Goal: Task Accomplishment & Management: Complete application form

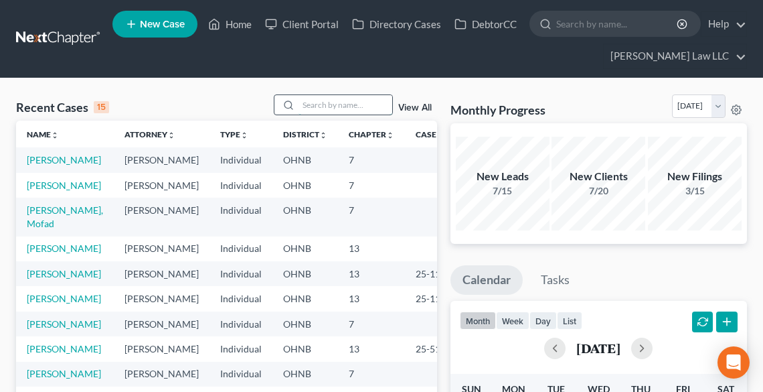
click at [311, 104] on input "search" at bounding box center [346, 104] width 94 height 19
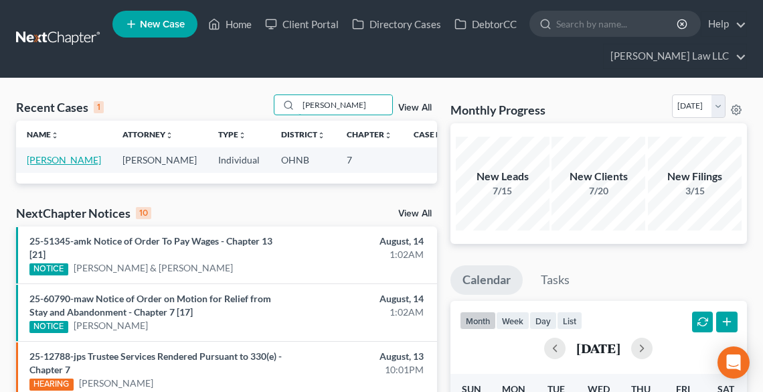
type input "[PERSON_NAME]"
click at [50, 159] on link "[PERSON_NAME]" at bounding box center [64, 159] width 74 height 11
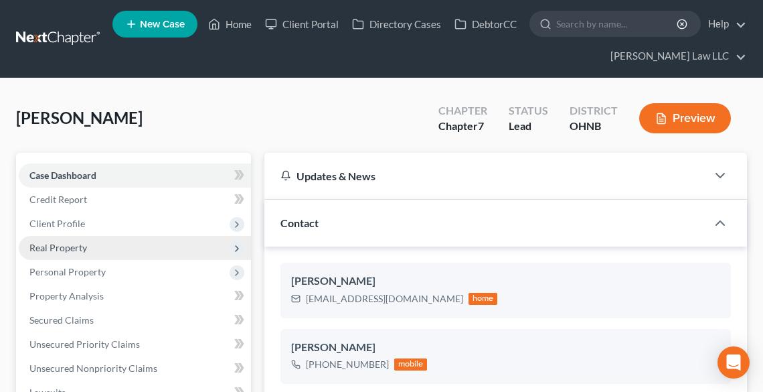
click at [86, 243] on span "Real Property" at bounding box center [135, 248] width 232 height 24
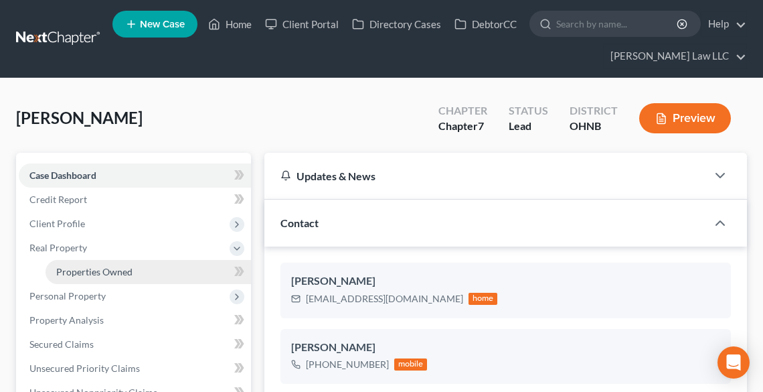
click at [99, 267] on span "Properties Owned" at bounding box center [94, 271] width 76 height 11
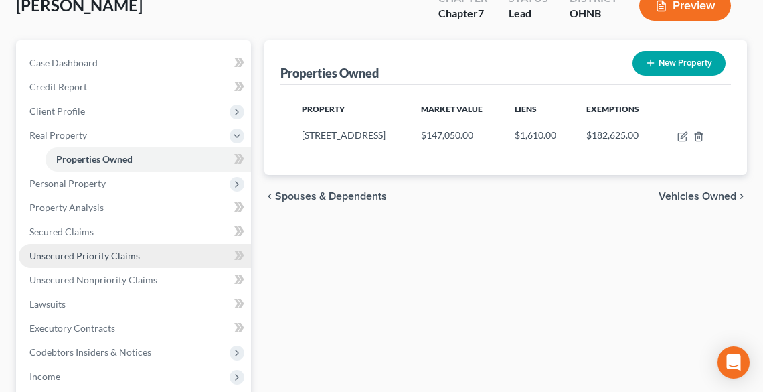
scroll to position [107, 0]
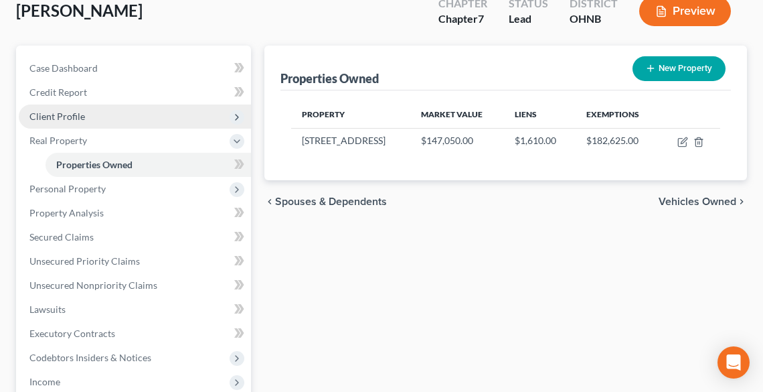
click at [83, 113] on span "Client Profile" at bounding box center [135, 116] width 232 height 24
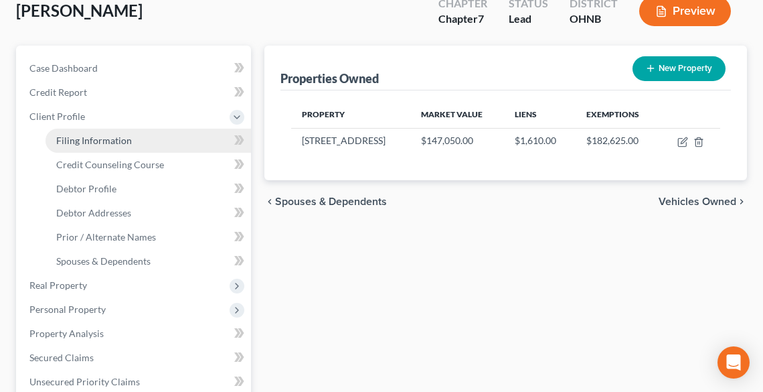
click at [107, 142] on span "Filing Information" at bounding box center [94, 140] width 76 height 11
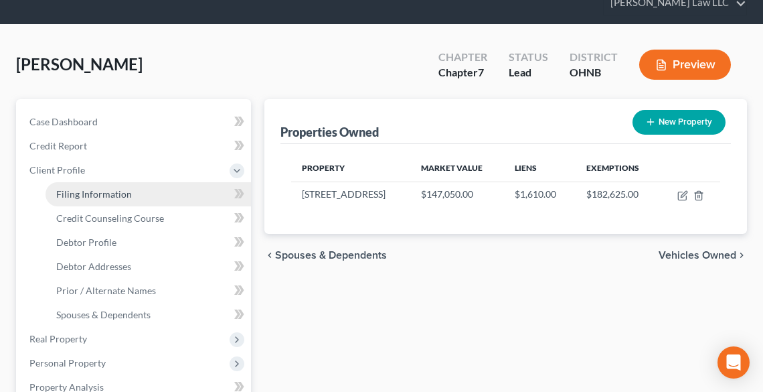
select select "1"
select select "0"
select select "36"
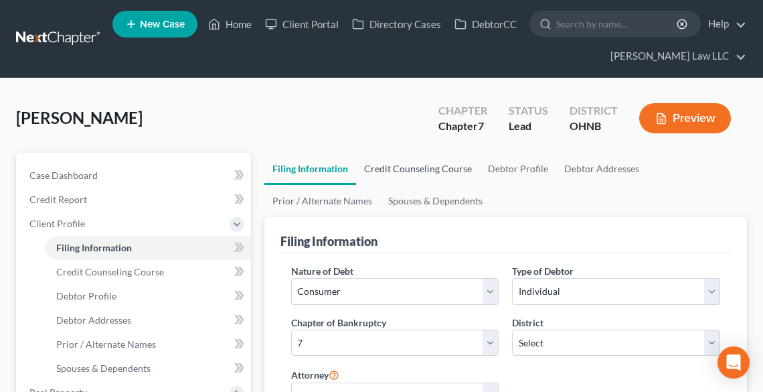
click at [414, 167] on link "Credit Counseling Course" at bounding box center [418, 169] width 124 height 32
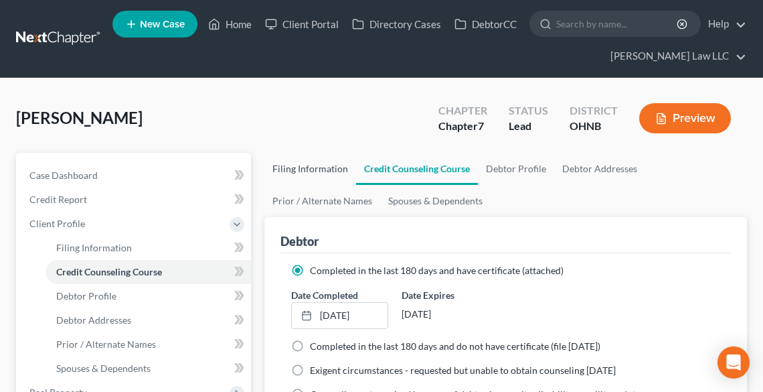
click at [315, 179] on link "Filing Information" at bounding box center [310, 169] width 92 height 32
select select "1"
select select "0"
select select "61"
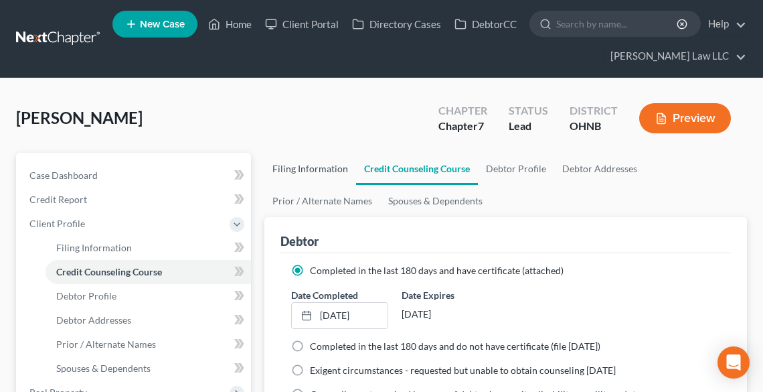
select select "0"
select select "36"
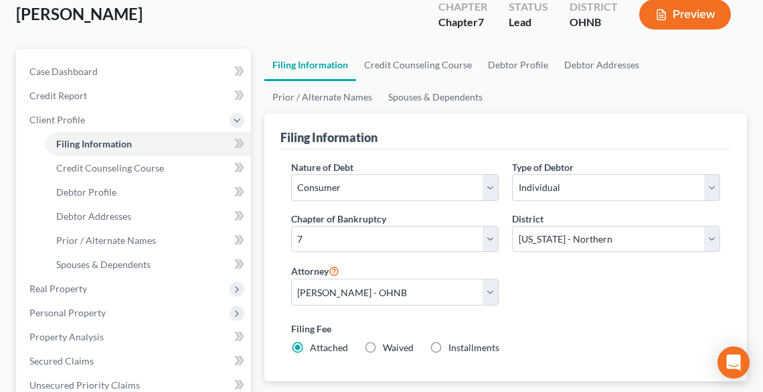
scroll to position [107, 0]
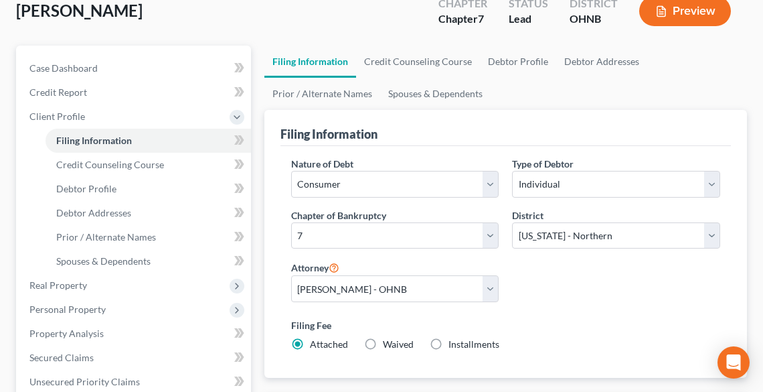
click at [359, 248] on div "Chapter of Bankruptcy Select 7 11 12 13" at bounding box center [395, 234] width 222 height 52
click at [356, 234] on select "Select 7 11 12 13" at bounding box center [395, 235] width 208 height 27
select select "3"
click at [291, 222] on select "Select 7 11 12 13" at bounding box center [395, 235] width 208 height 27
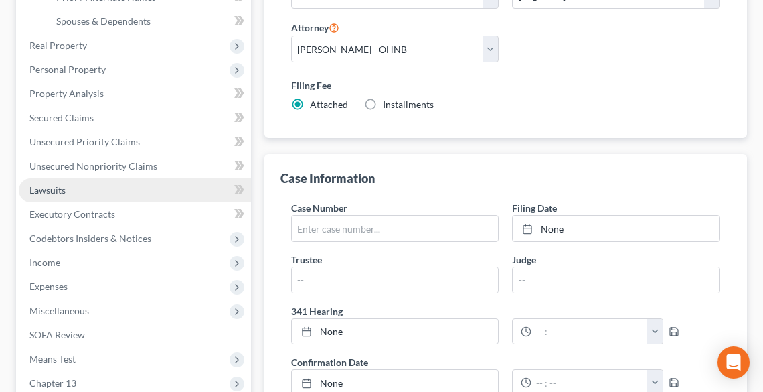
scroll to position [321, 0]
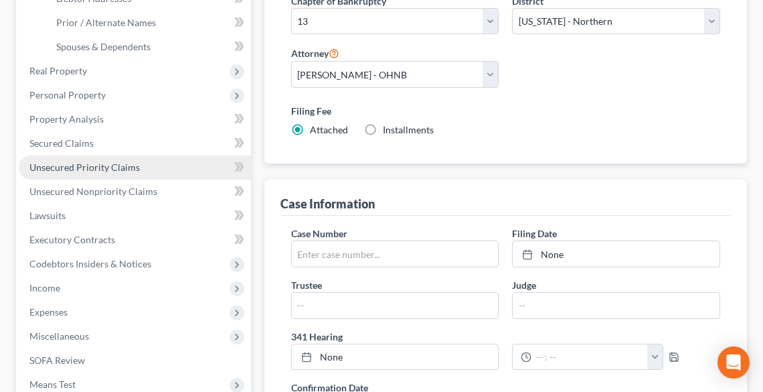
click at [93, 172] on link "Unsecured Priority Claims" at bounding box center [135, 167] width 232 height 24
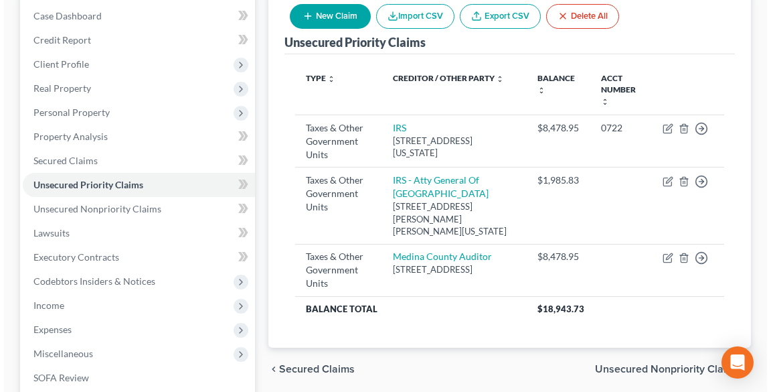
scroll to position [161, 0]
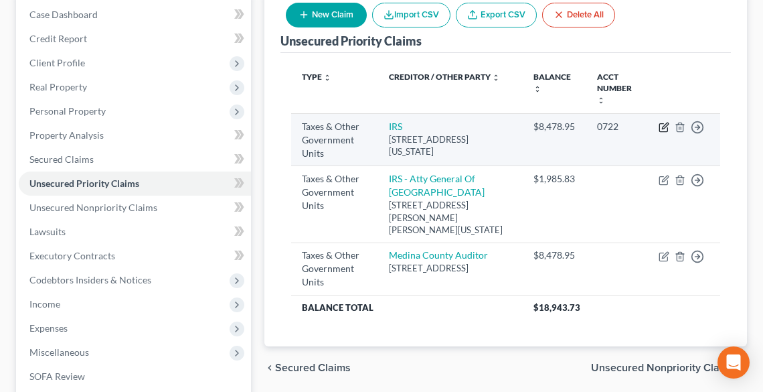
click at [660, 122] on icon "button" at bounding box center [664, 127] width 11 height 11
select select "0"
select select "26"
select select "0"
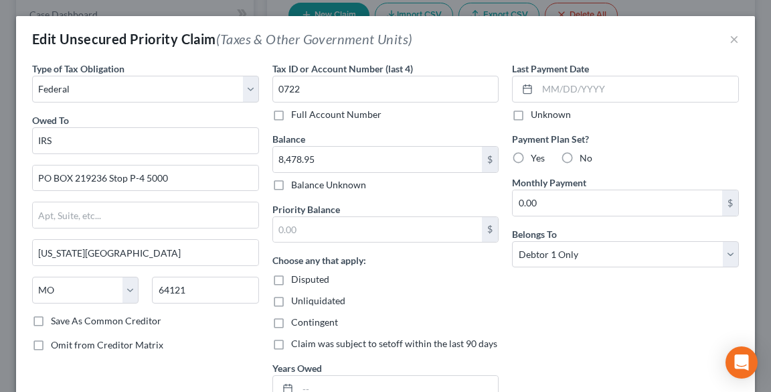
scroll to position [142, 0]
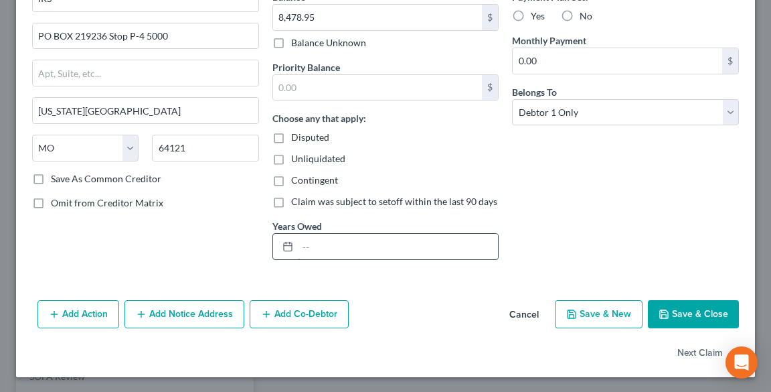
click at [382, 240] on input "text" at bounding box center [398, 246] width 201 height 25
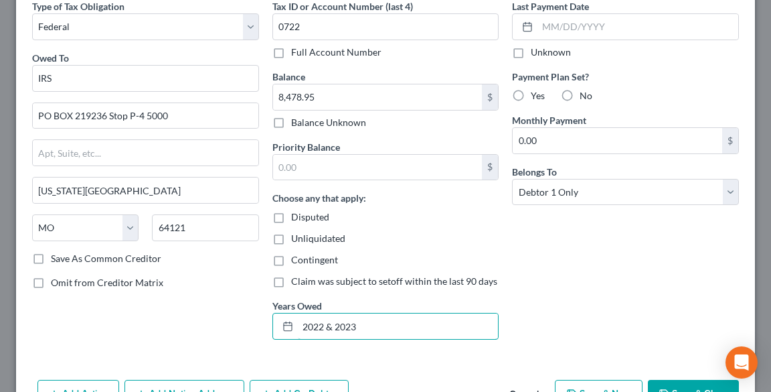
scroll to position [35, 0]
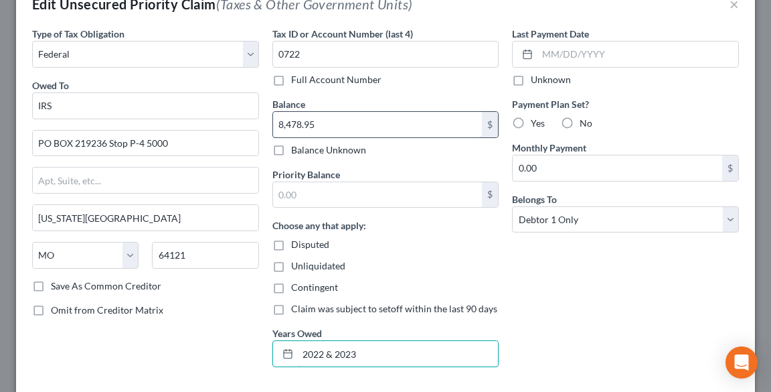
type input "2022 & 2023"
click at [340, 122] on input "8,478.95" at bounding box center [378, 124] width 210 height 25
click at [324, 126] on input "8,478.95" at bounding box center [378, 124] width 210 height 25
type input "8"
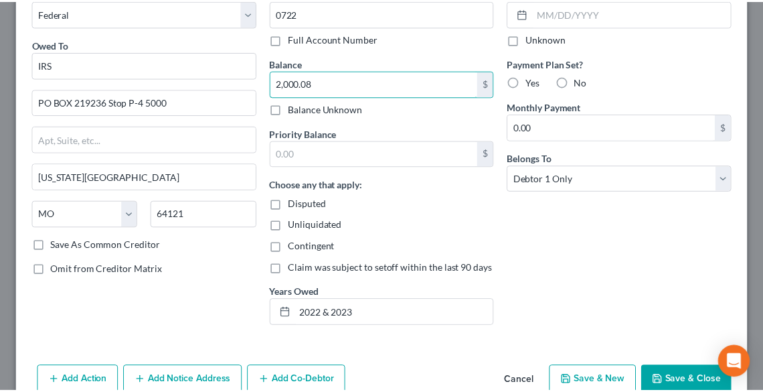
scroll to position [142, 0]
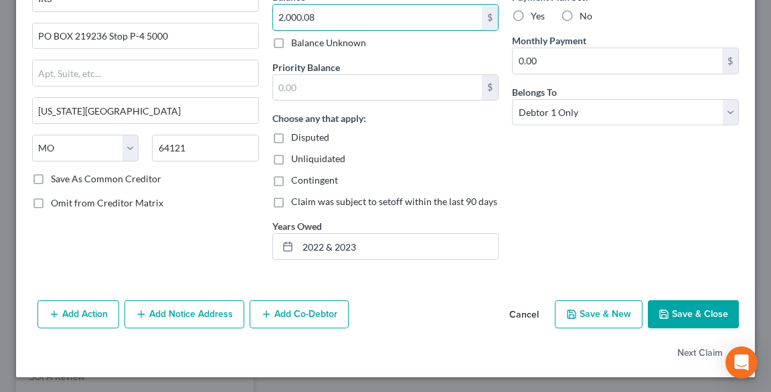
type input "2,000.08"
click at [714, 308] on button "Save & Close" at bounding box center [693, 314] width 91 height 28
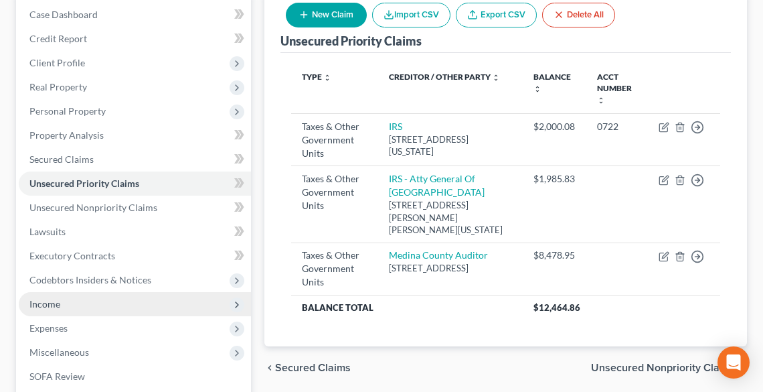
click at [44, 301] on span "Income" at bounding box center [44, 303] width 31 height 11
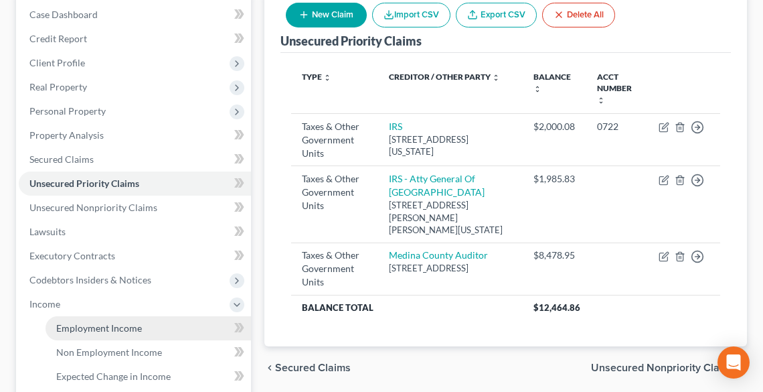
click at [91, 326] on span "Employment Income" at bounding box center [99, 327] width 86 height 11
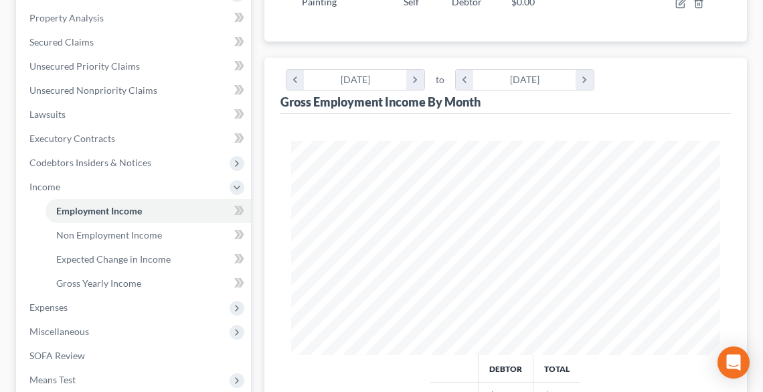
scroll to position [428, 0]
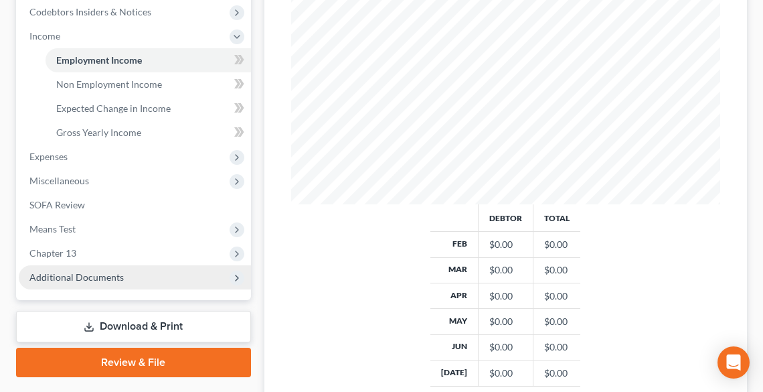
click at [88, 273] on span "Additional Documents" at bounding box center [76, 276] width 94 height 11
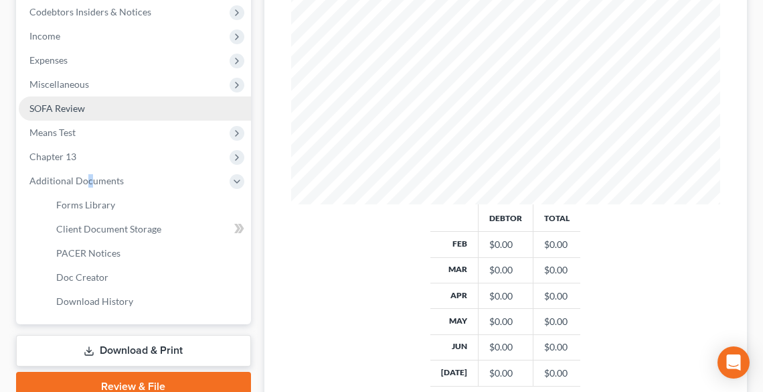
click at [43, 102] on span "SOFA Review" at bounding box center [57, 107] width 56 height 11
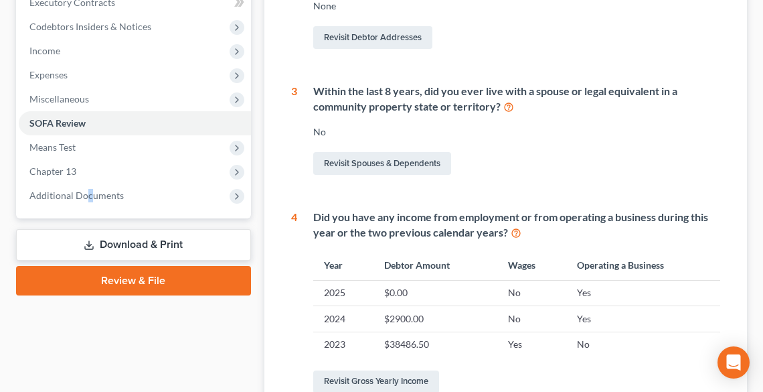
scroll to position [535, 0]
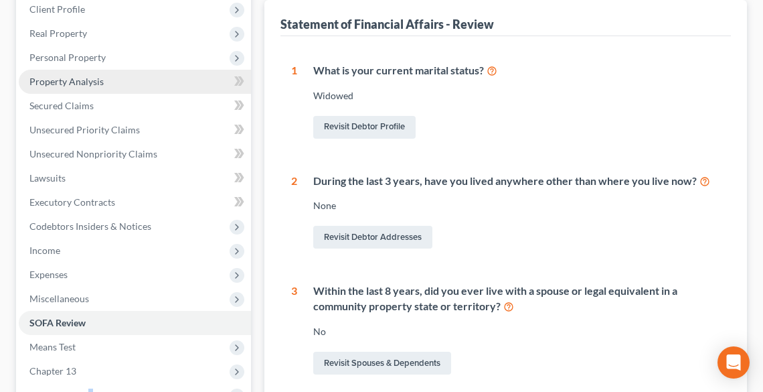
click at [70, 82] on span "Property Analysis" at bounding box center [66, 81] width 74 height 11
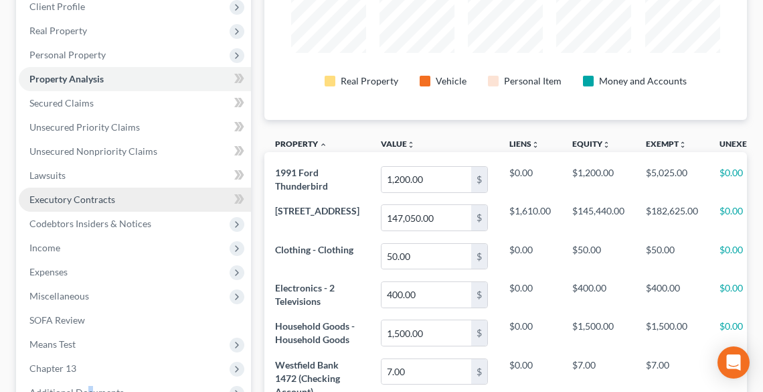
scroll to position [214, 0]
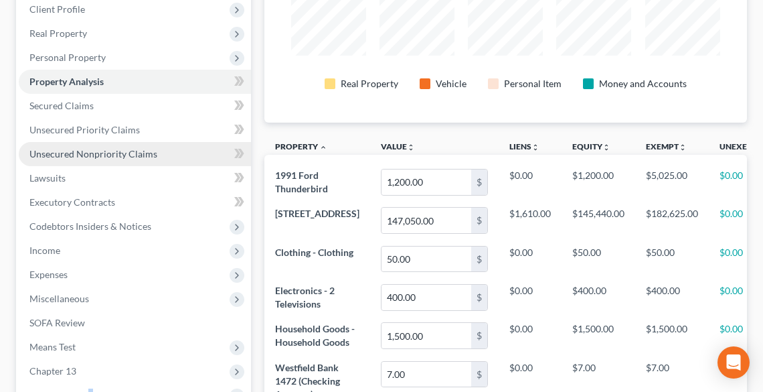
click at [63, 149] on span "Unsecured Nonpriority Claims" at bounding box center [93, 153] width 128 height 11
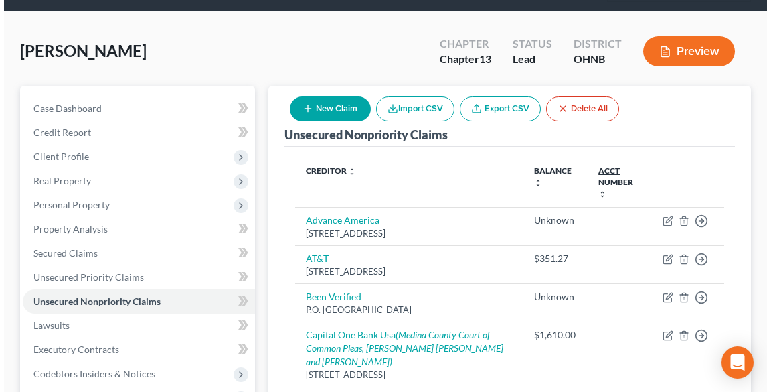
scroll to position [53, 0]
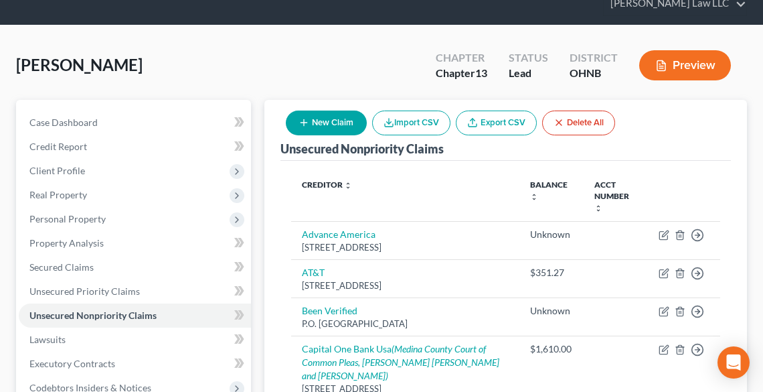
click at [295, 125] on button "New Claim" at bounding box center [326, 122] width 81 height 25
select select "0"
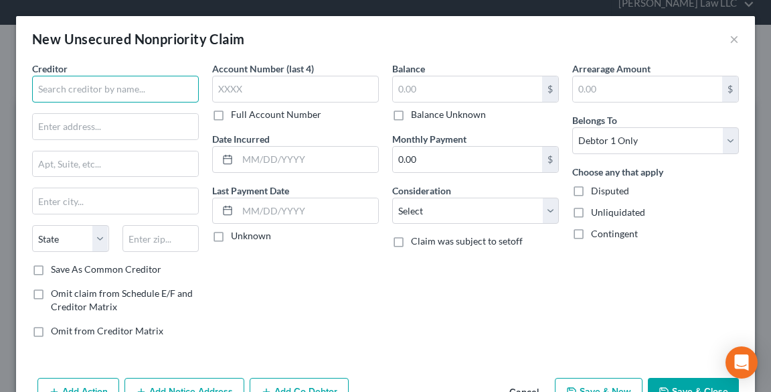
click at [96, 83] on input "text" at bounding box center [115, 89] width 167 height 27
type input "Liberty Financial Advance Group"
drag, startPoint x: 129, startPoint y: 89, endPoint x: 29, endPoint y: 88, distance: 99.7
click at [29, 88] on div "Creditor * Liberty Financial Advance Group State [US_STATE] AK AR AZ CA CO [GEO…" at bounding box center [115, 205] width 180 height 286
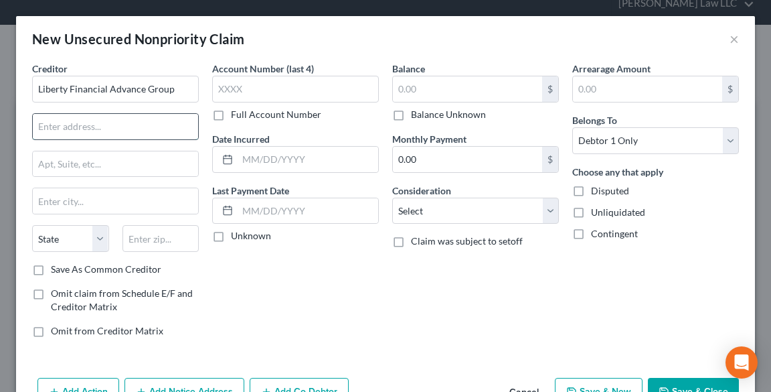
click at [129, 126] on input "text" at bounding box center [115, 126] width 165 height 25
type input "[STREET_ADDRESS][PERSON_NAME]"
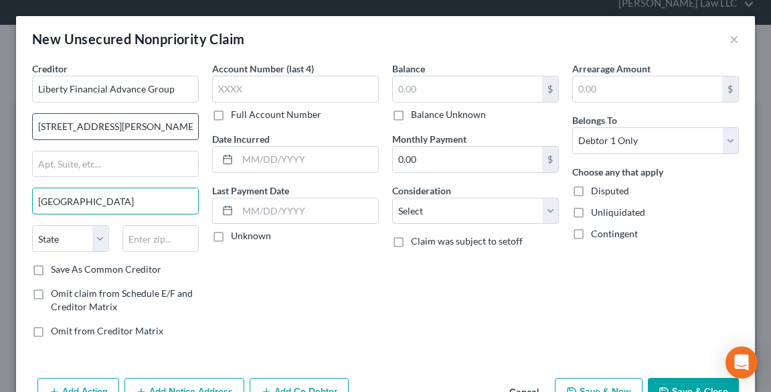
type input "[GEOGRAPHIC_DATA]"
select select "36"
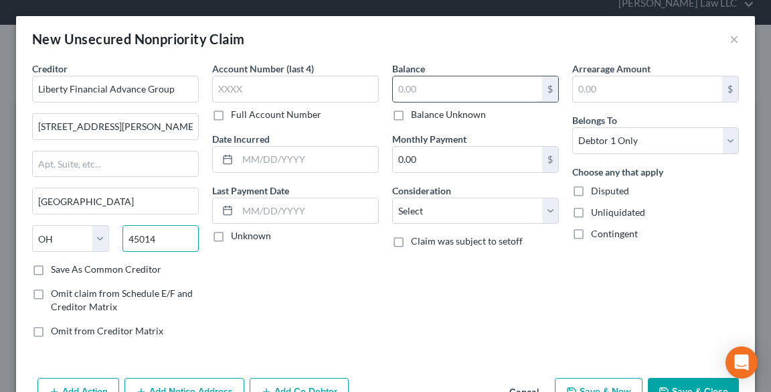
type input "45014"
click at [455, 94] on input "text" at bounding box center [467, 88] width 149 height 25
type input "1,499.00"
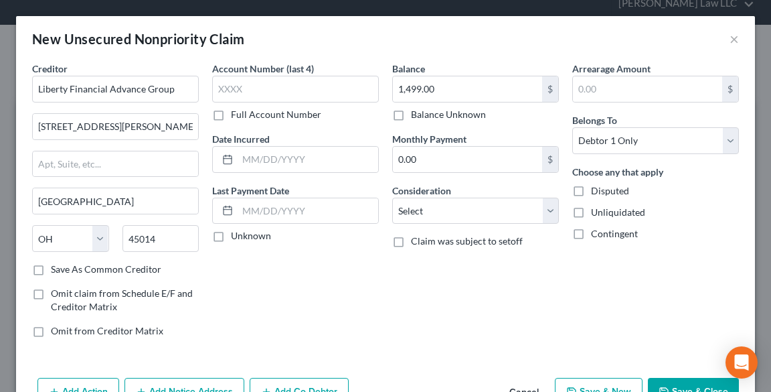
scroll to position [39, 0]
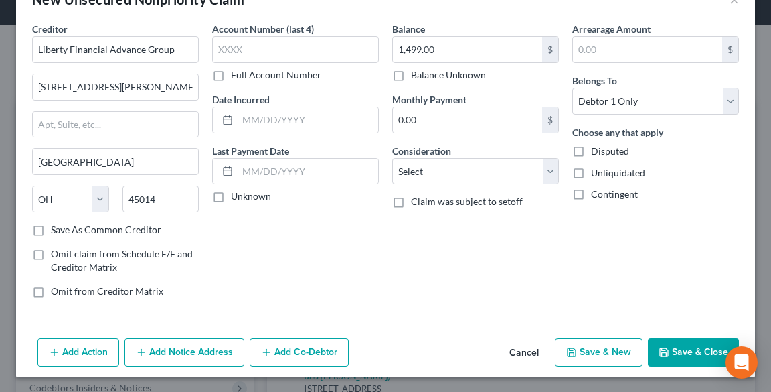
click at [231, 74] on label "Full Account Number" at bounding box center [276, 74] width 90 height 13
click at [236, 74] on input "Full Account Number" at bounding box center [240, 72] width 9 height 9
click at [233, 56] on input "text" at bounding box center [295, 49] width 167 height 27
type input "LX-964-M"
click at [187, 349] on button "Add Notice Address" at bounding box center [184, 352] width 120 height 28
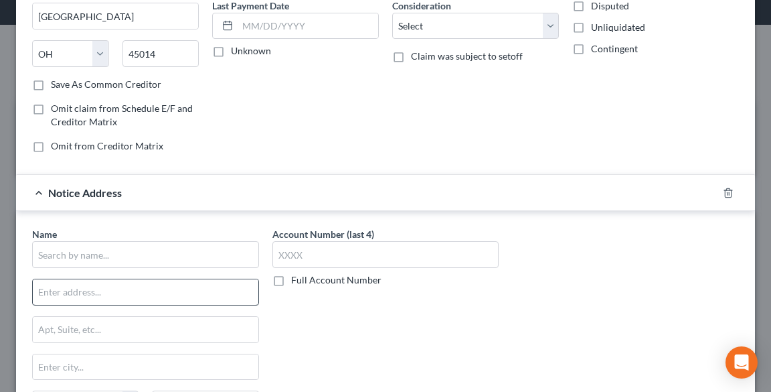
scroll to position [200, 0]
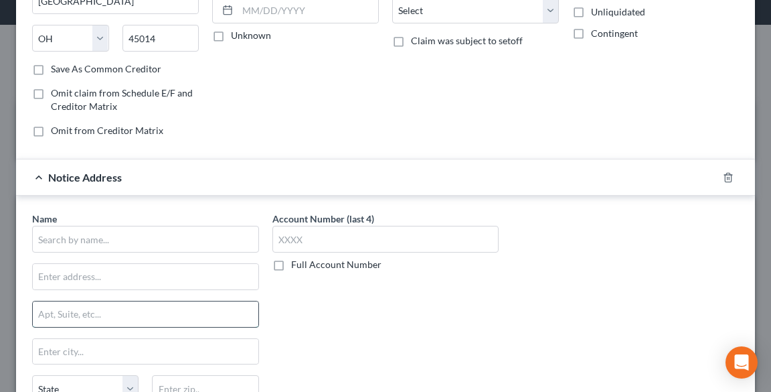
click at [94, 315] on input "text" at bounding box center [146, 313] width 226 height 25
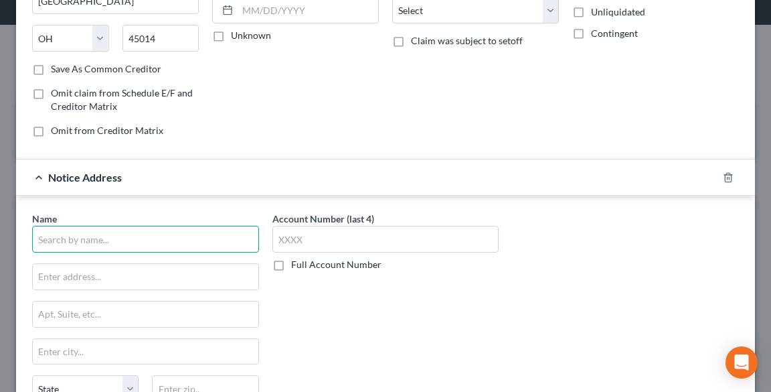
click at [58, 238] on input "text" at bounding box center [145, 239] width 227 height 27
type input "Cash Advance Debt Collector"
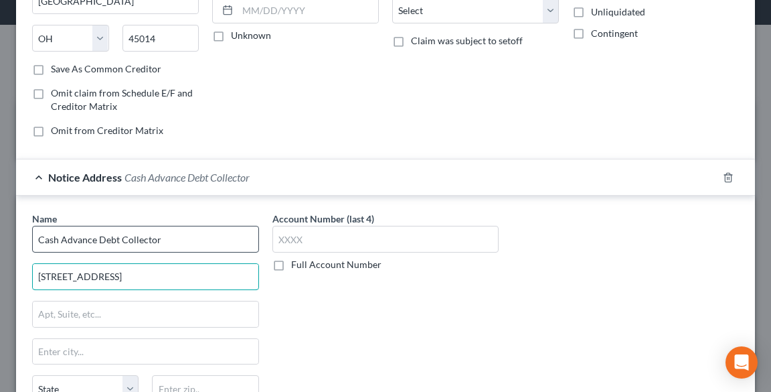
type input "[STREET_ADDRESS]"
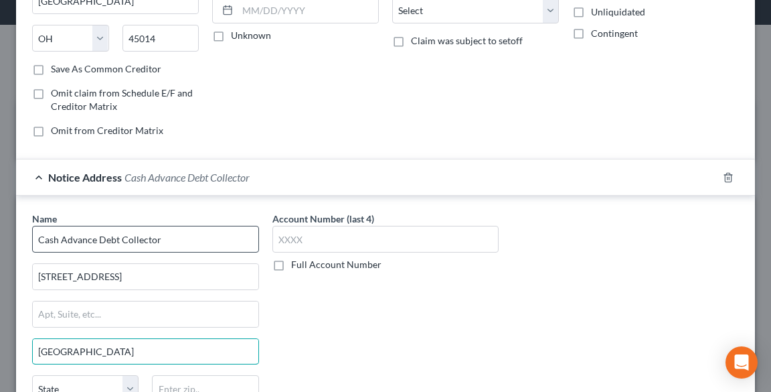
type input "[GEOGRAPHIC_DATA]"
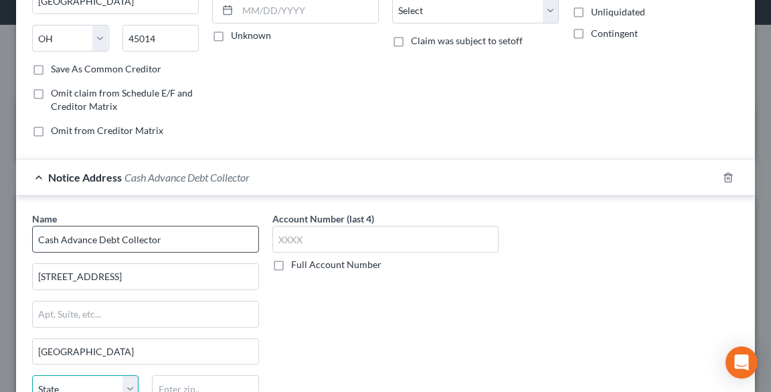
scroll to position [207, 0]
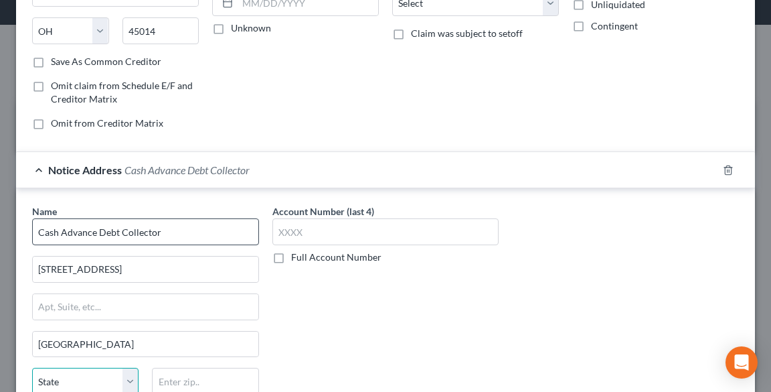
select select "4"
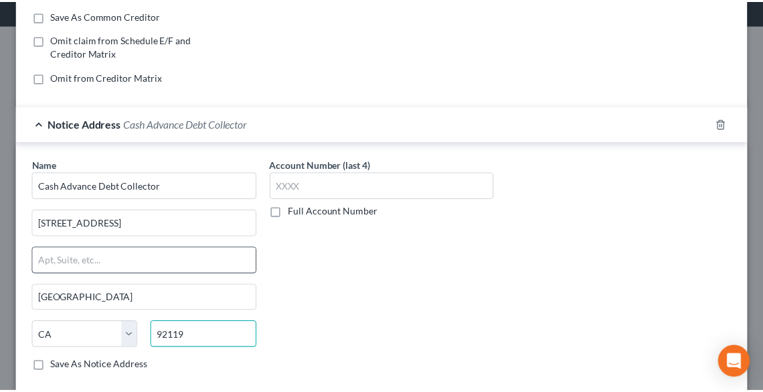
scroll to position [327, 0]
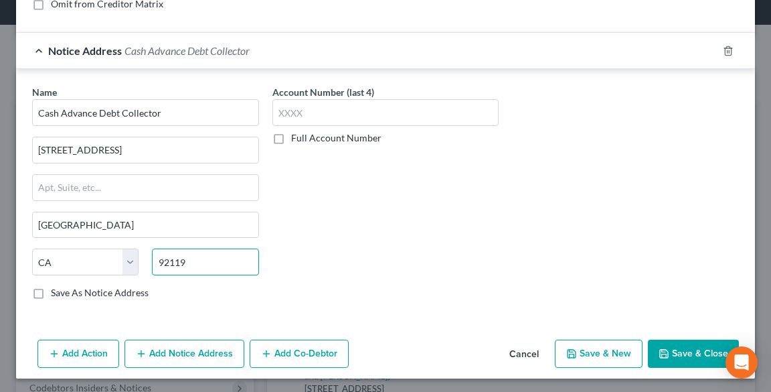
type input "92119"
click at [681, 347] on button "Save & Close" at bounding box center [693, 353] width 91 height 28
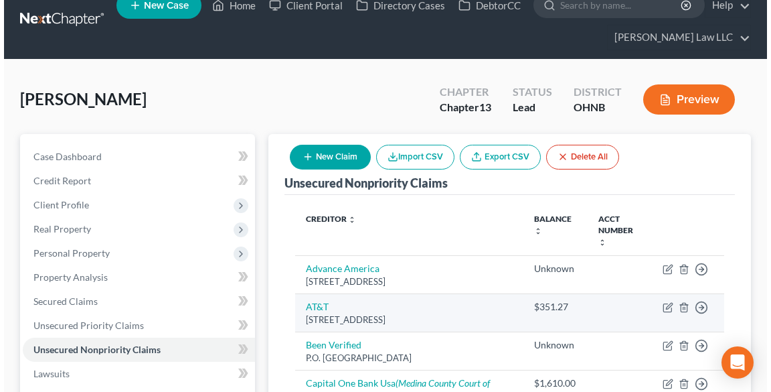
scroll to position [0, 0]
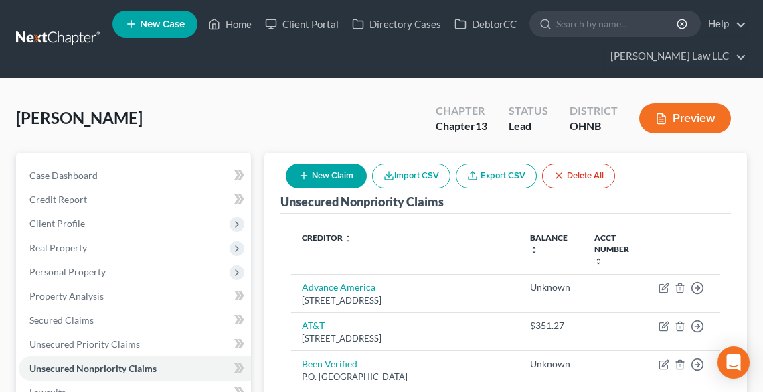
click at [325, 173] on button "New Claim" at bounding box center [326, 175] width 81 height 25
select select "0"
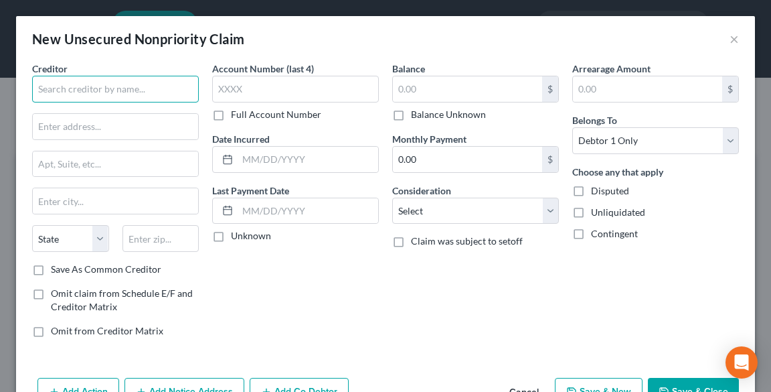
click at [75, 83] on input "text" at bounding box center [115, 89] width 167 height 27
type input "Identity IQ"
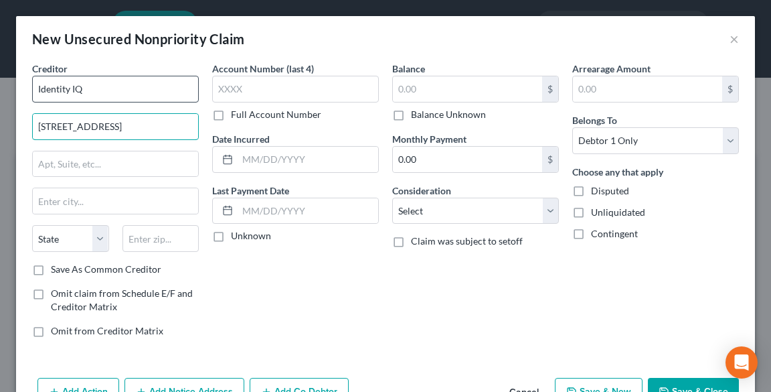
type input "[STREET_ADDRESS]"
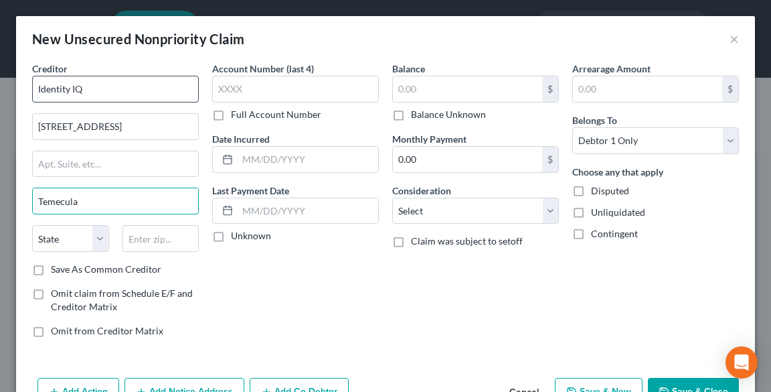
type input "Temecula"
select select "4"
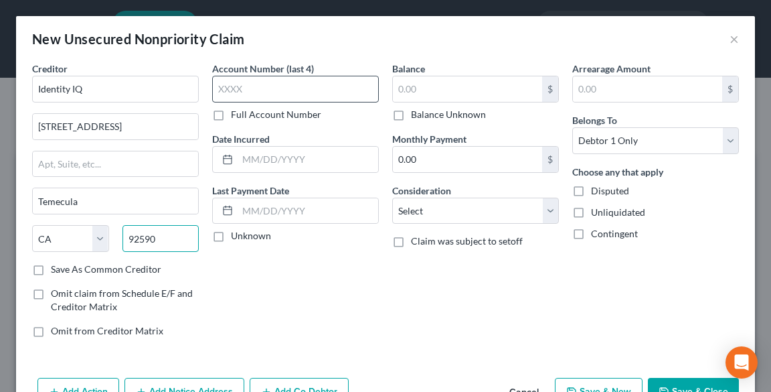
type input "92590"
click at [277, 92] on input "text" at bounding box center [295, 89] width 167 height 27
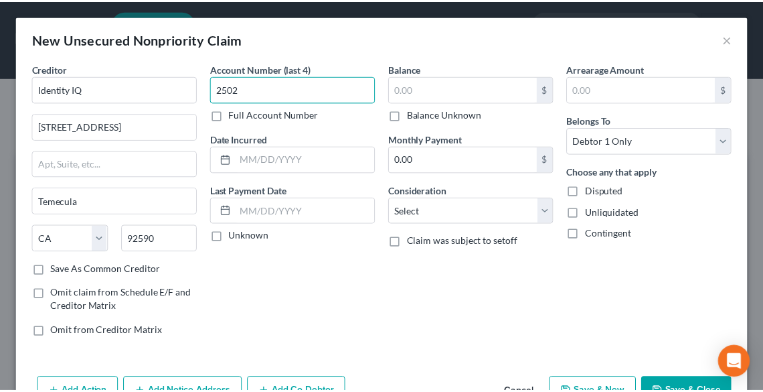
scroll to position [39, 0]
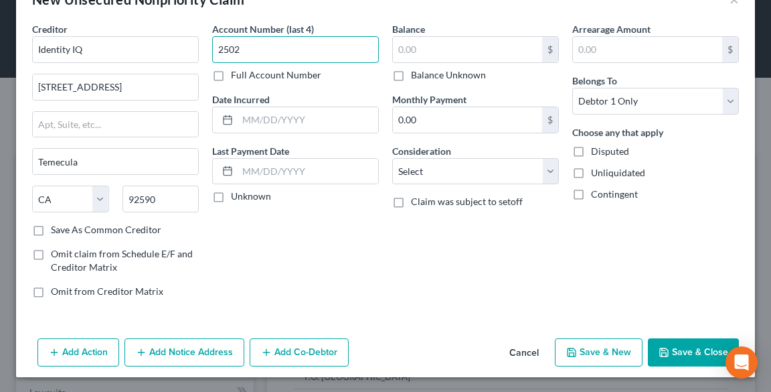
type input "2502"
click at [680, 353] on button "Save & Close" at bounding box center [693, 352] width 91 height 28
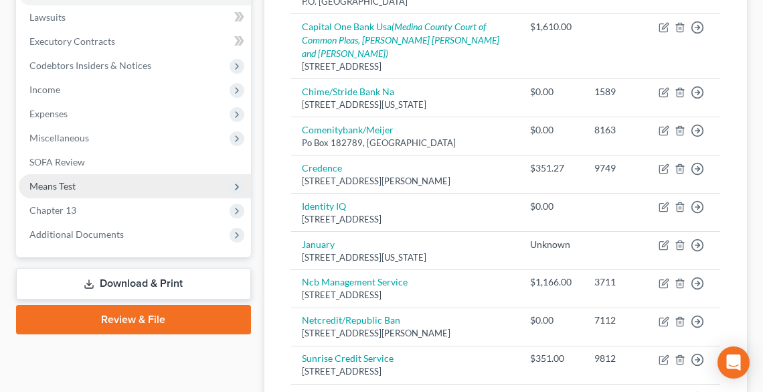
scroll to position [375, 0]
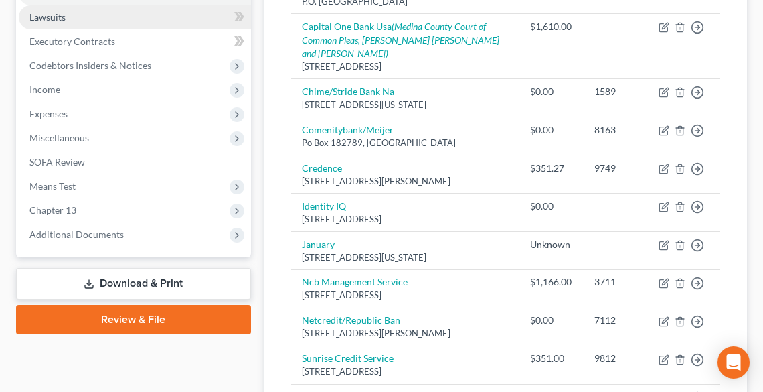
click at [51, 11] on span "Lawsuits" at bounding box center [47, 16] width 36 height 11
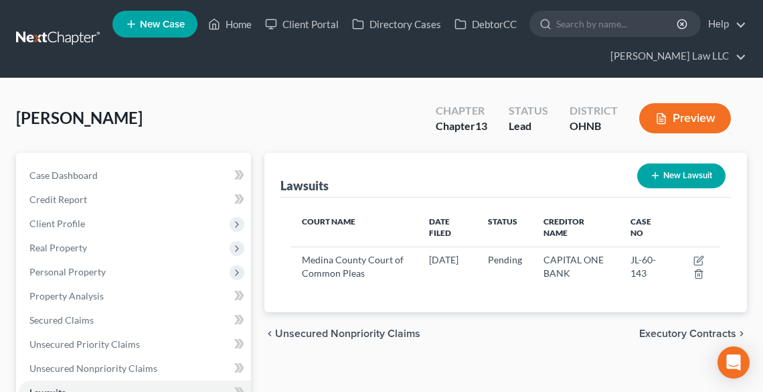
scroll to position [107, 0]
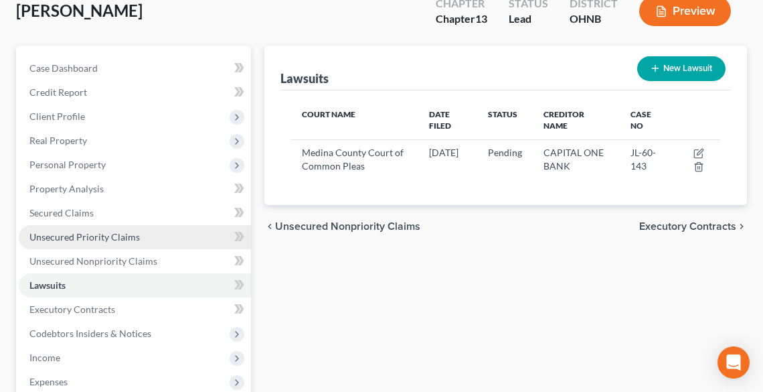
click at [111, 236] on span "Unsecured Priority Claims" at bounding box center [84, 236] width 110 height 11
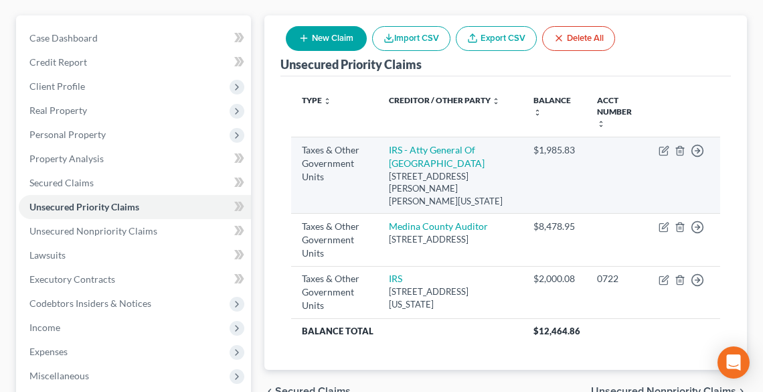
scroll to position [161, 0]
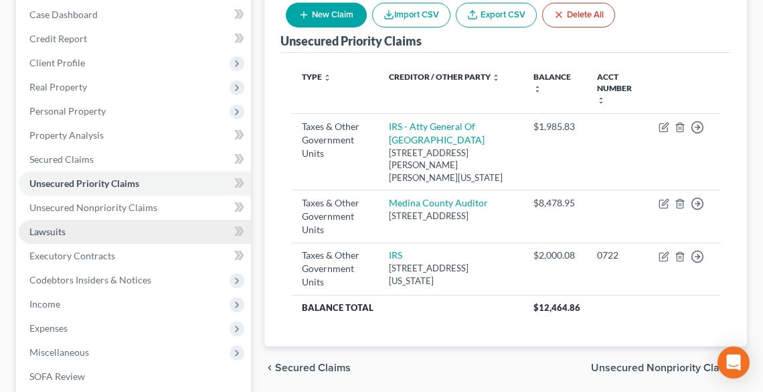
click at [46, 233] on span "Lawsuits" at bounding box center [47, 231] width 36 height 11
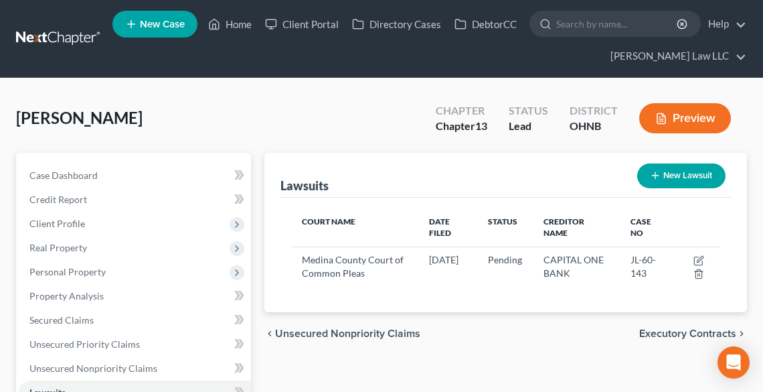
click at [694, 173] on button "New Lawsuit" at bounding box center [681, 175] width 88 height 25
select select "0"
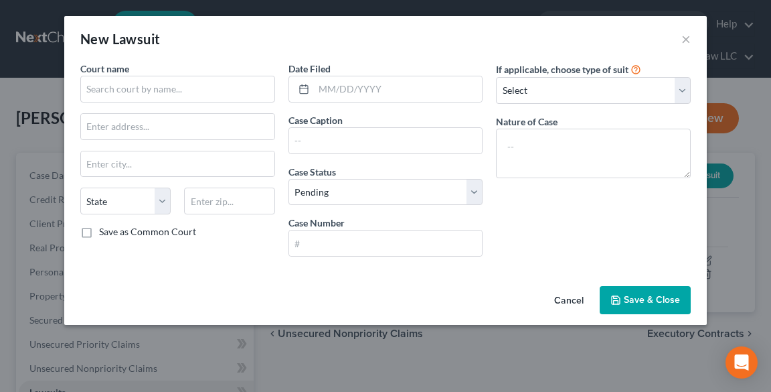
click at [147, 72] on div "Court name *" at bounding box center [177, 82] width 195 height 41
click at [149, 83] on input "text" at bounding box center [177, 89] width 195 height 27
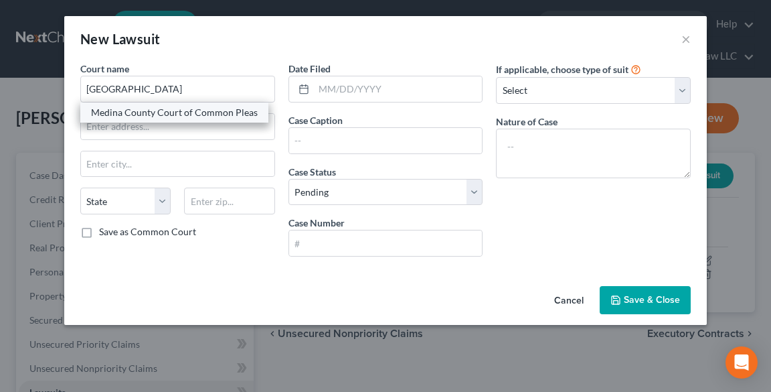
click at [183, 112] on div "Medina County Court of Common Pleas" at bounding box center [174, 112] width 167 height 13
type input "Medina County Court of Common Pleas"
type input "[STREET_ADDRESS][US_STATE]"
type input "[PERSON_NAME]"
select select "36"
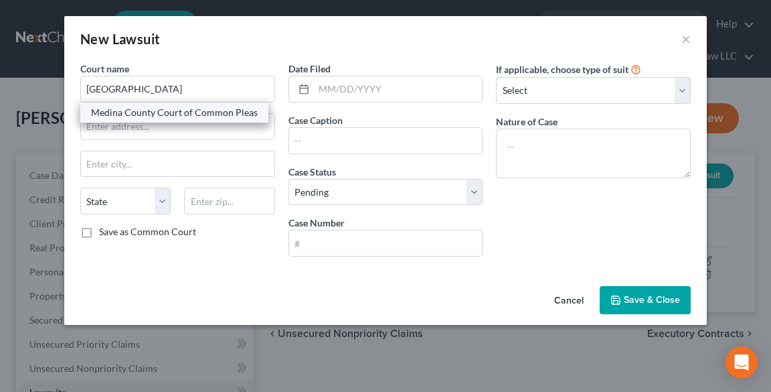
type input "44256"
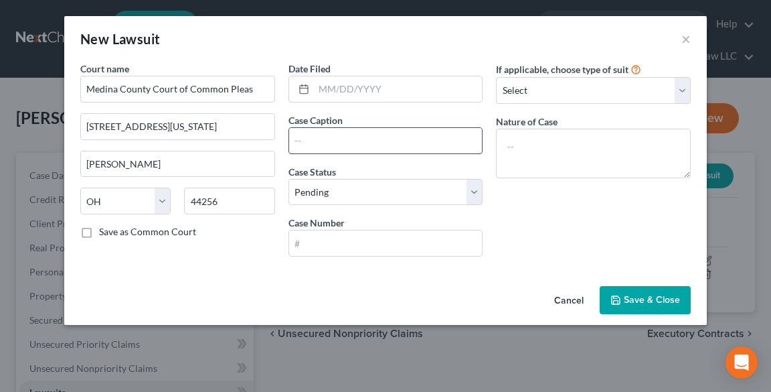
click at [347, 137] on input "text" at bounding box center [385, 140] width 193 height 25
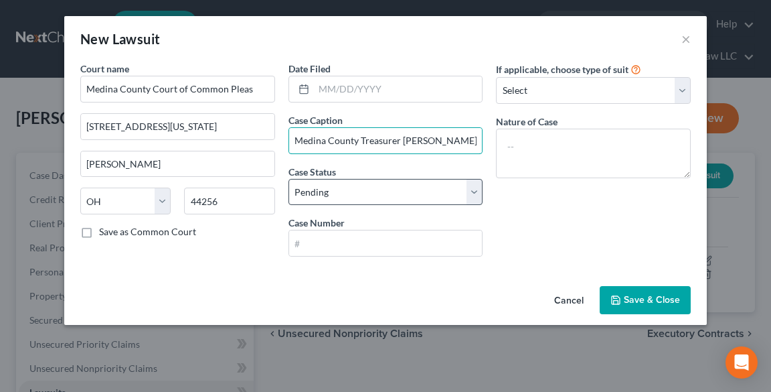
type input "Medina County Treasurer [PERSON_NAME]"
click at [311, 187] on select "Select Pending On Appeal Concluded" at bounding box center [385, 192] width 195 height 27
click at [288, 179] on select "Select Pending On Appeal Concluded" at bounding box center [385, 192] width 195 height 27
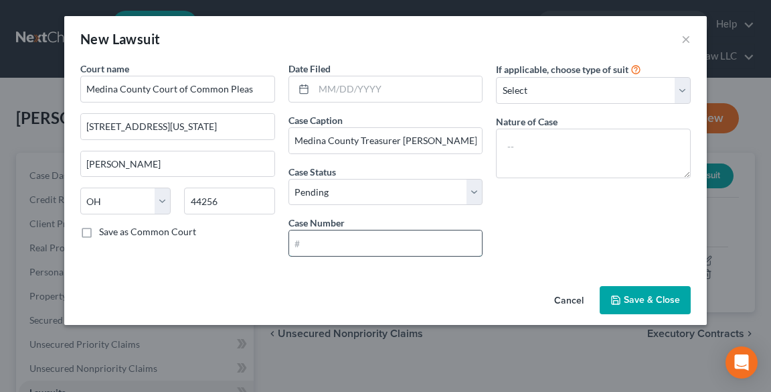
click at [340, 237] on input "text" at bounding box center [385, 242] width 193 height 25
click at [394, 241] on input "text" at bounding box center [385, 242] width 193 height 25
paste input "2024CIV0710"
type input "2024CIV0710"
click at [582, 88] on select "Select Repossession Garnishment Foreclosure Attached, Seized, Or Levied Other" at bounding box center [593, 90] width 195 height 27
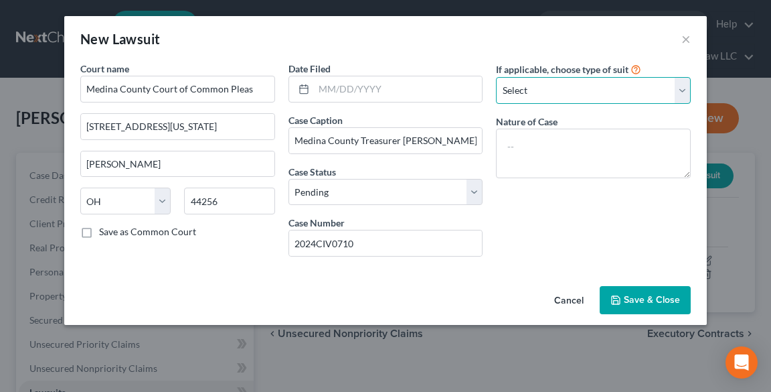
select select "2"
click at [496, 77] on select "Select Repossession Garnishment Foreclosure Attached, Seized, Or Levied Other" at bounding box center [593, 90] width 195 height 27
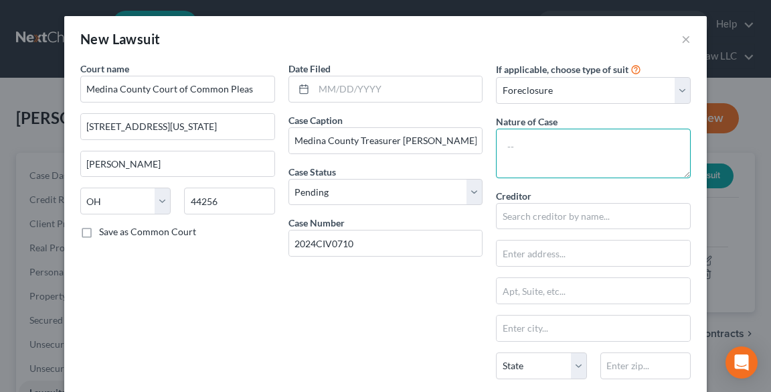
click at [547, 161] on textarea at bounding box center [593, 154] width 195 height 50
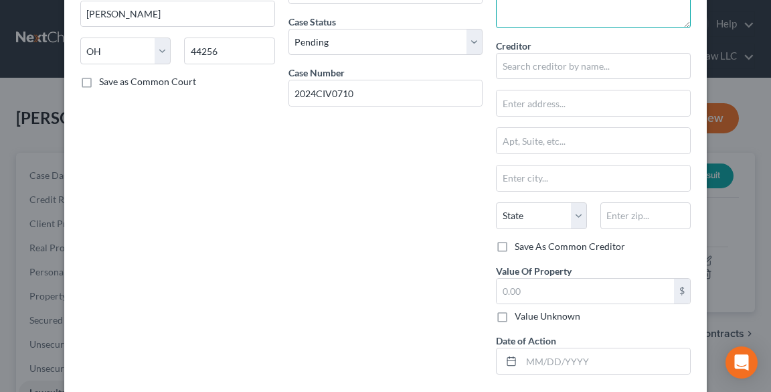
scroll to position [161, 0]
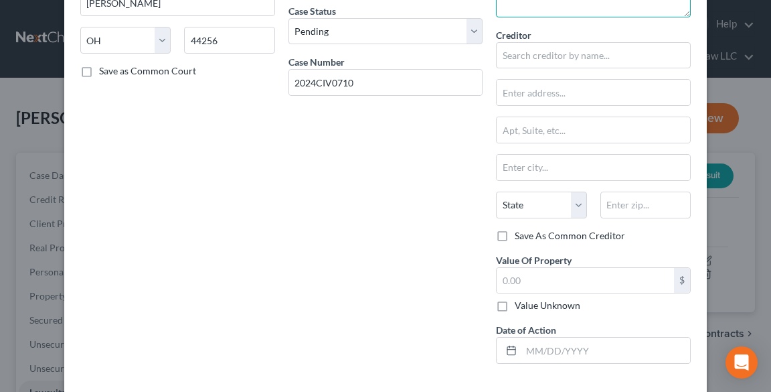
type textarea "Foreclosure"
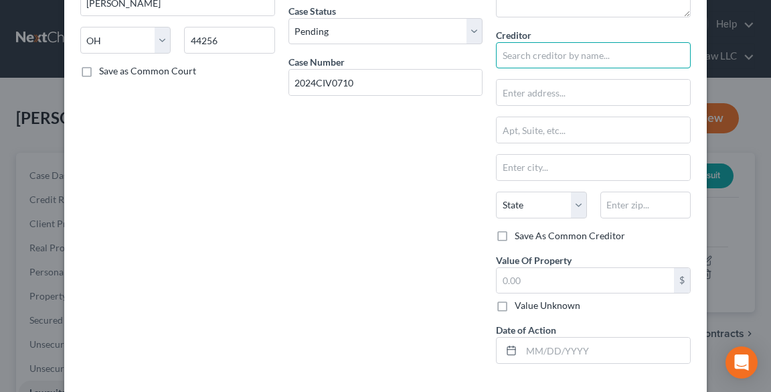
click at [525, 59] on input "text" at bounding box center [593, 55] width 195 height 27
paste input "[PERSON_NAME], Medina County Treasurer"
type input "[PERSON_NAME], Medina County Treasurer"
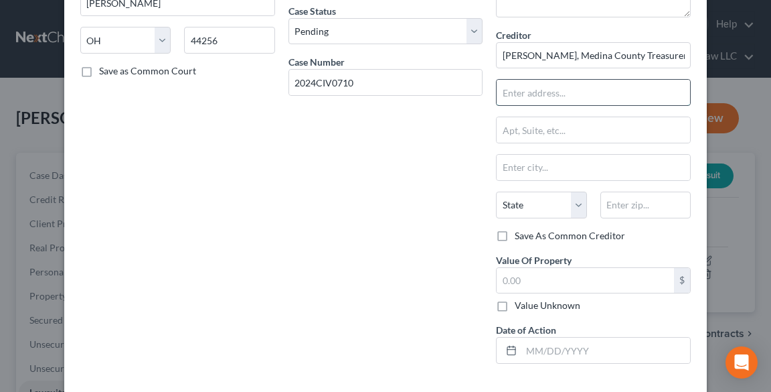
click at [533, 94] on input "text" at bounding box center [593, 92] width 193 height 25
type input "[STREET_ADDRESS]"
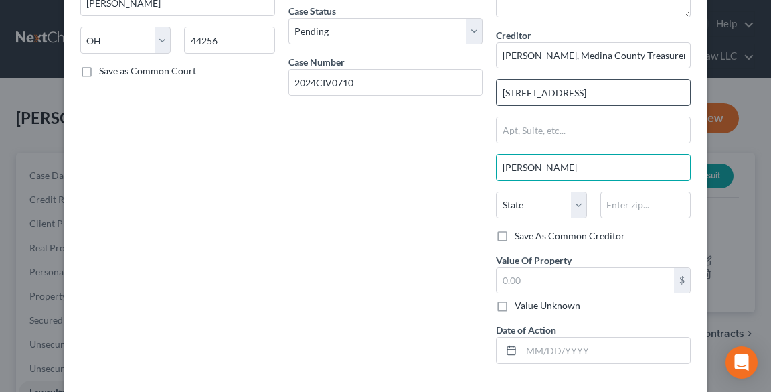
type input "[PERSON_NAME]"
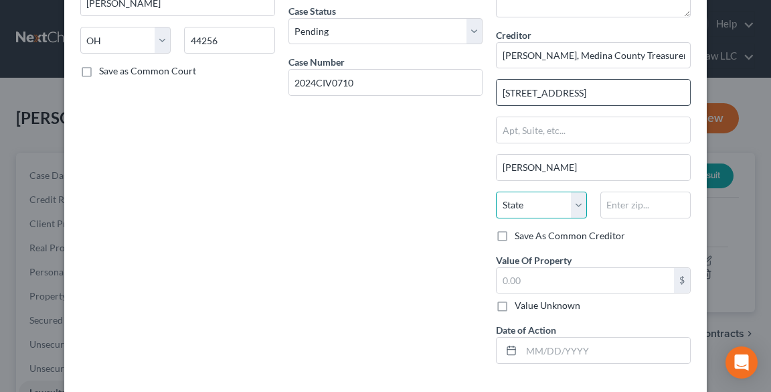
select select "36"
type input "44256"
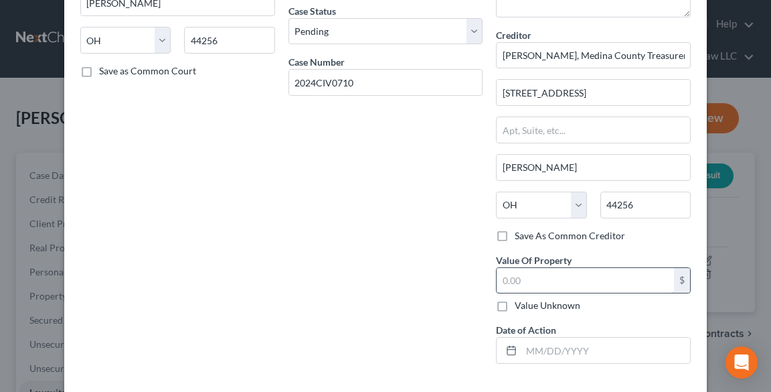
click at [531, 276] on input "text" at bounding box center [585, 280] width 177 height 25
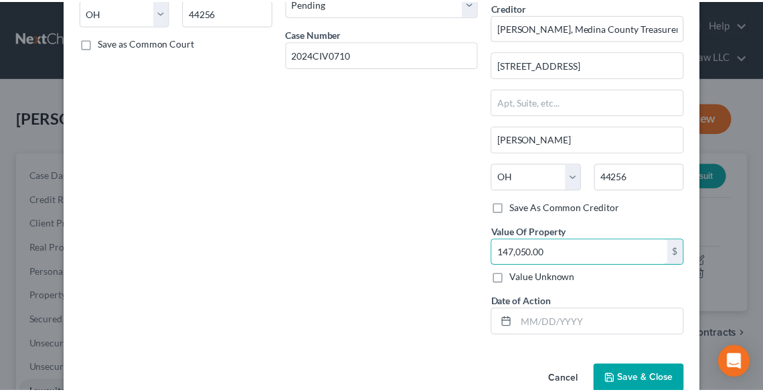
scroll to position [214, 0]
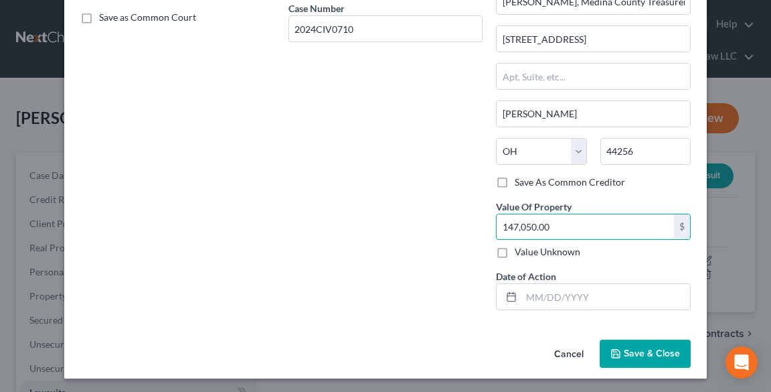
type input "147,050.00"
click at [637, 353] on span "Save & Close" at bounding box center [652, 352] width 56 height 11
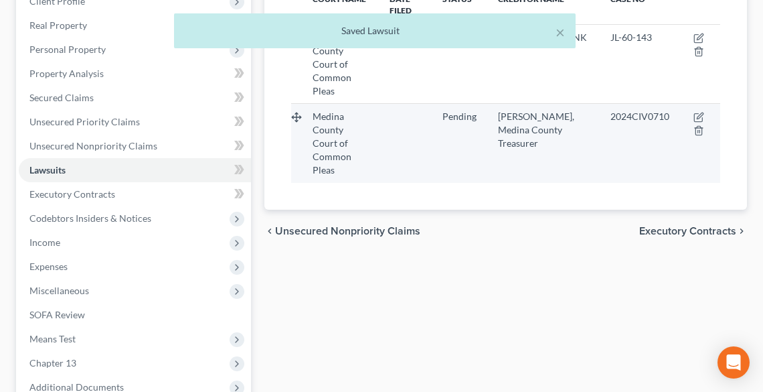
scroll to position [161, 0]
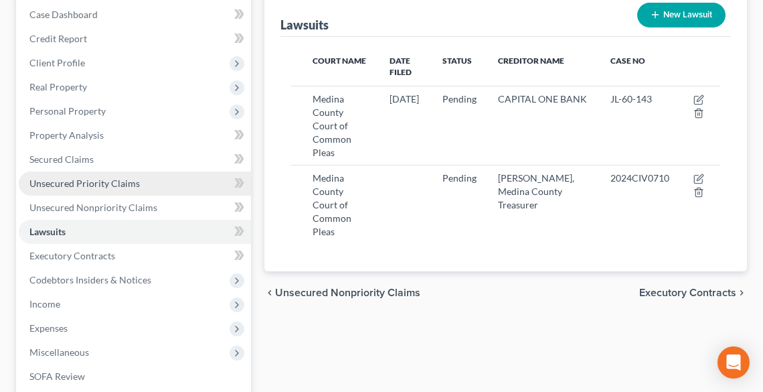
click at [85, 177] on span "Unsecured Priority Claims" at bounding box center [84, 182] width 110 height 11
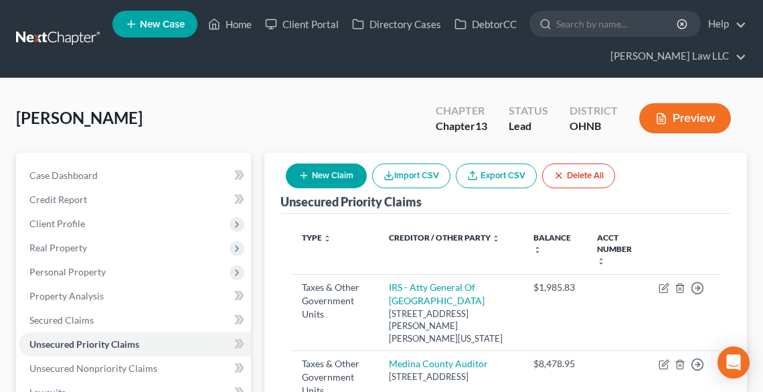
click at [321, 178] on button "New Claim" at bounding box center [326, 175] width 81 height 25
select select "0"
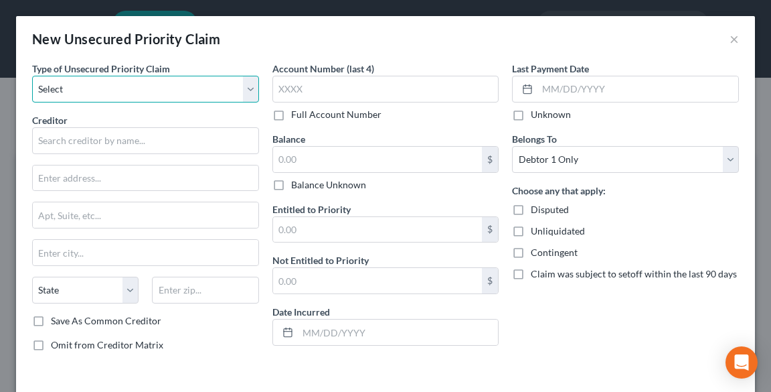
click at [101, 90] on select "Select Taxes & Other Government Units Domestic Support Obligations Extensions o…" at bounding box center [145, 89] width 227 height 27
select select "0"
click at [32, 76] on select "Select Taxes & Other Government Units Domestic Support Obligations Extensions o…" at bounding box center [145, 89] width 227 height 27
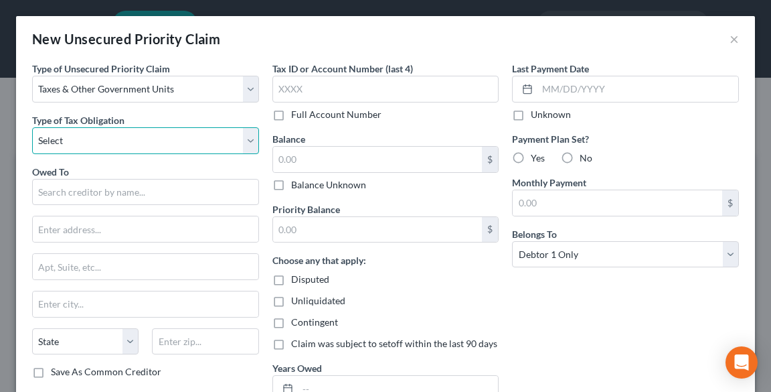
click at [105, 142] on select "Select Federal City State Franchise Tax Board Other" at bounding box center [145, 140] width 227 height 27
select select "2"
click at [32, 127] on select "Select Federal City State Franchise Tax Board Other" at bounding box center [145, 140] width 227 height 27
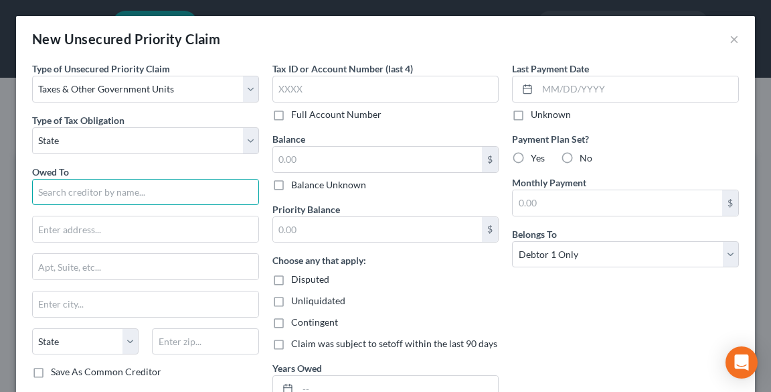
click at [120, 187] on input "text" at bounding box center [145, 192] width 227 height 27
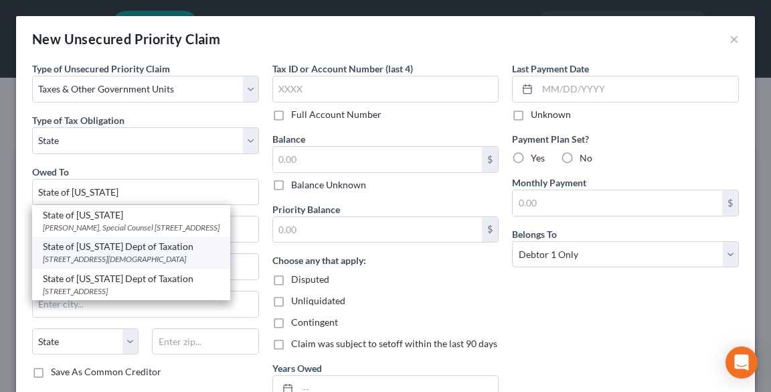
click at [146, 253] on div "State of [US_STATE] Dept of Taxation" at bounding box center [131, 246] width 177 height 13
type input "State of [US_STATE] Dept of Taxation"
type input "[STREET_ADDRESS][DEMOGRAPHIC_DATA]"
type input "Columbus"
select select "36"
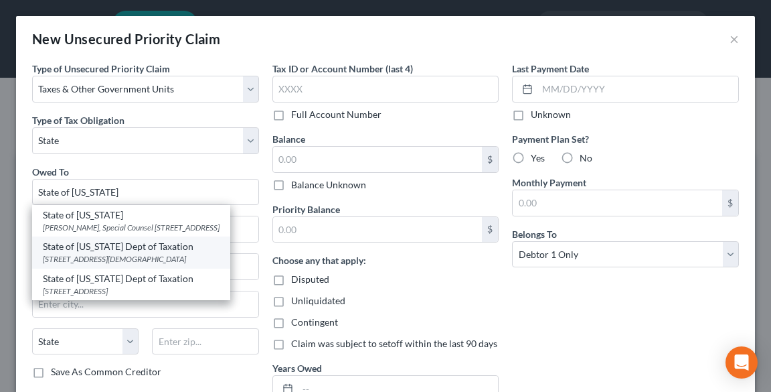
type input "43215"
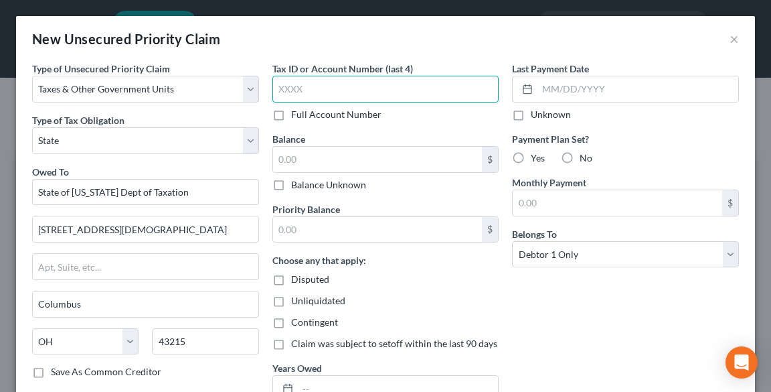
click at [361, 93] on input "text" at bounding box center [385, 89] width 227 height 27
type input "9272"
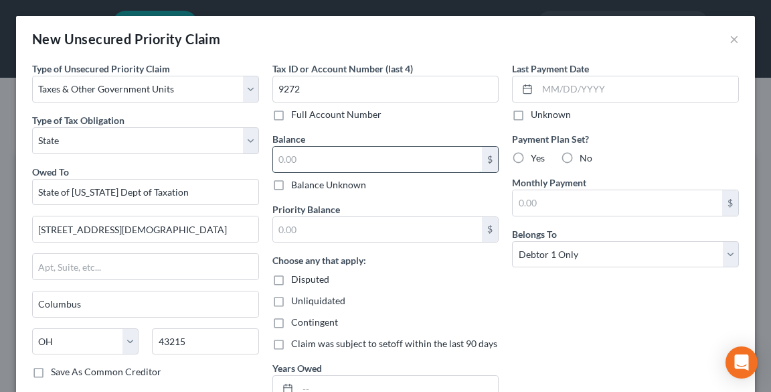
click at [373, 147] on input "text" at bounding box center [378, 159] width 210 height 25
type input "185.47"
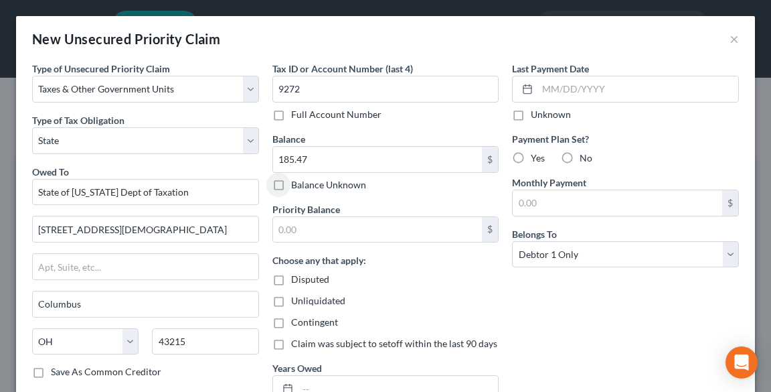
scroll to position [104, 0]
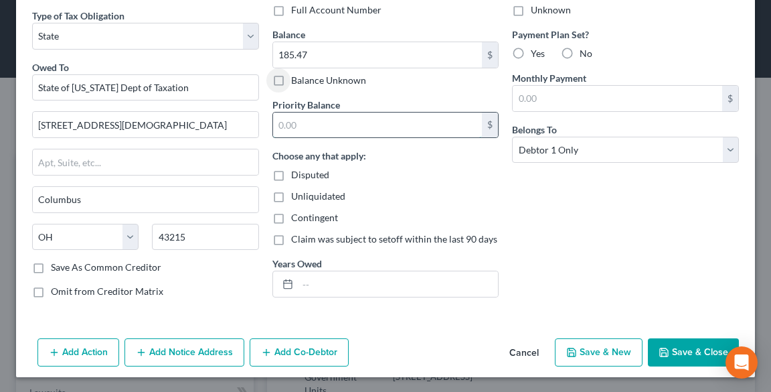
click at [335, 122] on input "text" at bounding box center [378, 124] width 210 height 25
type input "185.47"
click at [340, 292] on input "text" at bounding box center [398, 283] width 201 height 25
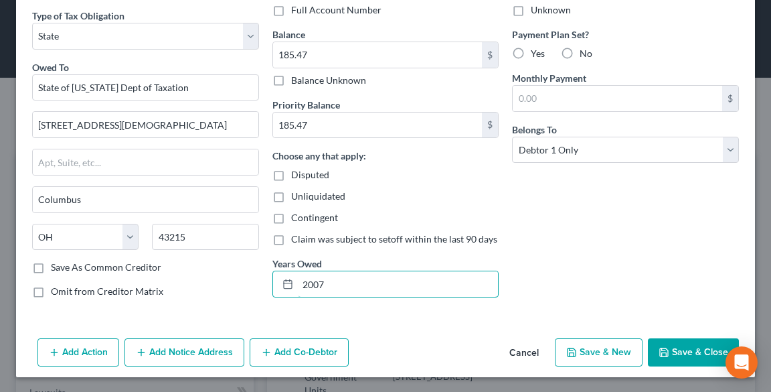
type input "2007"
click at [670, 348] on button "Save & Close" at bounding box center [693, 352] width 91 height 28
type input "0.00"
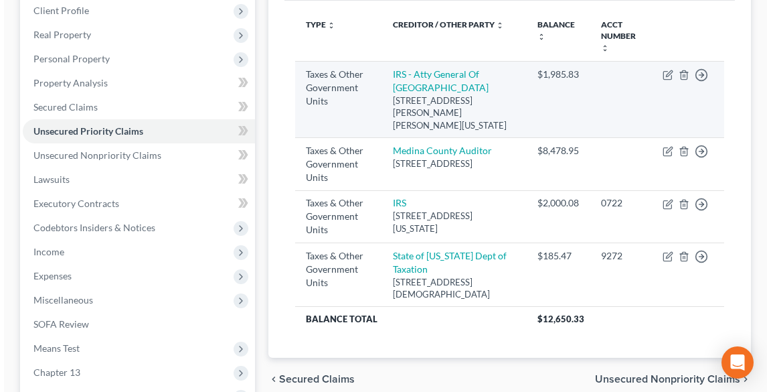
scroll to position [214, 0]
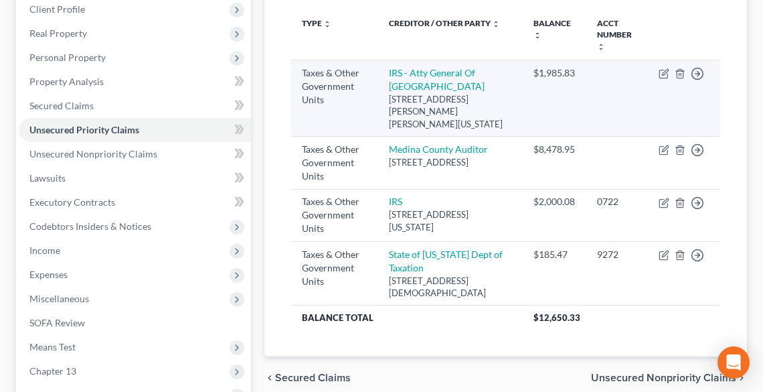
click at [665, 60] on td "Move to D Move to F Move to G Move to Notice Only" at bounding box center [684, 98] width 72 height 76
click at [664, 69] on icon "button" at bounding box center [665, 72] width 6 height 6
select select "0"
select select "8"
select select "0"
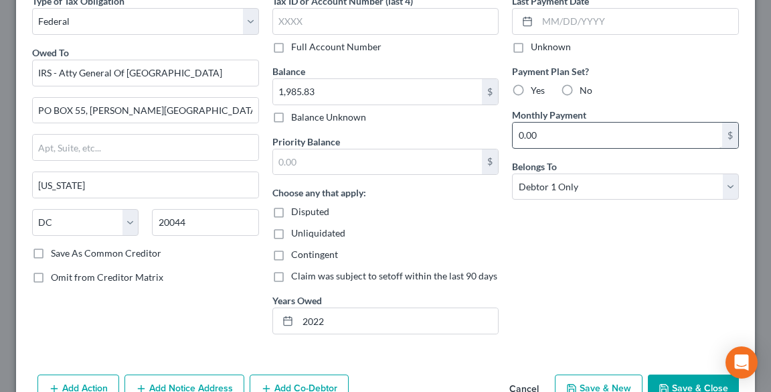
scroll to position [0, 0]
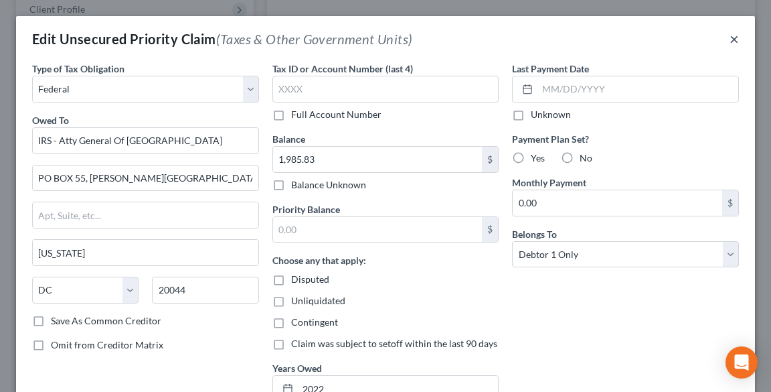
click at [730, 44] on button "×" at bounding box center [734, 39] width 9 height 16
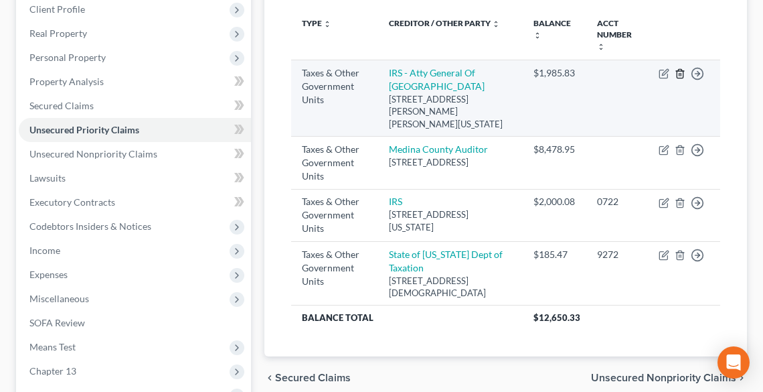
click at [679, 68] on icon "button" at bounding box center [680, 73] width 11 height 11
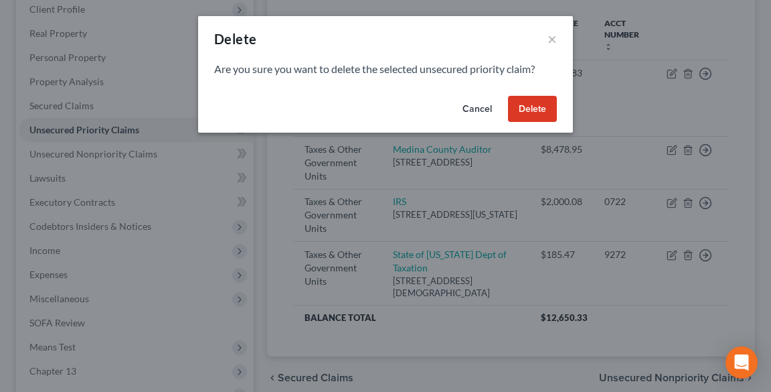
click at [539, 104] on button "Delete" at bounding box center [532, 109] width 49 height 27
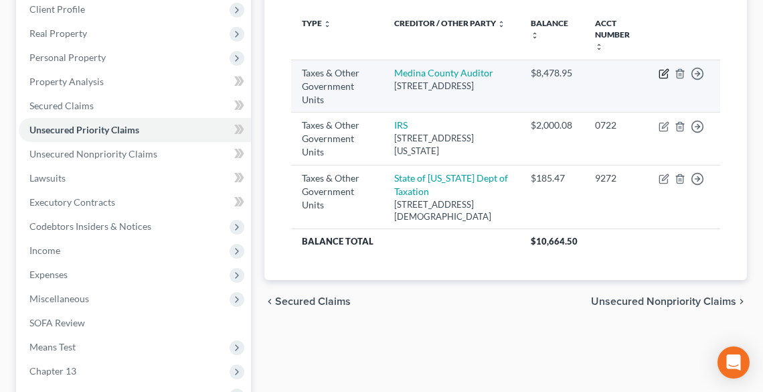
click at [661, 68] on icon "button" at bounding box center [664, 73] width 11 height 11
select select "1"
select select "36"
select select "0"
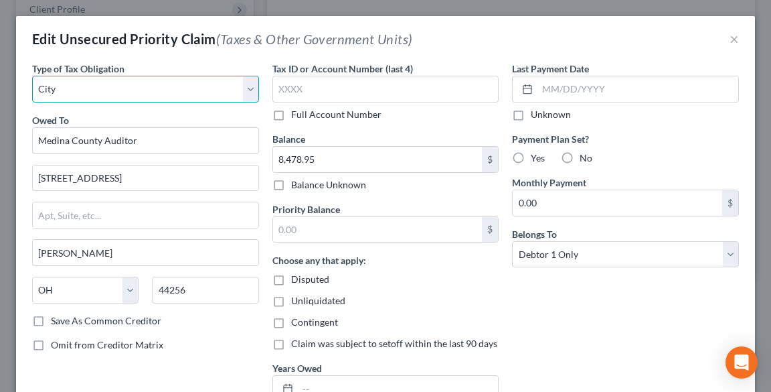
click at [99, 94] on select "Select Federal City State Franchise Tax Board Other" at bounding box center [145, 89] width 227 height 27
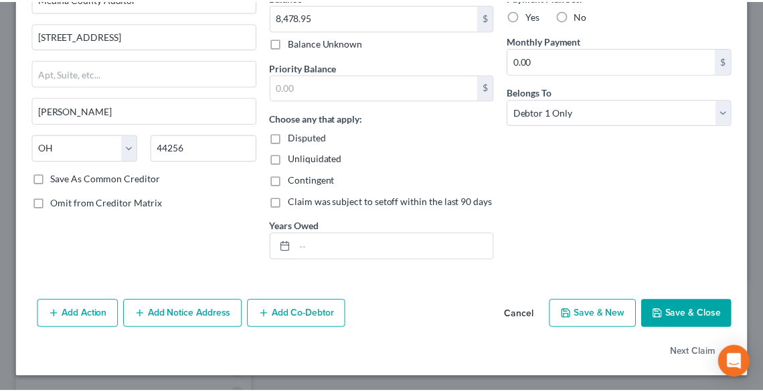
scroll to position [142, 0]
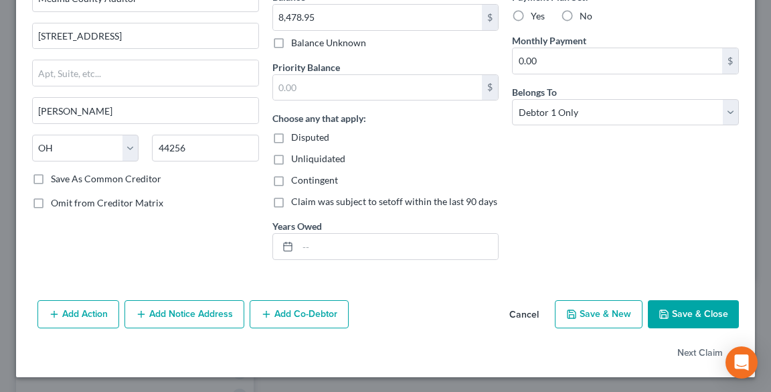
click at [699, 311] on button "Save & Close" at bounding box center [693, 314] width 91 height 28
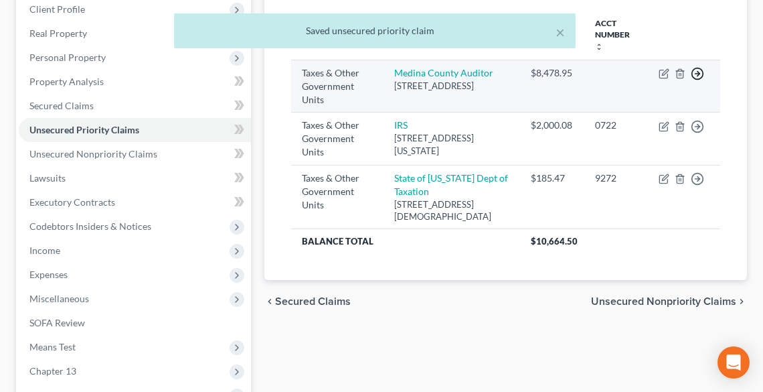
click at [694, 67] on icon "button" at bounding box center [697, 73] width 13 height 13
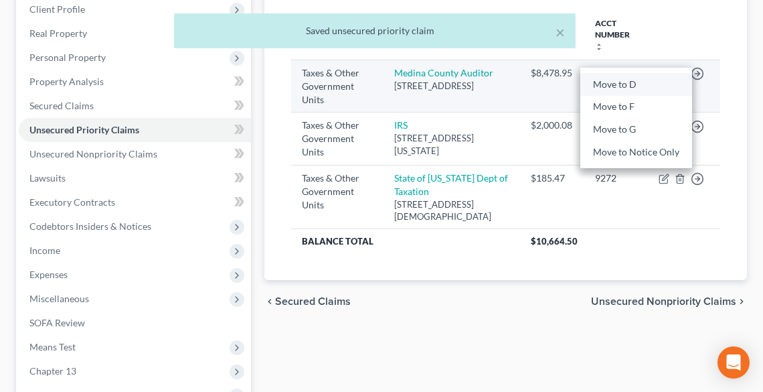
click at [625, 75] on link "Move to D" at bounding box center [636, 84] width 112 height 23
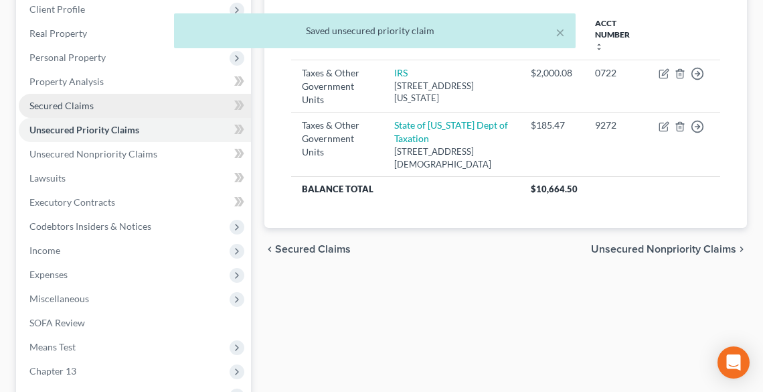
click at [56, 108] on span "Secured Claims" at bounding box center [61, 105] width 64 height 11
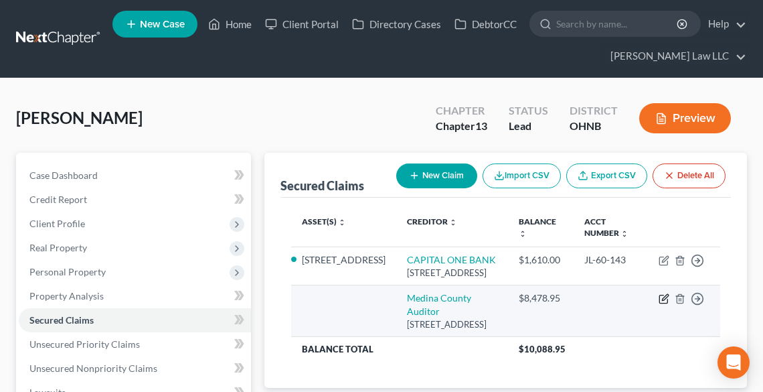
click at [664, 304] on icon "button" at bounding box center [664, 298] width 11 height 11
select select "36"
select select "0"
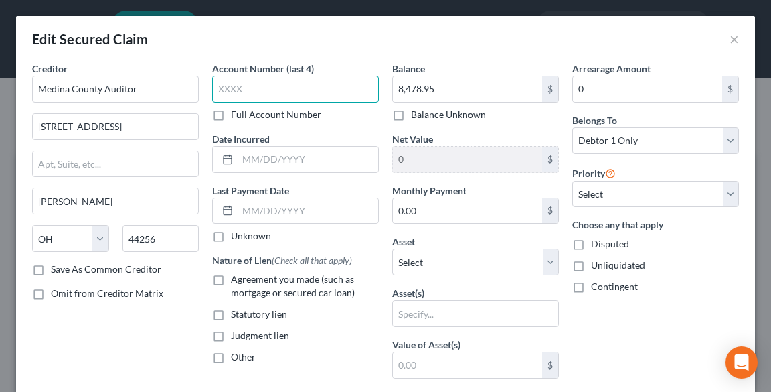
click at [284, 90] on input "text" at bounding box center [295, 89] width 167 height 27
type input "9272"
click at [52, 268] on label "Save As Common Creditor" at bounding box center [106, 268] width 110 height 13
click at [56, 268] on input "Save As Common Creditor" at bounding box center [60, 266] width 9 height 9
checkbox input "true"
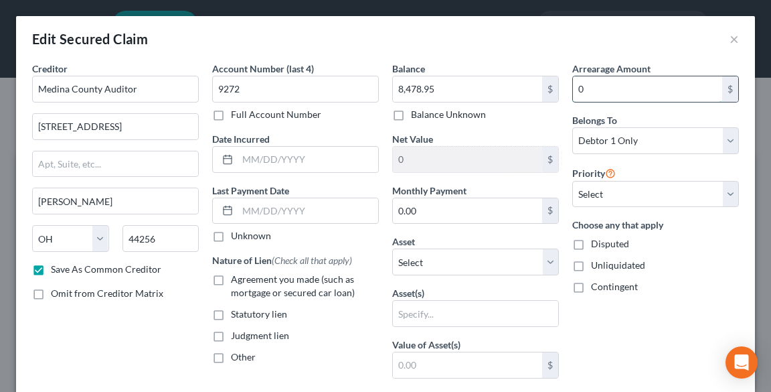
click at [629, 92] on input "0" at bounding box center [647, 88] width 149 height 25
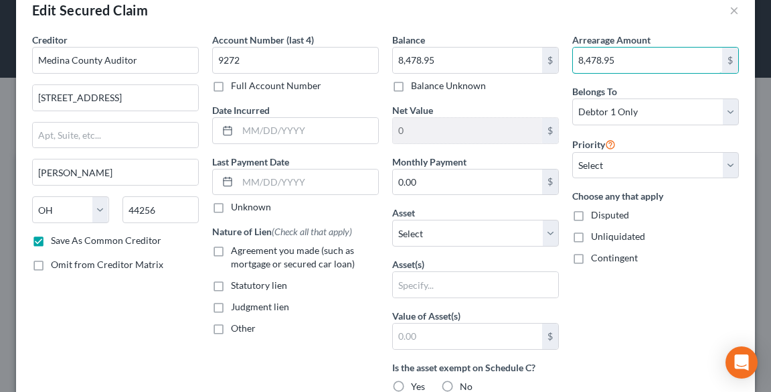
scroll to position [54, 0]
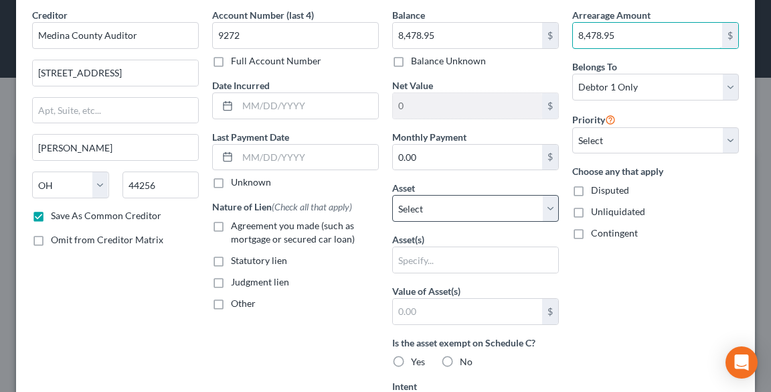
type input "8,478.95"
click at [487, 212] on select "Select Other Multiple Assets [STREET_ADDRESS] - $147050.0 1991 Ford Thunderbird…" at bounding box center [475, 208] width 167 height 27
select select "2"
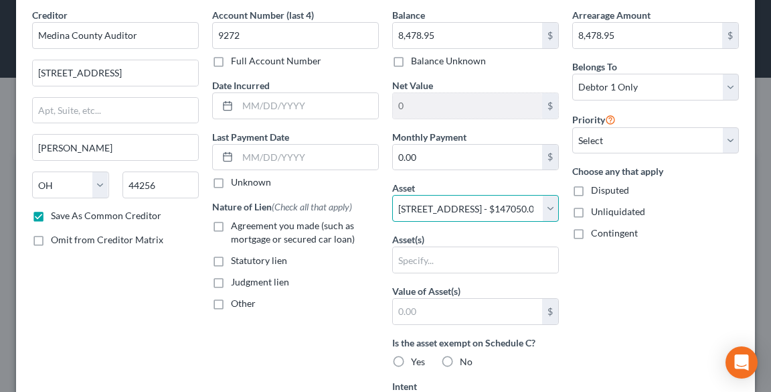
click at [392, 195] on select "Select Other Multiple Assets [STREET_ADDRESS] - $147050.0 1991 Ford Thunderbird…" at bounding box center [475, 208] width 167 height 27
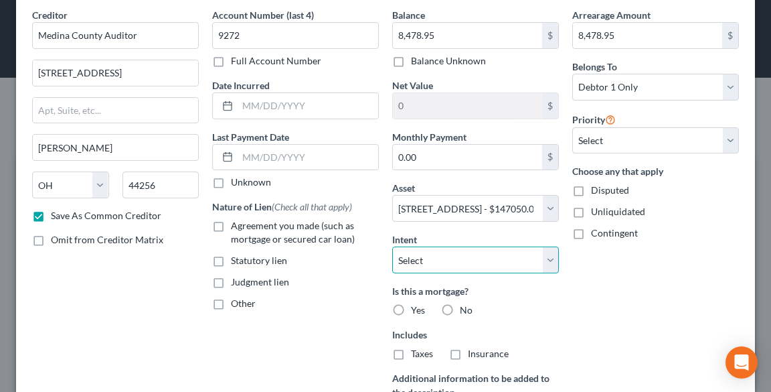
click at [471, 268] on select "Select Surrender Redeem Reaffirm Avoid Other" at bounding box center [475, 259] width 167 height 27
select select "2"
click at [392, 246] on select "Select Surrender Redeem Reaffirm Avoid Other" at bounding box center [475, 259] width 167 height 27
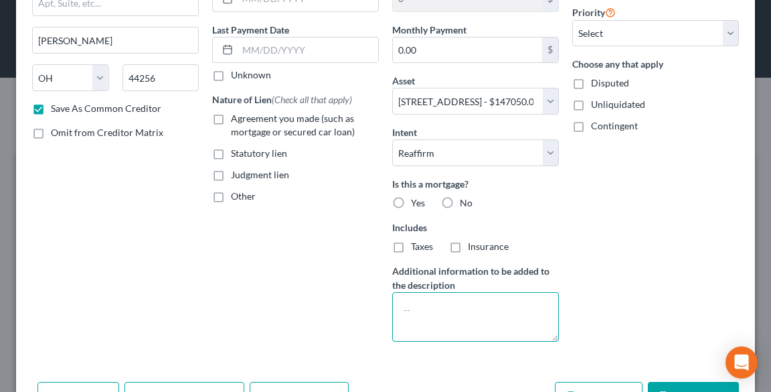
click at [451, 316] on textarea at bounding box center [475, 317] width 167 height 50
type textarea "Property Tax"
click at [460, 197] on label "No" at bounding box center [466, 202] width 13 height 13
click at [465, 197] on input "No" at bounding box center [469, 200] width 9 height 9
radio input "true"
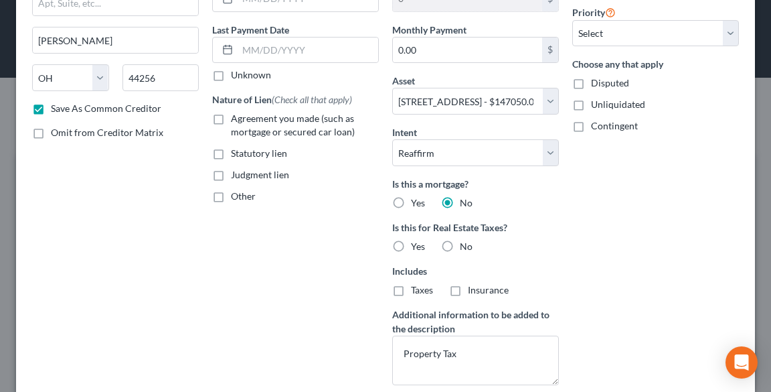
click at [411, 242] on label "Yes" at bounding box center [418, 246] width 14 height 13
click at [416, 242] on input "Yes" at bounding box center [420, 244] width 9 height 9
radio input "true"
click at [411, 289] on label "Taxes" at bounding box center [422, 289] width 22 height 13
click at [416, 289] on input "Taxes" at bounding box center [420, 287] width 9 height 9
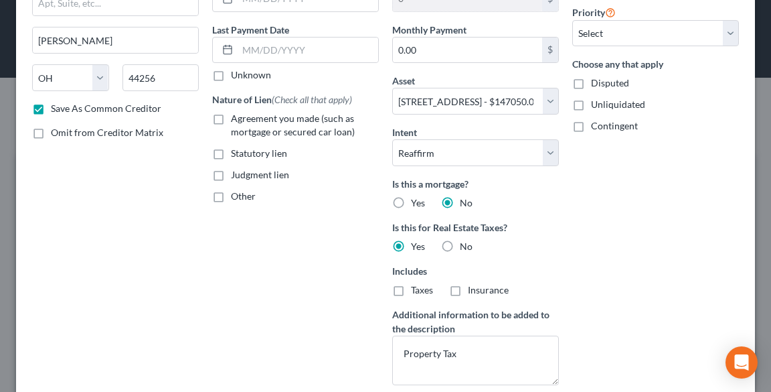
checkbox input "true"
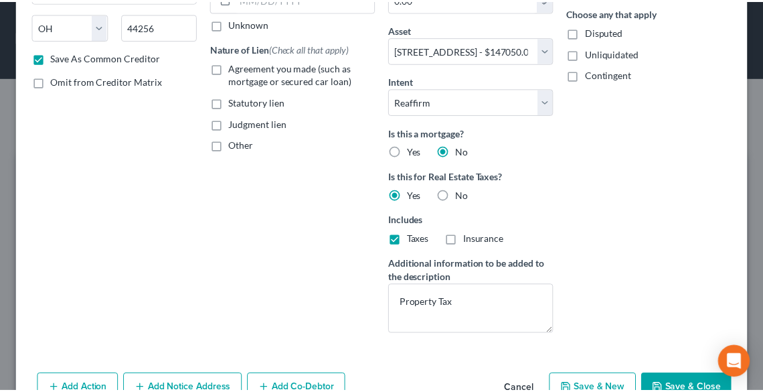
scroll to position [286, 0]
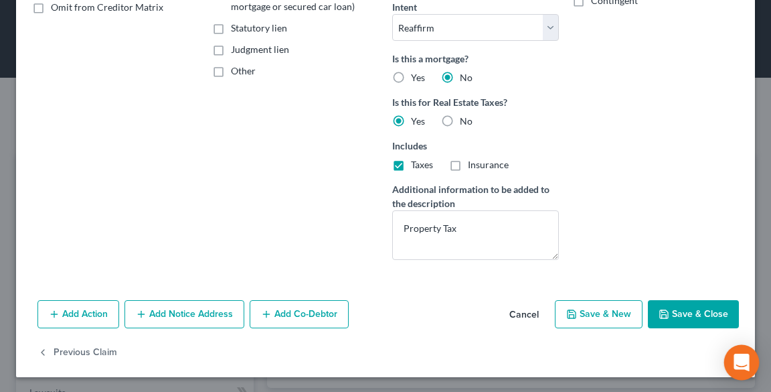
drag, startPoint x: 675, startPoint y: 316, endPoint x: 744, endPoint y: 345, distance: 75.6
click at [677, 316] on button "Save & Close" at bounding box center [693, 314] width 91 height 28
checkbox input "false"
select select
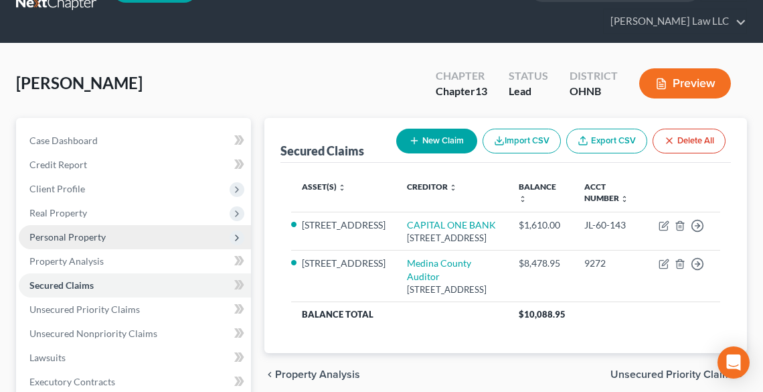
scroll to position [54, 0]
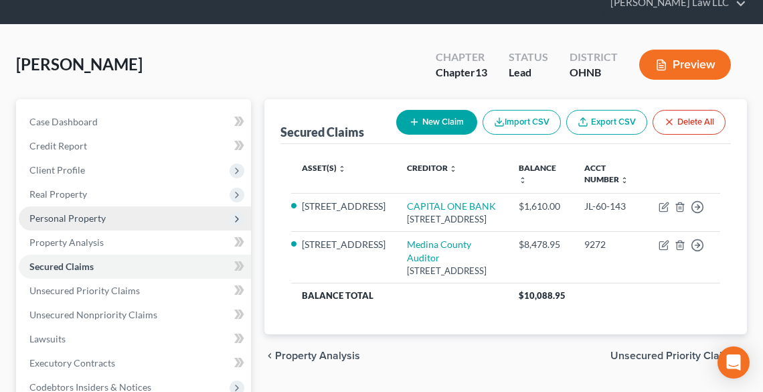
click at [69, 212] on span "Personal Property" at bounding box center [67, 217] width 76 height 11
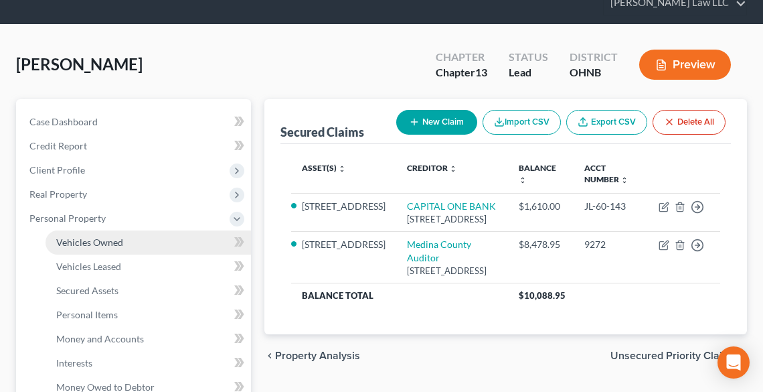
click at [84, 237] on span "Vehicles Owned" at bounding box center [89, 241] width 67 height 11
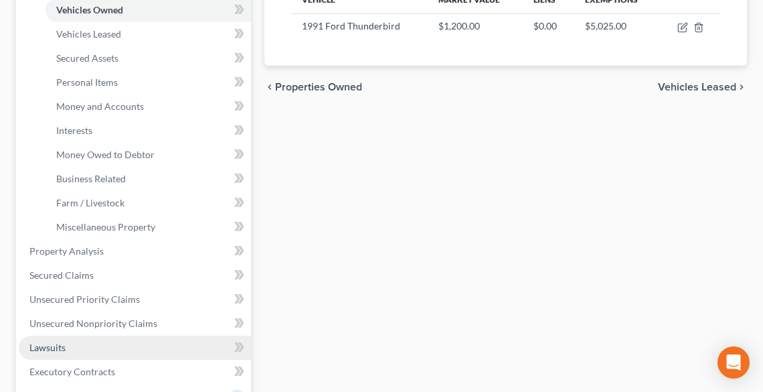
scroll to position [375, 0]
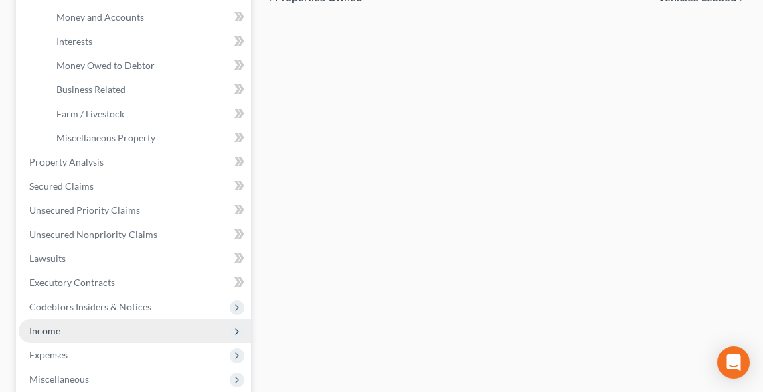
click at [62, 323] on span "Income" at bounding box center [135, 331] width 232 height 24
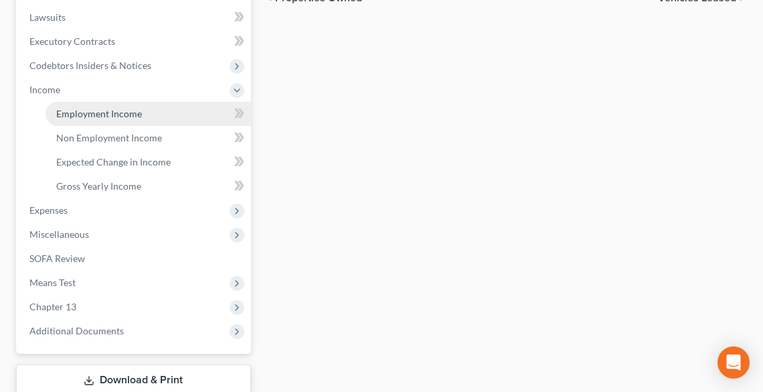
click at [99, 114] on span "Employment Income" at bounding box center [99, 113] width 86 height 11
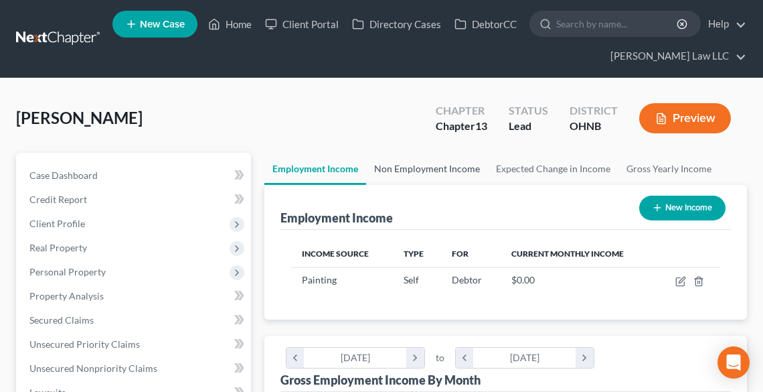
click at [404, 163] on link "Non Employment Income" at bounding box center [427, 169] width 122 height 32
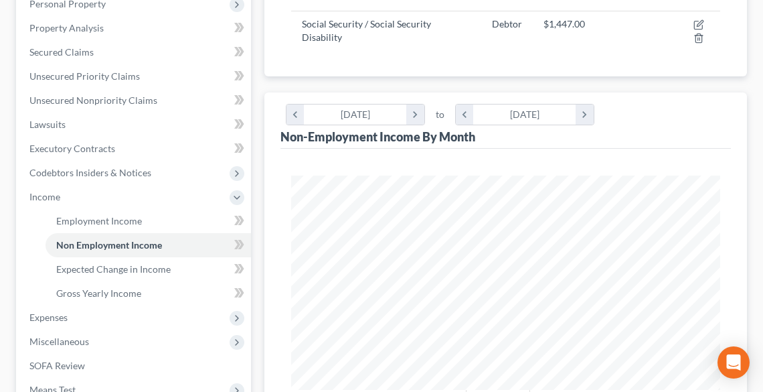
scroll to position [428, 0]
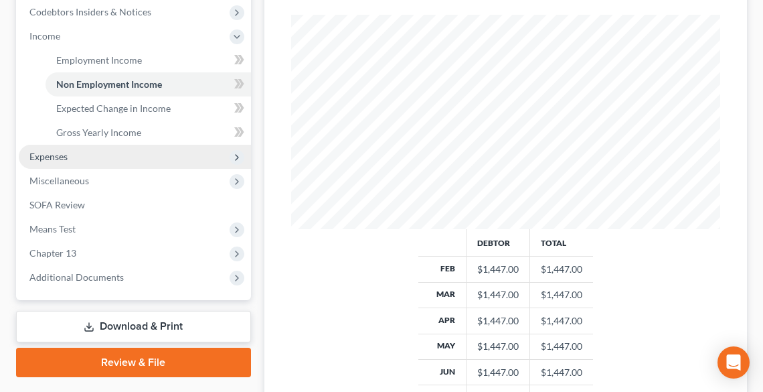
click at [48, 157] on span "Expenses" at bounding box center [48, 156] width 38 height 11
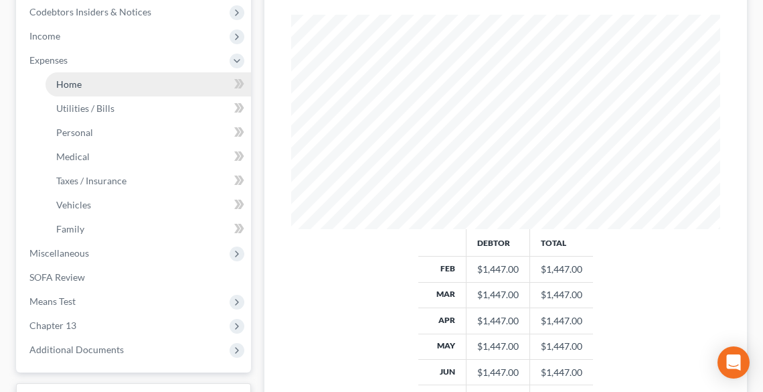
click at [62, 84] on span "Home" at bounding box center [68, 83] width 25 height 11
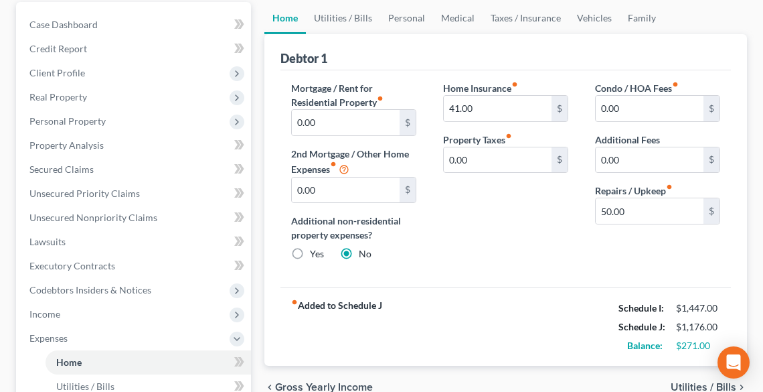
scroll to position [54, 0]
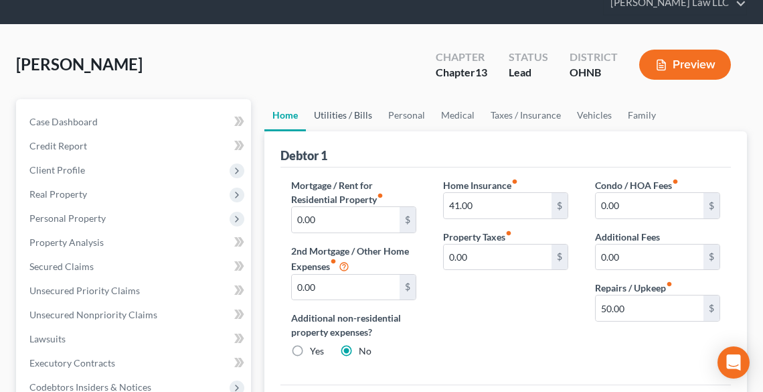
click at [349, 112] on link "Utilities / Bills" at bounding box center [343, 115] width 74 height 32
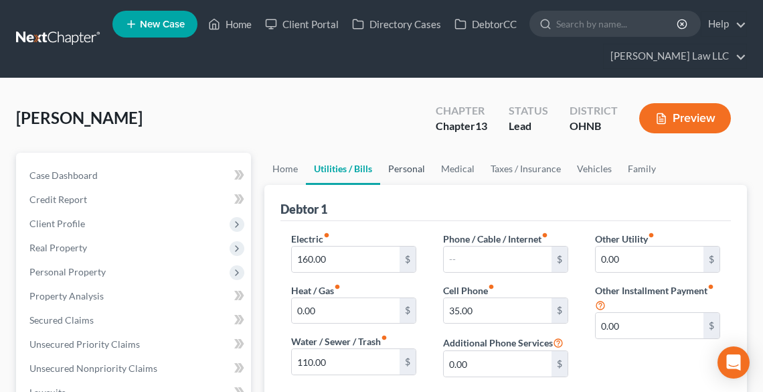
click at [411, 168] on link "Personal" at bounding box center [406, 169] width 53 height 32
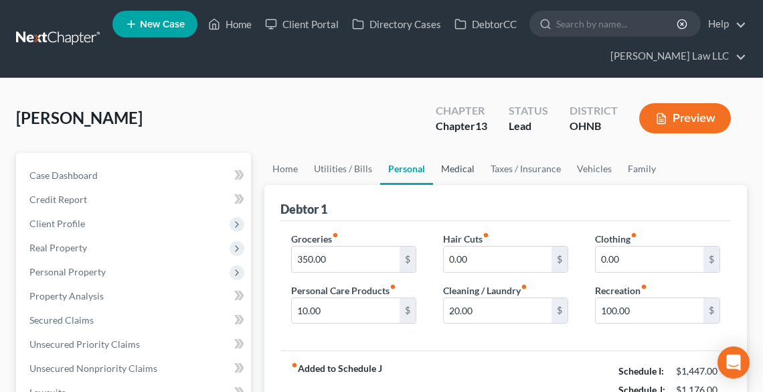
click at [442, 175] on link "Medical" at bounding box center [458, 169] width 50 height 32
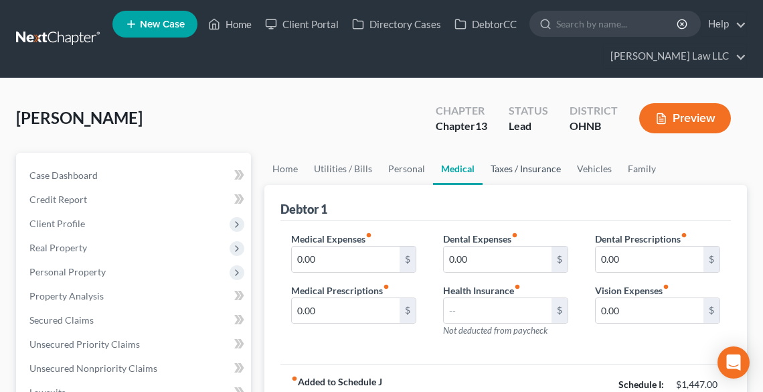
click at [509, 167] on link "Taxes / Insurance" at bounding box center [526, 169] width 86 height 32
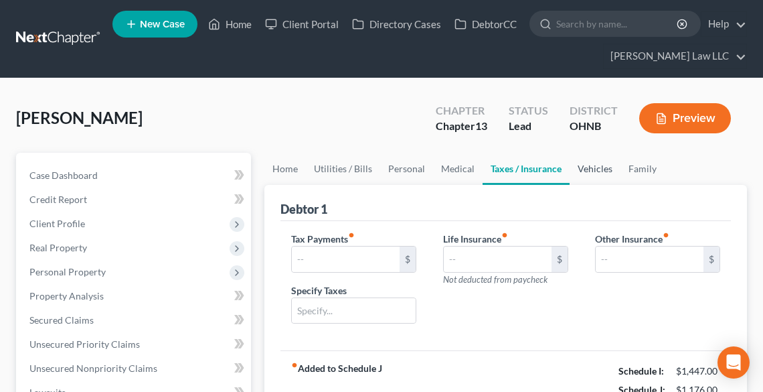
click at [586, 166] on link "Vehicles" at bounding box center [595, 169] width 51 height 32
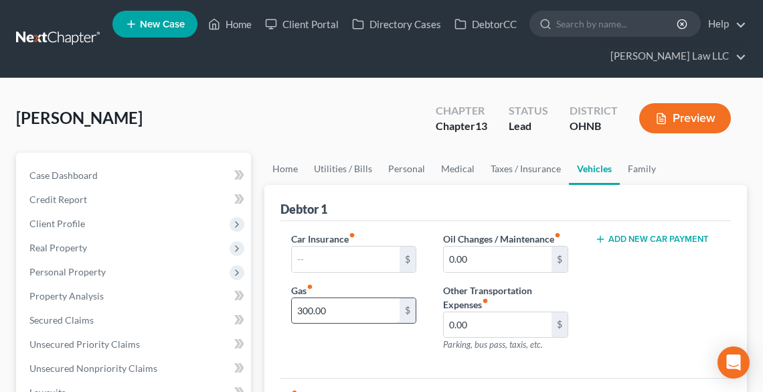
click at [348, 308] on input "300.00" at bounding box center [346, 310] width 108 height 25
type input "200.00"
click at [629, 163] on link "Family" at bounding box center [642, 169] width 44 height 32
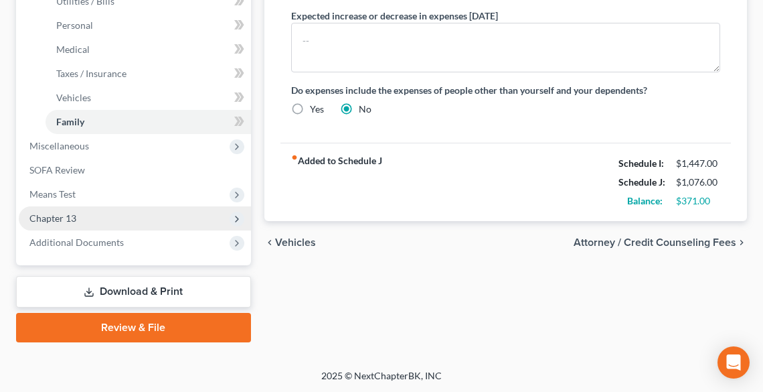
click at [57, 211] on span "Chapter 13" at bounding box center [135, 218] width 232 height 24
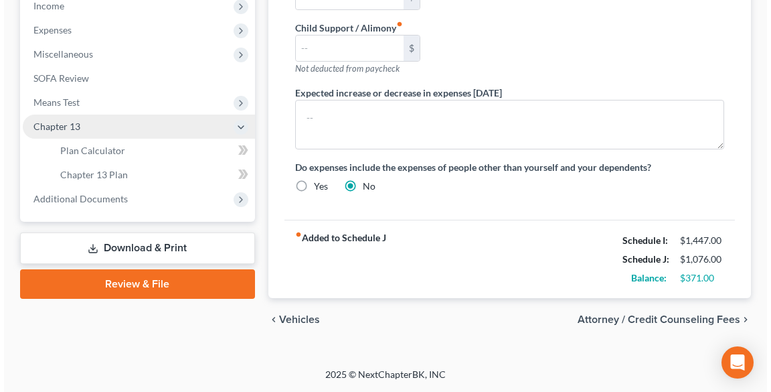
scroll to position [455, 0]
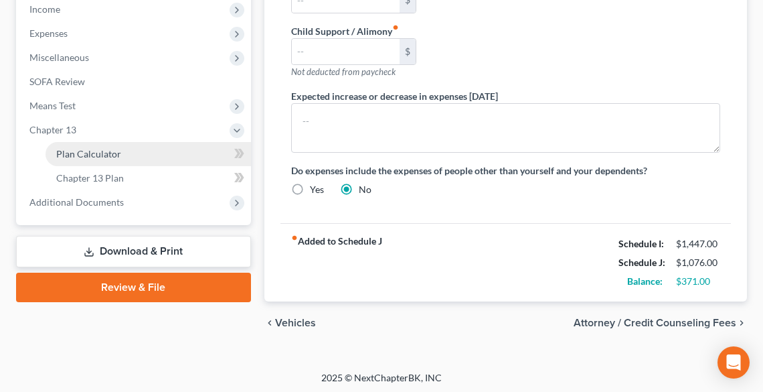
click at [66, 154] on span "Plan Calculator" at bounding box center [88, 153] width 65 height 11
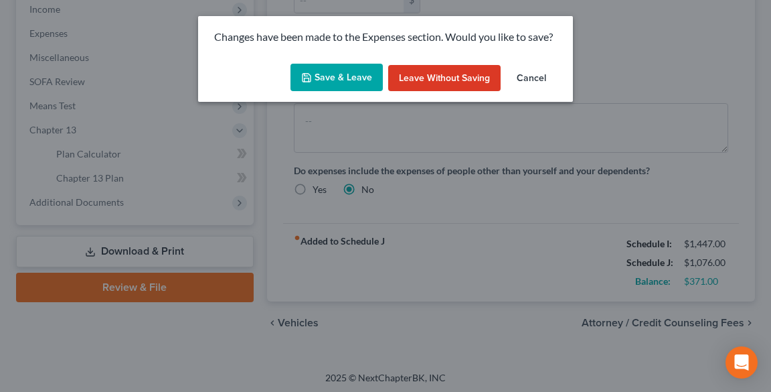
click at [343, 75] on button "Save & Leave" at bounding box center [336, 78] width 92 height 28
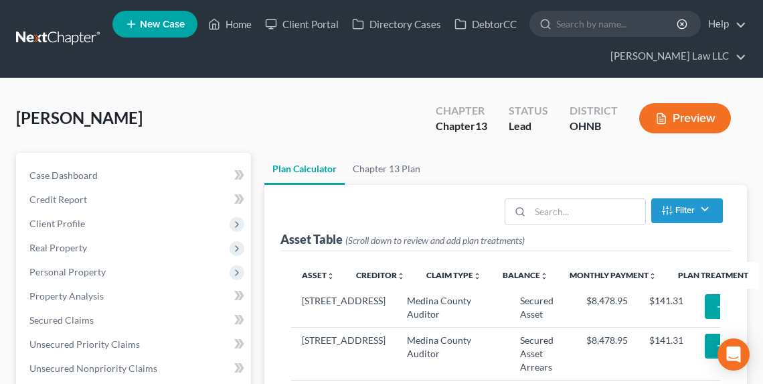
select select "59"
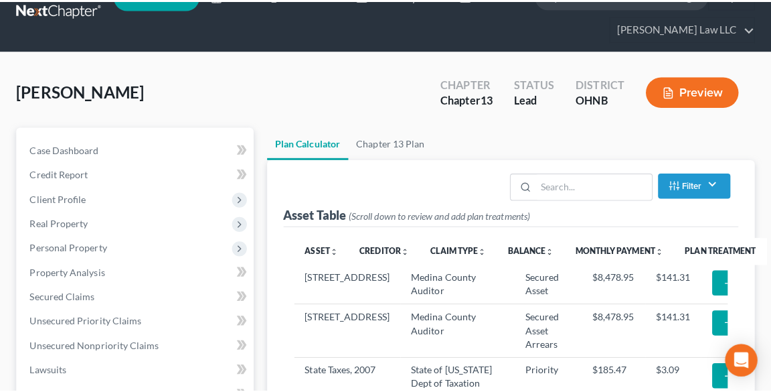
scroll to position [54, 0]
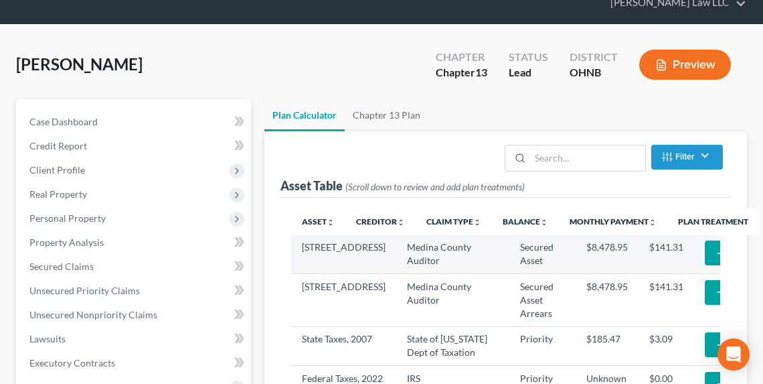
click at [705, 252] on button "Add Plan Treatment" at bounding box center [761, 252] width 112 height 25
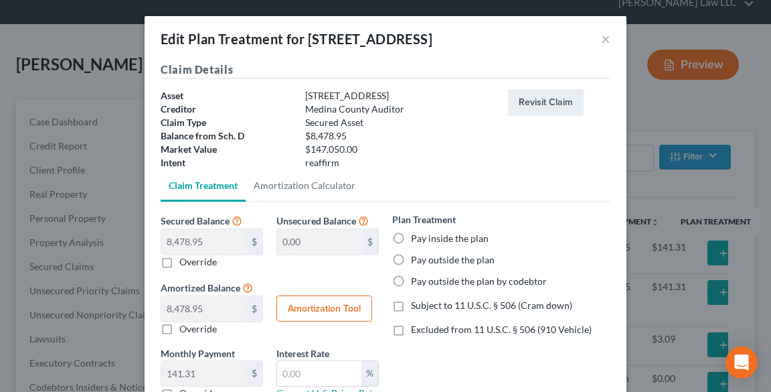
click at [411, 238] on label "Pay inside the plan" at bounding box center [450, 238] width 78 height 13
click at [416, 238] on input "Pay inside the plan" at bounding box center [420, 236] width 9 height 9
radio input "true"
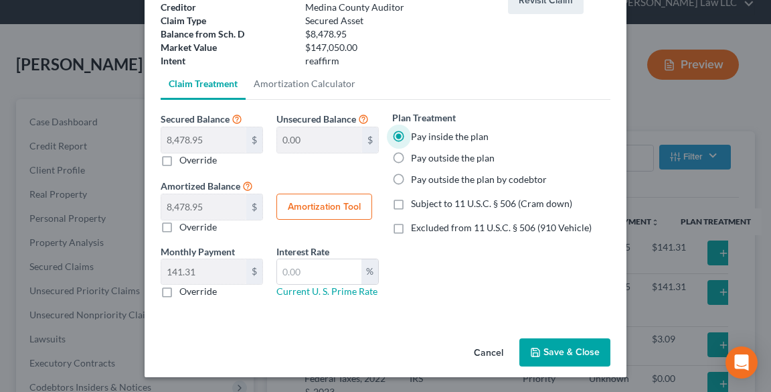
scroll to position [102, 0]
click at [562, 348] on button "Save & Close" at bounding box center [564, 351] width 91 height 28
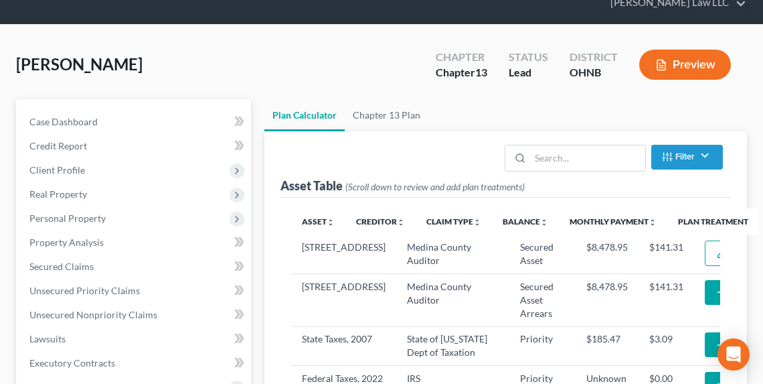
select select "59"
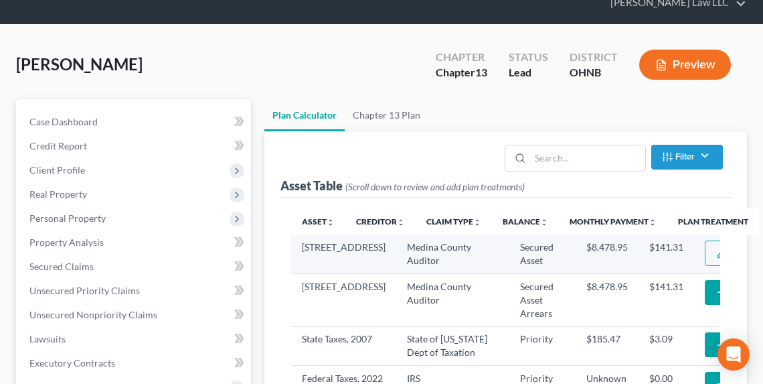
click at [716, 254] on img "button" at bounding box center [721, 253] width 11 height 11
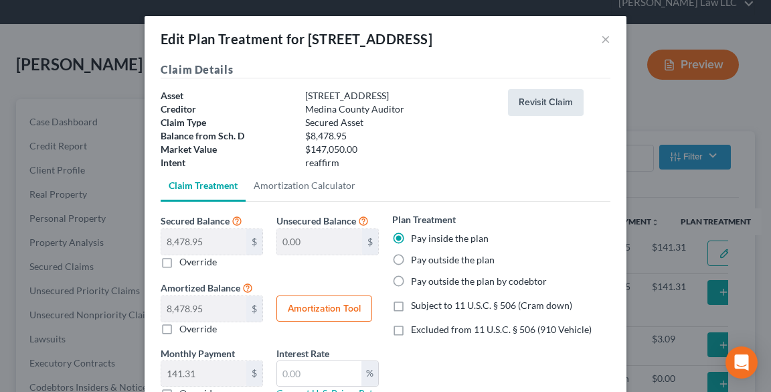
click at [532, 98] on button "Revisit Claim" at bounding box center [546, 102] width 76 height 27
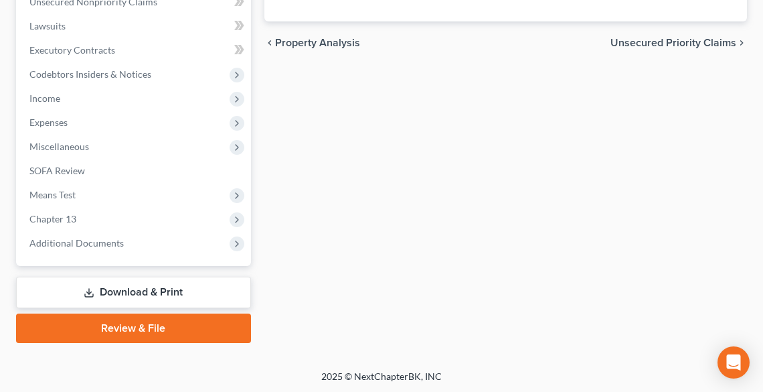
scroll to position [367, 0]
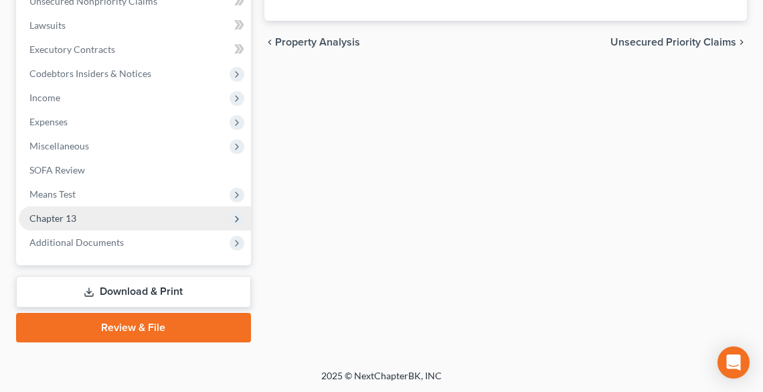
click at [90, 213] on span "Chapter 13" at bounding box center [135, 218] width 232 height 24
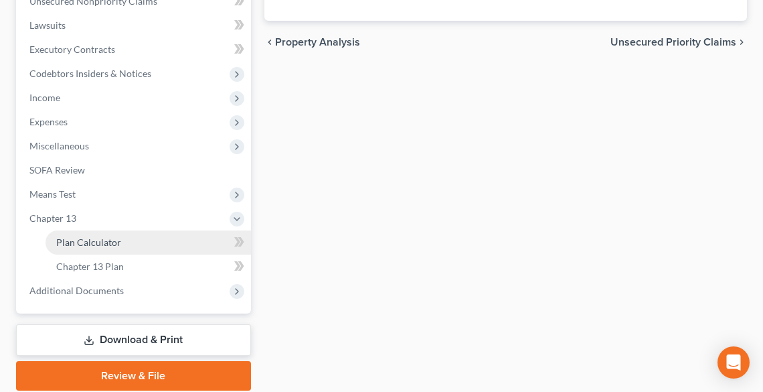
click at [107, 244] on span "Plan Calculator" at bounding box center [88, 241] width 65 height 11
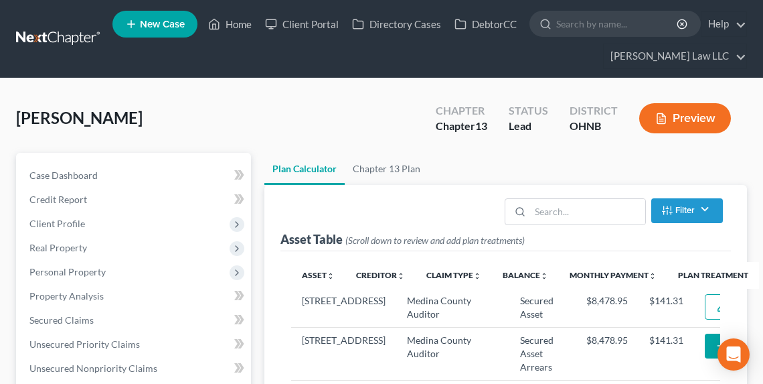
select select "59"
click at [705, 354] on button "Add Plan Treatment" at bounding box center [761, 345] width 112 height 25
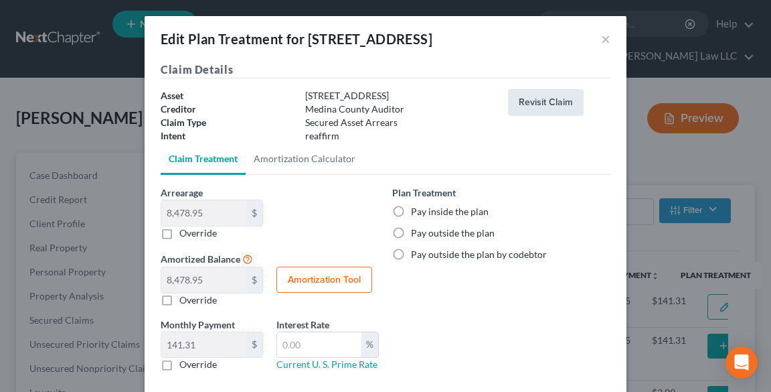
click at [554, 104] on button "Revisit Claim" at bounding box center [546, 102] width 76 height 27
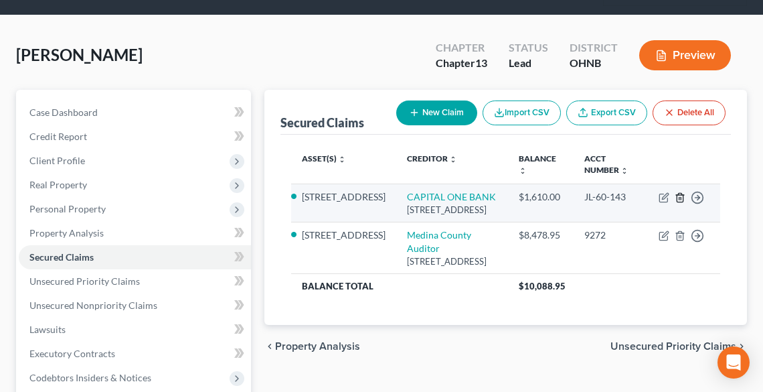
scroll to position [161, 0]
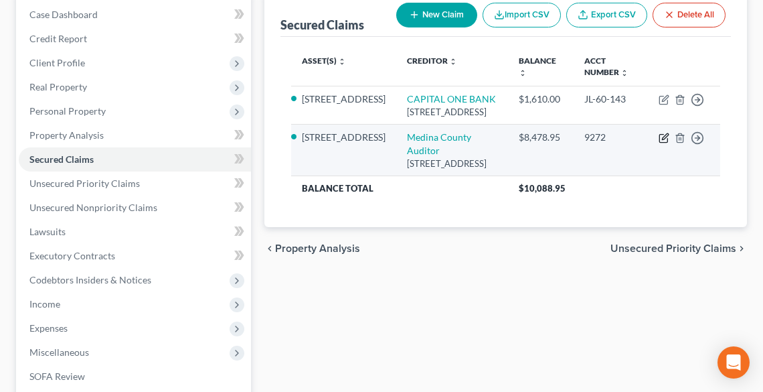
click at [666, 143] on icon "button" at bounding box center [664, 138] width 11 height 11
select select "36"
select select "2"
select select "0"
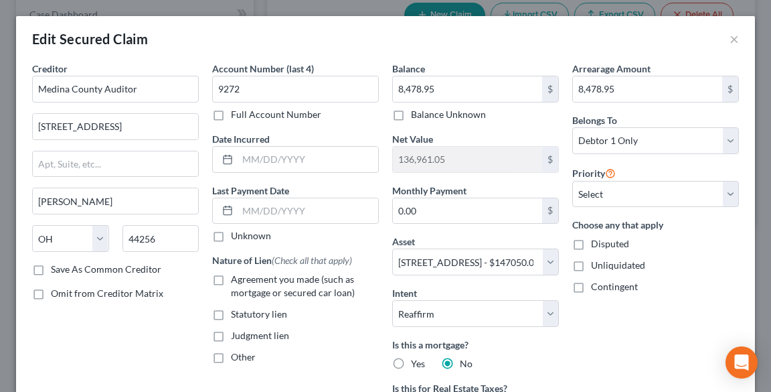
click at [732, 37] on div "Edit Secured Claim ×" at bounding box center [385, 39] width 739 height 46
click at [730, 39] on button "×" at bounding box center [734, 39] width 9 height 16
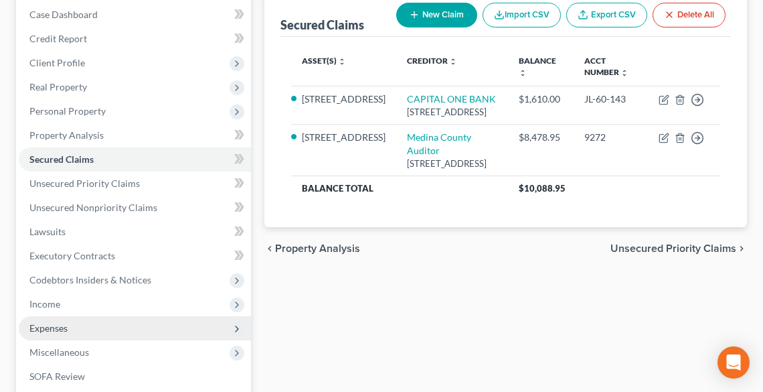
scroll to position [367, 0]
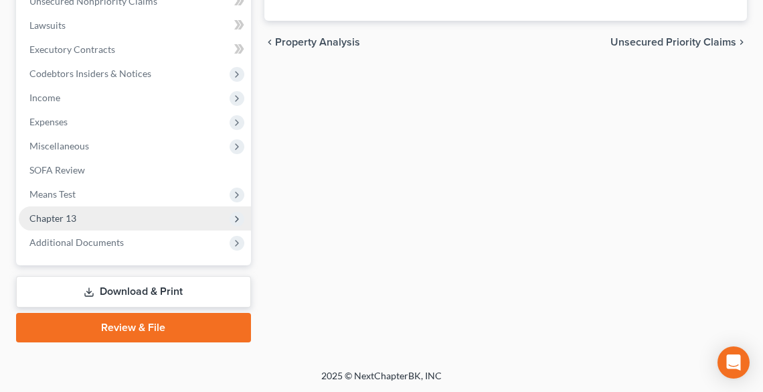
click at [59, 215] on span "Chapter 13" at bounding box center [52, 217] width 47 height 11
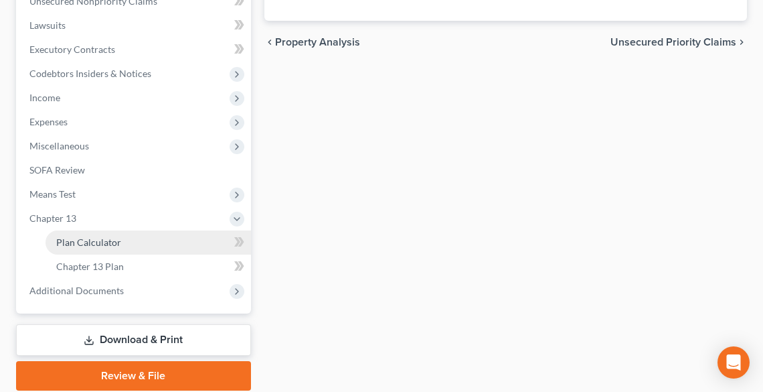
click at [86, 247] on link "Plan Calculator" at bounding box center [148, 242] width 205 height 24
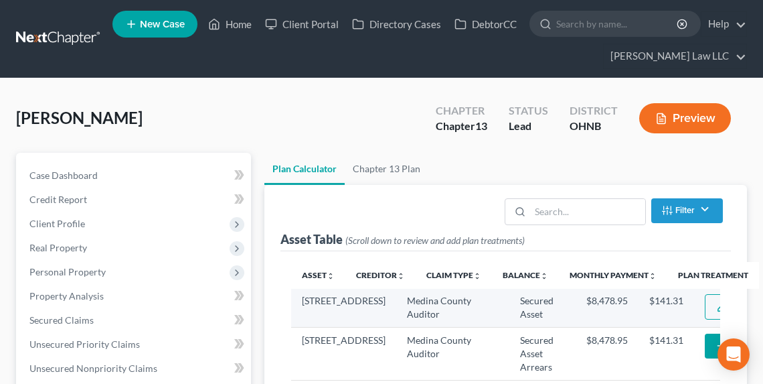
select select "59"
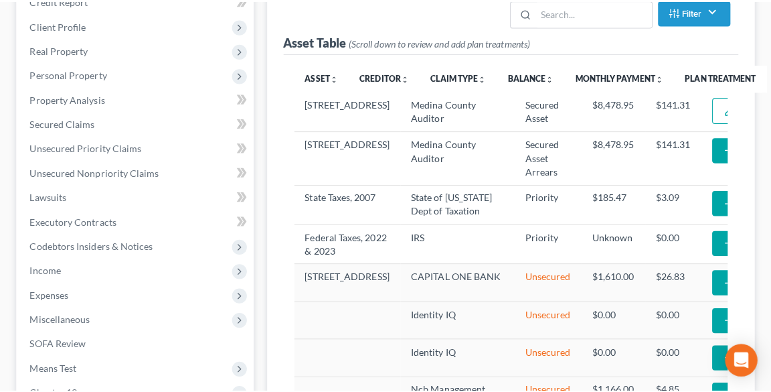
scroll to position [236, 0]
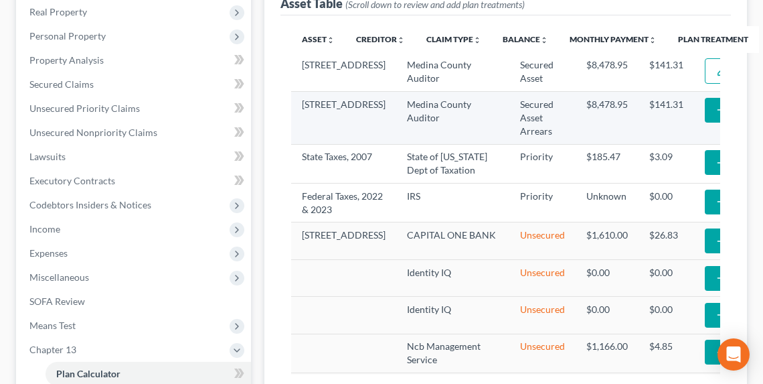
click at [716, 115] on icon "button" at bounding box center [721, 109] width 11 height 11
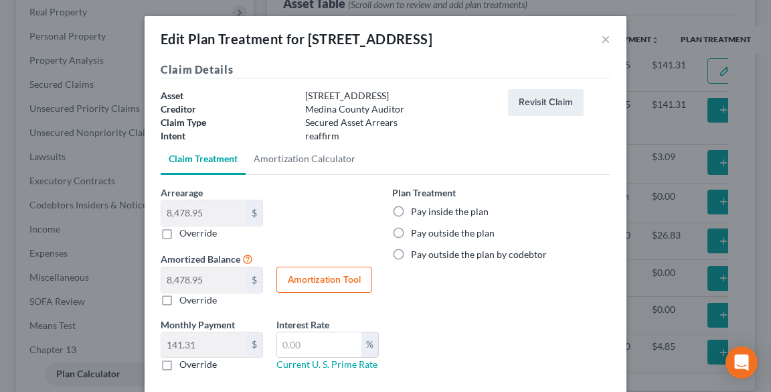
click at [432, 214] on label "Pay inside the plan" at bounding box center [450, 211] width 78 height 13
click at [425, 214] on input "Pay inside the plan" at bounding box center [420, 209] width 9 height 9
radio input "true"
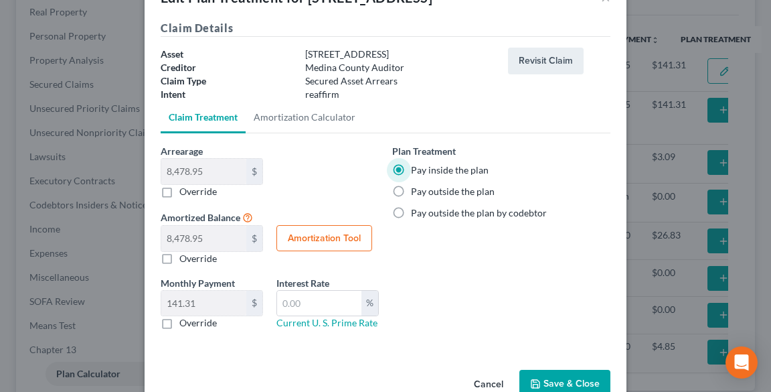
scroll to position [74, 0]
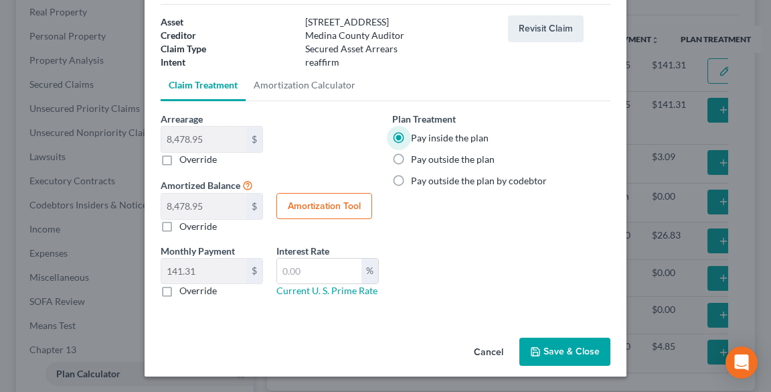
click at [559, 343] on button "Save & Close" at bounding box center [564, 351] width 91 height 28
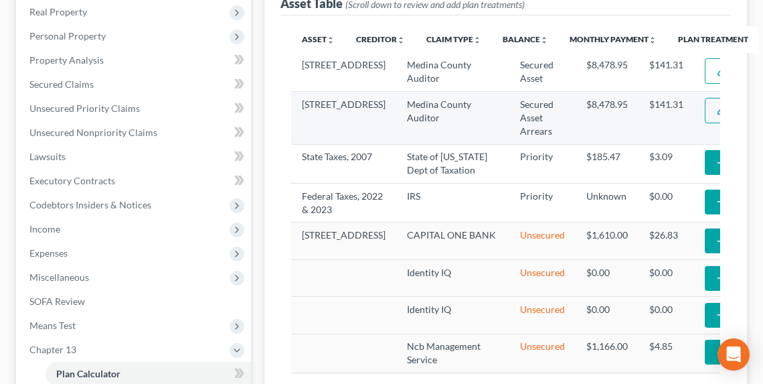
select select "59"
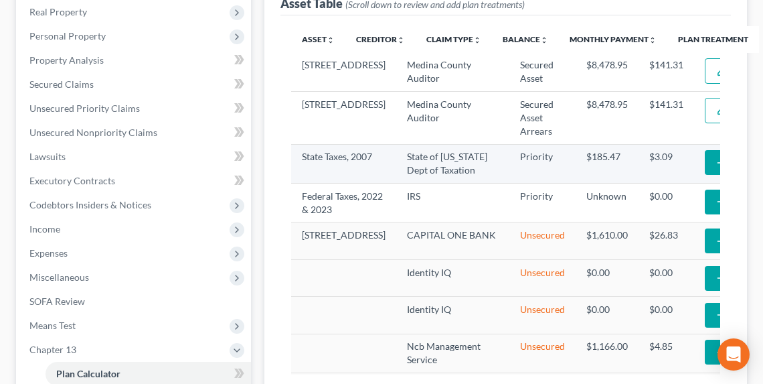
click at [705, 174] on button "Add Plan Treatment" at bounding box center [761, 162] width 112 height 25
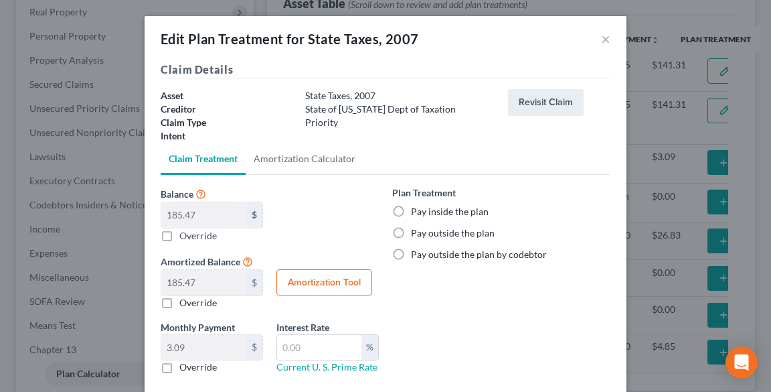
click at [442, 212] on label "Pay inside the plan" at bounding box center [450, 211] width 78 height 13
click at [425, 212] on input "Pay inside the plan" at bounding box center [420, 209] width 9 height 9
radio input "true"
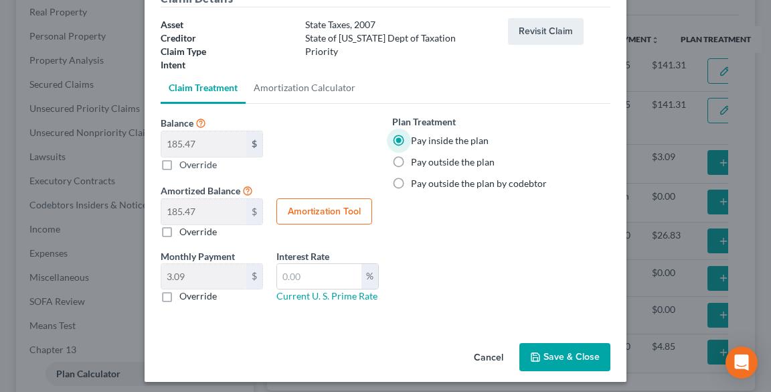
scroll to position [76, 0]
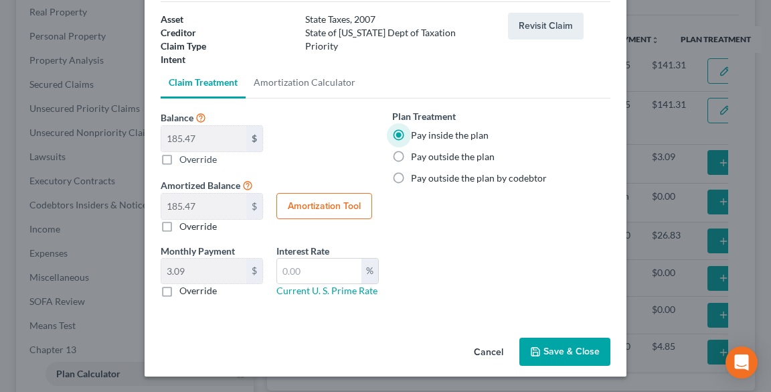
click at [558, 352] on button "Save & Close" at bounding box center [564, 351] width 91 height 28
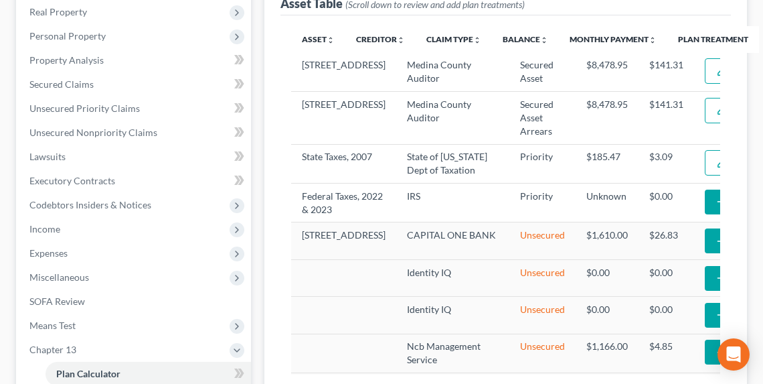
select select "59"
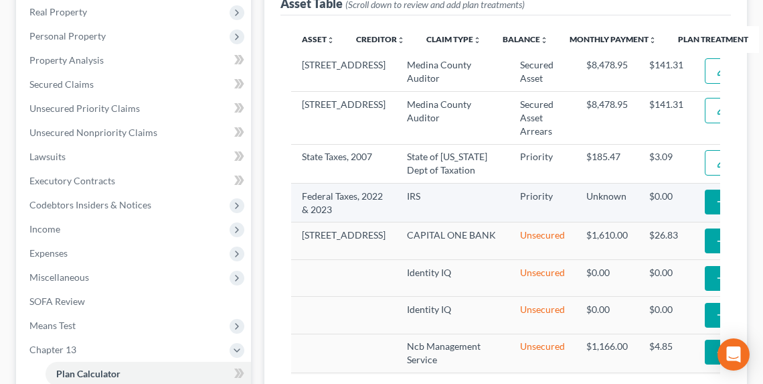
click at [705, 214] on button "Add Plan Treatment" at bounding box center [761, 201] width 112 height 25
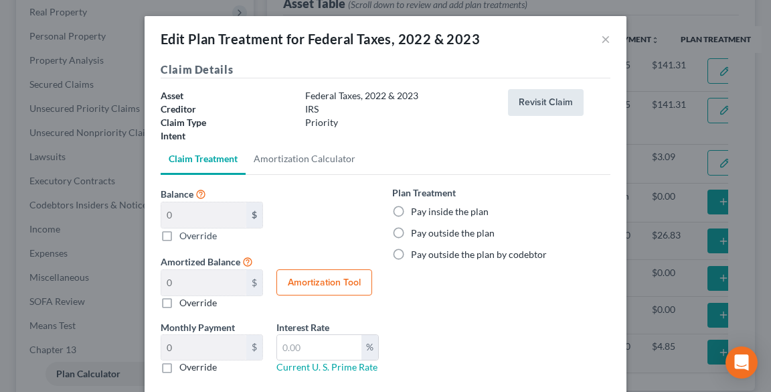
click at [537, 104] on button "Revisit Claim" at bounding box center [546, 102] width 76 height 27
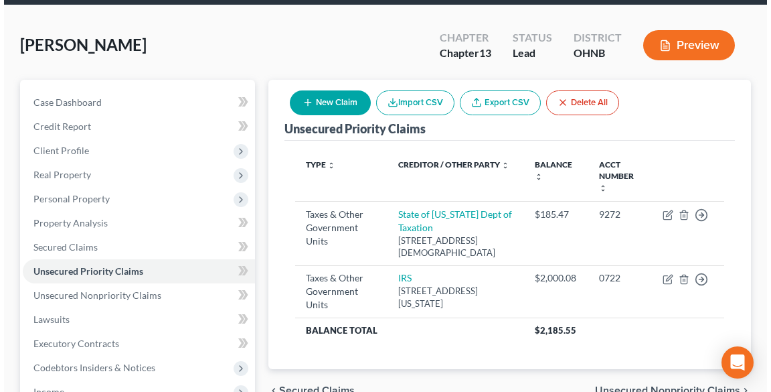
scroll to position [107, 0]
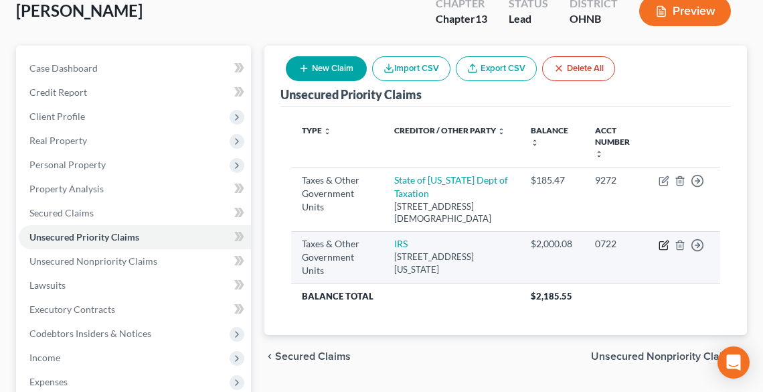
click at [666, 246] on icon "button" at bounding box center [664, 245] width 11 height 11
select select "0"
select select "26"
select select "0"
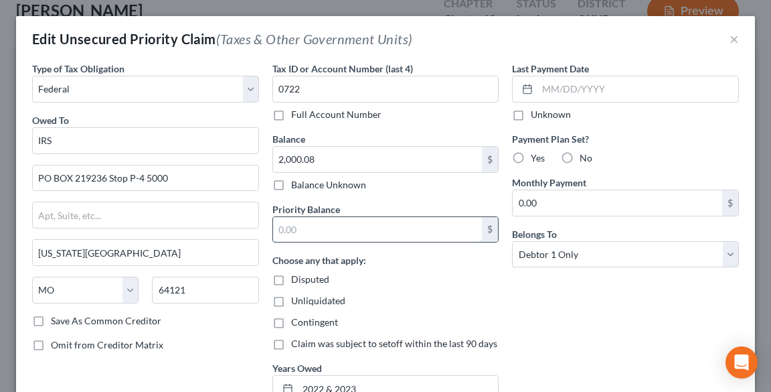
click at [352, 221] on input "text" at bounding box center [378, 229] width 210 height 25
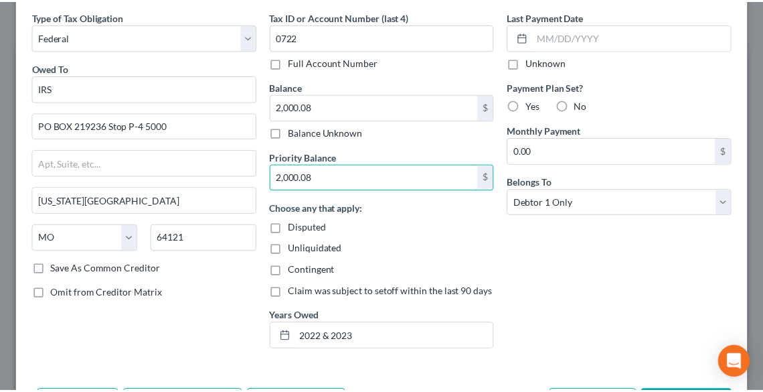
scroll to position [142, 0]
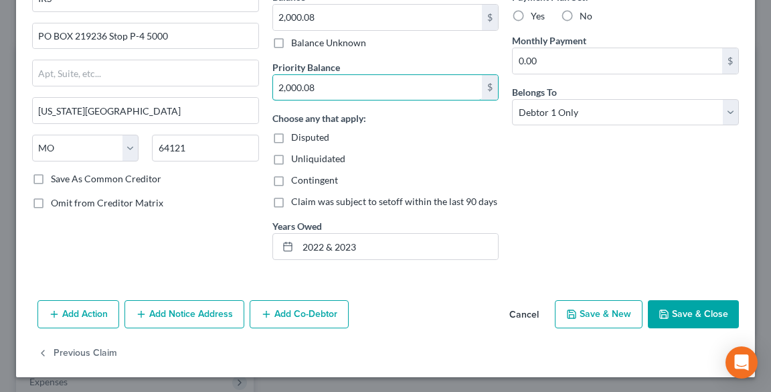
type input "2,000.08"
click at [685, 308] on button "Save & Close" at bounding box center [693, 314] width 91 height 28
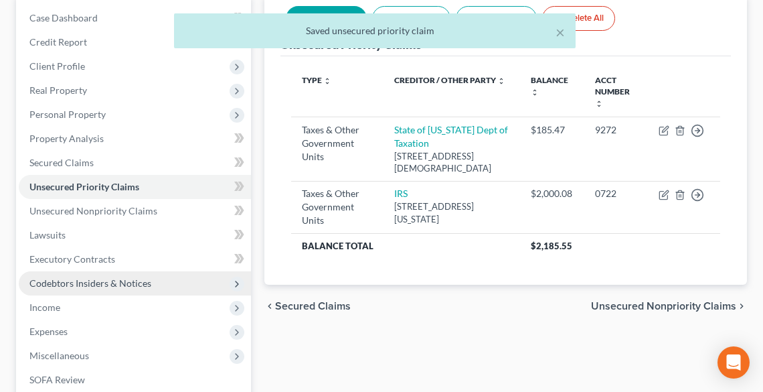
scroll to position [268, 0]
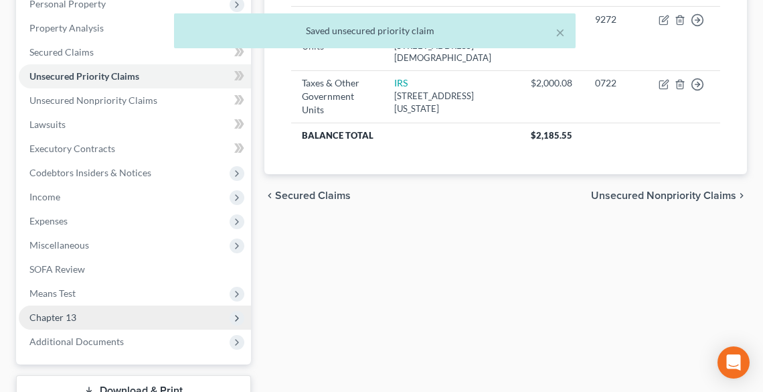
click at [62, 313] on span "Chapter 13" at bounding box center [52, 316] width 47 height 11
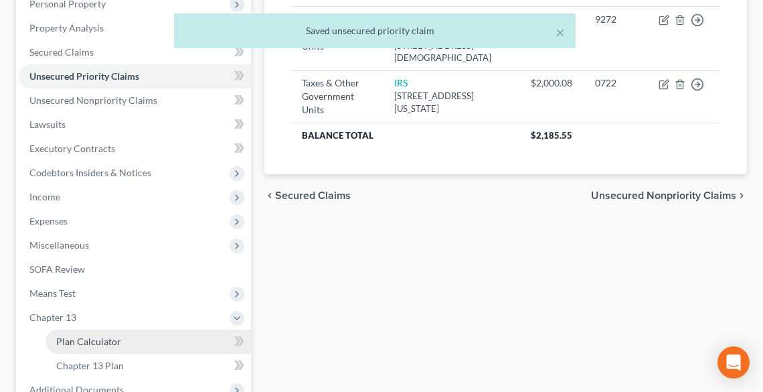
click at [110, 339] on span "Plan Calculator" at bounding box center [88, 340] width 65 height 11
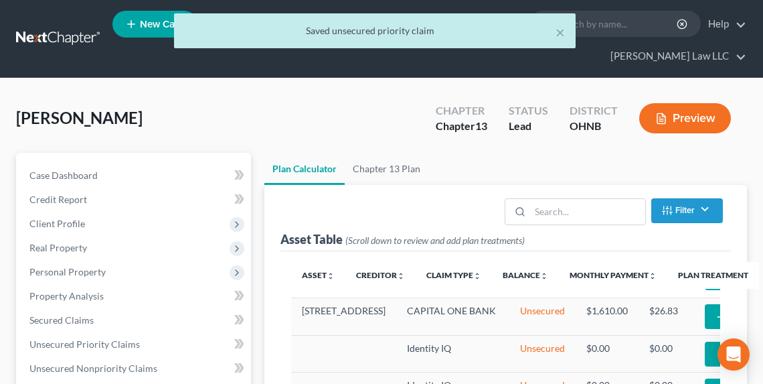
scroll to position [161, 0]
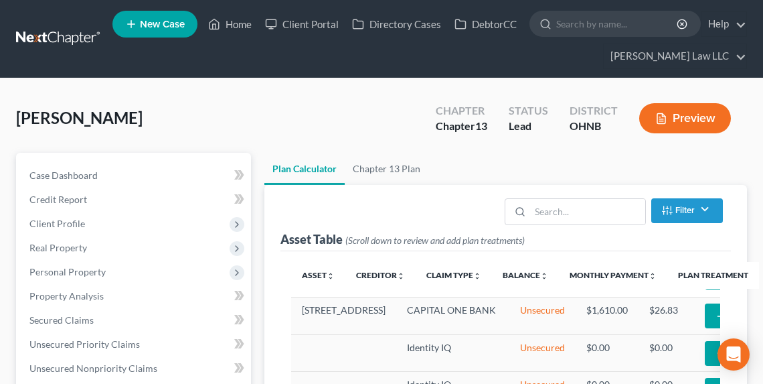
select select "59"
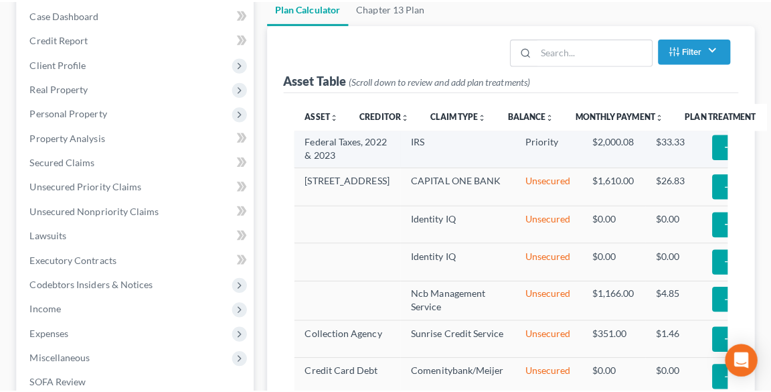
scroll to position [107, 0]
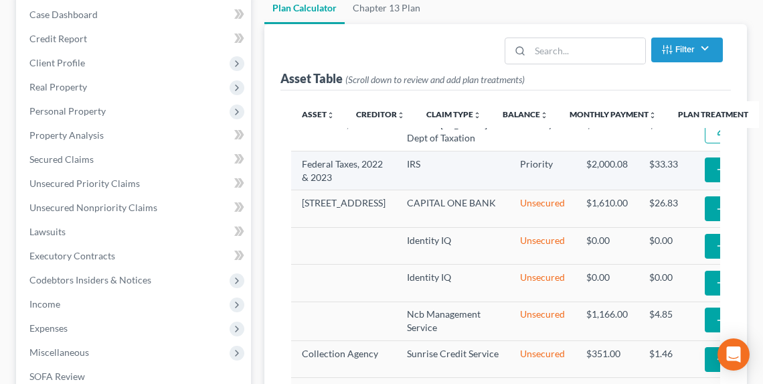
click at [716, 175] on icon "button" at bounding box center [721, 169] width 11 height 11
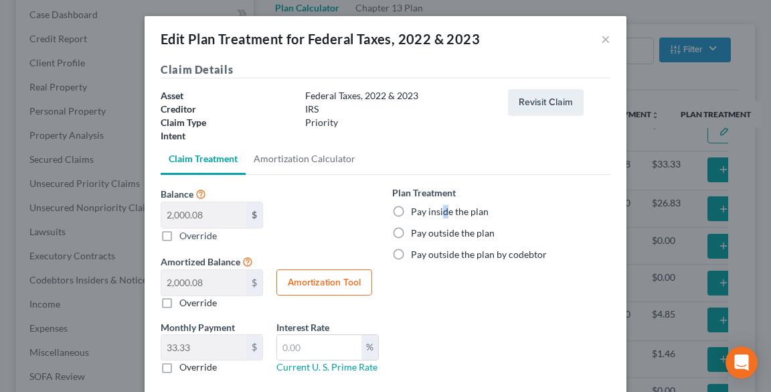
click at [440, 214] on label "Pay inside the plan" at bounding box center [450, 211] width 78 height 13
click at [411, 210] on label "Pay inside the plan" at bounding box center [450, 211] width 78 height 13
click at [416, 210] on input "Pay inside the plan" at bounding box center [420, 209] width 9 height 9
radio input "true"
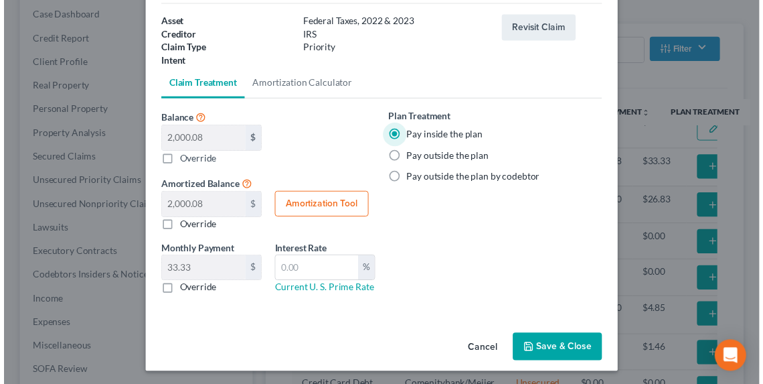
scroll to position [76, 0]
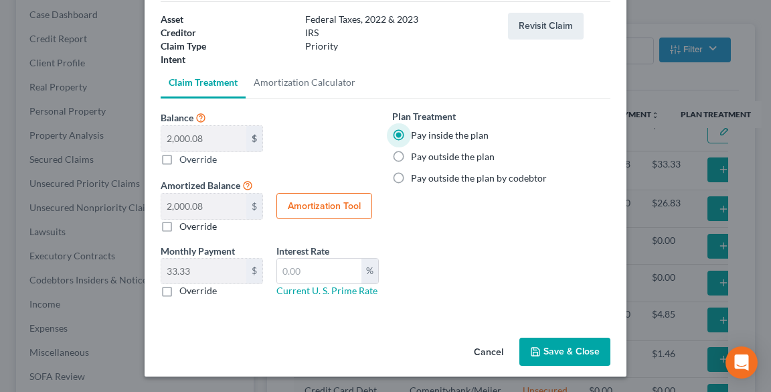
click at [556, 345] on button "Save & Close" at bounding box center [564, 351] width 91 height 28
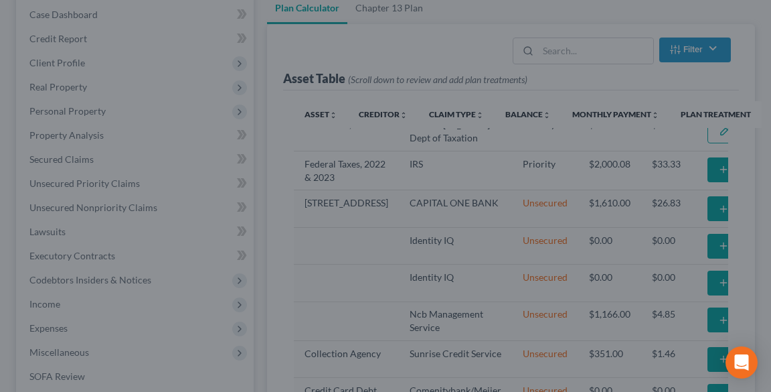
select select "59"
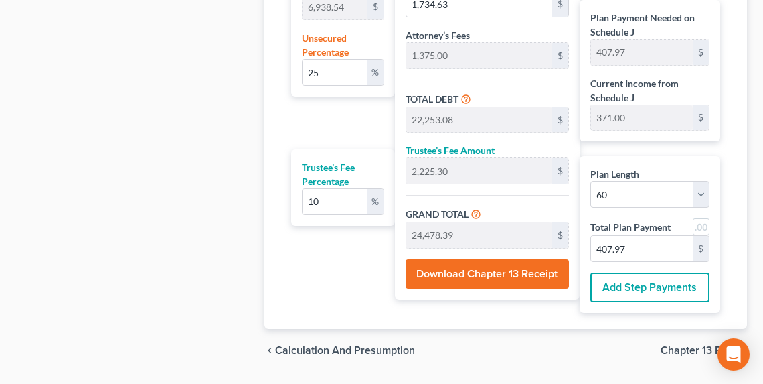
scroll to position [964, 0]
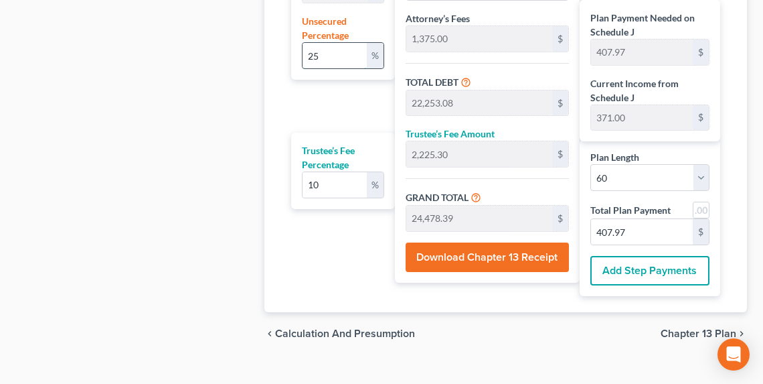
click at [343, 58] on input "25" at bounding box center [335, 55] width 64 height 25
type input "2"
type input "138.77"
type input "20,657.22"
type input "2,065.72"
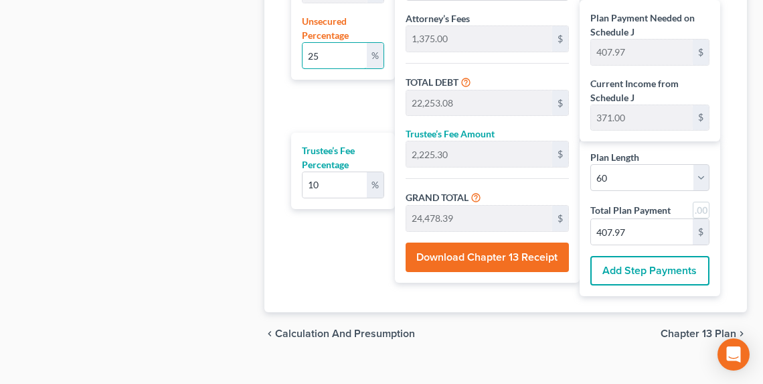
type input "22,722.94"
type input "378.71"
type input "20,518.45"
type input "2,051.84"
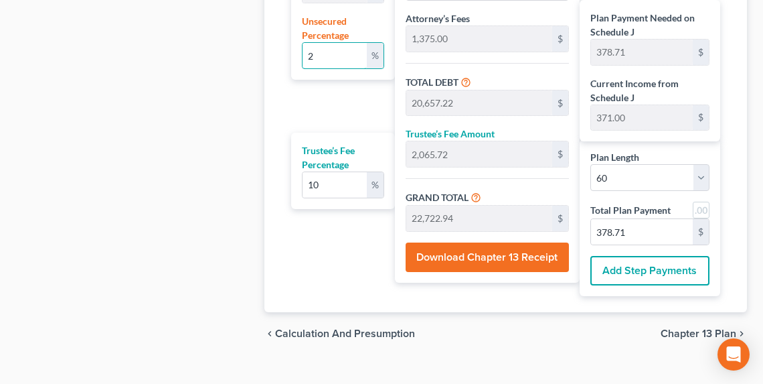
type input "22,570.29"
type input "376.17"
type input "1"
type input "69.38"
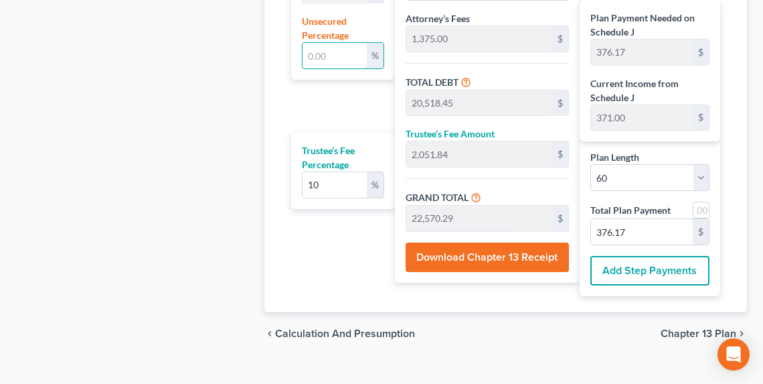
type input "20,587.83"
type input "2,058.78"
type input "22,646.61"
type input "377.44"
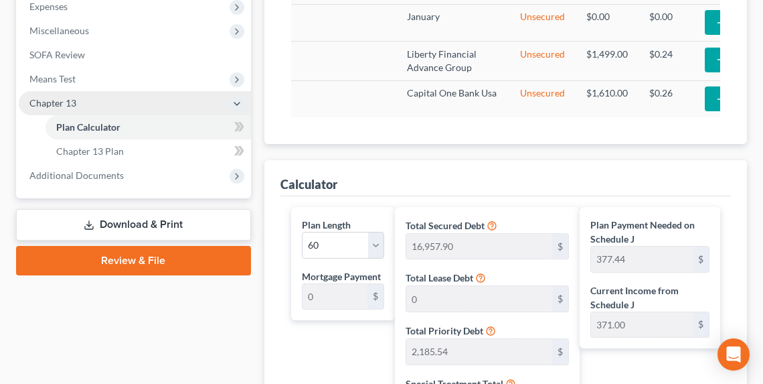
scroll to position [482, 0]
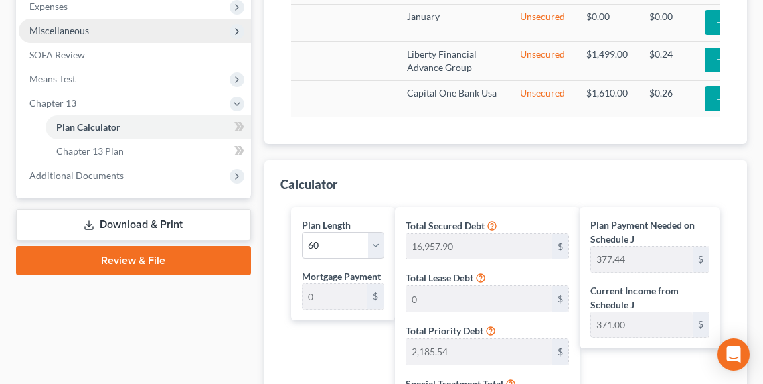
type input "1.0"
click at [67, 31] on span "Miscellaneous" at bounding box center [59, 30] width 60 height 11
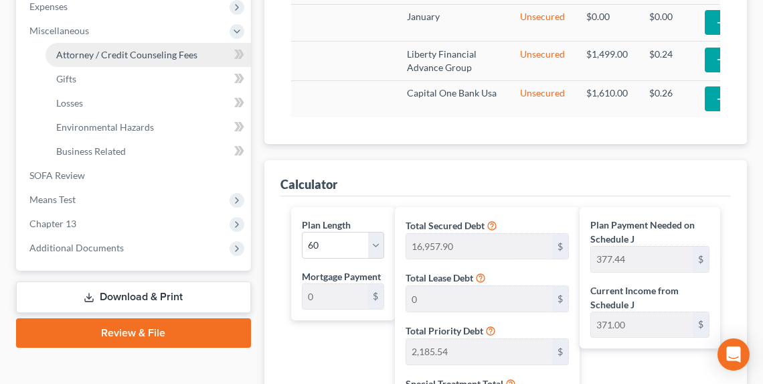
click at [86, 49] on span "Attorney / Credit Counseling Fees" at bounding box center [126, 54] width 141 height 11
select select "0"
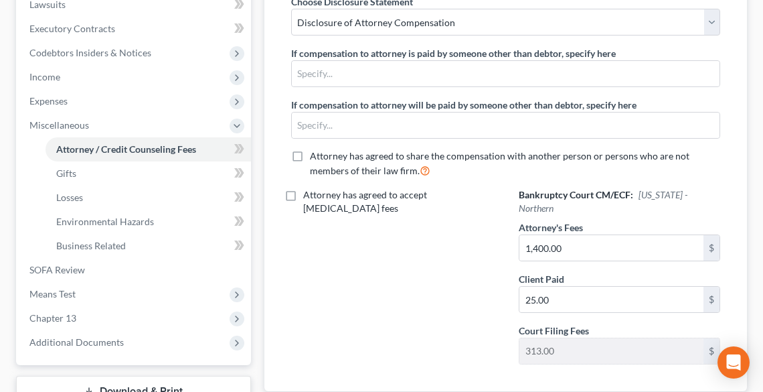
scroll to position [321, 0]
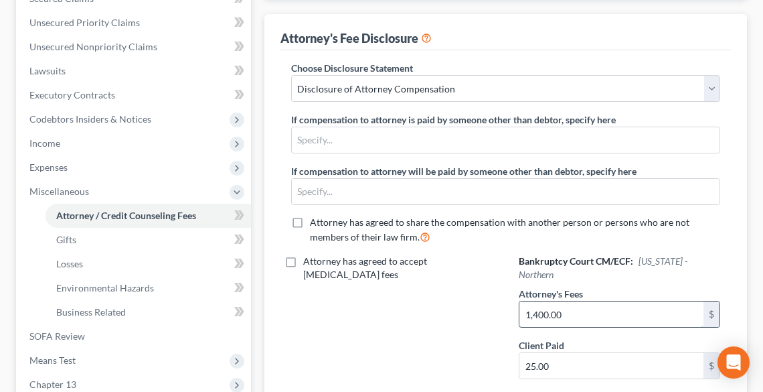
click at [590, 301] on input "1,400.00" at bounding box center [611, 313] width 184 height 25
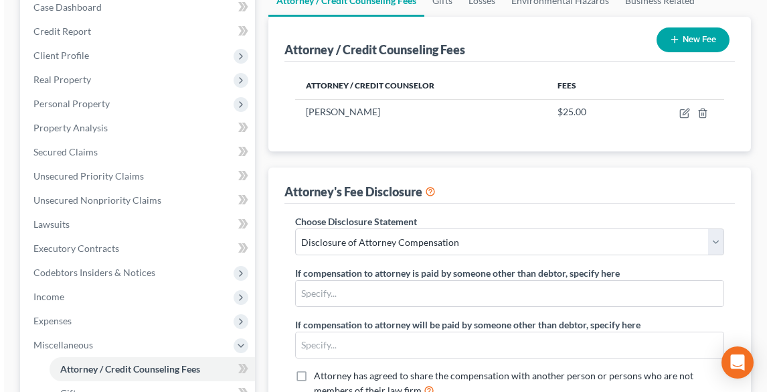
scroll to position [166, 0]
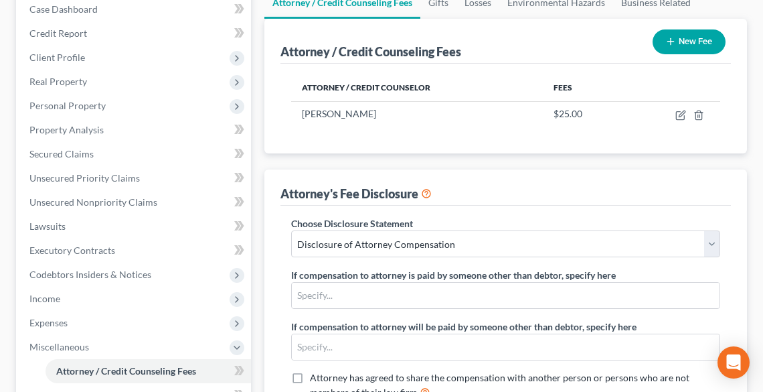
type input "4,000.00"
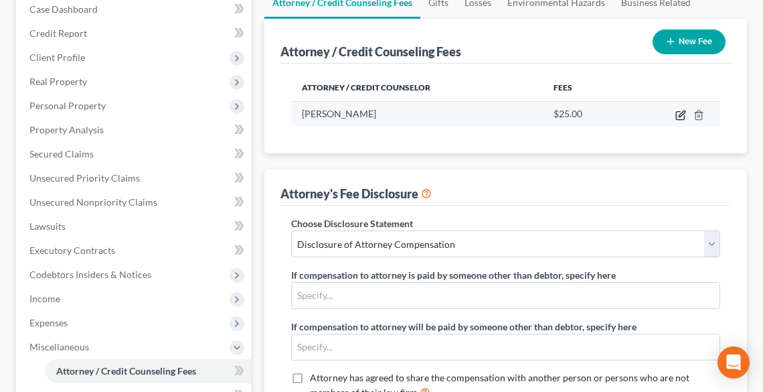
click at [678, 112] on icon "button" at bounding box center [680, 115] width 11 height 11
select select "36"
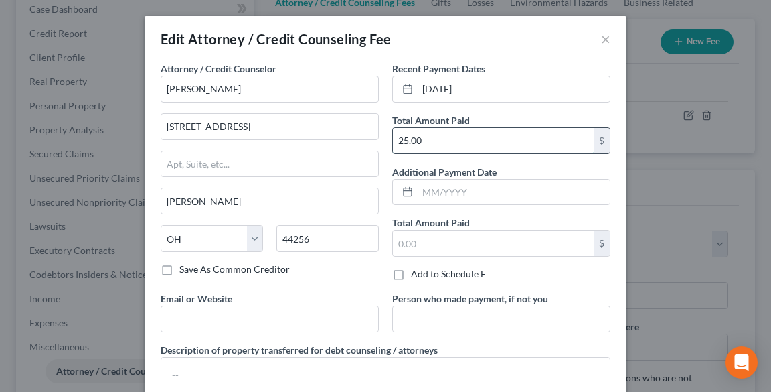
click at [443, 141] on input "25.00" at bounding box center [493, 140] width 201 height 25
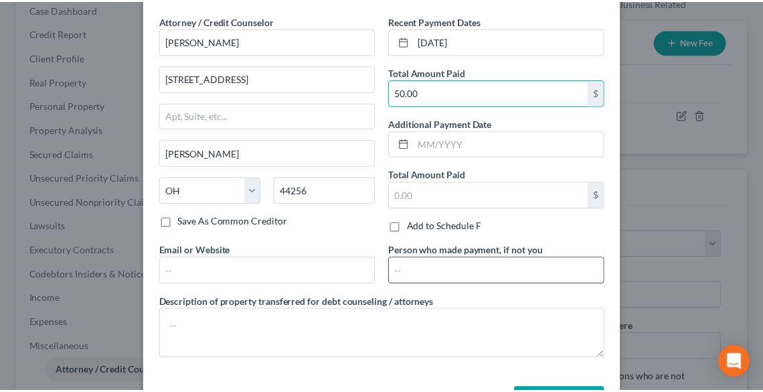
scroll to position [97, 0]
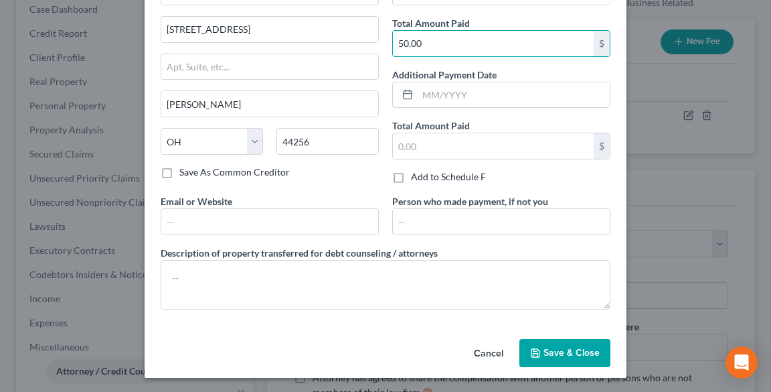
type input "50.00"
click at [556, 347] on span "Save & Close" at bounding box center [571, 352] width 56 height 11
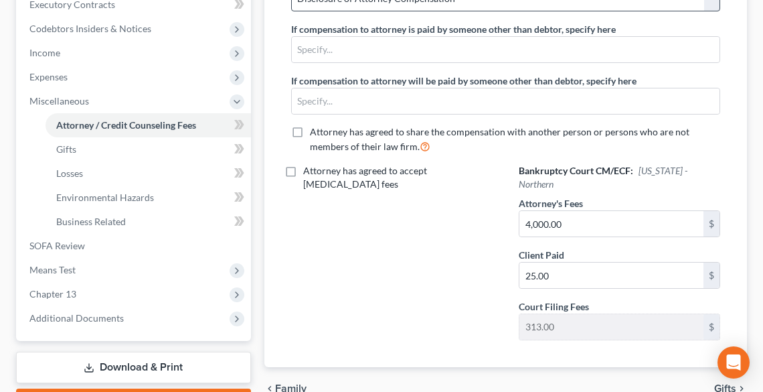
scroll to position [487, 0]
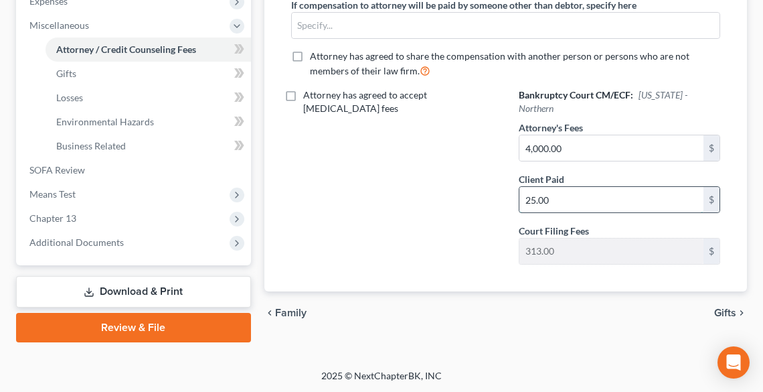
click at [600, 187] on input "25.00" at bounding box center [611, 199] width 184 height 25
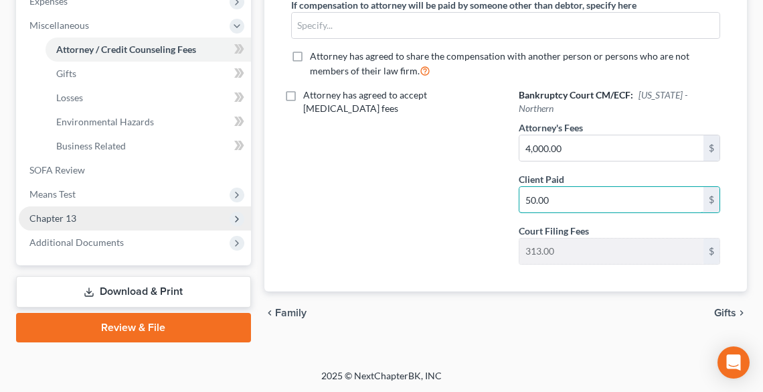
type input "50.00"
click at [76, 218] on span "Chapter 13" at bounding box center [135, 218] width 232 height 24
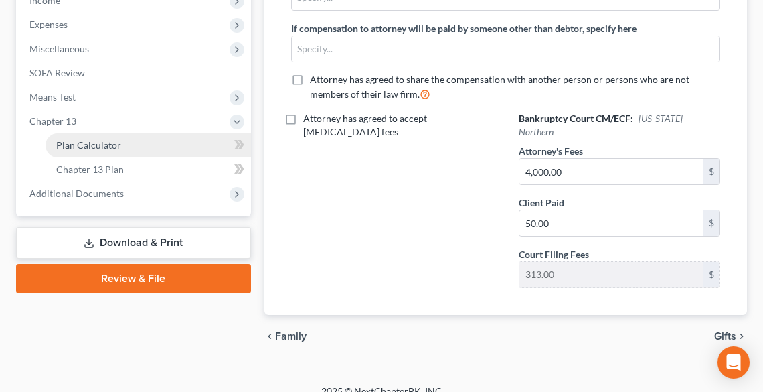
click at [70, 150] on link "Plan Calculator" at bounding box center [148, 145] width 205 height 24
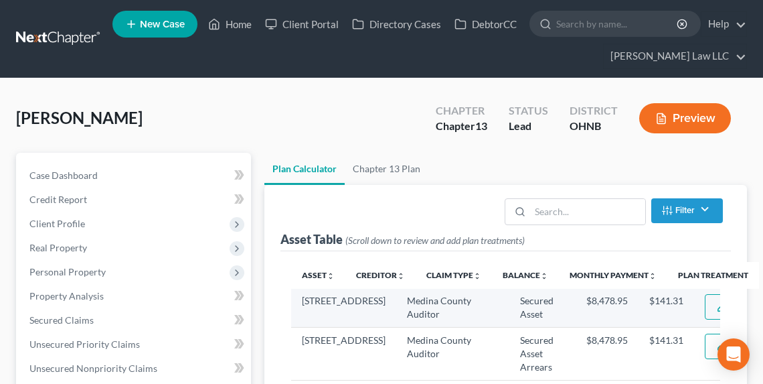
select select "59"
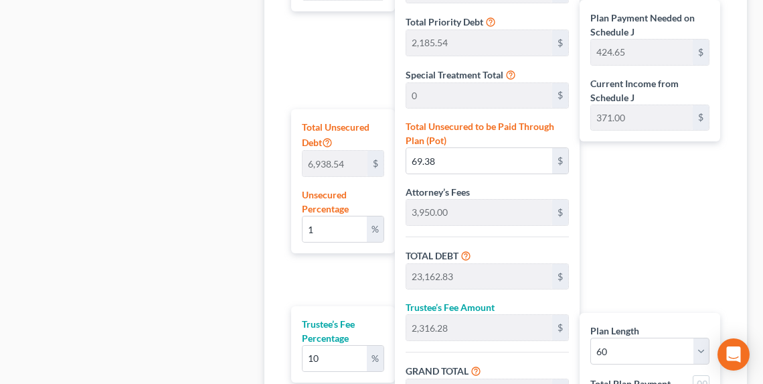
scroll to position [852, 0]
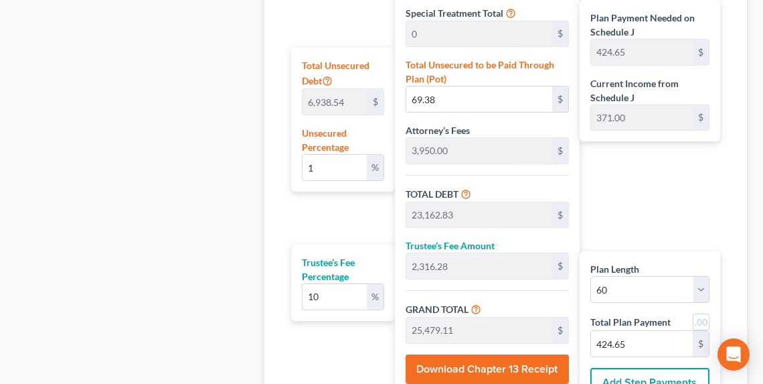
click at [514, 367] on button "Download Chapter 13 Receipt" at bounding box center [487, 368] width 163 height 29
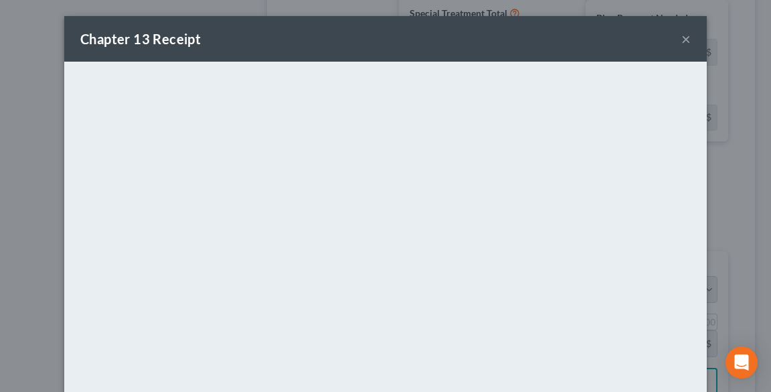
click at [685, 43] on button "×" at bounding box center [685, 39] width 9 height 16
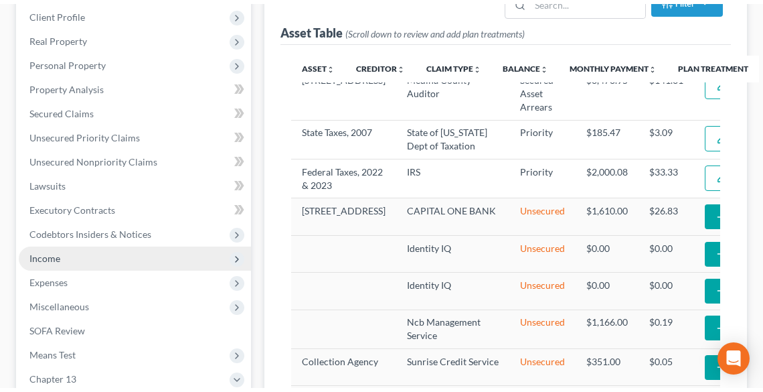
scroll to position [210, 0]
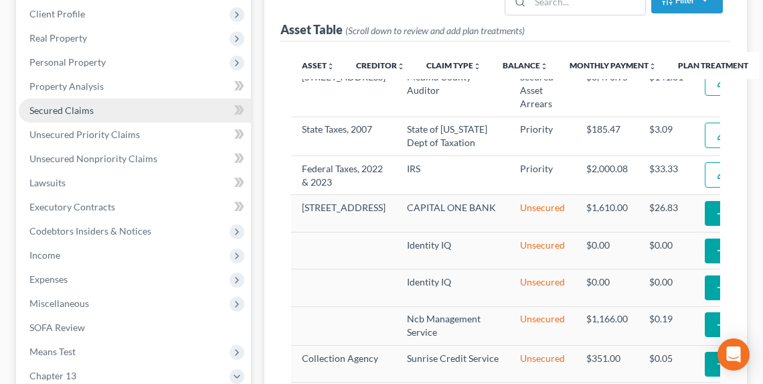
click at [71, 104] on span "Secured Claims" at bounding box center [61, 109] width 64 height 11
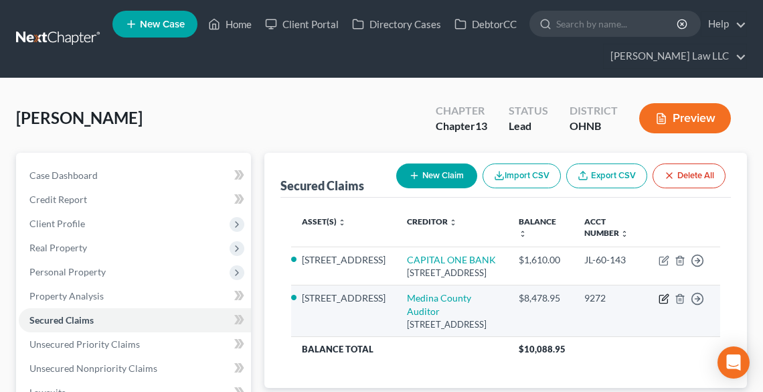
click at [666, 304] on icon "button" at bounding box center [664, 298] width 11 height 11
select select "36"
select select "2"
select select "0"
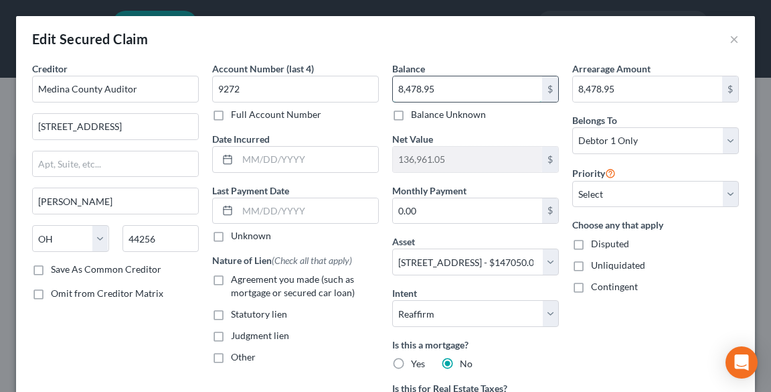
click at [444, 89] on input "8,478.95" at bounding box center [467, 88] width 149 height 25
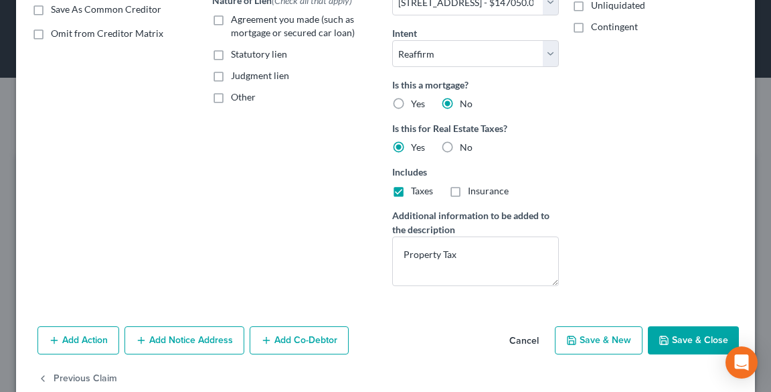
scroll to position [286, 0]
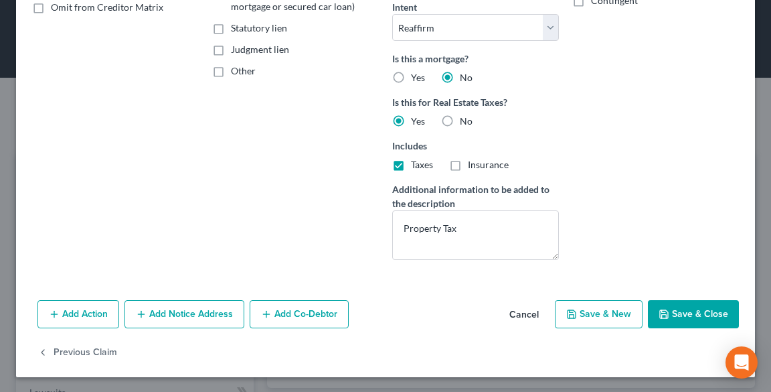
click at [691, 307] on button "Save & Close" at bounding box center [693, 314] width 91 height 28
select select
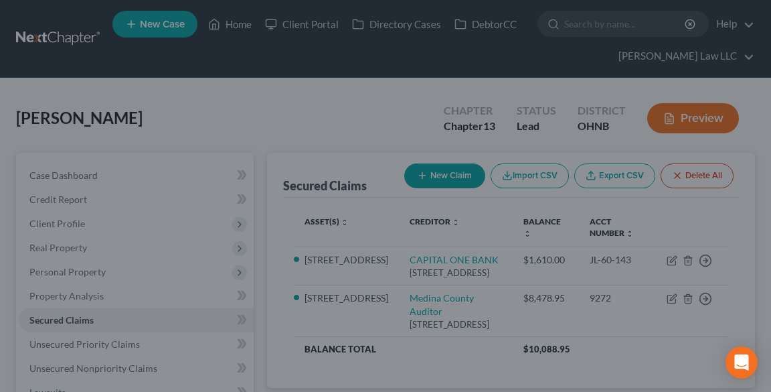
type input "145,440"
select select "2"
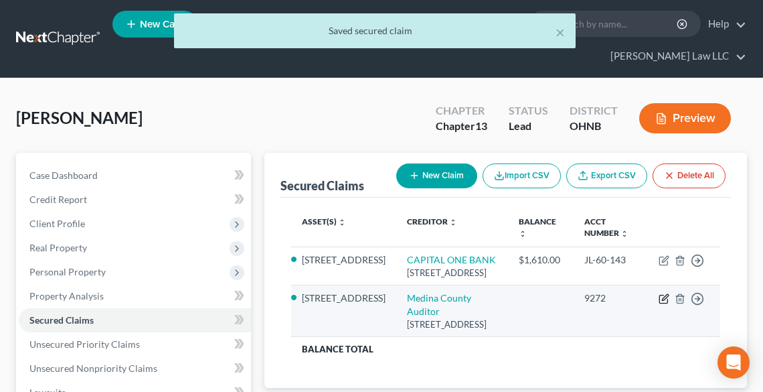
click at [661, 304] on icon "button" at bounding box center [664, 298] width 11 height 11
select select "36"
select select "2"
select select "0"
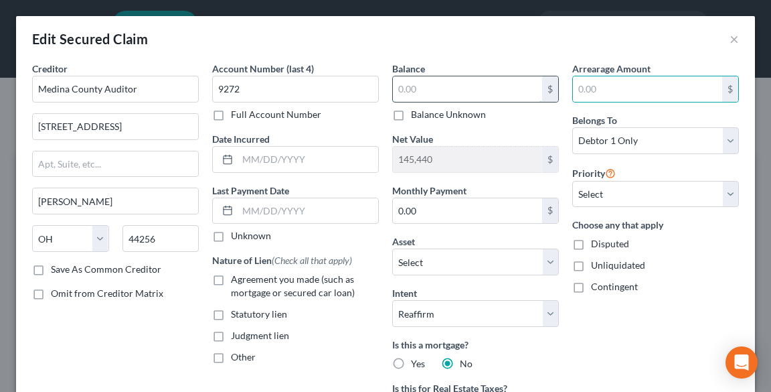
click at [477, 89] on input "text" at bounding box center [467, 88] width 149 height 25
paste input "8,478.95"
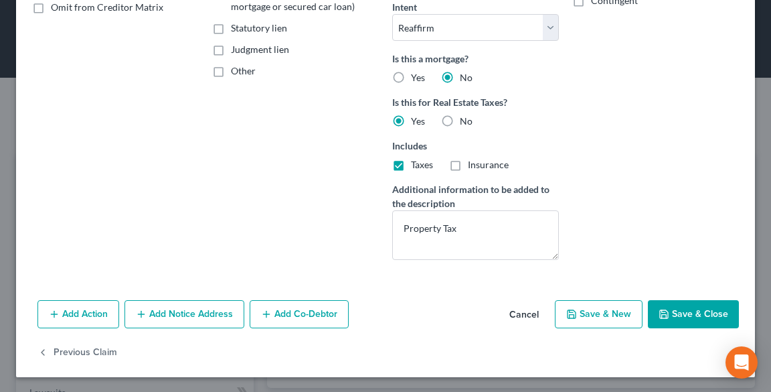
type input "8,478.95"
click at [675, 306] on button "Save & Close" at bounding box center [693, 314] width 91 height 28
type input "136,961.05"
select select "2"
type input "0"
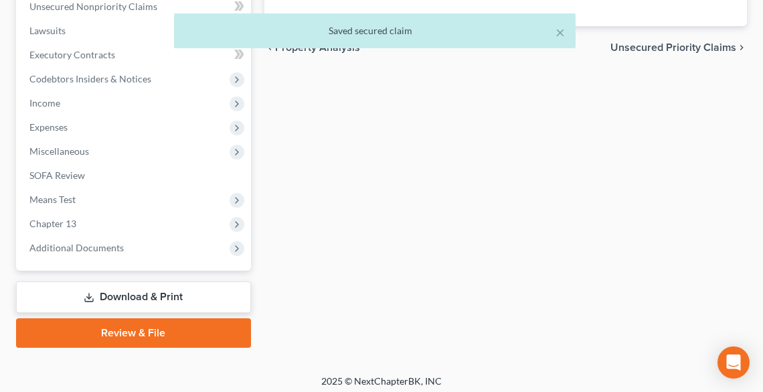
scroll to position [367, 0]
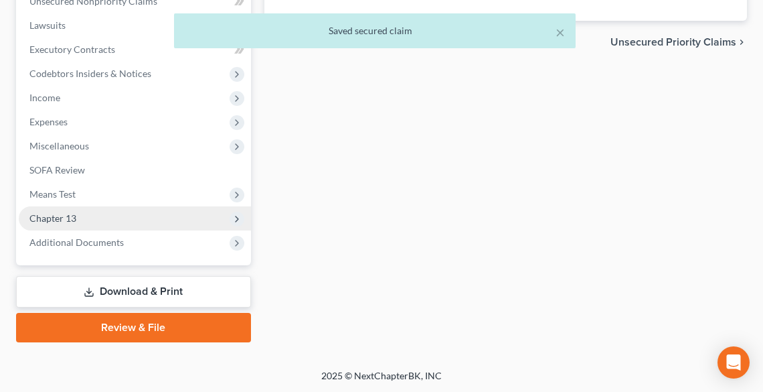
click at [62, 212] on span "Chapter 13" at bounding box center [52, 217] width 47 height 11
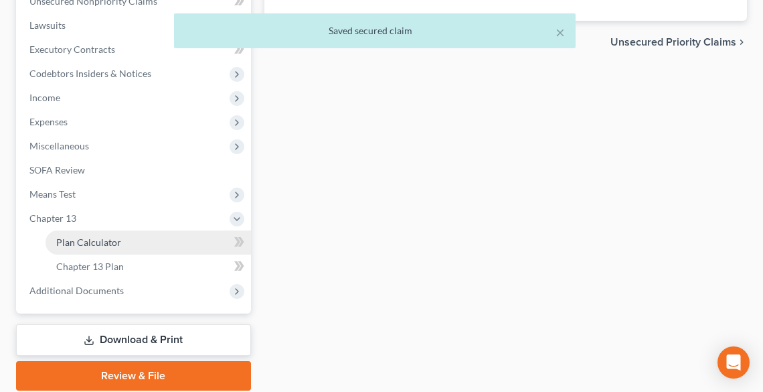
click at [81, 240] on span "Plan Calculator" at bounding box center [88, 241] width 65 height 11
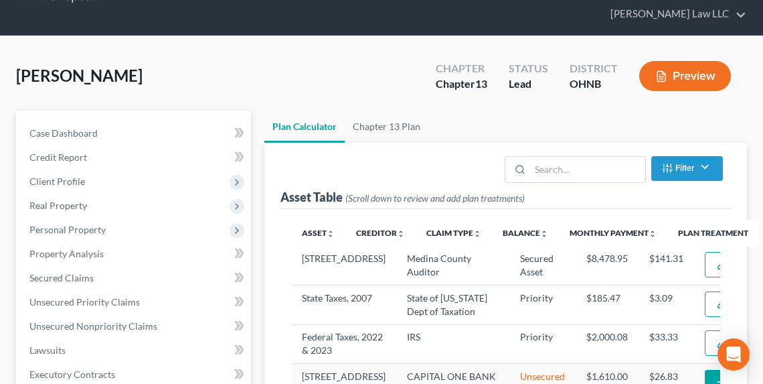
select select "59"
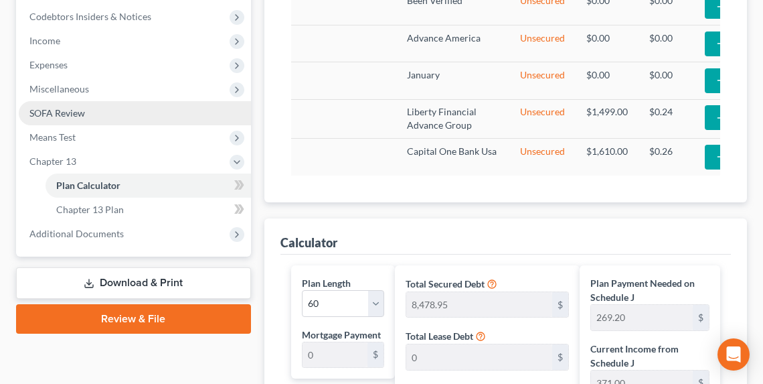
scroll to position [428, 0]
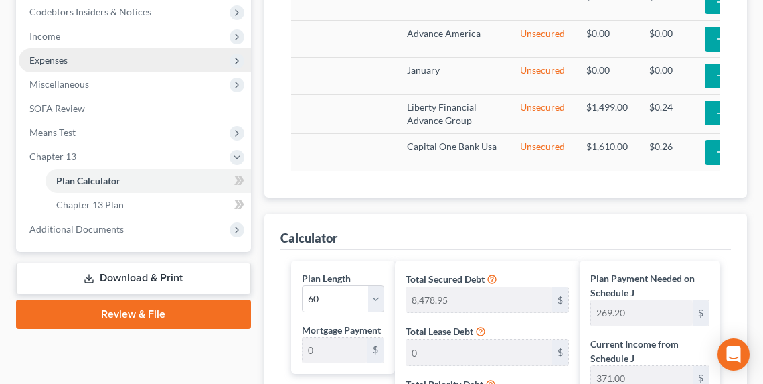
click at [42, 60] on span "Expenses" at bounding box center [48, 59] width 38 height 11
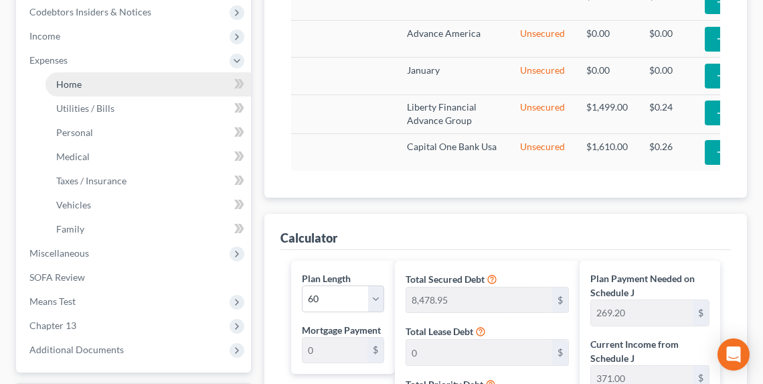
click at [61, 80] on span "Home" at bounding box center [68, 83] width 25 height 11
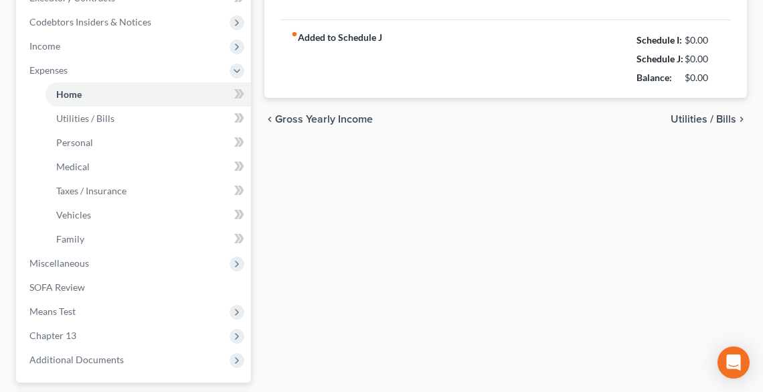
type input "0.00"
radio input "true"
type input "41.00"
type input "0.00"
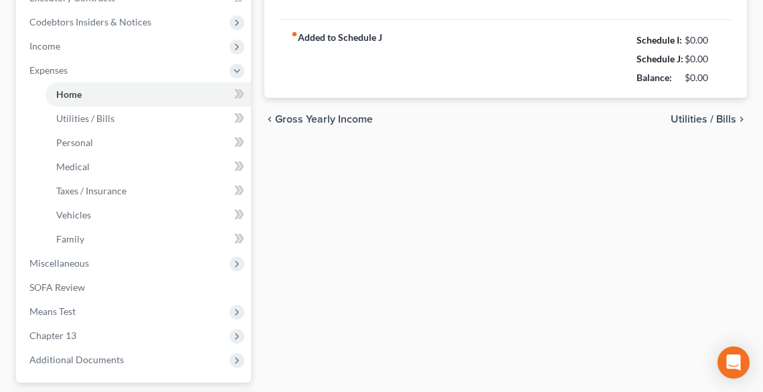
type input "0.00"
type input "50.00"
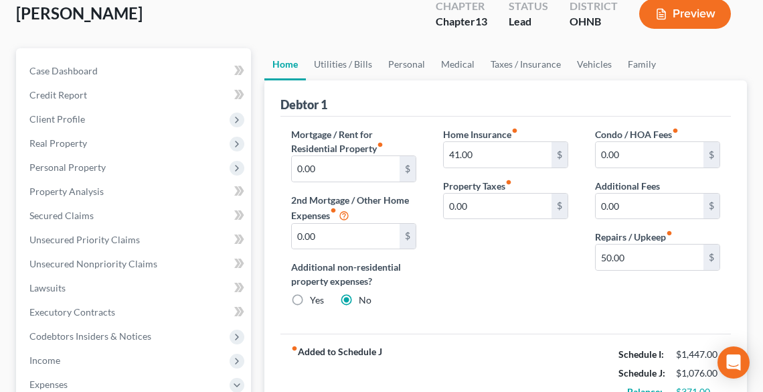
scroll to position [107, 0]
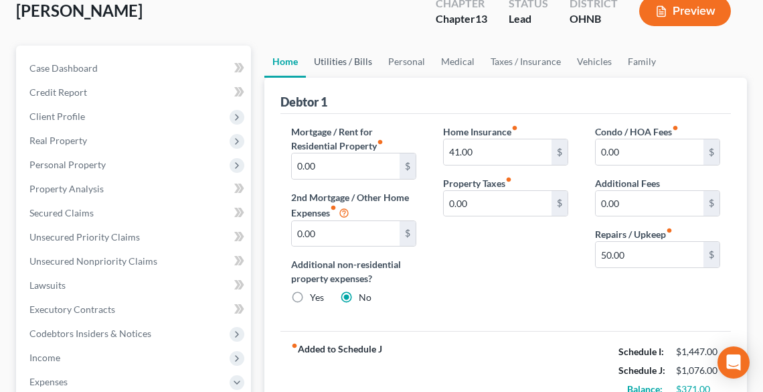
click at [345, 61] on link "Utilities / Bills" at bounding box center [343, 62] width 74 height 32
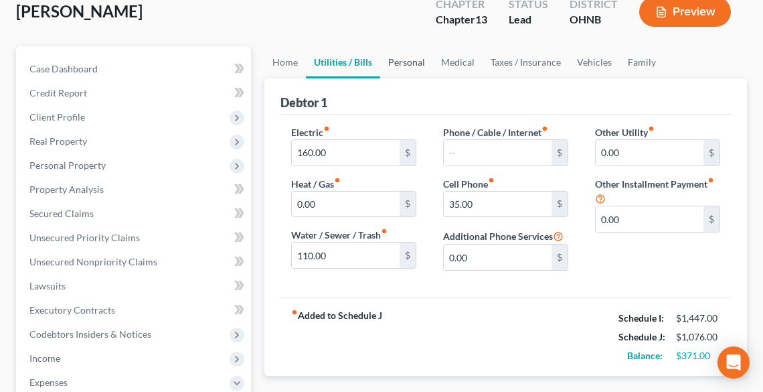
scroll to position [107, 0]
click at [413, 54] on link "Personal" at bounding box center [406, 62] width 53 height 32
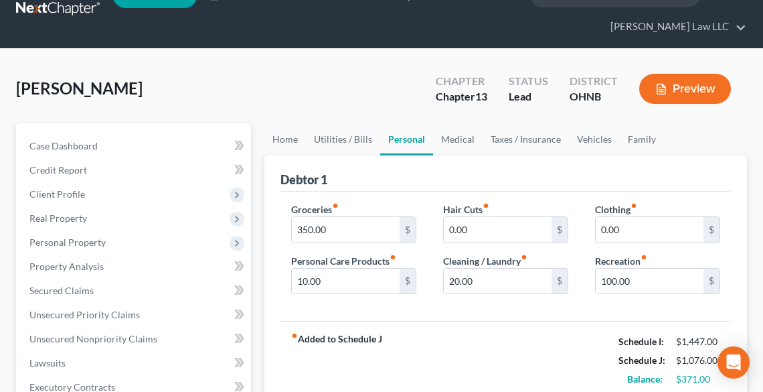
scroll to position [54, 0]
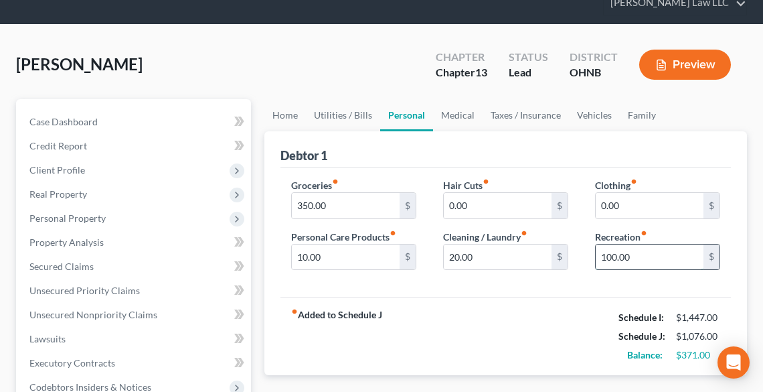
click at [644, 258] on input "100.00" at bounding box center [650, 256] width 108 height 25
type input "150.00"
click at [455, 112] on link "Medical" at bounding box center [458, 115] width 50 height 32
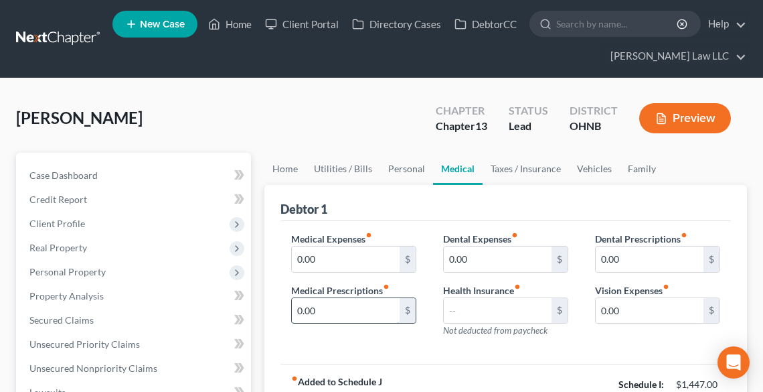
click at [364, 311] on input "0.00" at bounding box center [346, 310] width 108 height 25
type input "20.00"
click at [531, 170] on link "Taxes / Insurance" at bounding box center [526, 169] width 86 height 32
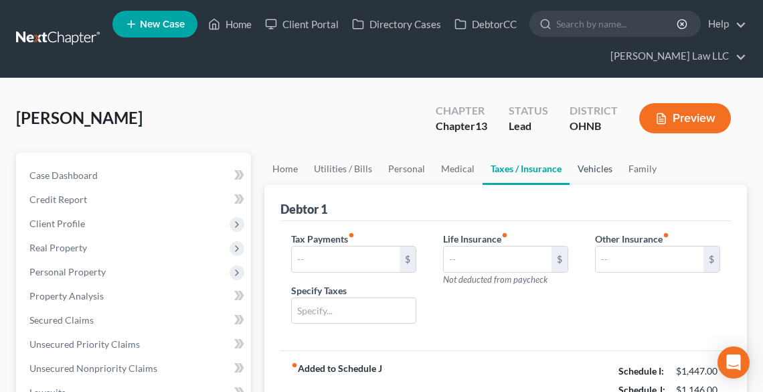
click at [592, 170] on link "Vehicles" at bounding box center [595, 169] width 51 height 32
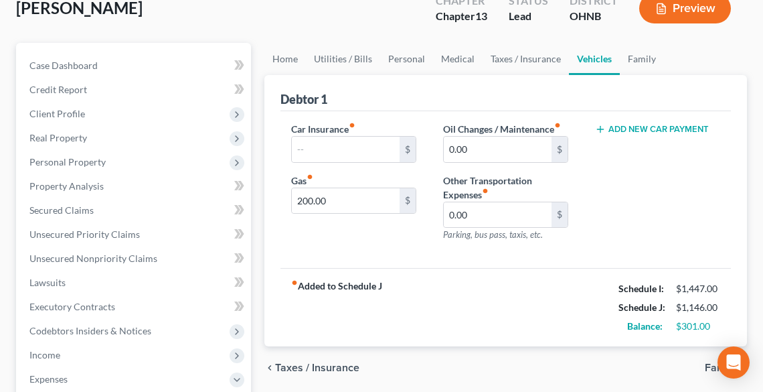
scroll to position [161, 0]
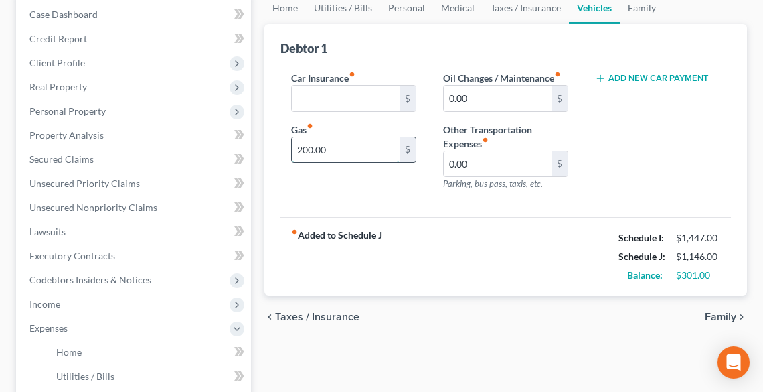
click at [361, 151] on input "200.00" at bounding box center [346, 149] width 108 height 25
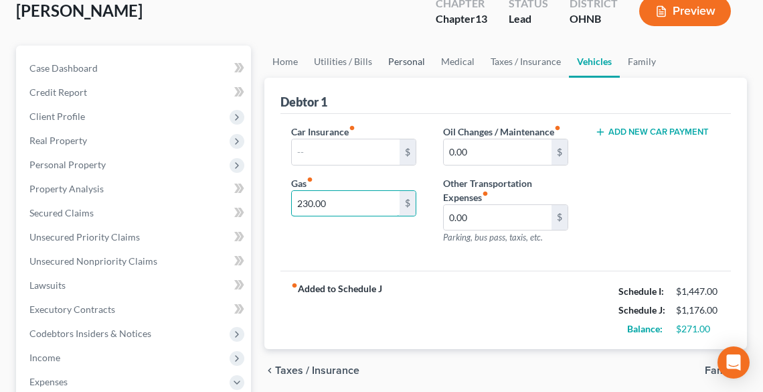
type input "230.00"
click at [397, 62] on link "Personal" at bounding box center [406, 62] width 53 height 32
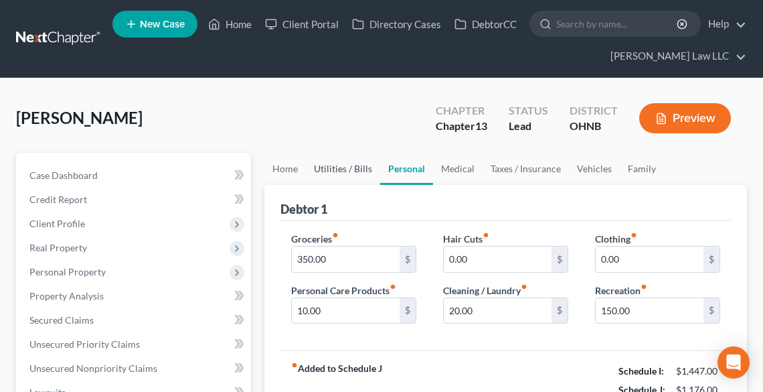
click at [347, 163] on link "Utilities / Bills" at bounding box center [343, 169] width 74 height 32
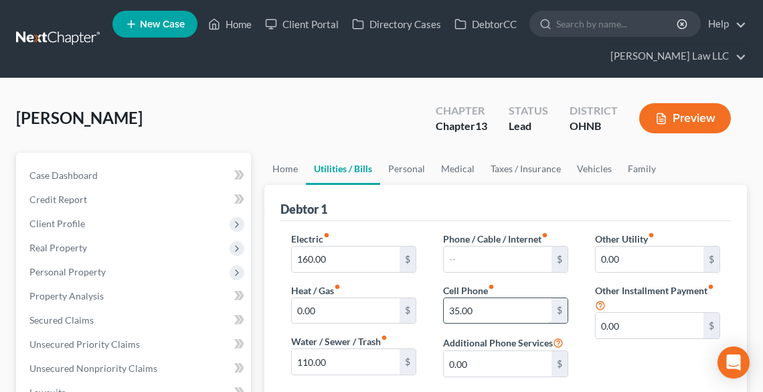
click at [491, 303] on input "35.00" at bounding box center [498, 310] width 108 height 25
click at [493, 303] on input "35.00" at bounding box center [498, 310] width 108 height 25
click at [495, 306] on input "35.00" at bounding box center [498, 310] width 108 height 25
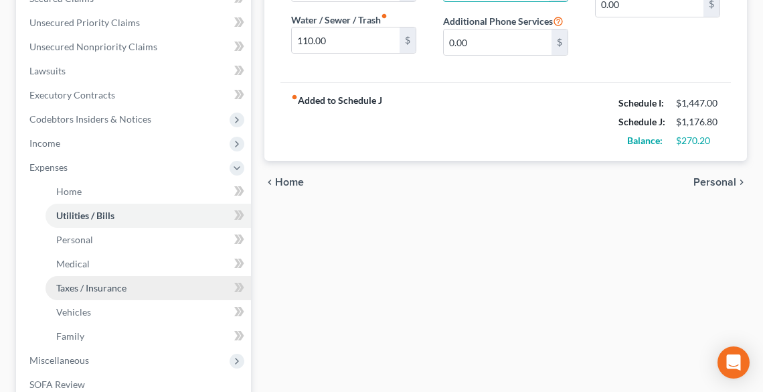
scroll to position [482, 0]
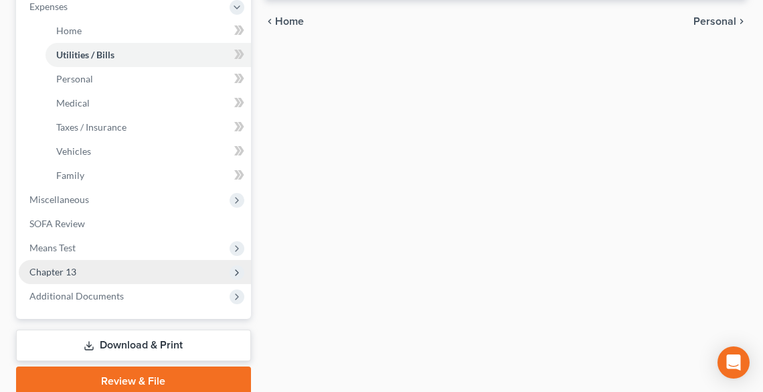
type input "35.80"
click at [75, 266] on span "Chapter 13" at bounding box center [52, 271] width 47 height 11
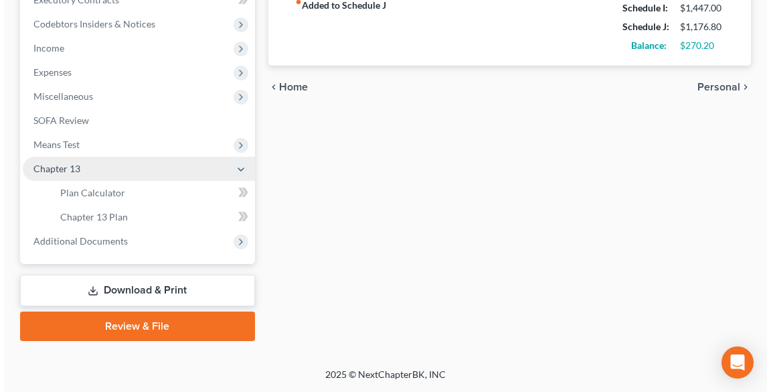
scroll to position [415, 0]
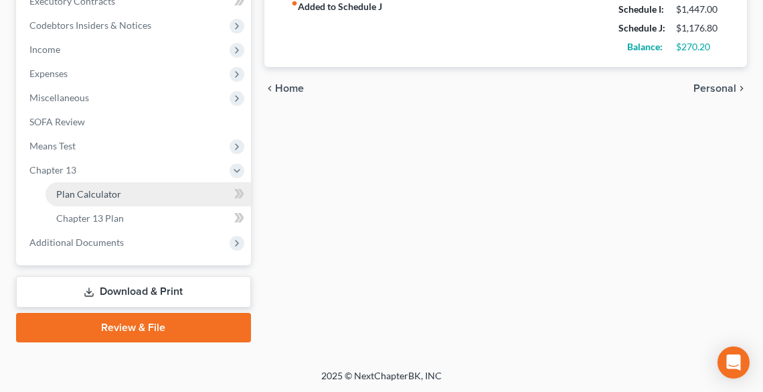
click at [96, 188] on span "Plan Calculator" at bounding box center [88, 193] width 65 height 11
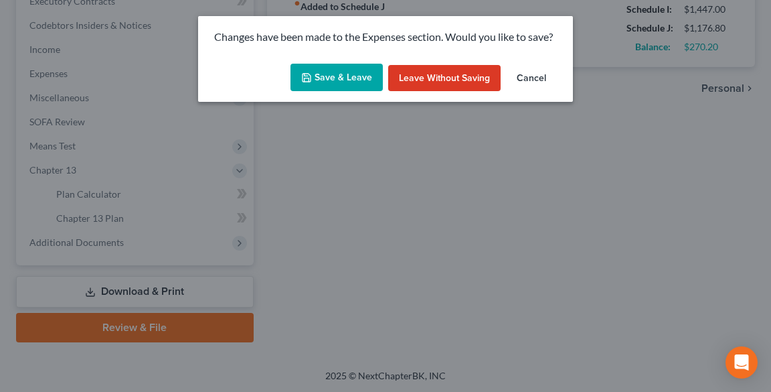
click at [353, 77] on button "Save & Leave" at bounding box center [336, 78] width 92 height 28
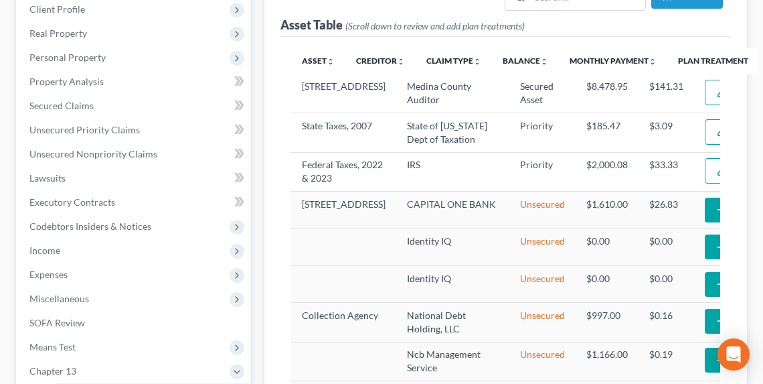
select select "59"
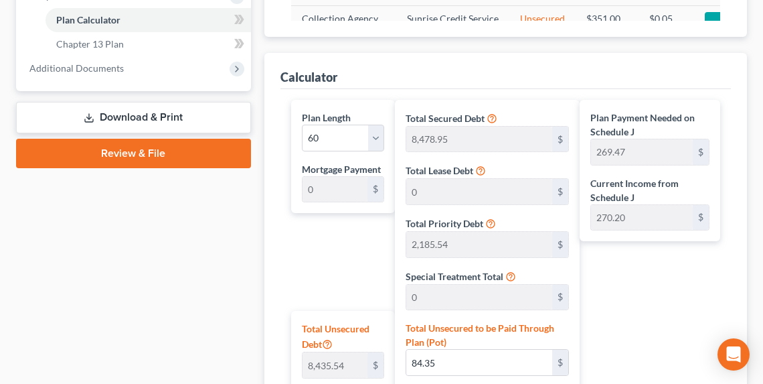
scroll to position [964, 0]
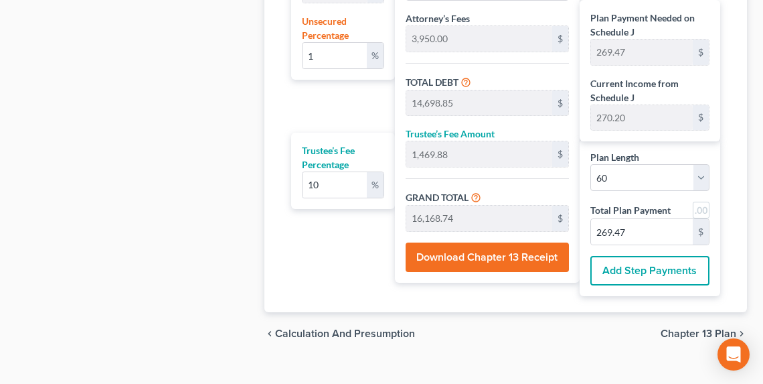
click at [691, 328] on span "Chapter 13 Plan" at bounding box center [699, 333] width 76 height 11
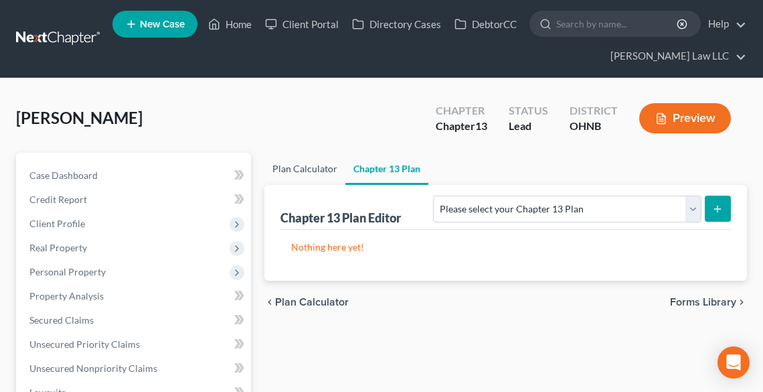
click at [315, 164] on link "Plan Calculator" at bounding box center [304, 169] width 81 height 32
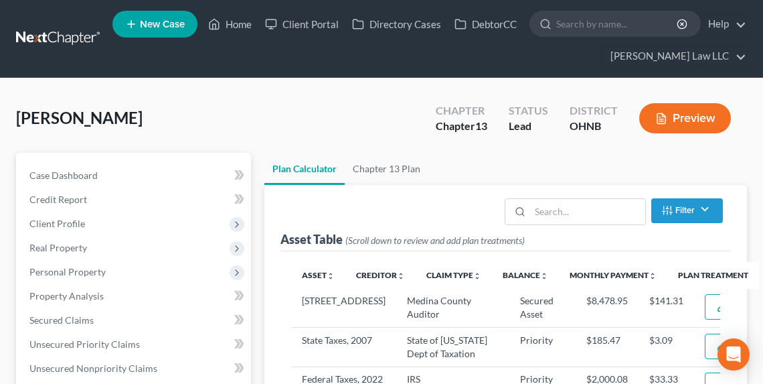
scroll to position [268, 0]
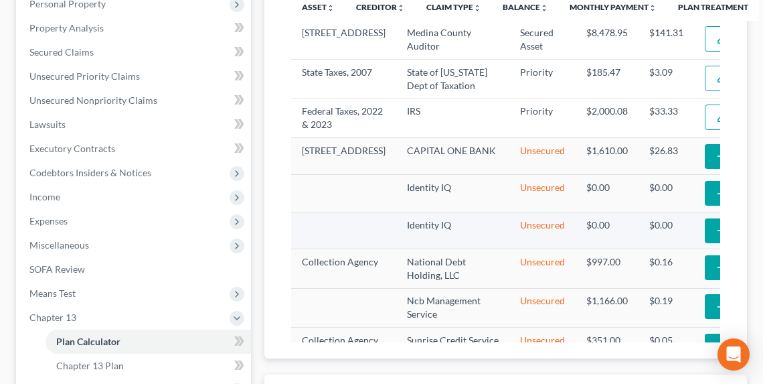
select select "59"
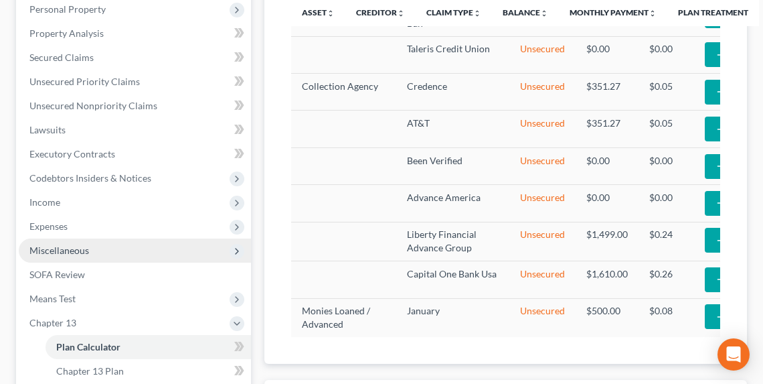
scroll to position [161, 0]
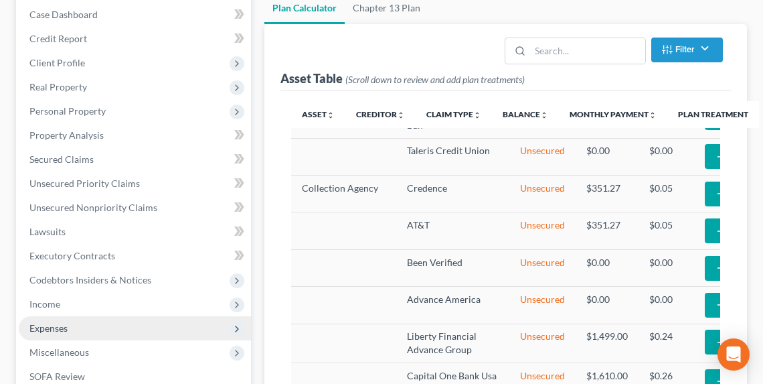
click at [54, 327] on span "Expenses" at bounding box center [48, 327] width 38 height 11
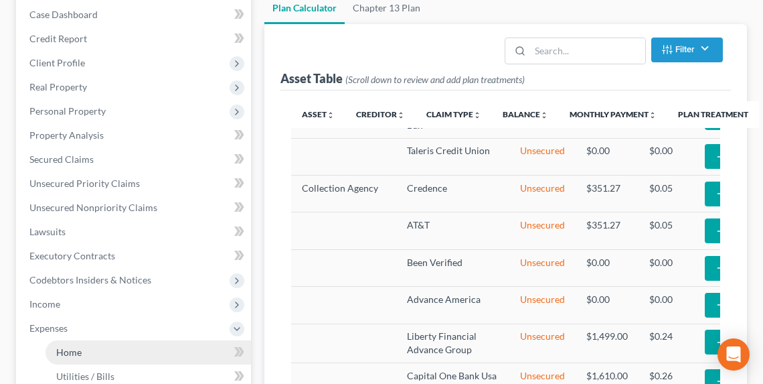
click at [66, 346] on span "Home" at bounding box center [68, 351] width 25 height 11
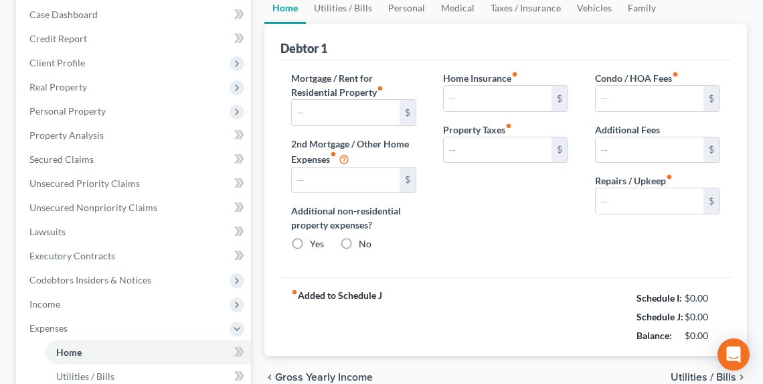
type input "0.00"
radio input "true"
type input "41.00"
type input "0.00"
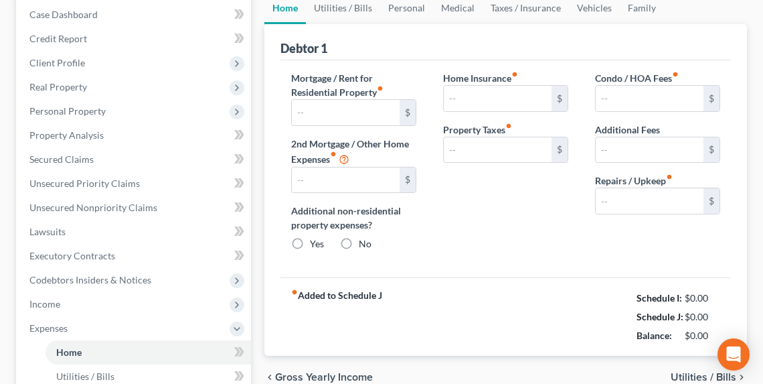
type input "0.00"
type input "50.00"
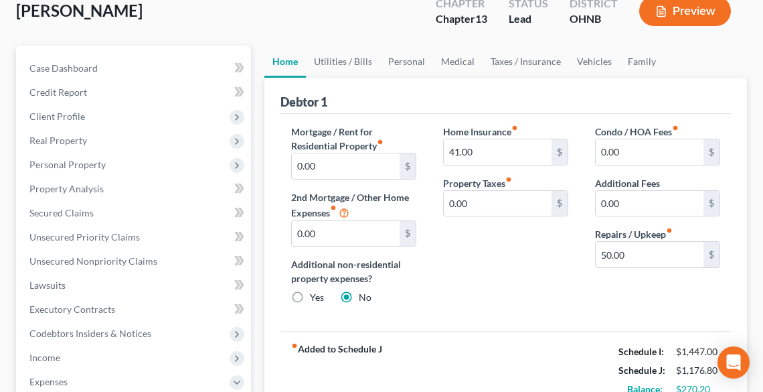
scroll to position [107, 0]
click at [351, 60] on link "Utilities / Bills" at bounding box center [343, 62] width 74 height 32
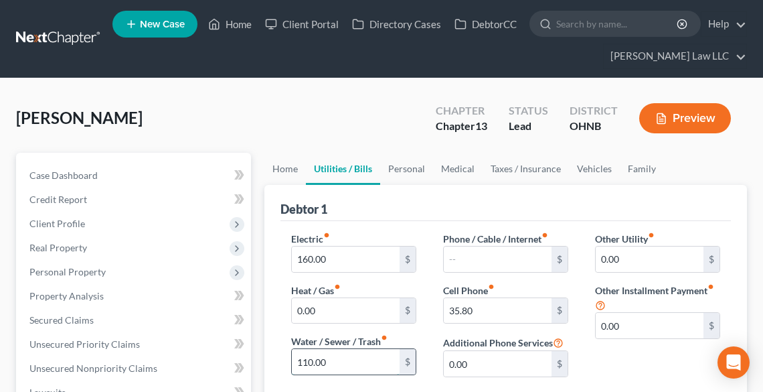
click at [340, 362] on input "110.00" at bounding box center [346, 361] width 108 height 25
click at [343, 362] on input "110.00" at bounding box center [346, 361] width 108 height 25
click at [340, 361] on input "110.00" at bounding box center [346, 361] width 108 height 25
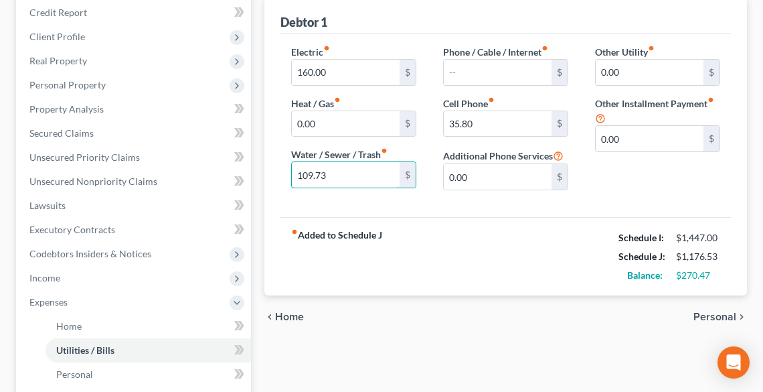
scroll to position [161, 0]
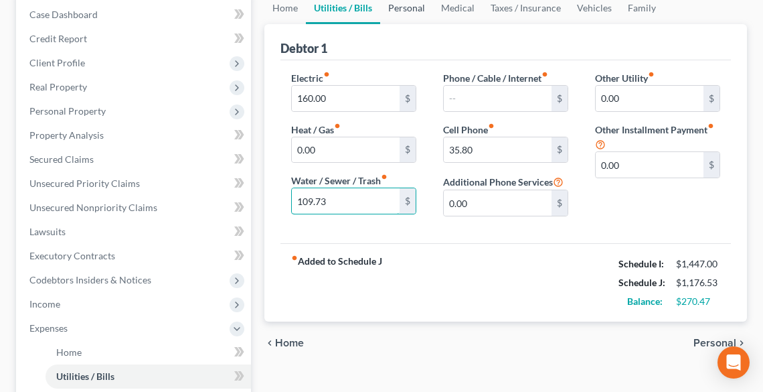
type input "109.73"
click at [404, 9] on link "Personal" at bounding box center [406, 8] width 53 height 32
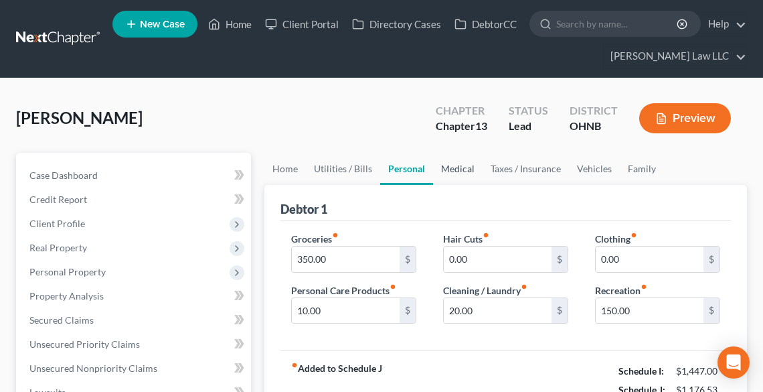
click at [454, 171] on link "Medical" at bounding box center [458, 169] width 50 height 32
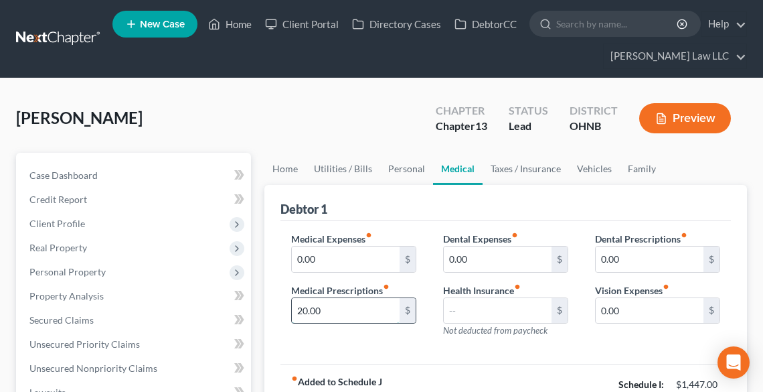
click at [308, 307] on input "20.00" at bounding box center [346, 310] width 108 height 25
click at [305, 305] on input "20.00" at bounding box center [346, 310] width 108 height 25
click at [327, 308] on input "20.00" at bounding box center [346, 310] width 108 height 25
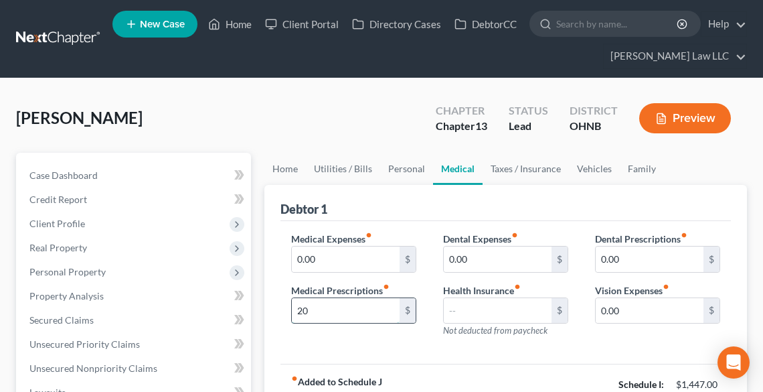
type input "2"
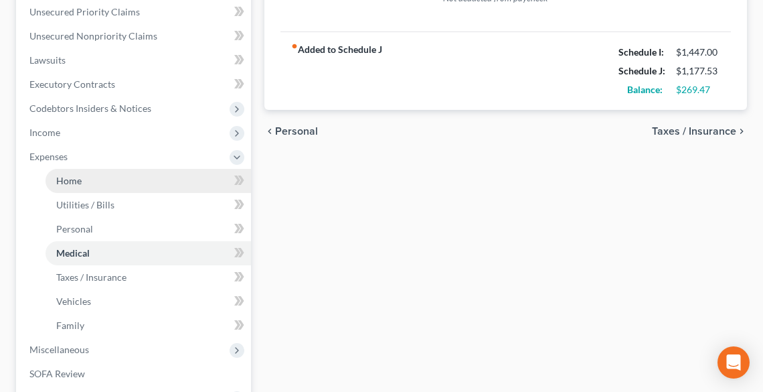
scroll to position [482, 0]
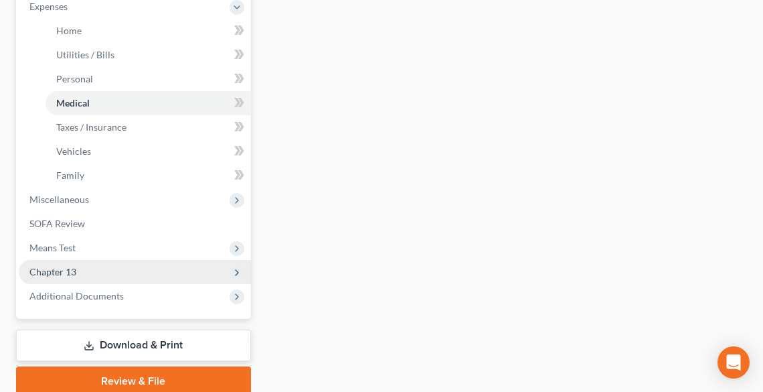
type input "21.00"
click at [88, 267] on span "Chapter 13" at bounding box center [135, 272] width 232 height 24
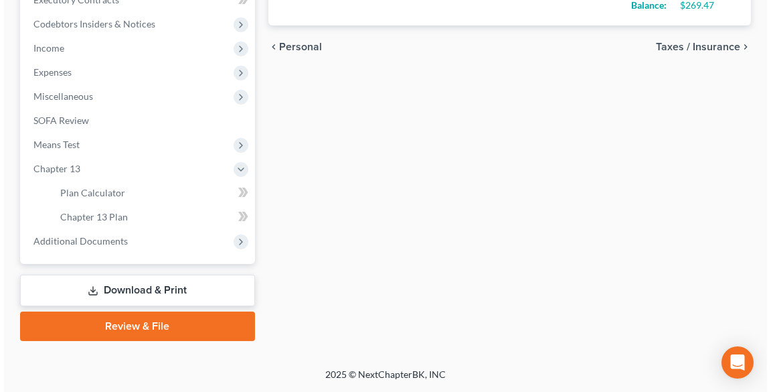
scroll to position [415, 0]
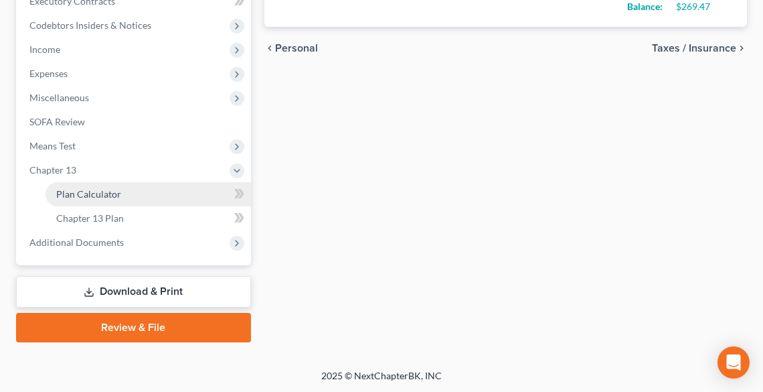
click at [90, 191] on span "Plan Calculator" at bounding box center [88, 193] width 65 height 11
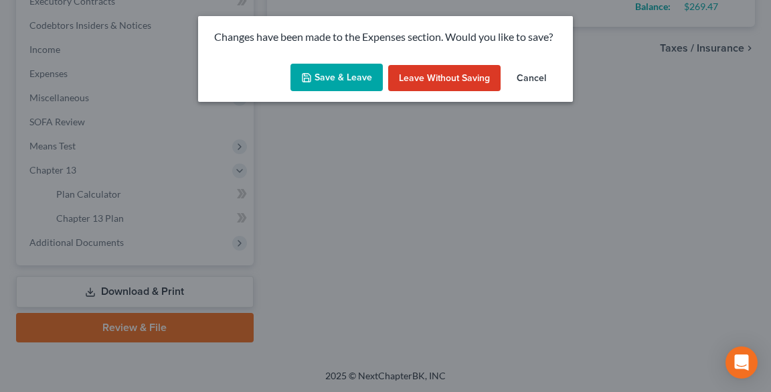
click at [332, 82] on button "Save & Leave" at bounding box center [336, 78] width 92 height 28
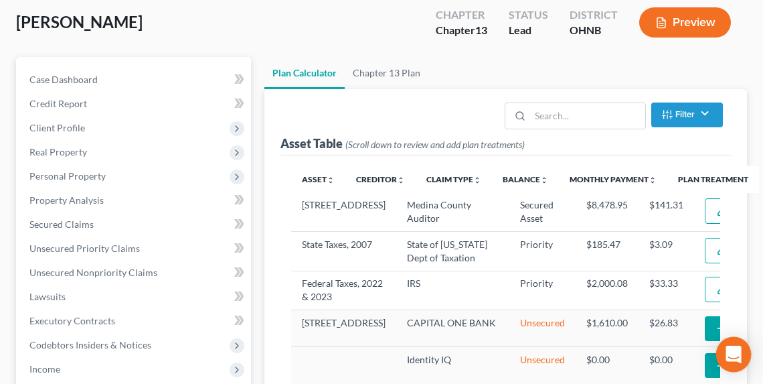
scroll to position [268, 0]
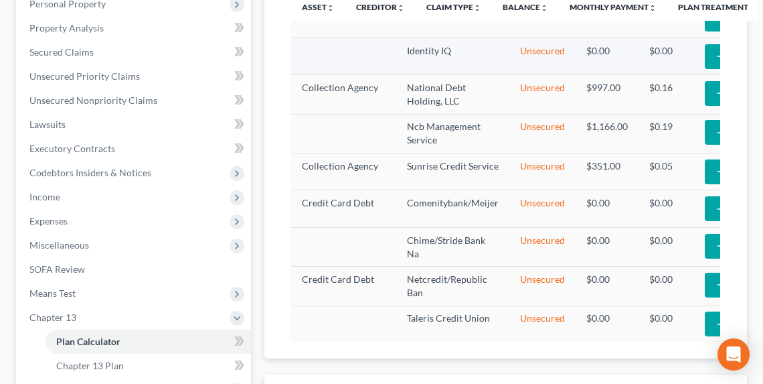
select select "59"
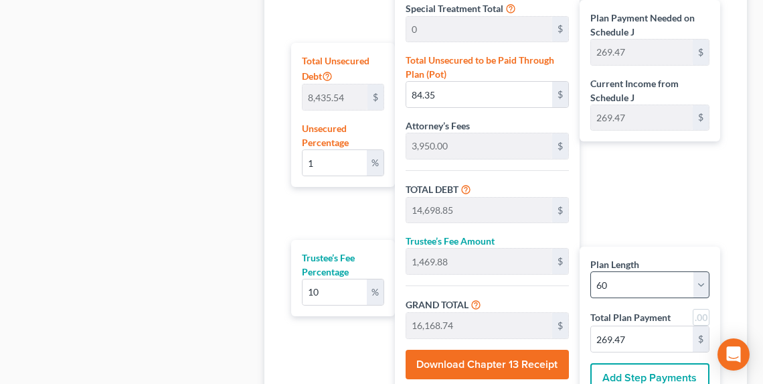
scroll to position [876, 0]
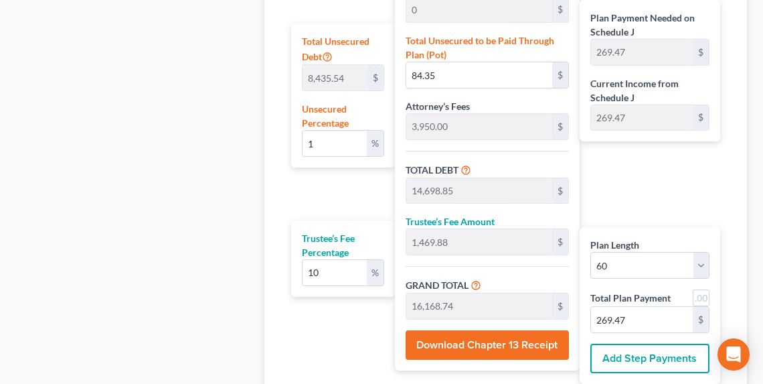
click at [491, 335] on button "Download Chapter 13 Receipt" at bounding box center [487, 344] width 163 height 29
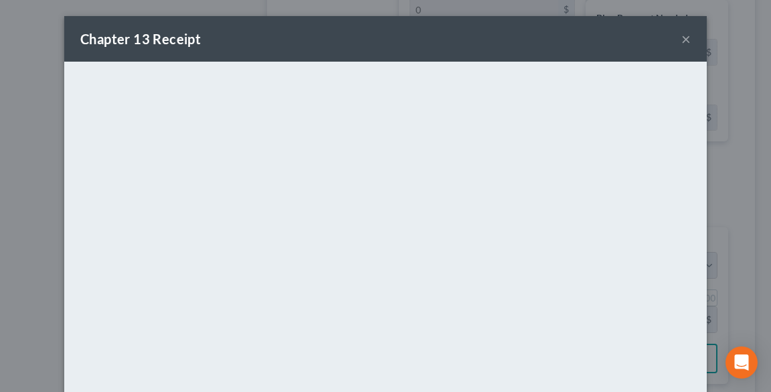
click at [681, 41] on button "×" at bounding box center [685, 39] width 9 height 16
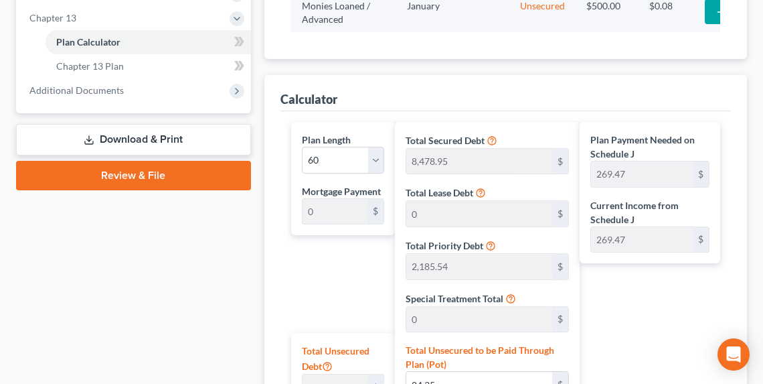
scroll to position [394, 0]
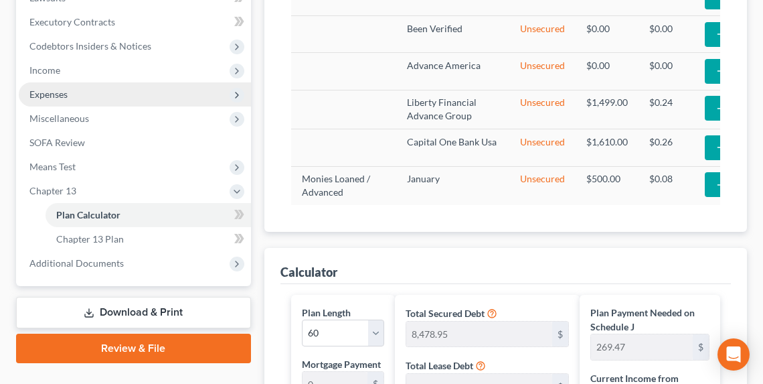
click at [31, 96] on span "Expenses" at bounding box center [48, 93] width 38 height 11
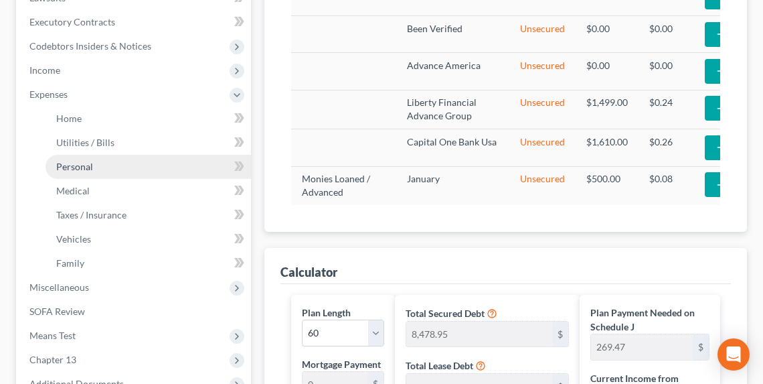
click at [86, 174] on link "Personal" at bounding box center [148, 167] width 205 height 24
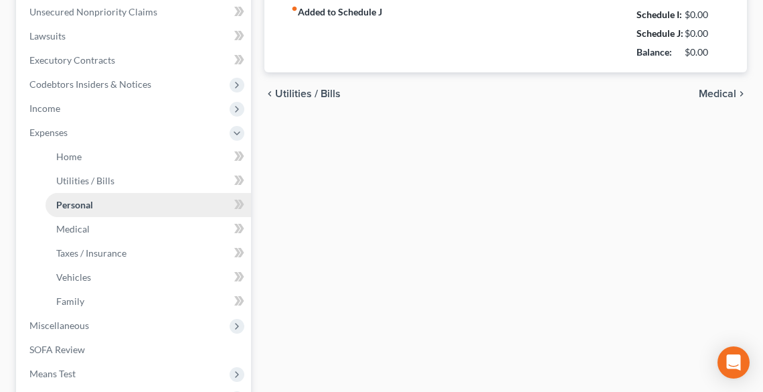
type input "350.00"
type input "10.00"
type input "0.00"
type input "20.00"
type input "0.00"
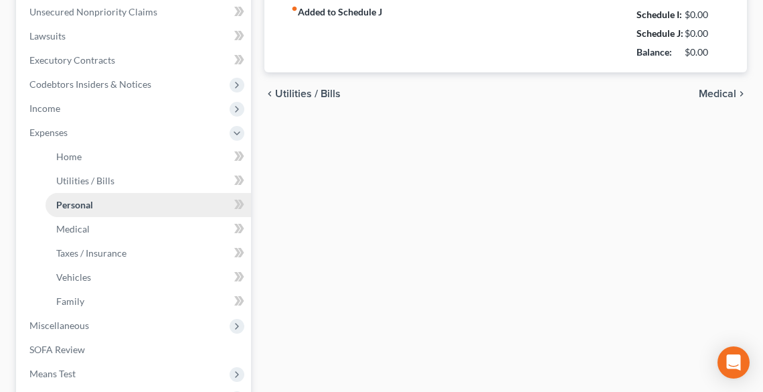
type input "150.00"
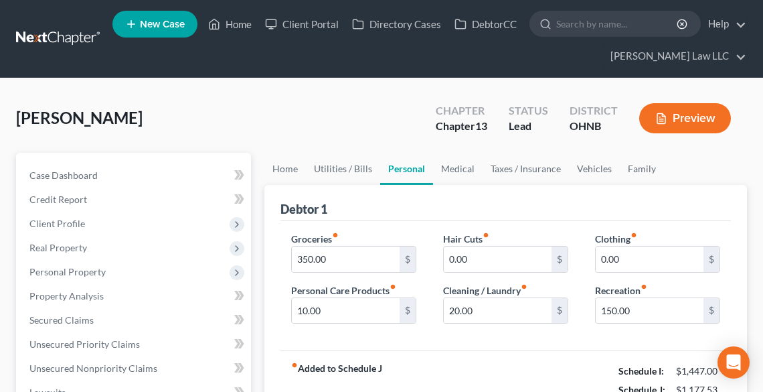
click at [677, 107] on button "Preview" at bounding box center [685, 118] width 92 height 30
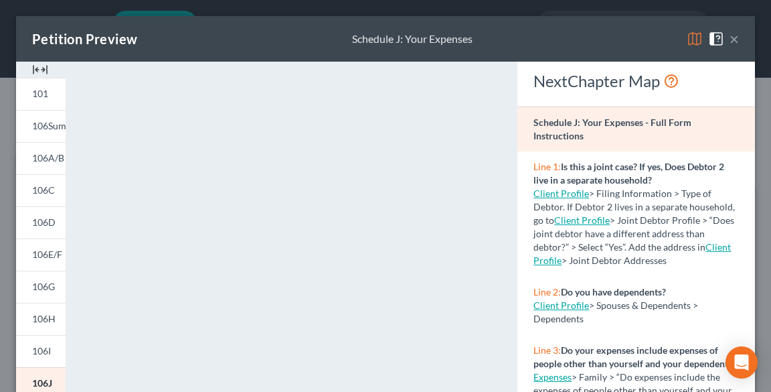
click at [730, 35] on button "×" at bounding box center [734, 39] width 9 height 16
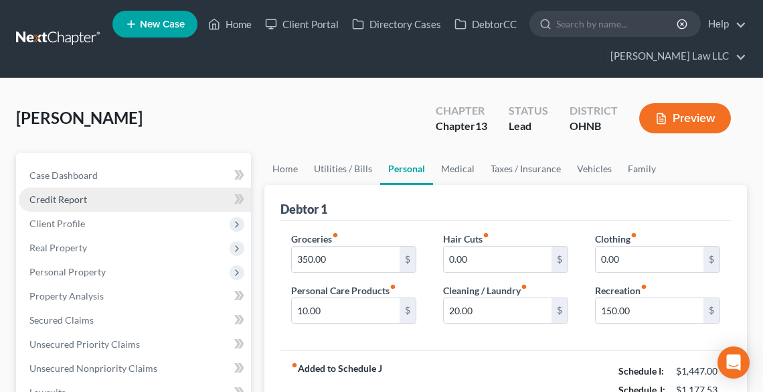
click at [84, 192] on link "Credit Report" at bounding box center [135, 199] width 232 height 24
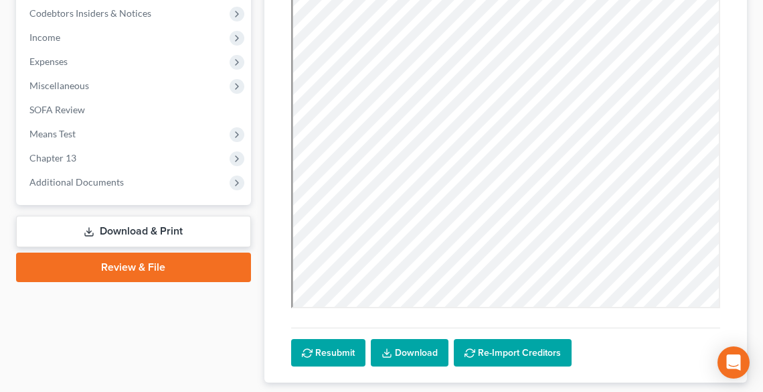
scroll to position [428, 0]
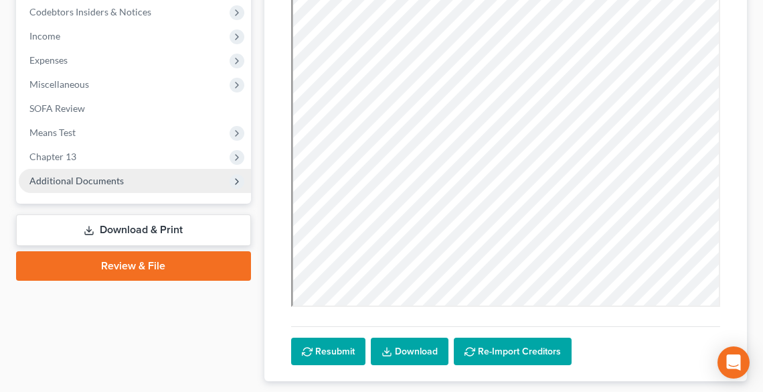
click at [65, 181] on span "Additional Documents" at bounding box center [76, 180] width 94 height 11
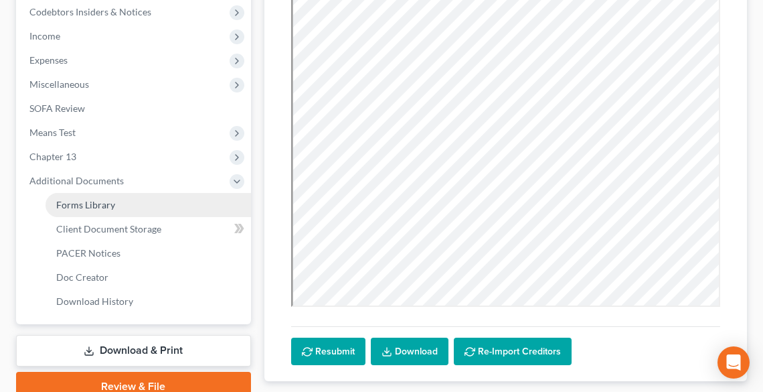
click at [86, 205] on span "Forms Library" at bounding box center [85, 204] width 59 height 11
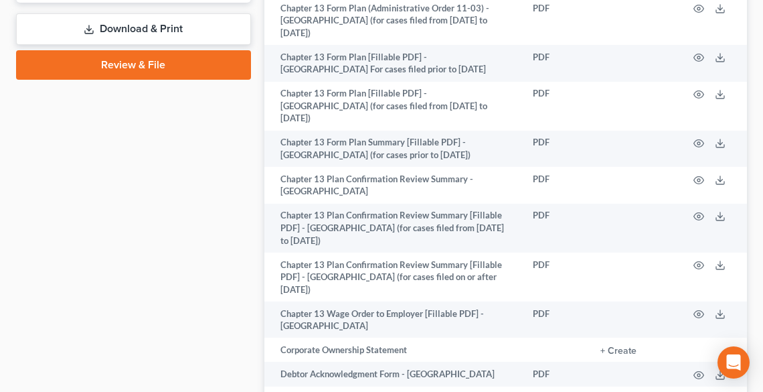
scroll to position [910, 0]
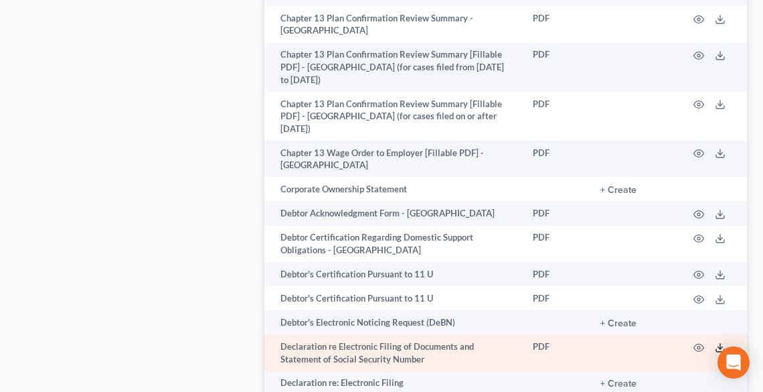
click at [720, 342] on icon at bounding box center [720, 347] width 11 height 11
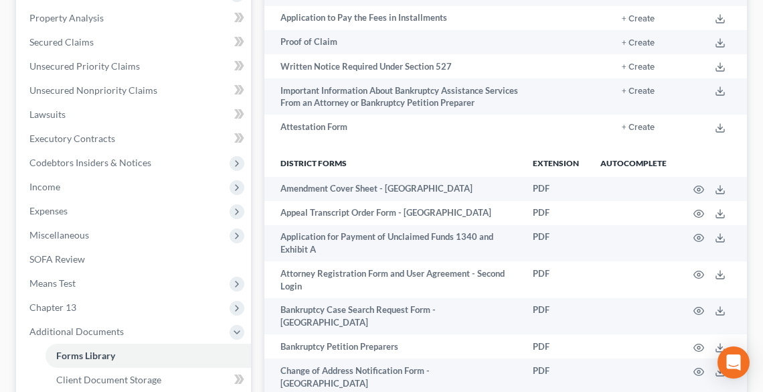
scroll to position [428, 0]
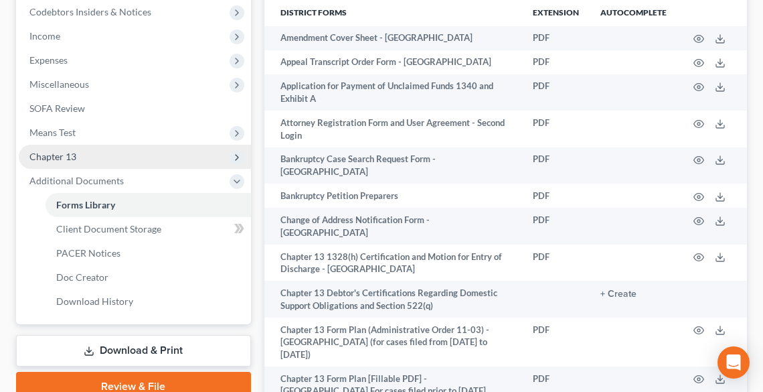
click at [71, 155] on span "Chapter 13" at bounding box center [52, 156] width 47 height 11
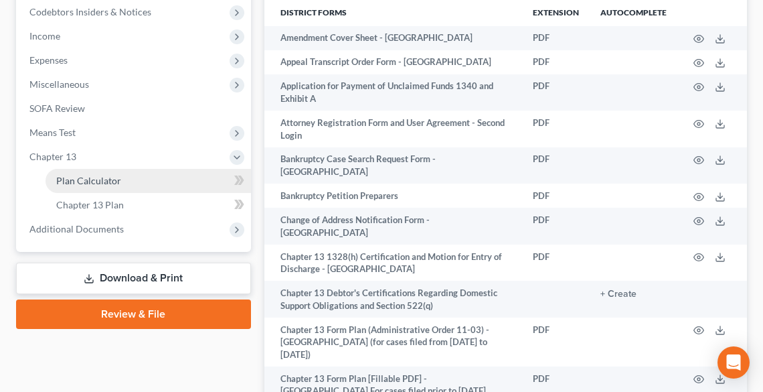
click at [82, 177] on span "Plan Calculator" at bounding box center [88, 180] width 65 height 11
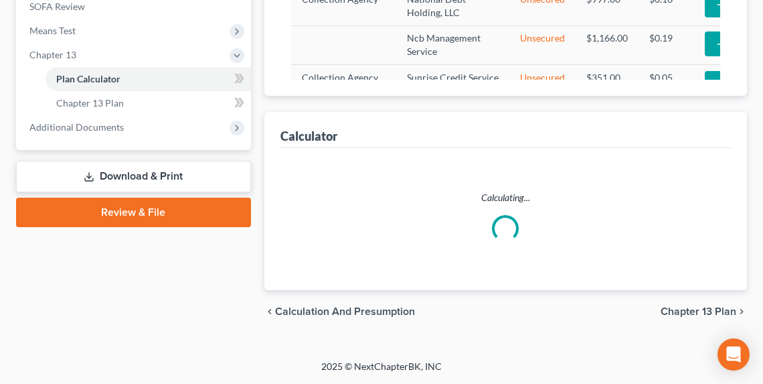
select select "59"
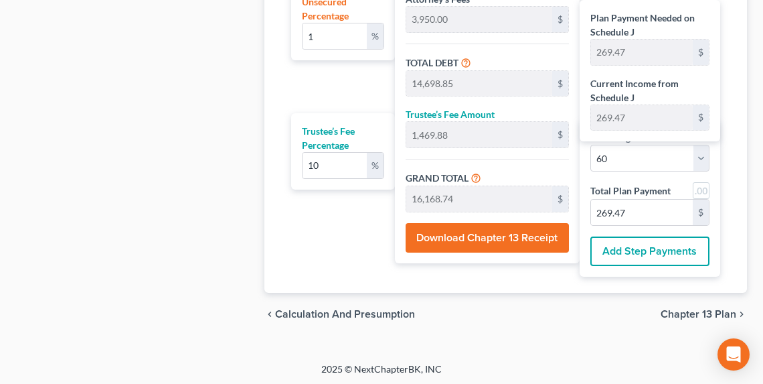
click at [477, 241] on button "Download Chapter 13 Receipt" at bounding box center [487, 237] width 163 height 29
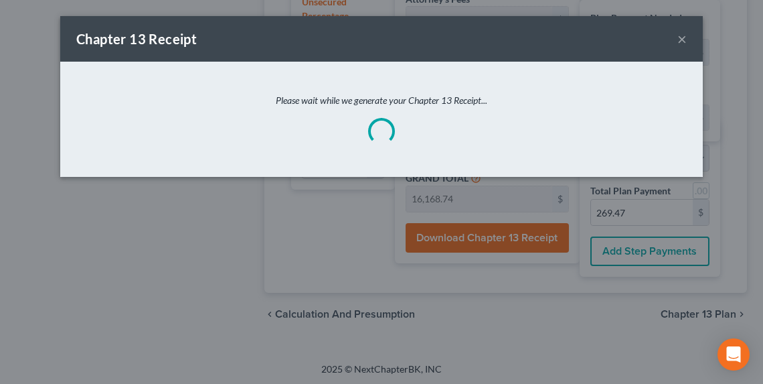
scroll to position [975, 0]
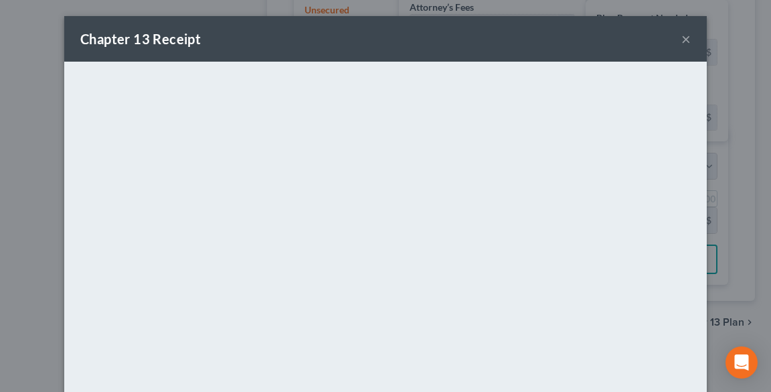
click at [685, 40] on button "×" at bounding box center [685, 39] width 9 height 16
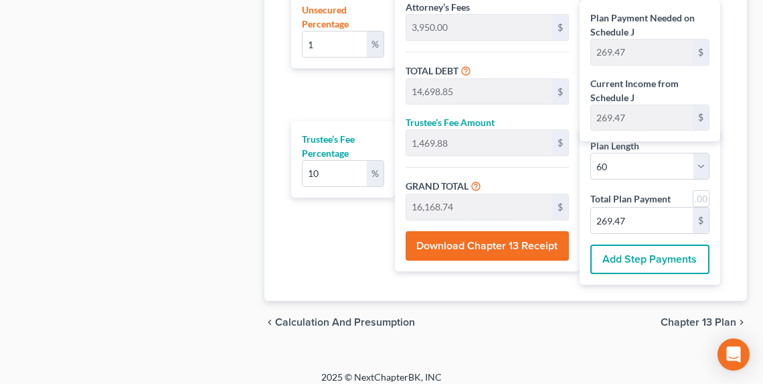
click at [687, 317] on span "Chapter 13 Plan" at bounding box center [699, 322] width 76 height 11
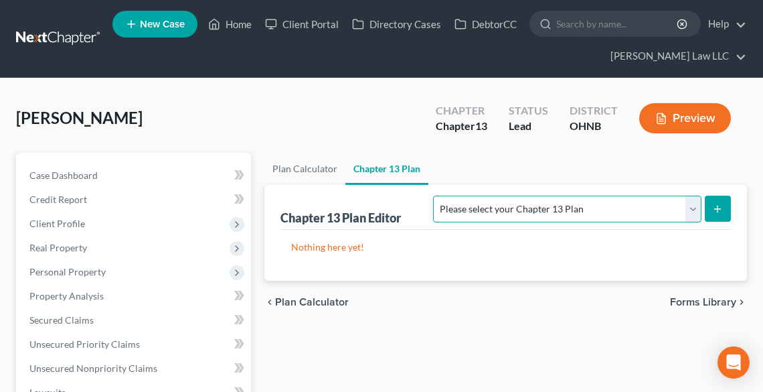
click at [576, 206] on select "Please select your Chapter 13 Plan National Form Plan - Official Form 113 North…" at bounding box center [567, 208] width 268 height 27
click at [512, 195] on select "Please select your Chapter 13 Plan National Form Plan - Official Form 113 North…" at bounding box center [567, 208] width 268 height 27
drag, startPoint x: 576, startPoint y: 208, endPoint x: 579, endPoint y: 220, distance: 12.5
click at [576, 208] on select "Please select your Chapter 13 Plan National Form Plan - Official Form 113 North…" at bounding box center [567, 208] width 268 height 27
select select "0"
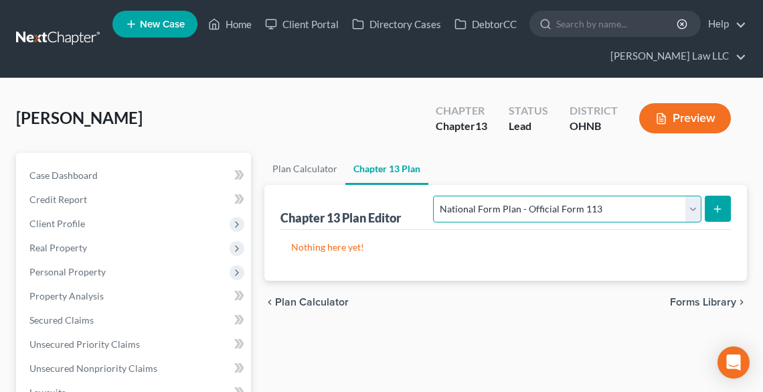
click at [512, 195] on select "Please select your Chapter 13 Plan National Form Plan - Official Form 113 North…" at bounding box center [567, 208] width 268 height 27
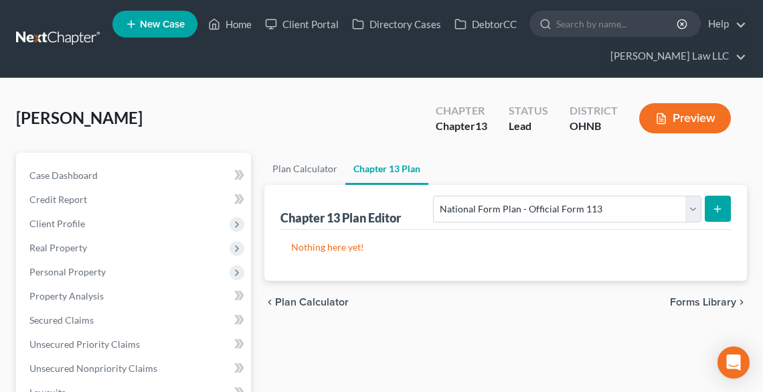
click at [719, 210] on icon "submit" at bounding box center [717, 208] width 11 height 11
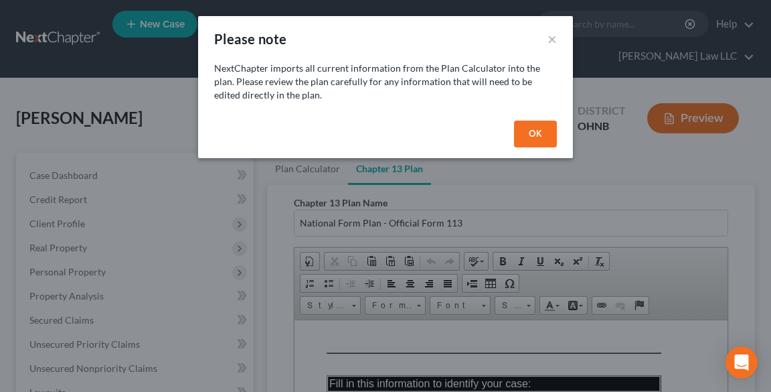
click at [531, 131] on button "OK" at bounding box center [535, 133] width 43 height 27
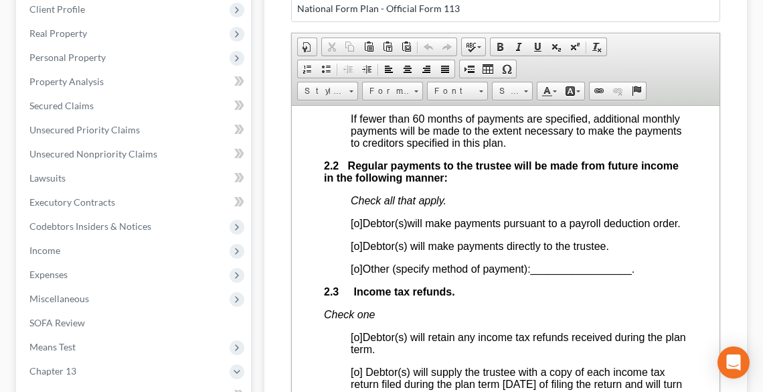
scroll to position [1071, 0]
click at [356, 250] on span "[o]" at bounding box center [356, 244] width 12 height 11
click at [616, 251] on p "[x ] Debtor(s) will make payments directly to the trustee." at bounding box center [518, 245] width 337 height 12
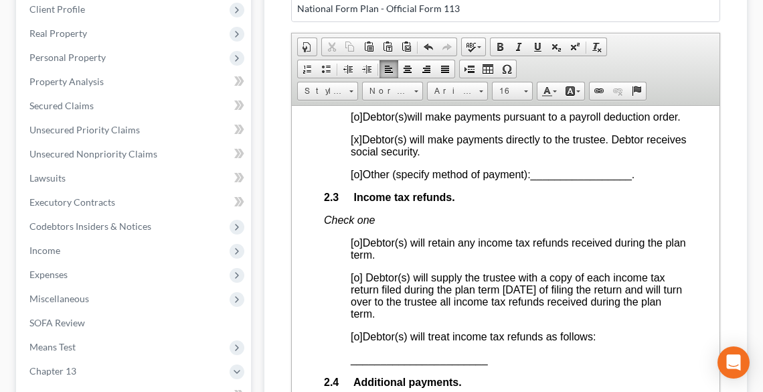
scroll to position [1178, 0]
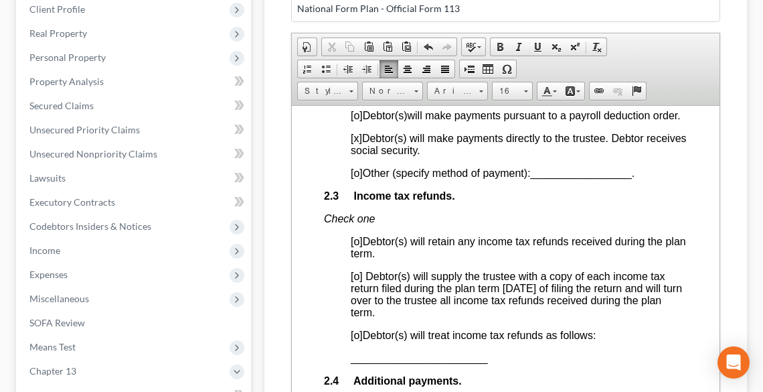
click at [357, 340] on span "[o]" at bounding box center [356, 334] width 12 height 11
click at [354, 363] on span "_______________________" at bounding box center [418, 356] width 137 height 11
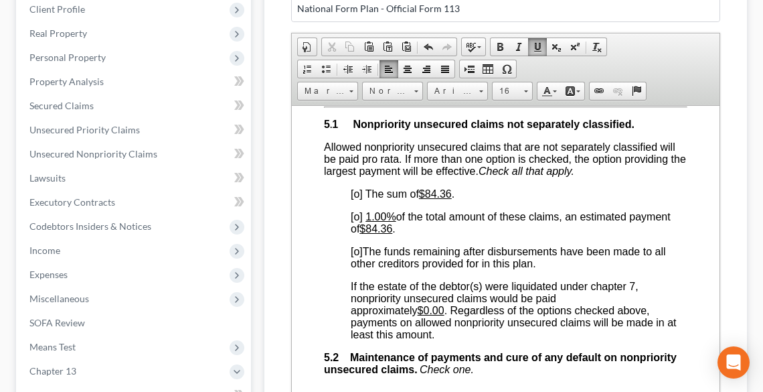
scroll to position [3855, 0]
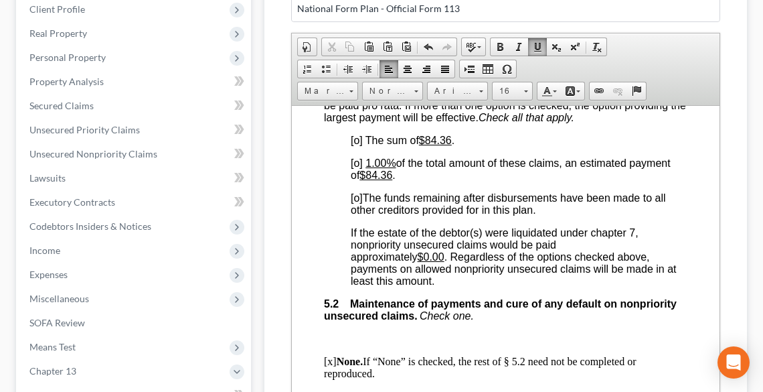
click at [356, 203] on span "[o]" at bounding box center [356, 196] width 12 height 11
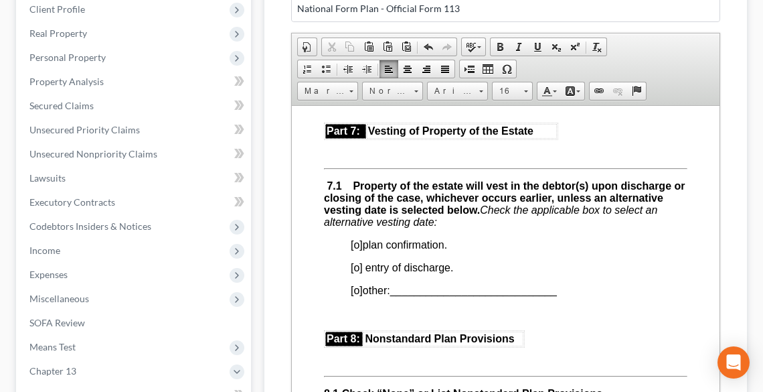
scroll to position [4498, 0]
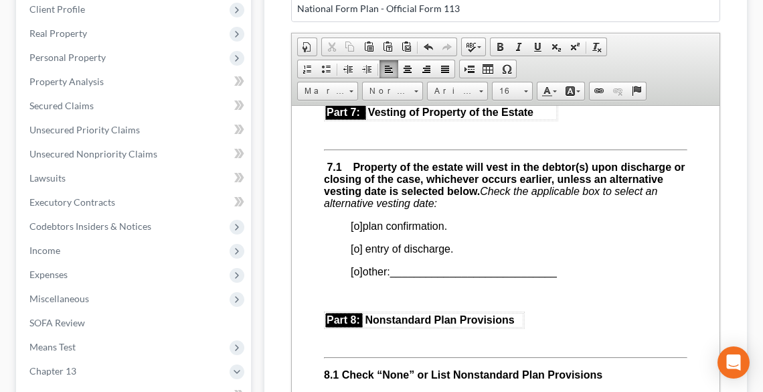
click at [357, 231] on span "[o]" at bounding box center [356, 225] width 12 height 11
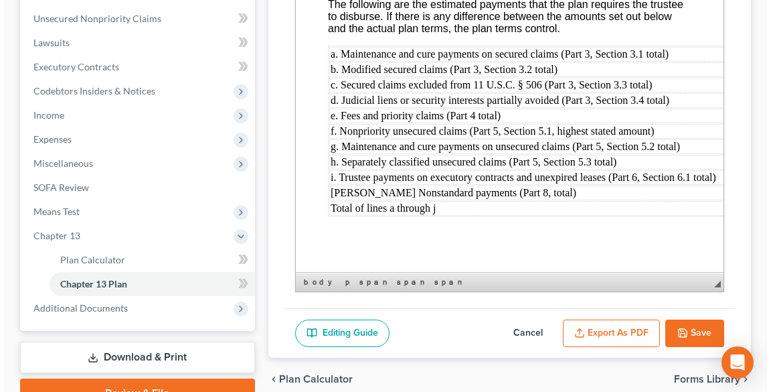
scroll to position [415, 0]
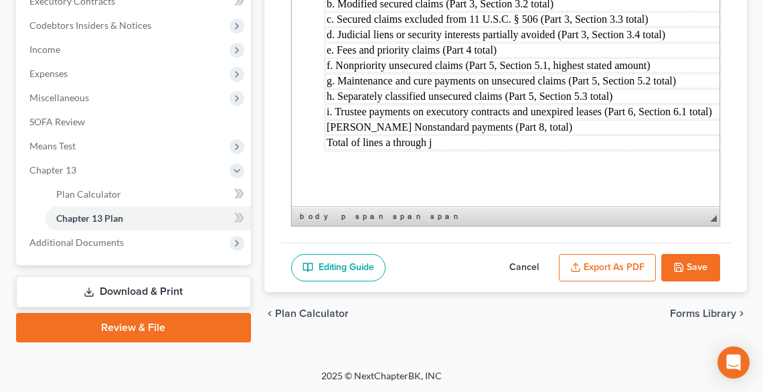
click at [612, 267] on button "Export as PDF" at bounding box center [607, 268] width 97 height 28
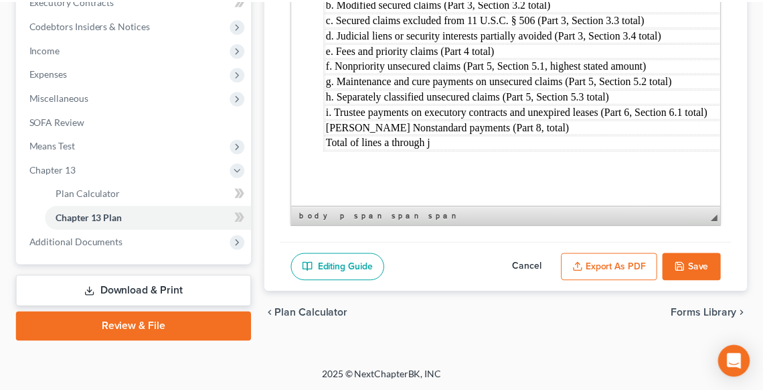
scroll to position [5499, 0]
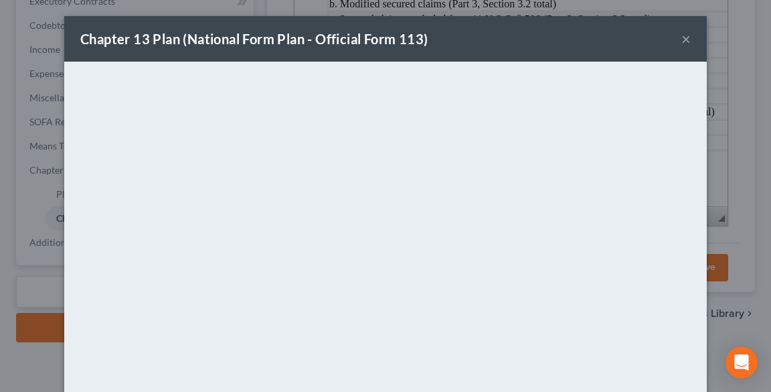
click at [681, 40] on button "×" at bounding box center [685, 39] width 9 height 16
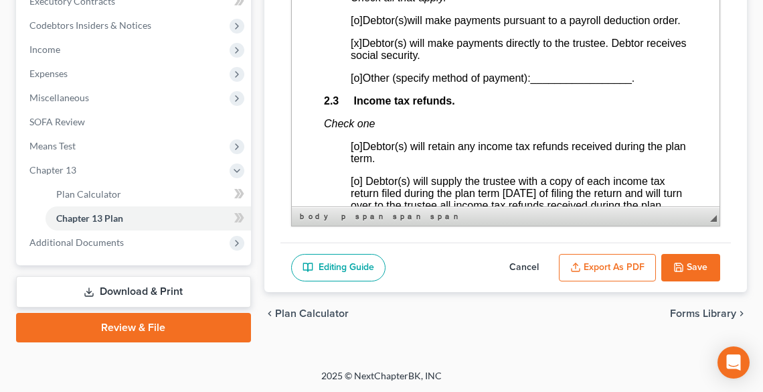
scroll to position [910, 0]
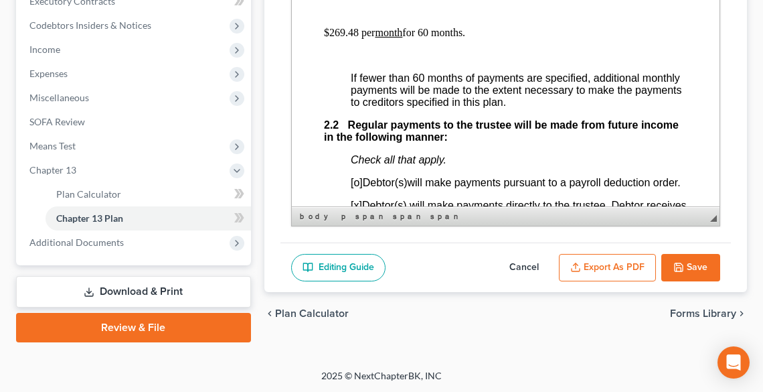
click at [423, 31] on p "$269.48 per month for 60 months." at bounding box center [504, 33] width 363 height 12
click at [612, 260] on button "Export as PDF" at bounding box center [607, 268] width 97 height 28
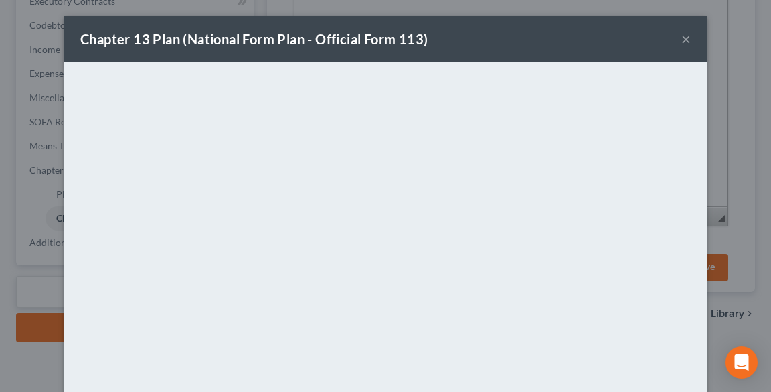
click at [446, 35] on div "Chapter 13 Plan (National Form Plan - Official Form 113) ×" at bounding box center [385, 39] width 643 height 46
click at [684, 39] on button "×" at bounding box center [685, 39] width 9 height 16
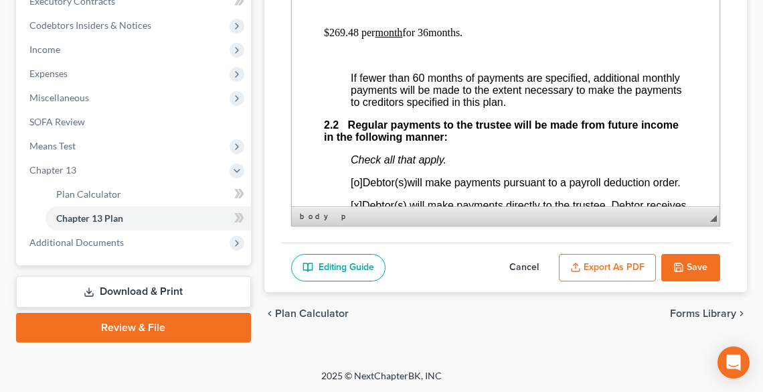
click at [118, 297] on link "Download & Print" at bounding box center [133, 291] width 235 height 31
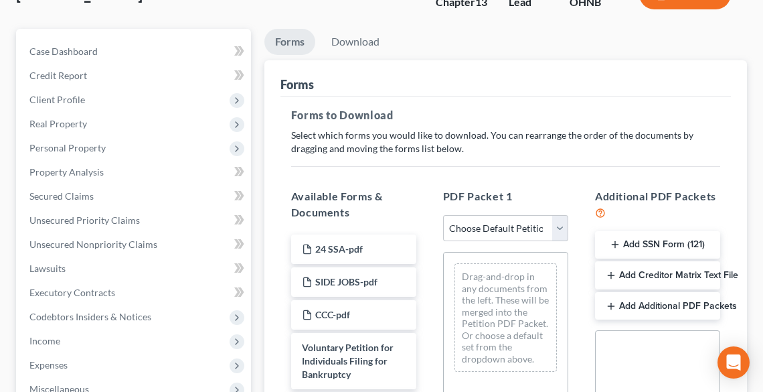
scroll to position [268, 0]
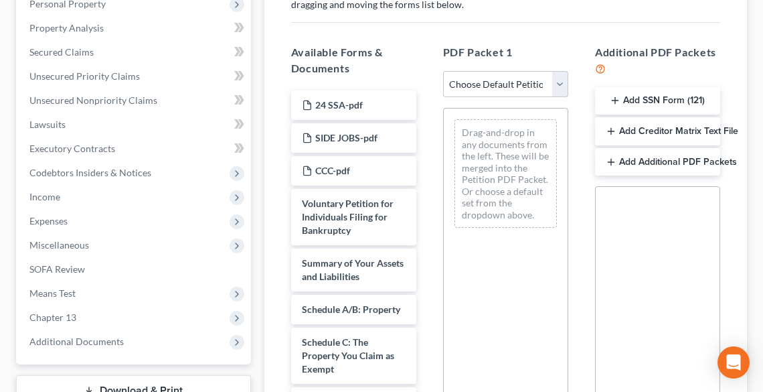
click at [651, 95] on button "Add SSN Form (121)" at bounding box center [657, 101] width 125 height 28
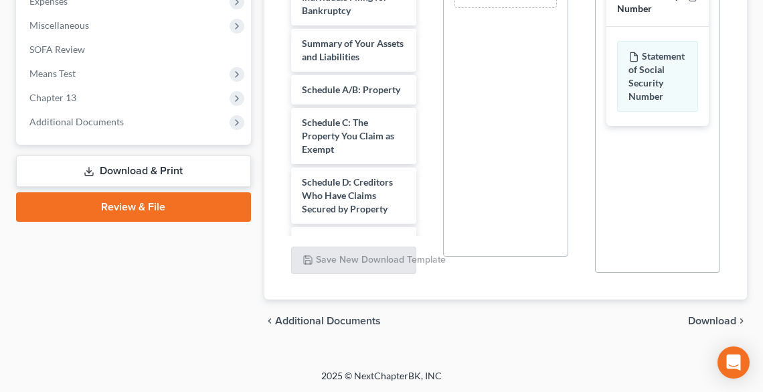
click at [703, 319] on span "Download" at bounding box center [712, 320] width 48 height 11
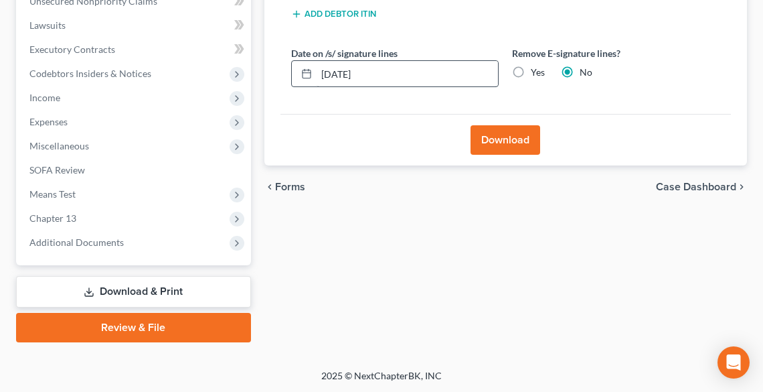
scroll to position [260, 0]
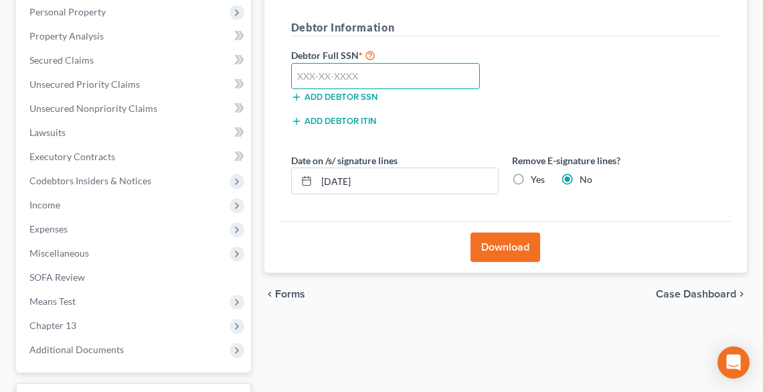
click at [359, 79] on input "text" at bounding box center [385, 76] width 189 height 27
click at [531, 178] on label "Yes" at bounding box center [538, 179] width 14 height 13
click at [536, 178] on input "Yes" at bounding box center [540, 177] width 9 height 9
click at [515, 246] on button "Download" at bounding box center [506, 246] width 70 height 29
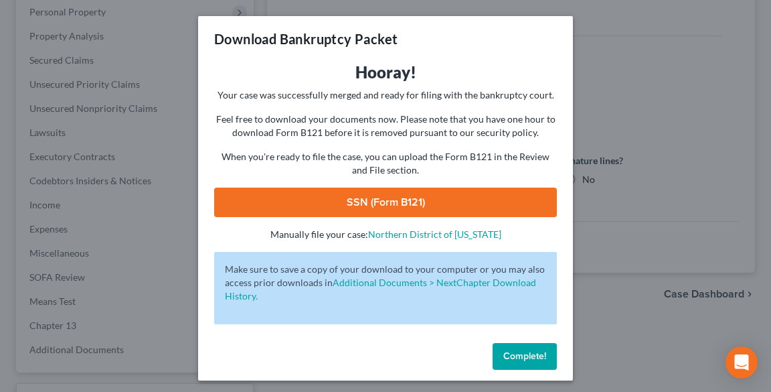
click at [424, 209] on link "SSN (Form B121)" at bounding box center [385, 201] width 343 height 29
click at [520, 356] on span "Complete!" at bounding box center [524, 355] width 43 height 11
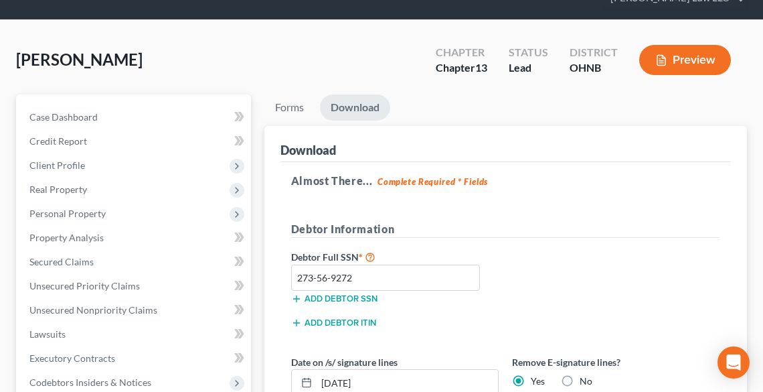
scroll to position [46, 0]
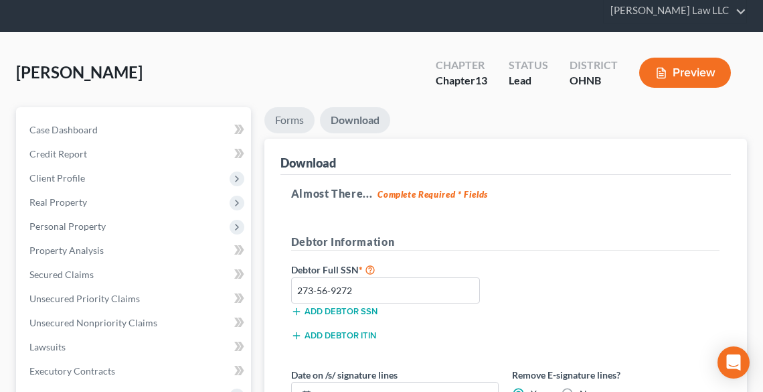
click at [280, 116] on link "Forms" at bounding box center [289, 120] width 50 height 26
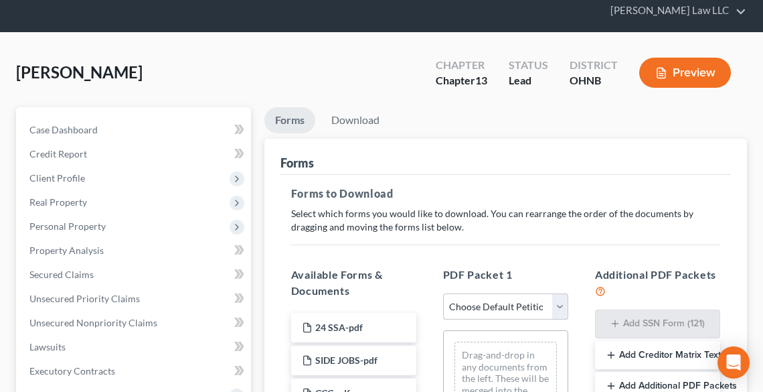
click at [495, 303] on select "Choose Default Petition PDF Packet Complete Bankruptcy Petition (all forms and …" at bounding box center [505, 306] width 125 height 27
click at [443, 293] on select "Choose Default Petition PDF Packet Complete Bankruptcy Petition (all forms and …" at bounding box center [505, 306] width 125 height 27
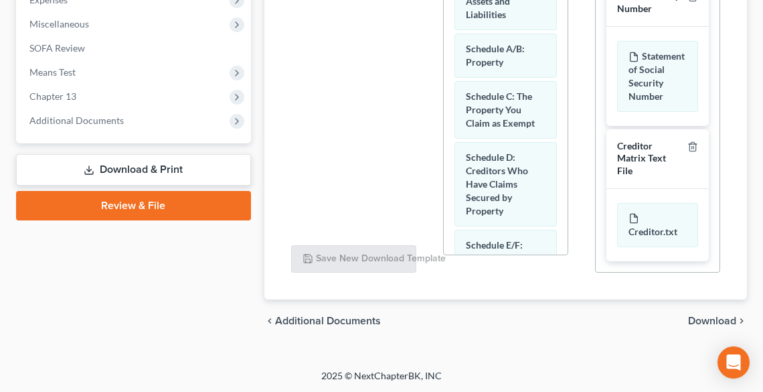
click at [697, 319] on span "Download" at bounding box center [712, 320] width 48 height 11
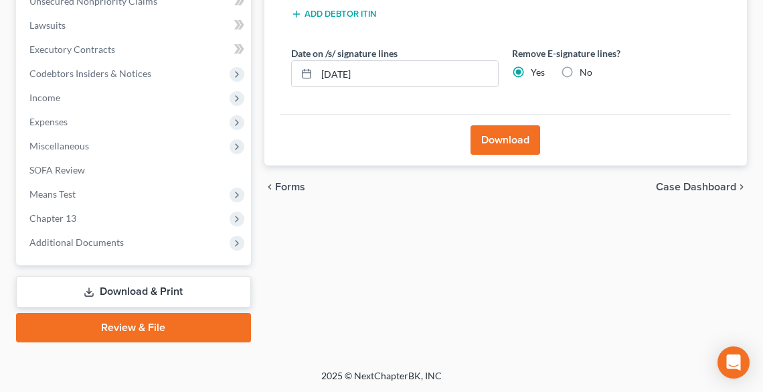
click at [580, 73] on label "No" at bounding box center [586, 72] width 13 height 13
click at [585, 73] on input "No" at bounding box center [589, 70] width 9 height 9
click at [525, 137] on button "Download" at bounding box center [506, 139] width 70 height 29
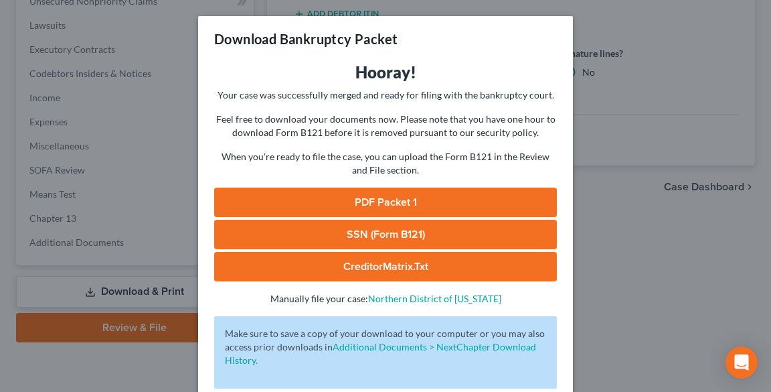
click at [626, 303] on div "Download Bankruptcy Packet Hooray! Your case was successfully merged and ready …" at bounding box center [385, 196] width 771 height 392
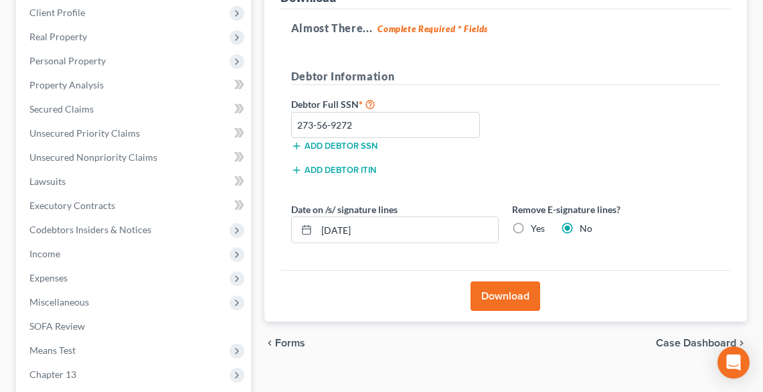
scroll to position [206, 0]
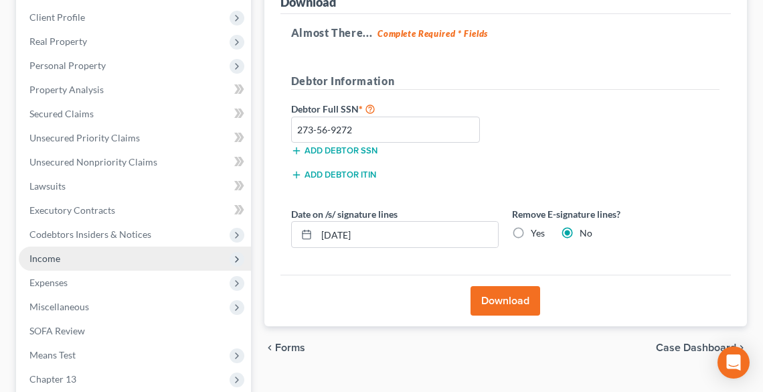
click at [37, 258] on span "Income" at bounding box center [44, 257] width 31 height 11
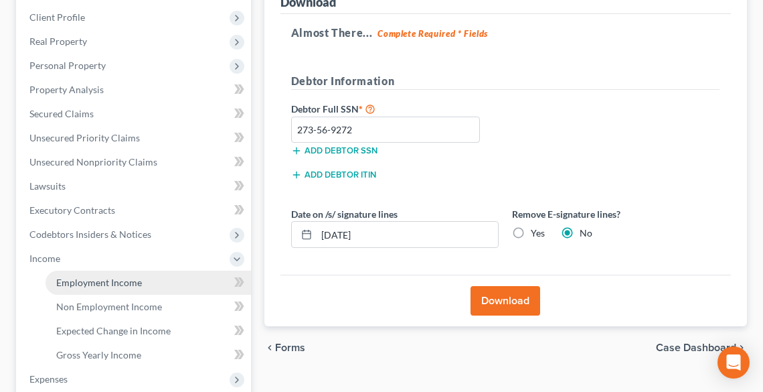
click at [82, 288] on link "Employment Income" at bounding box center [148, 282] width 205 height 24
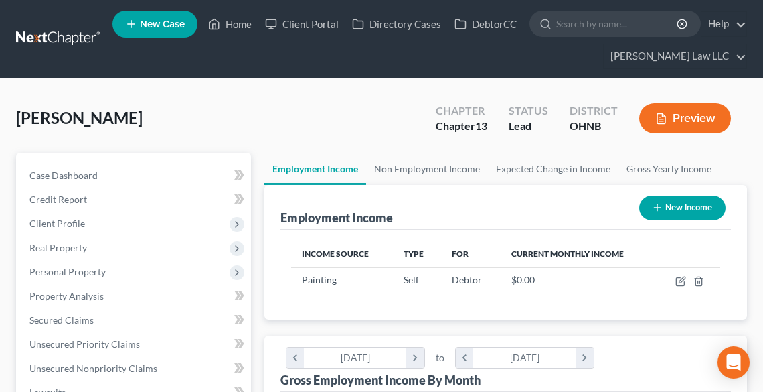
scroll to position [214, 455]
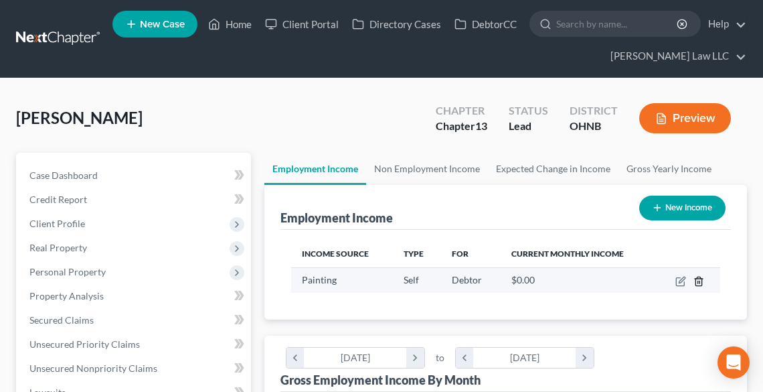
click at [699, 278] on polyline "button" at bounding box center [699, 278] width 8 height 0
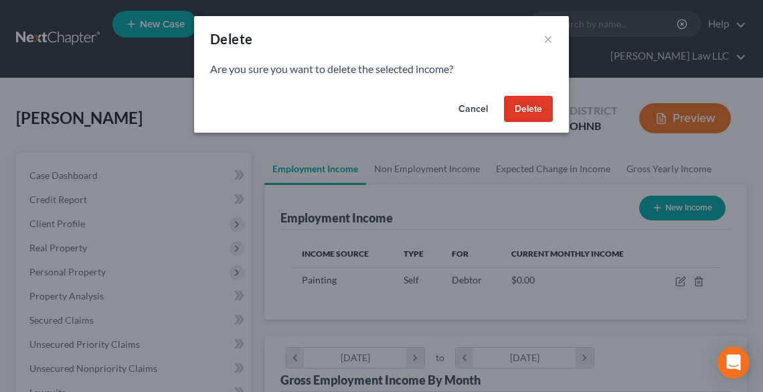
scroll to position [217, 461]
click at [530, 114] on button "Delete" at bounding box center [532, 109] width 49 height 27
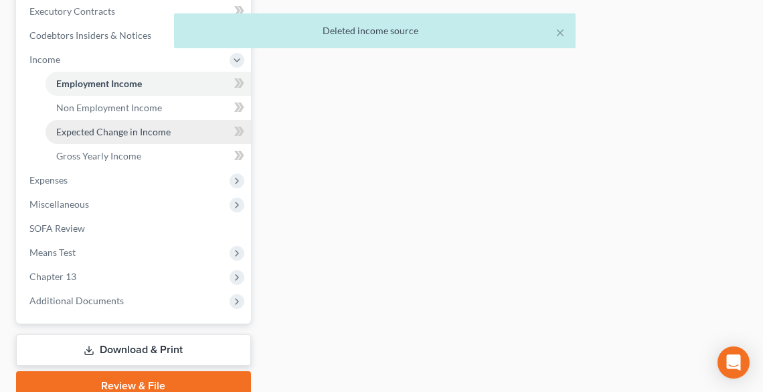
scroll to position [463, 0]
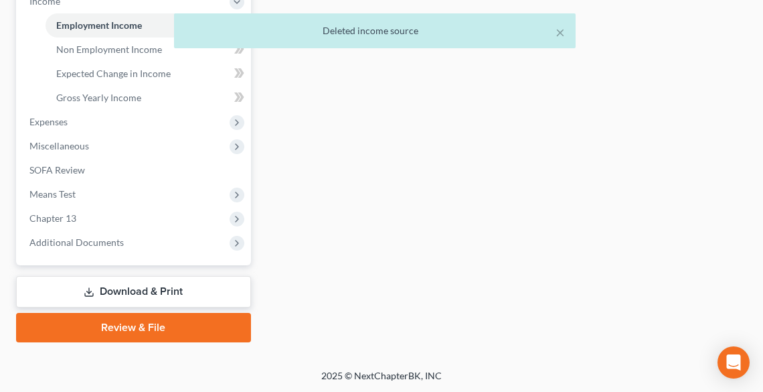
click at [139, 288] on link "Download & Print" at bounding box center [133, 291] width 235 height 31
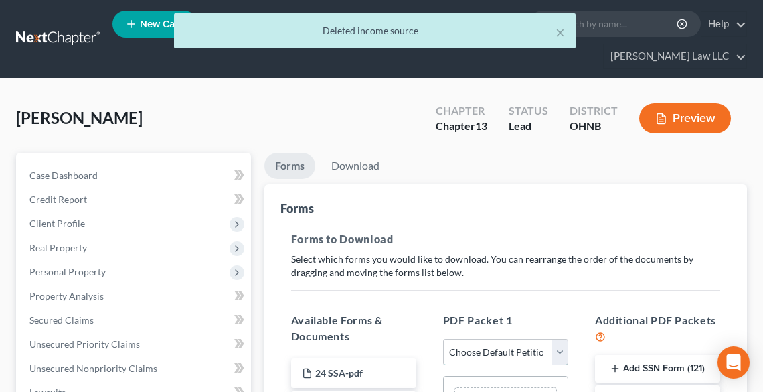
click at [504, 346] on select "Choose Default Petition PDF Packet Complete Bankruptcy Petition (all forms and …" at bounding box center [505, 352] width 125 height 27
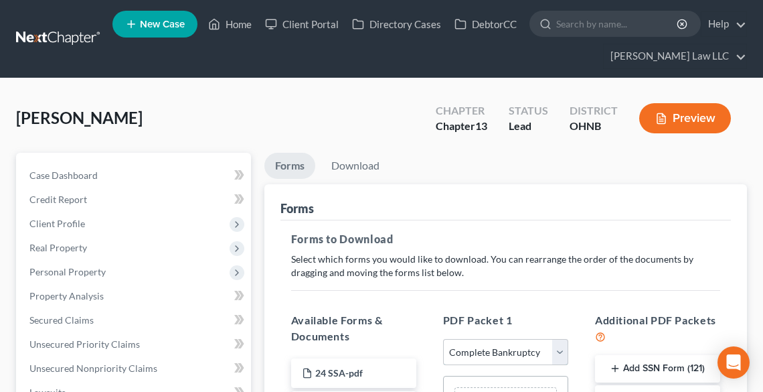
click at [443, 339] on select "Choose Default Petition PDF Packet Complete Bankruptcy Petition (all forms and …" at bounding box center [505, 352] width 125 height 27
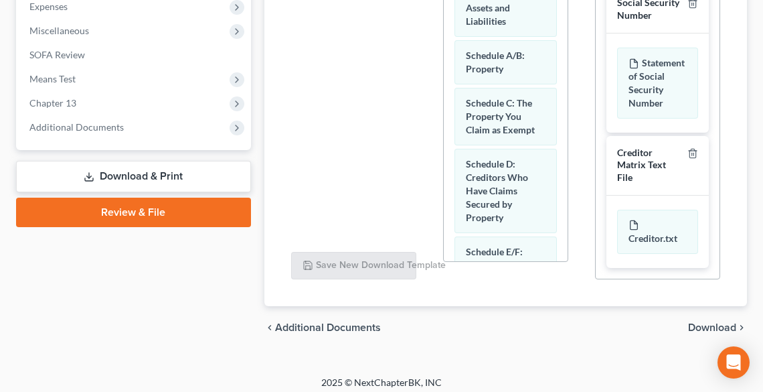
click at [703, 329] on span "Download" at bounding box center [712, 327] width 48 height 11
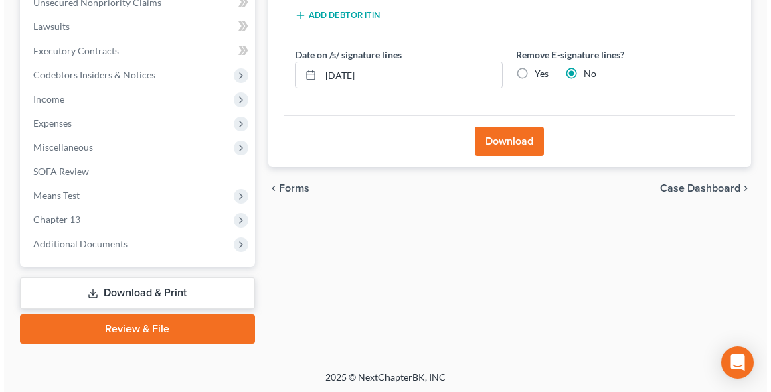
scroll to position [260, 0]
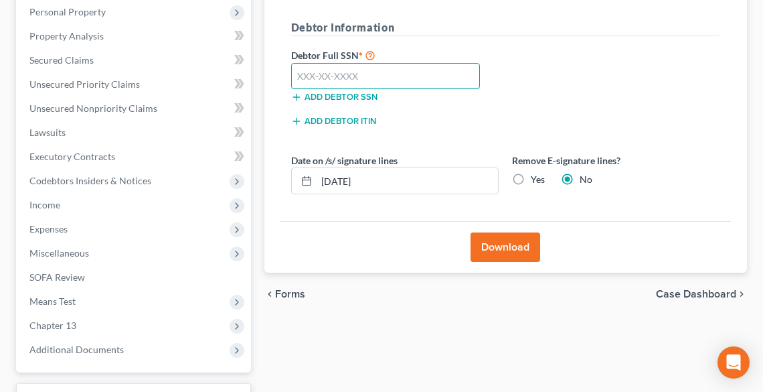
click at [356, 75] on input "text" at bounding box center [385, 76] width 189 height 27
click at [499, 241] on button "Download" at bounding box center [506, 246] width 70 height 29
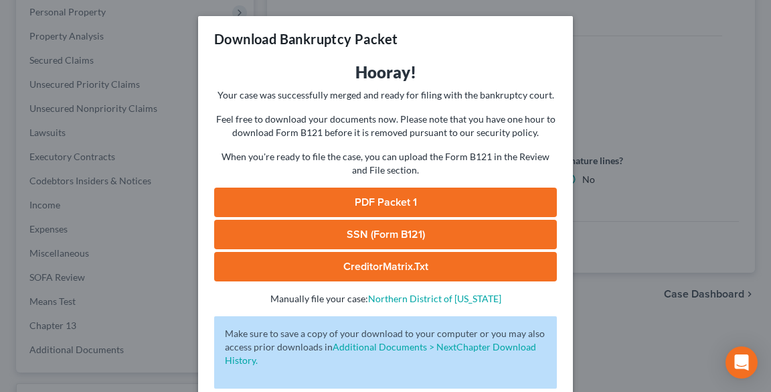
click at [333, 197] on link "PDF Packet 1" at bounding box center [385, 201] width 343 height 29
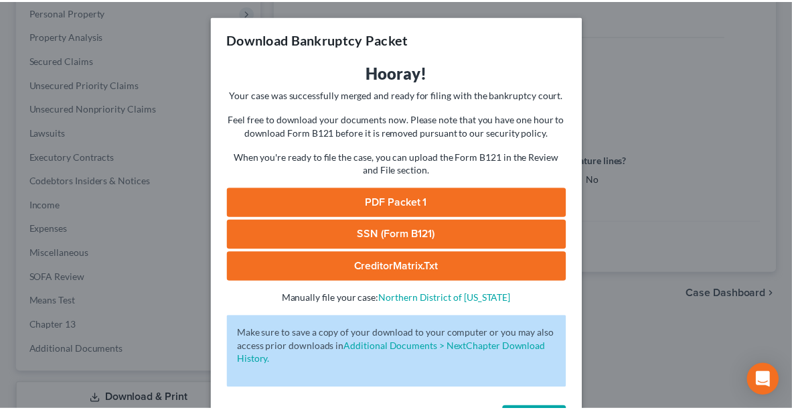
scroll to position [50, 0]
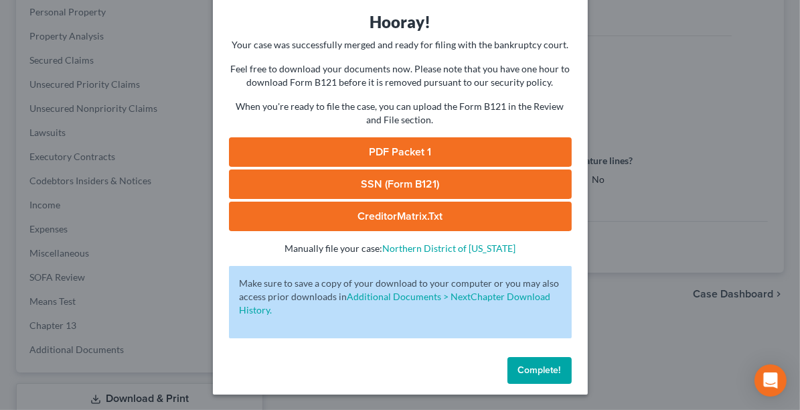
click at [543, 367] on span "Complete!" at bounding box center [539, 369] width 43 height 11
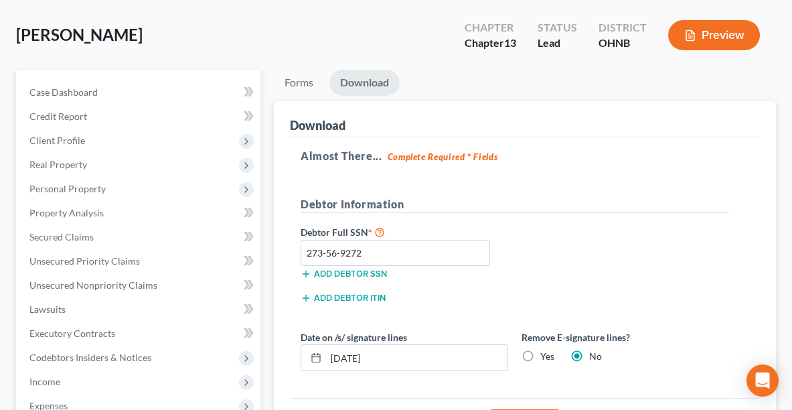
scroll to position [0, 0]
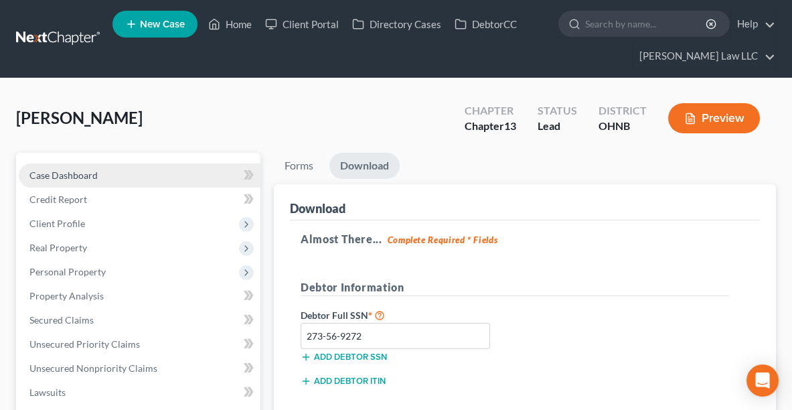
click at [39, 177] on span "Case Dashboard" at bounding box center [63, 174] width 68 height 11
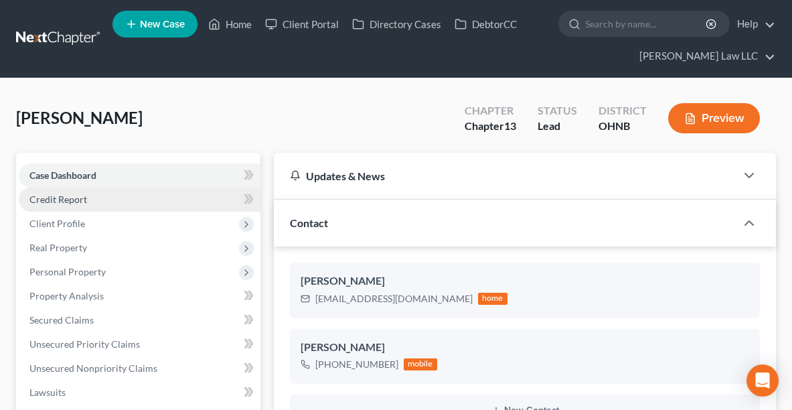
click at [46, 203] on span "Credit Report" at bounding box center [58, 198] width 58 height 11
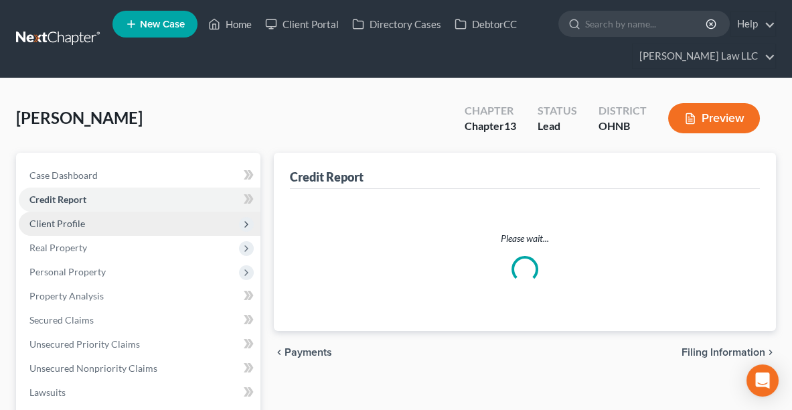
click at [50, 221] on span "Client Profile" at bounding box center [57, 223] width 56 height 11
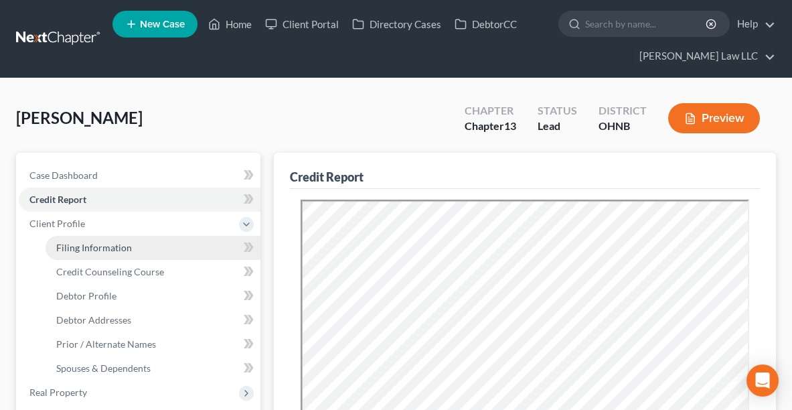
click at [84, 245] on span "Filing Information" at bounding box center [94, 247] width 76 height 11
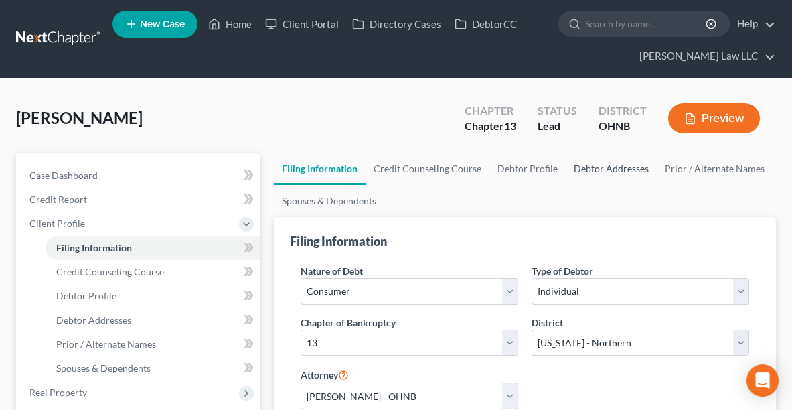
click at [606, 161] on link "Debtor Addresses" at bounding box center [611, 169] width 91 height 32
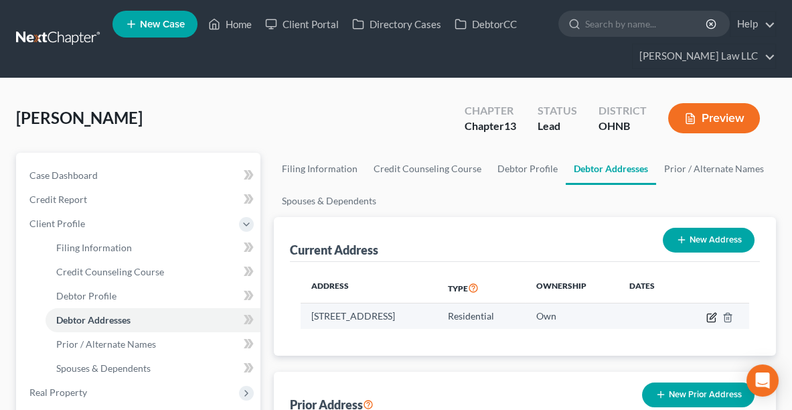
click at [707, 312] on icon "button" at bounding box center [711, 317] width 11 height 11
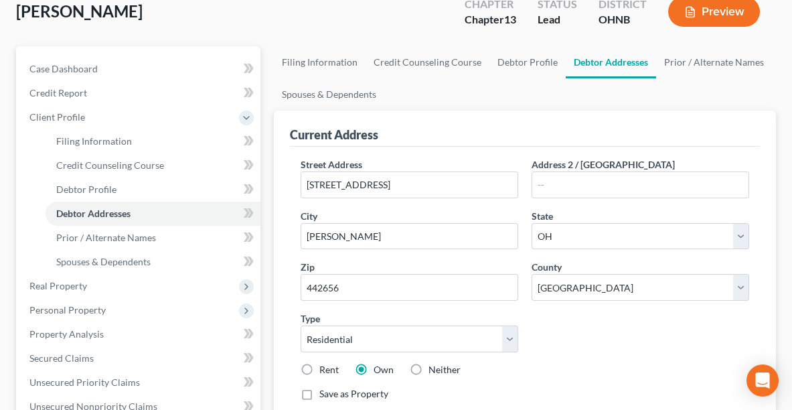
scroll to position [250, 0]
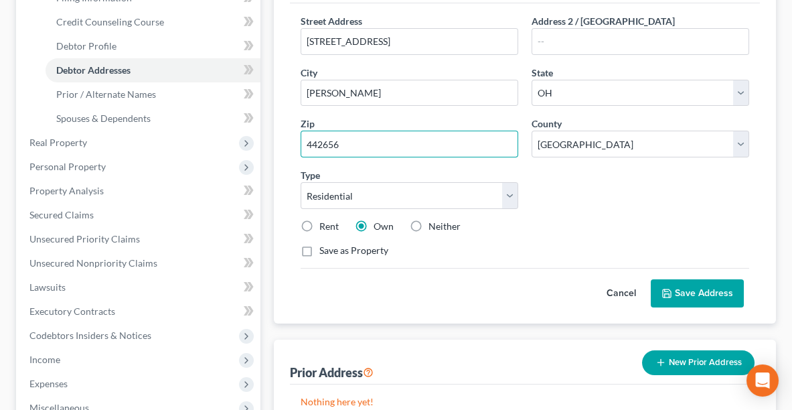
click at [355, 143] on input "442656" at bounding box center [410, 144] width 218 height 27
click at [671, 220] on div "Rent Own Neither" at bounding box center [525, 226] width 462 height 13
click at [691, 284] on button "Save Address" at bounding box center [697, 293] width 93 height 28
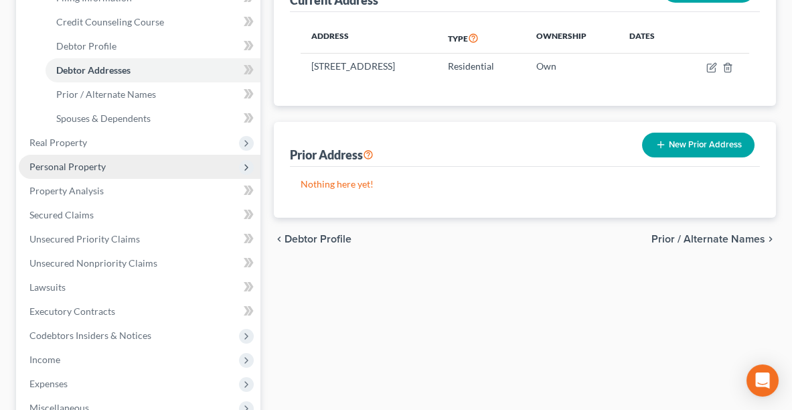
click at [49, 161] on span "Personal Property" at bounding box center [67, 166] width 76 height 11
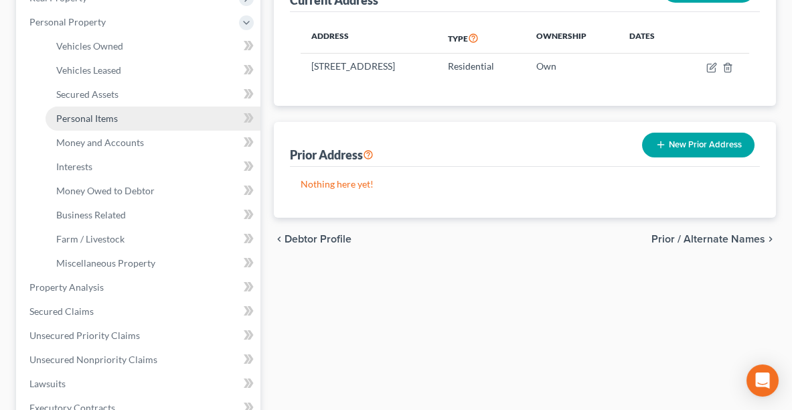
click at [62, 116] on span "Personal Items" at bounding box center [87, 117] width 62 height 11
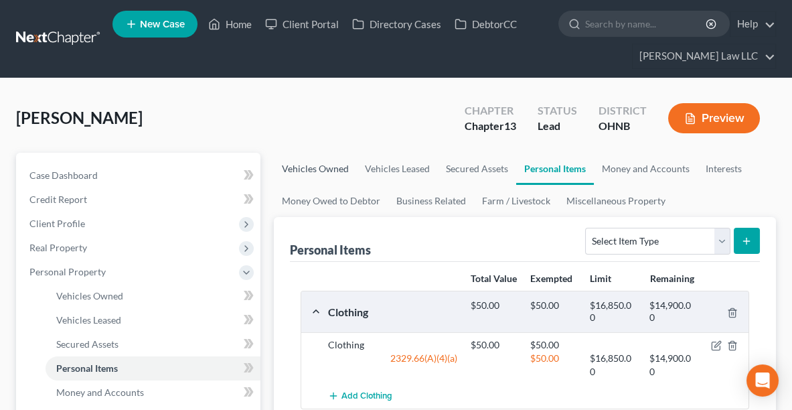
click at [296, 167] on link "Vehicles Owned" at bounding box center [315, 169] width 83 height 32
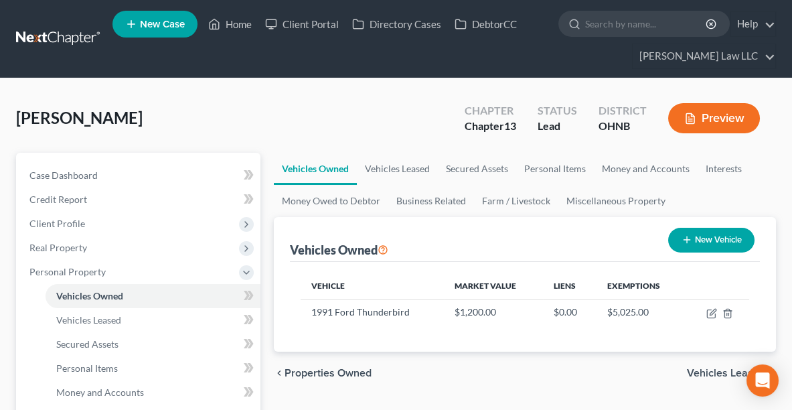
drag, startPoint x: 790, startPoint y: 89, endPoint x: 790, endPoint y: 118, distance: 29.5
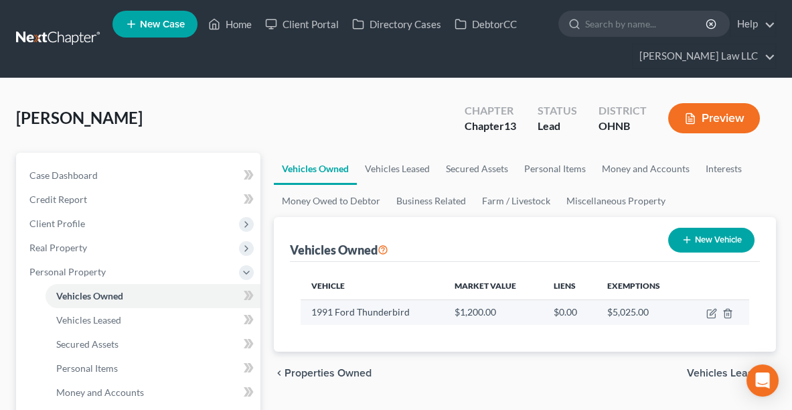
click at [712, 317] on td at bounding box center [717, 311] width 64 height 25
click at [712, 310] on icon "button" at bounding box center [711, 313] width 11 height 11
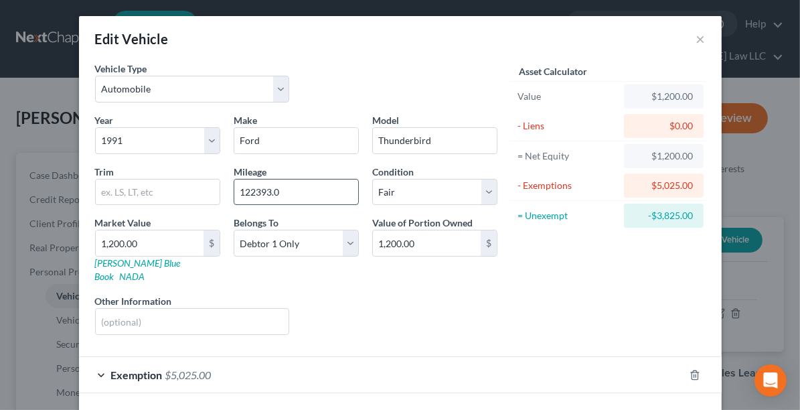
click at [286, 187] on input "122393.0" at bounding box center [296, 191] width 124 height 25
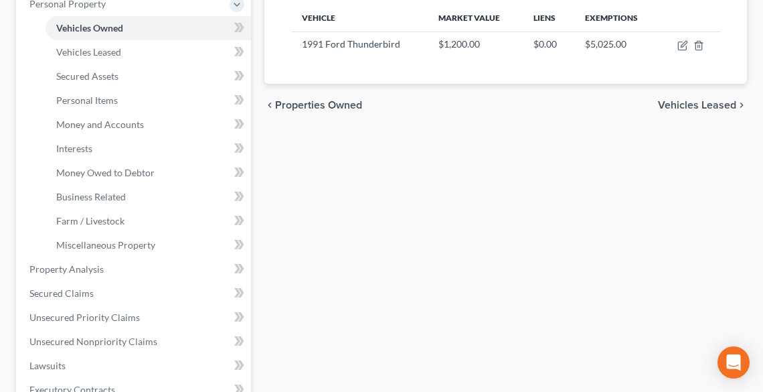
scroll to position [321, 0]
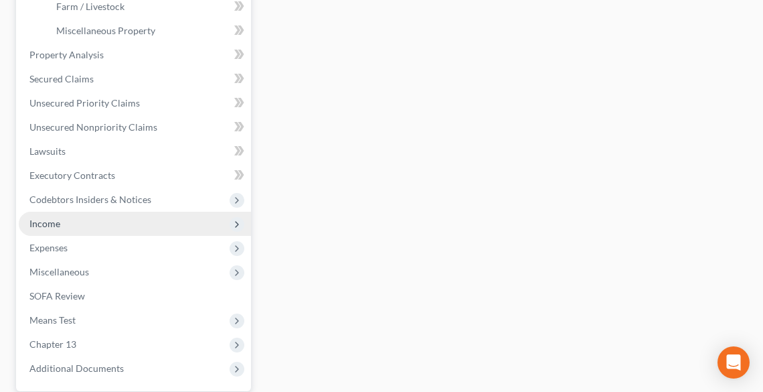
click at [68, 222] on span "Income" at bounding box center [135, 224] width 232 height 24
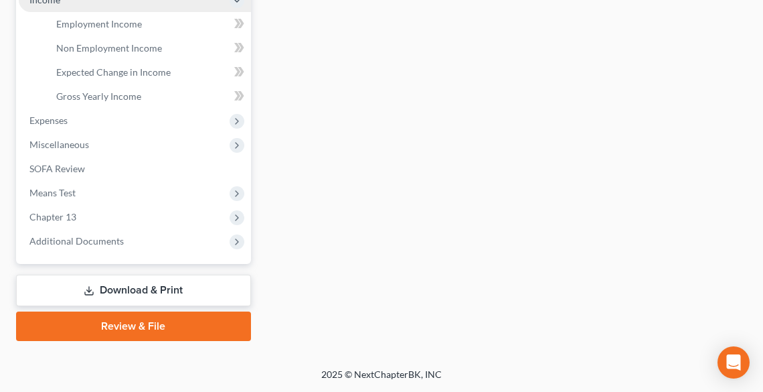
scroll to position [463, 0]
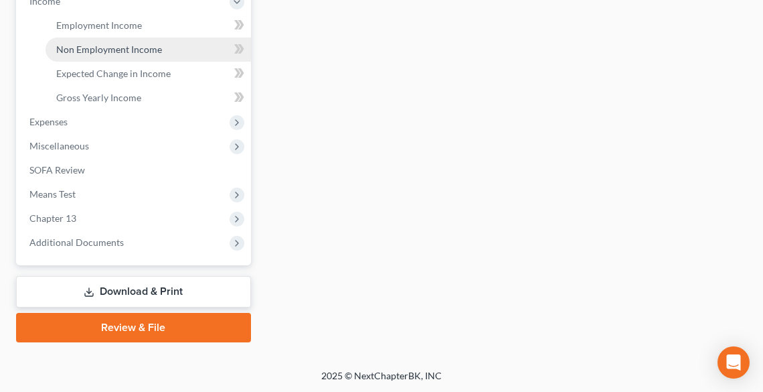
click at [104, 44] on span "Non Employment Income" at bounding box center [109, 49] width 106 height 11
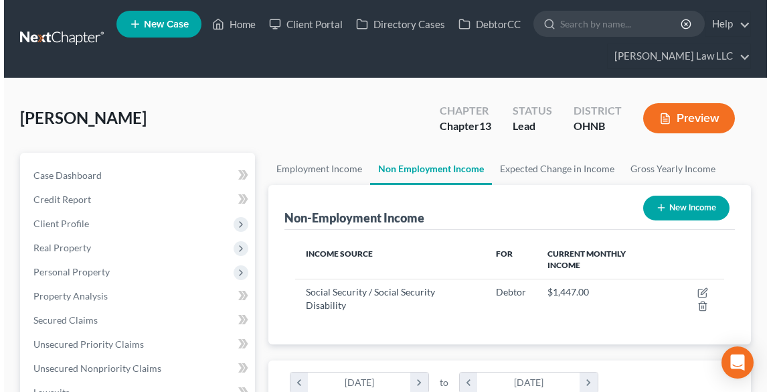
scroll to position [214, 455]
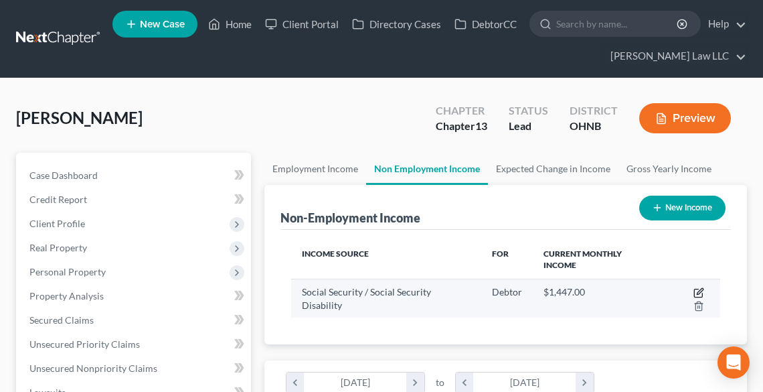
click at [693, 287] on icon "button" at bounding box center [698, 292] width 11 height 11
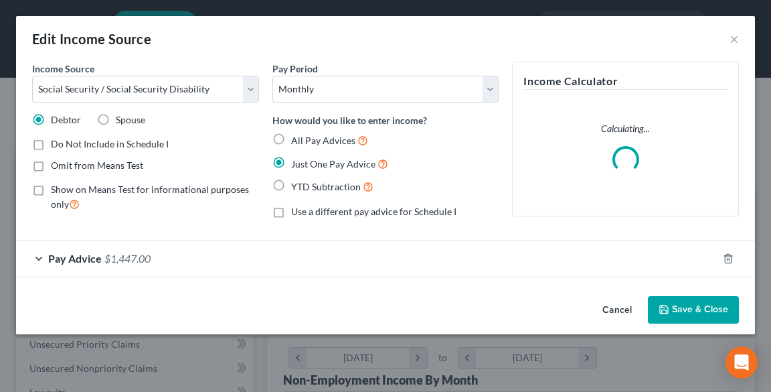
scroll to position [217, 461]
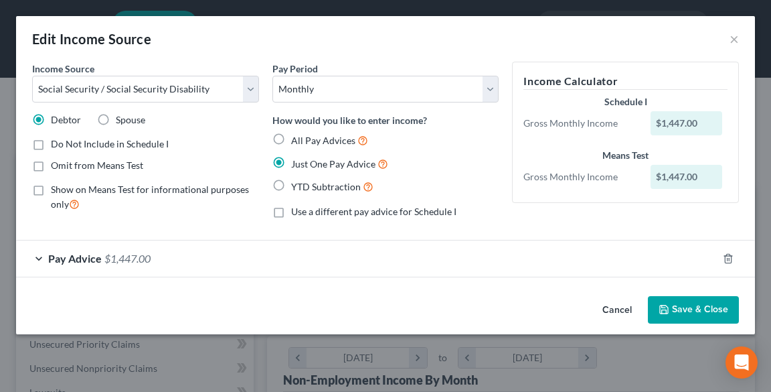
click at [39, 262] on div "Pay Advice $1,447.00" at bounding box center [366, 257] width 701 height 35
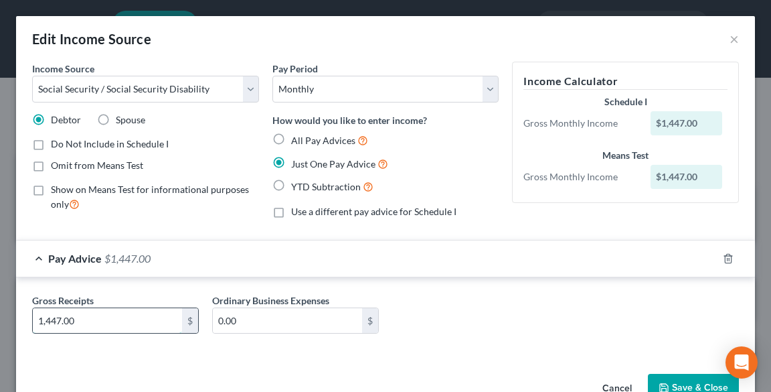
click at [112, 321] on input "1,447.00" at bounding box center [107, 320] width 149 height 25
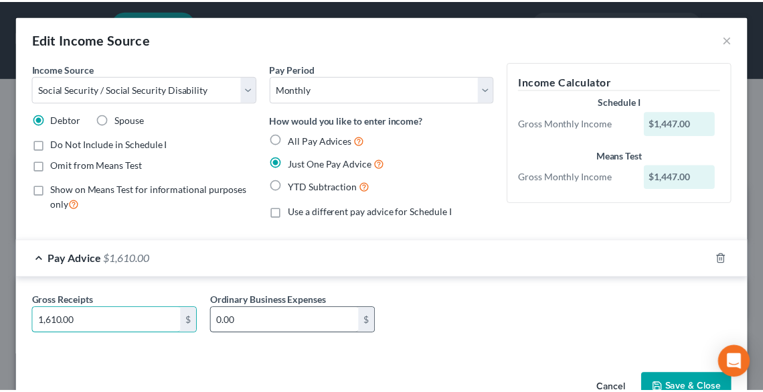
scroll to position [36, 0]
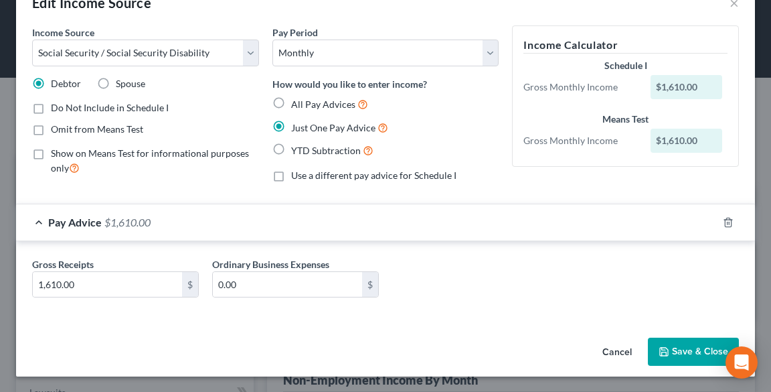
click at [689, 359] on button "Save & Close" at bounding box center [693, 351] width 91 height 28
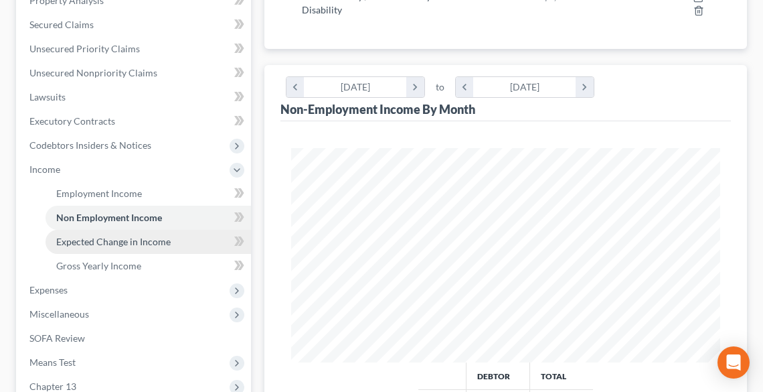
scroll to position [321, 0]
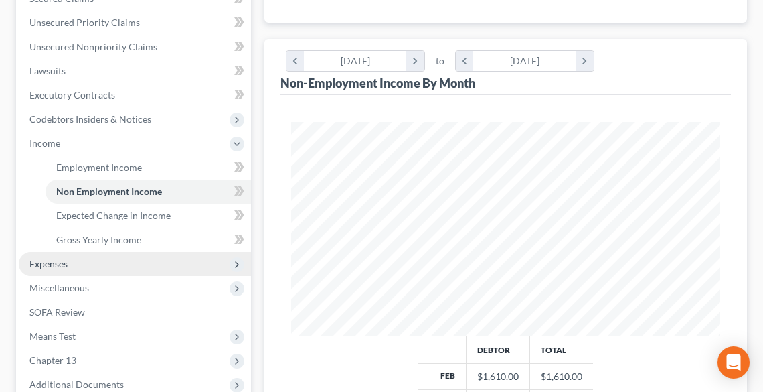
click at [66, 258] on span "Expenses" at bounding box center [48, 263] width 38 height 11
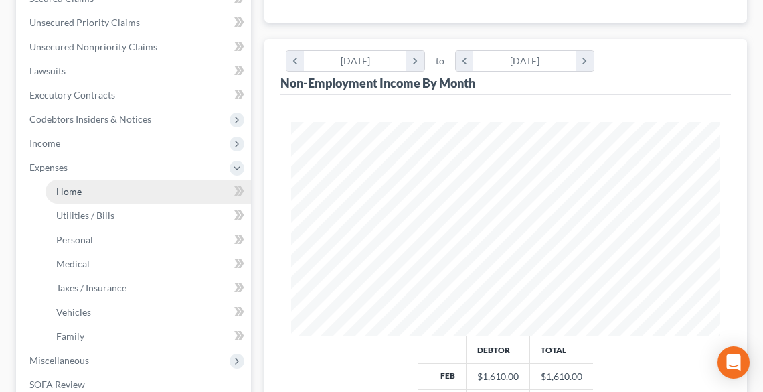
click at [68, 195] on span "Home" at bounding box center [68, 190] width 25 height 11
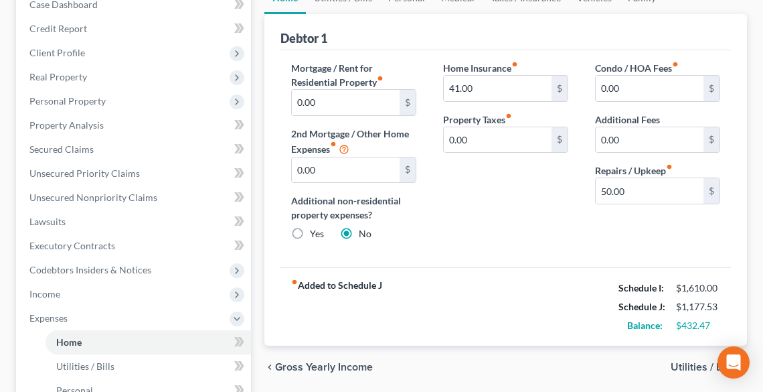
scroll to position [161, 0]
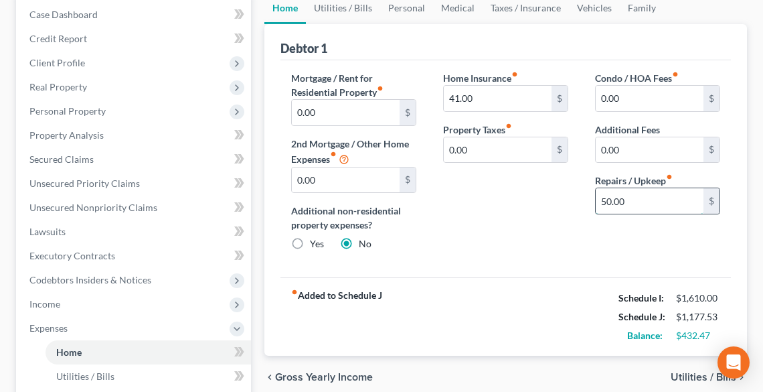
click at [629, 199] on input "50.00" at bounding box center [650, 200] width 108 height 25
click at [351, 7] on link "Utilities / Bills" at bounding box center [343, 8] width 74 height 32
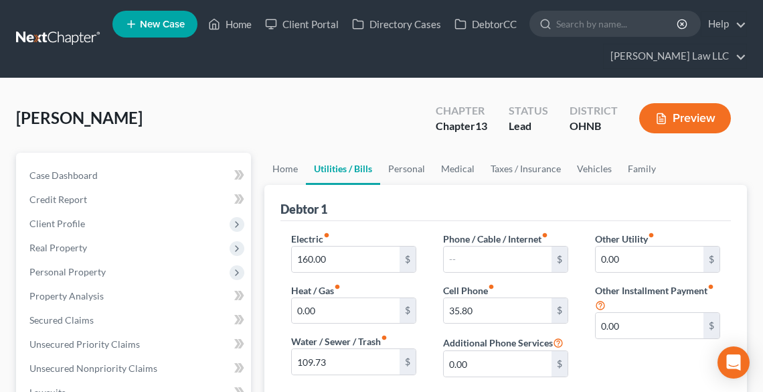
click at [278, 166] on link "Home" at bounding box center [284, 169] width 41 height 32
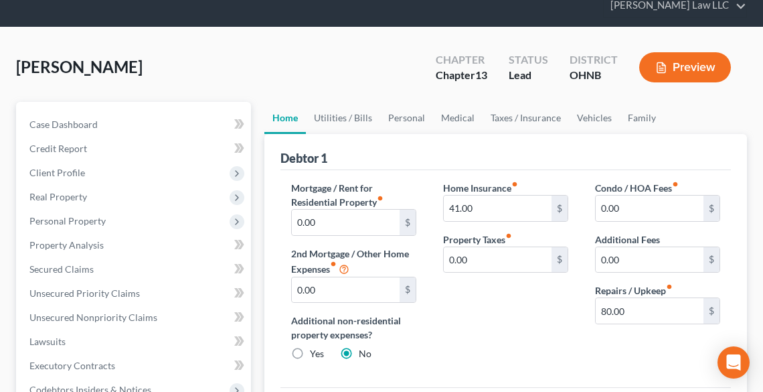
scroll to position [161, 0]
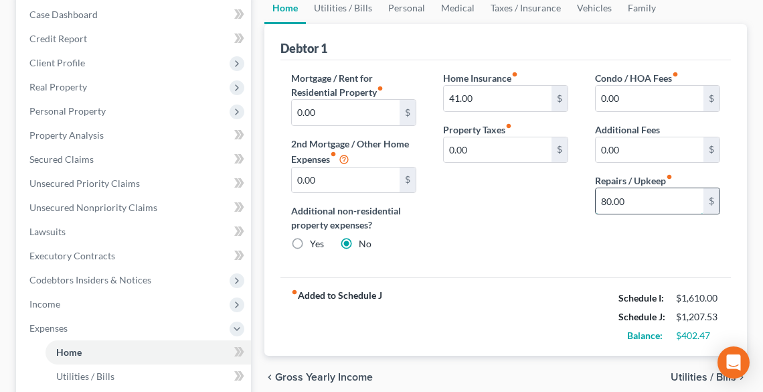
click at [628, 197] on input "80.00" at bounding box center [650, 200] width 108 height 25
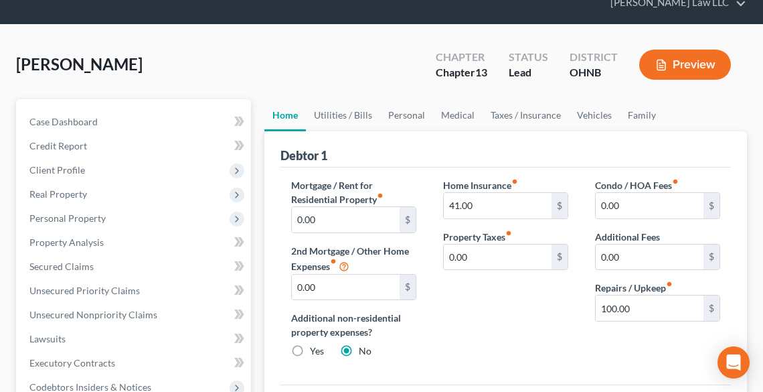
scroll to position [54, 0]
click at [355, 110] on link "Utilities / Bills" at bounding box center [343, 115] width 74 height 32
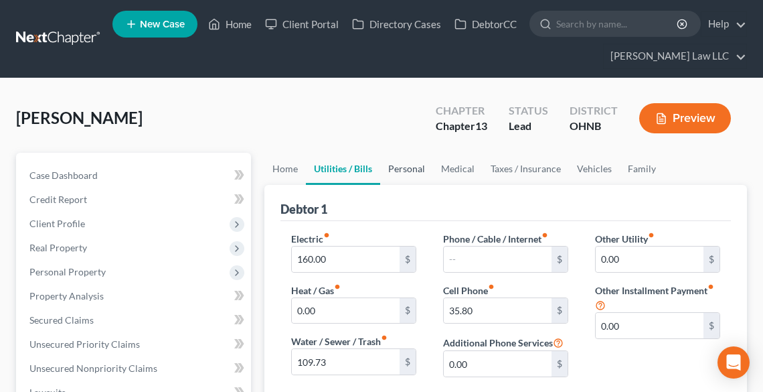
click at [400, 163] on link "Personal" at bounding box center [406, 169] width 53 height 32
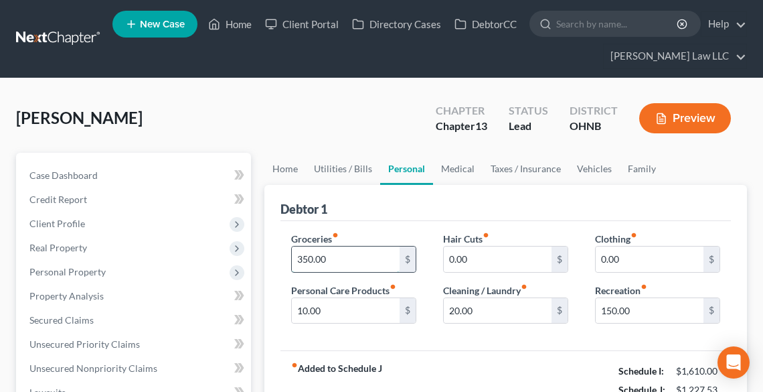
click at [385, 258] on input "350.00" at bounding box center [346, 258] width 108 height 25
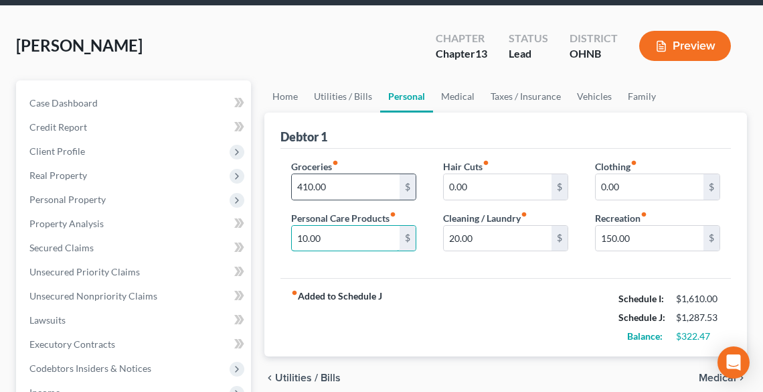
scroll to position [107, 0]
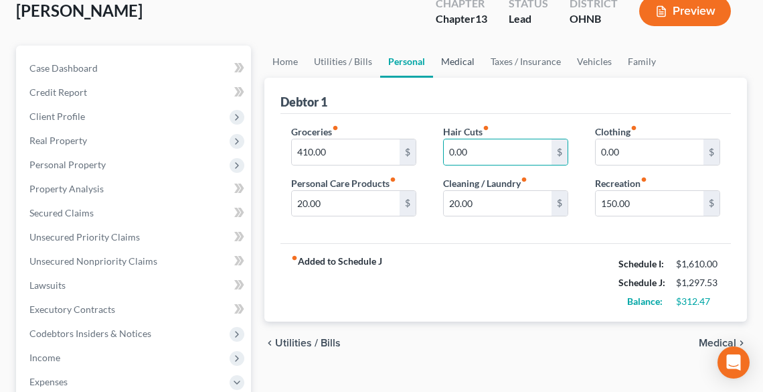
click at [463, 59] on link "Medical" at bounding box center [458, 62] width 50 height 32
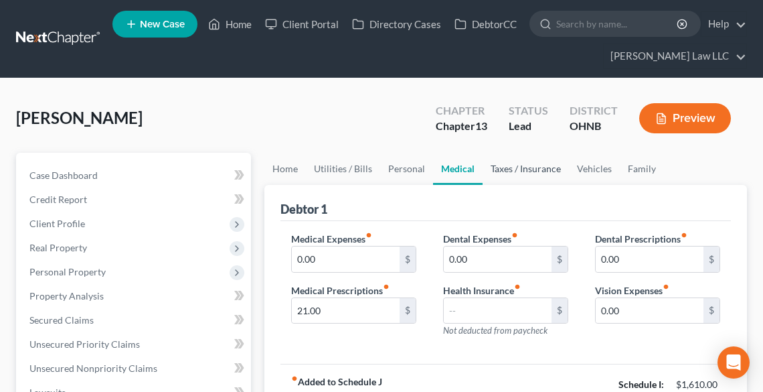
click at [519, 173] on link "Taxes / Insurance" at bounding box center [526, 169] width 86 height 32
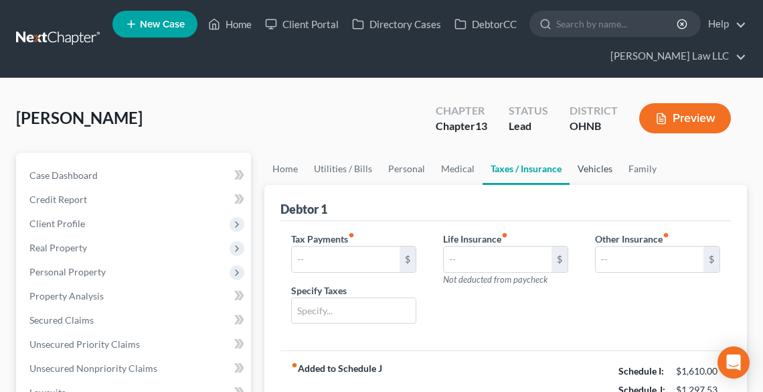
click at [590, 167] on link "Vehicles" at bounding box center [595, 169] width 51 height 32
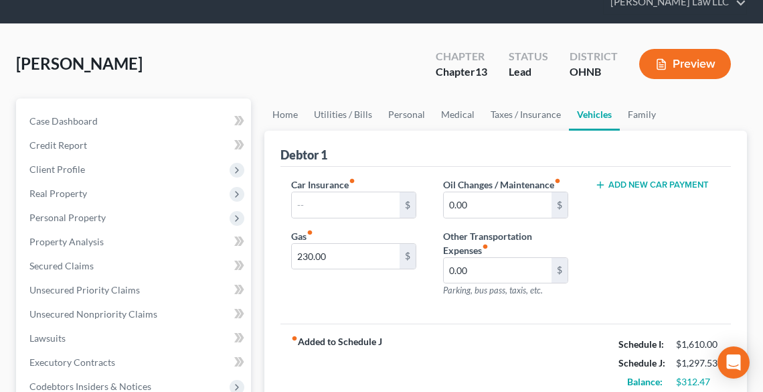
scroll to position [54, 0]
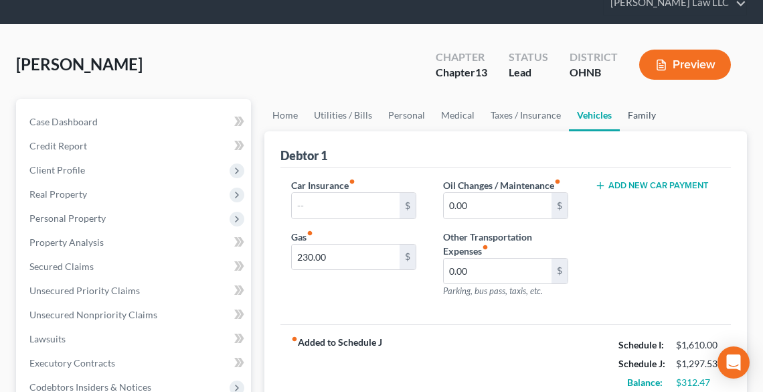
click at [633, 114] on link "Family" at bounding box center [642, 115] width 44 height 32
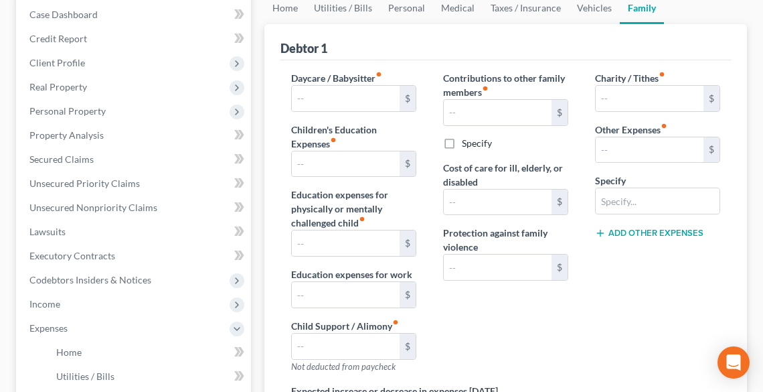
scroll to position [107, 0]
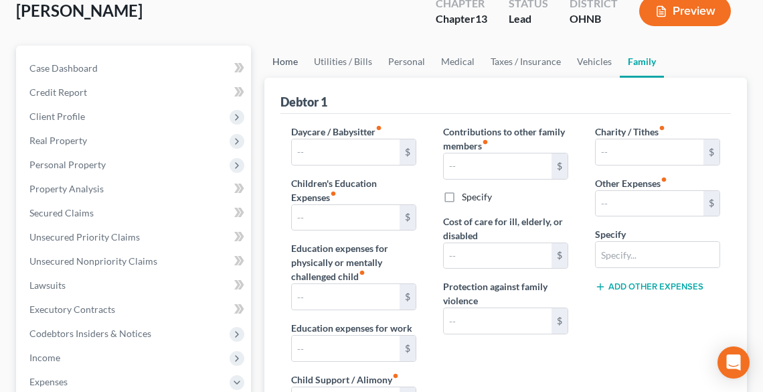
click at [292, 62] on link "Home" at bounding box center [284, 62] width 41 height 32
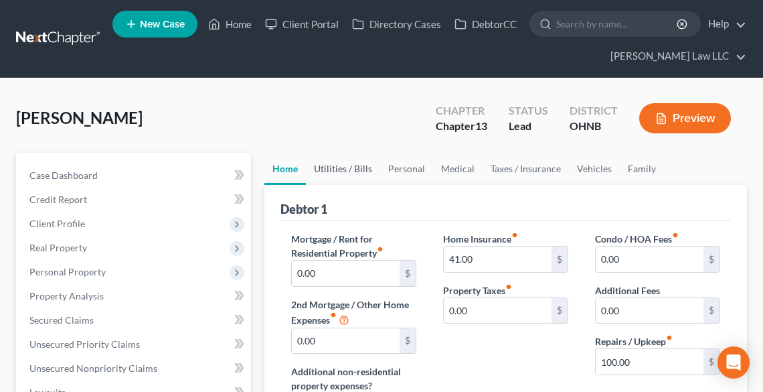
click at [343, 176] on link "Utilities / Bills" at bounding box center [343, 169] width 74 height 32
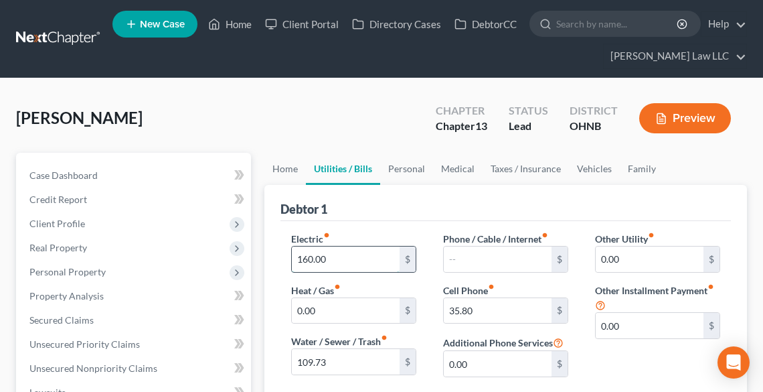
click at [345, 260] on input "160.00" at bounding box center [346, 258] width 108 height 25
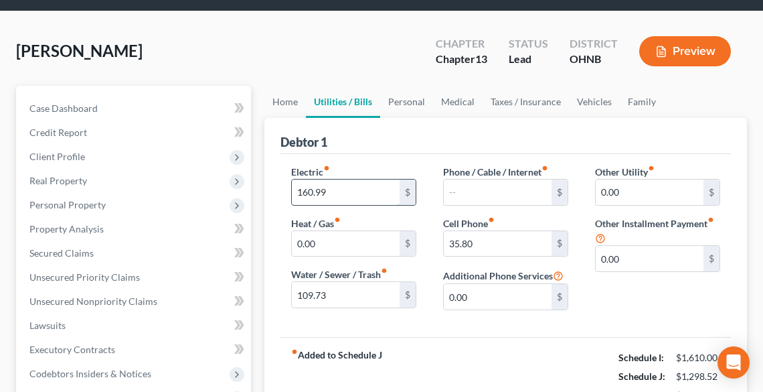
scroll to position [161, 0]
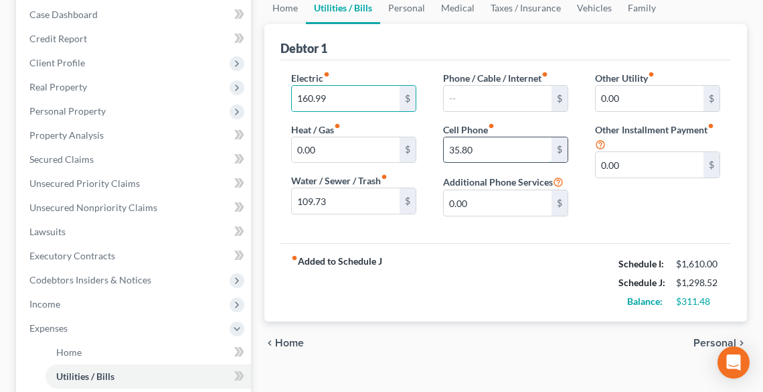
click at [501, 149] on input "35.80" at bounding box center [498, 149] width 108 height 25
click at [406, 9] on link "Personal" at bounding box center [406, 8] width 53 height 32
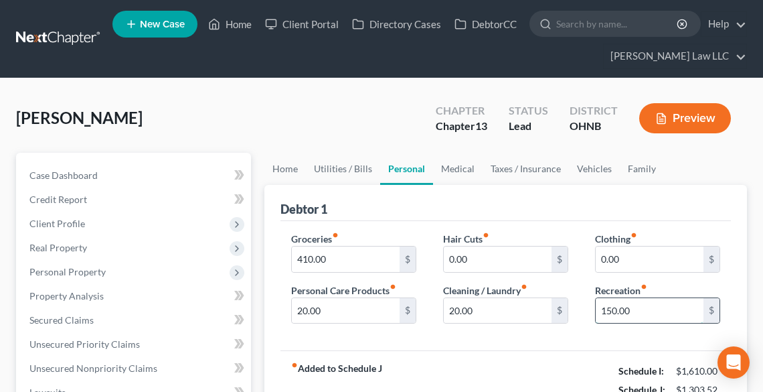
click at [667, 309] on input "150.00" at bounding box center [650, 310] width 108 height 25
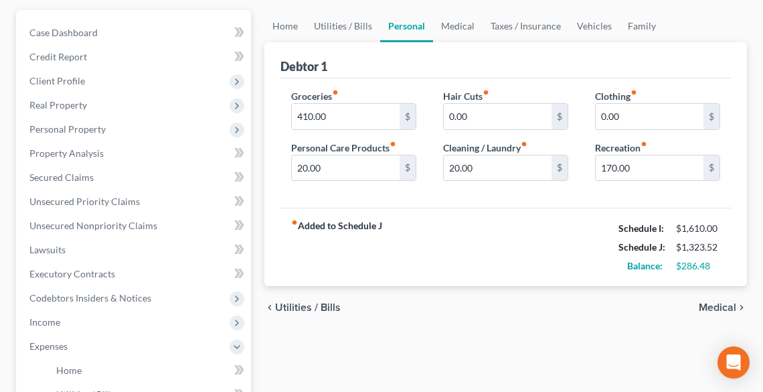
scroll to position [107, 0]
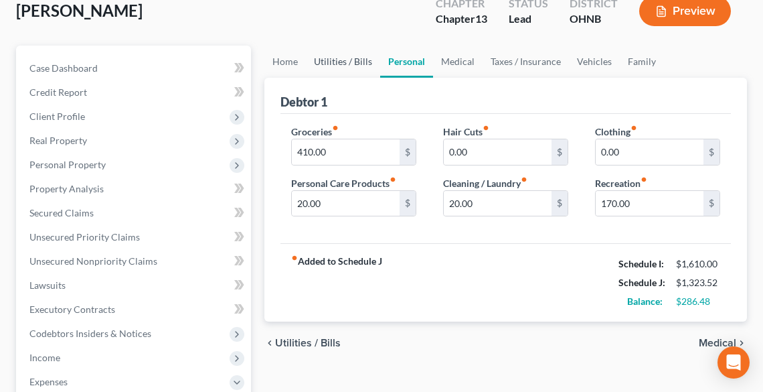
click at [338, 66] on link "Utilities / Bills" at bounding box center [343, 62] width 74 height 32
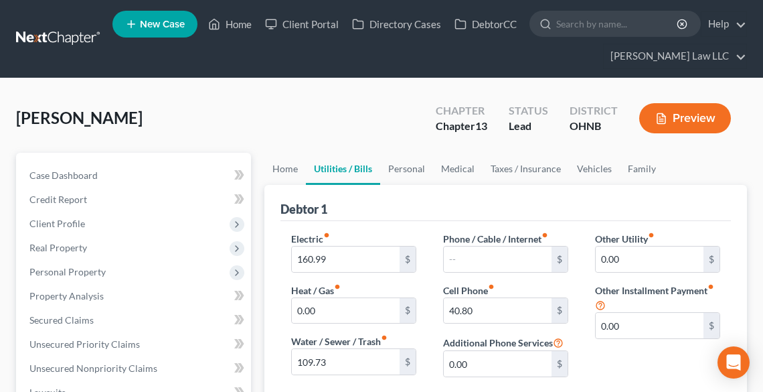
scroll to position [54, 0]
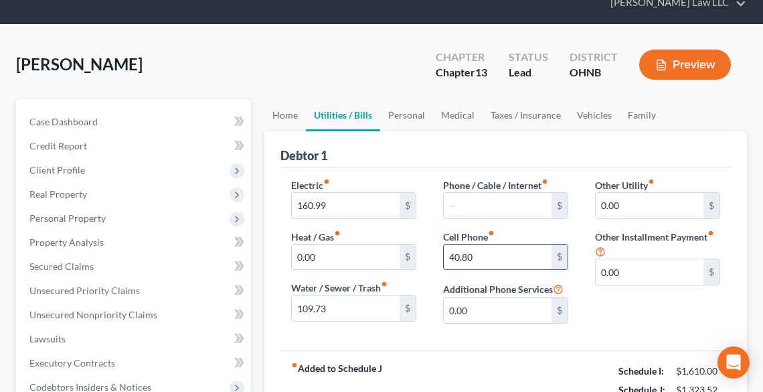
click at [459, 255] on input "40.80" at bounding box center [498, 256] width 108 height 25
click at [459, 252] on input "40.80" at bounding box center [498, 256] width 108 height 25
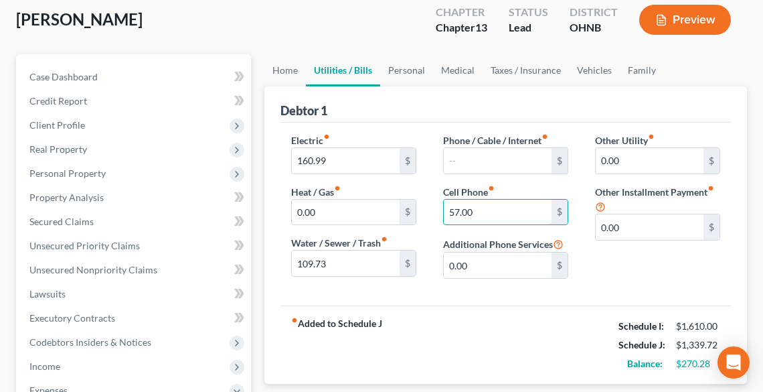
scroll to position [161, 0]
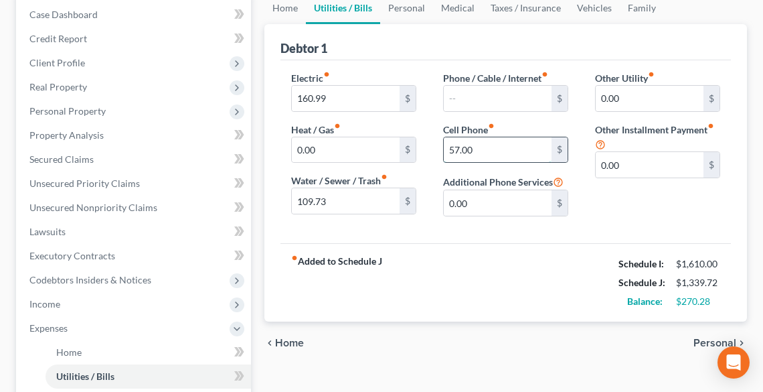
click at [492, 146] on input "57.00" at bounding box center [498, 149] width 108 height 25
click at [541, 131] on div "Cell Phone fiber_manual_record 57.00 $" at bounding box center [505, 142] width 125 height 41
click at [509, 147] on input "57.00" at bounding box center [498, 149] width 108 height 25
click at [505, 149] on input "57.00" at bounding box center [498, 149] width 108 height 25
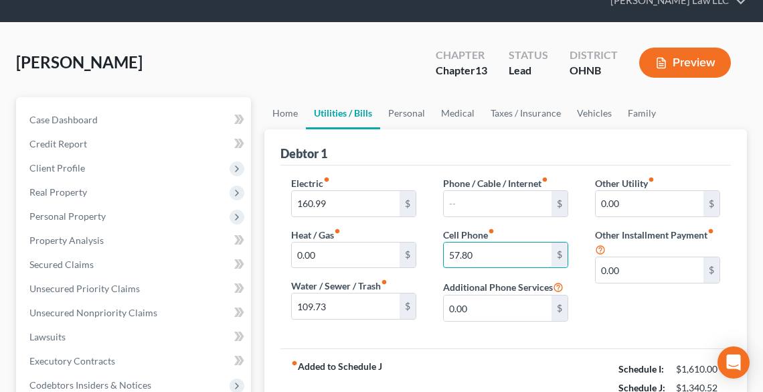
scroll to position [0, 0]
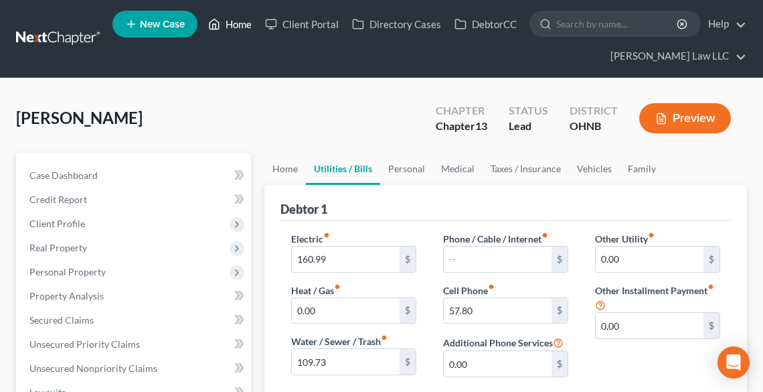
click at [244, 22] on link "Home" at bounding box center [229, 24] width 57 height 24
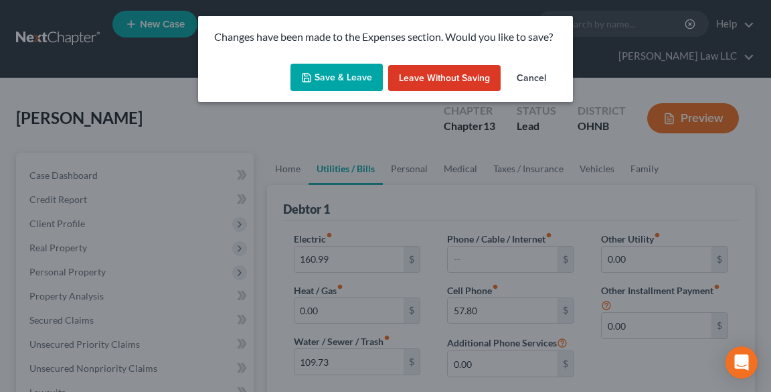
click at [351, 86] on button "Save & Leave" at bounding box center [336, 78] width 92 height 28
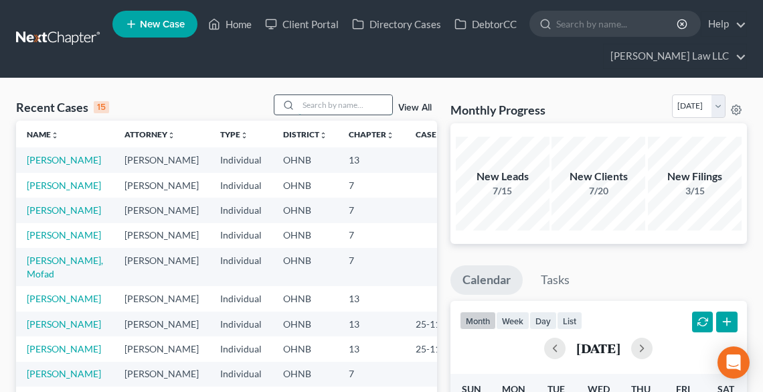
click at [321, 106] on input "search" at bounding box center [346, 104] width 94 height 19
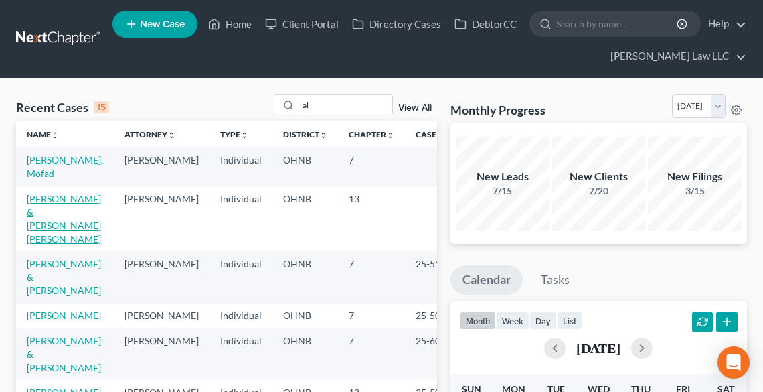
click at [52, 203] on td "[PERSON_NAME] & [PERSON_NAME] [PERSON_NAME]" at bounding box center [65, 218] width 98 height 65
click at [44, 198] on link "[PERSON_NAME] & [PERSON_NAME] [PERSON_NAME]" at bounding box center [64, 219] width 74 height 52
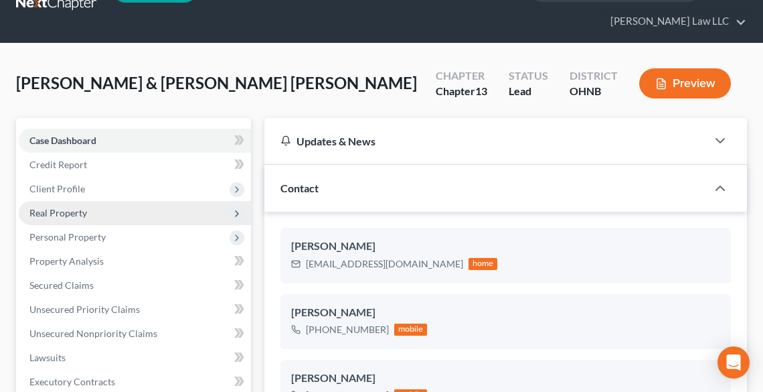
scroll to position [54, 0]
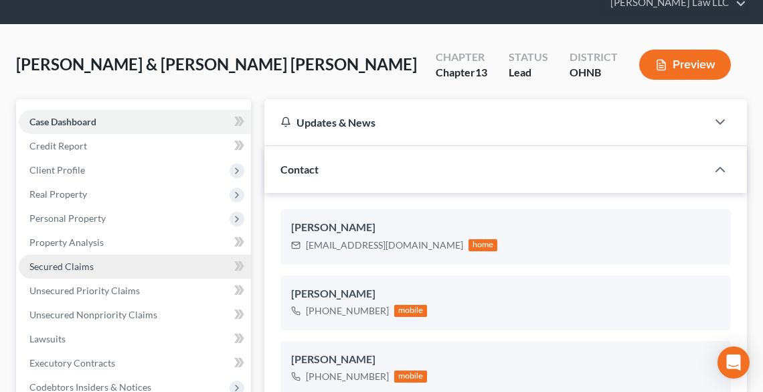
click at [69, 262] on span "Secured Claims" at bounding box center [61, 265] width 64 height 11
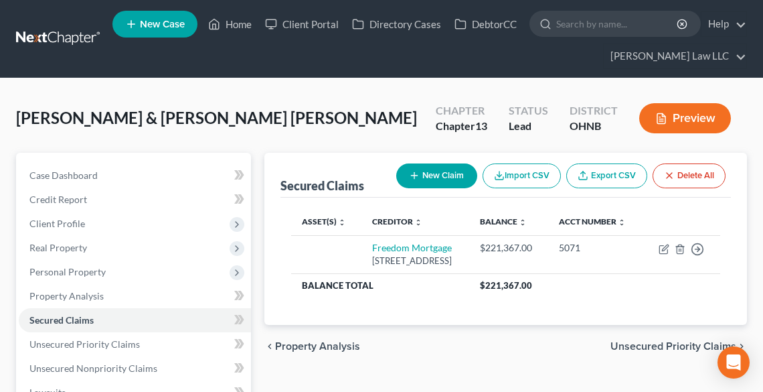
click at [673, 118] on button "Preview" at bounding box center [685, 118] width 92 height 30
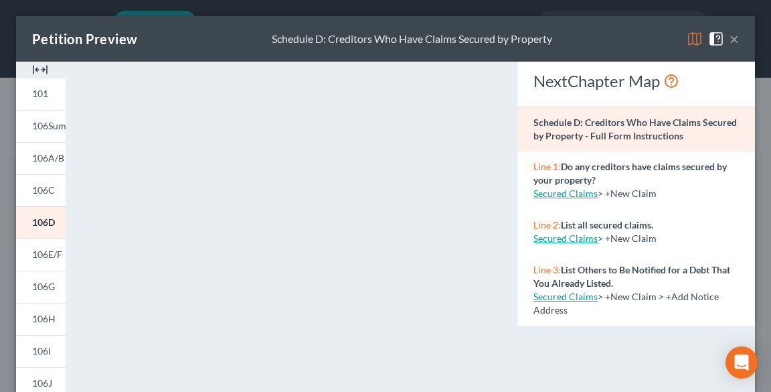
click at [730, 40] on button "×" at bounding box center [734, 39] width 9 height 16
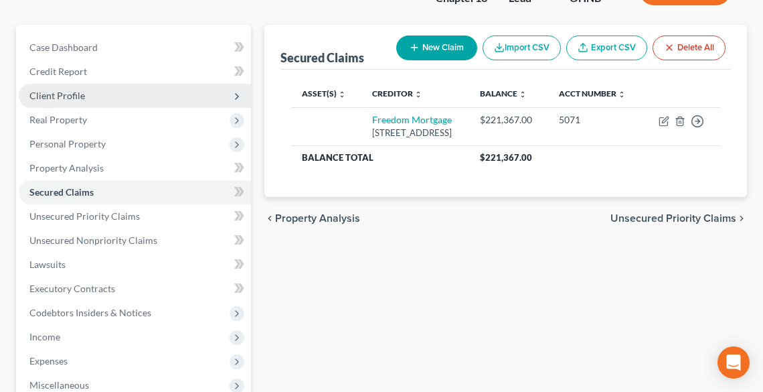
scroll to position [367, 0]
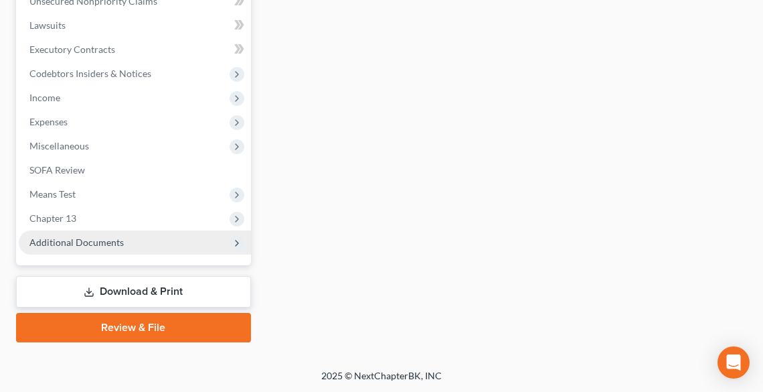
click at [88, 238] on span "Additional Documents" at bounding box center [76, 241] width 94 height 11
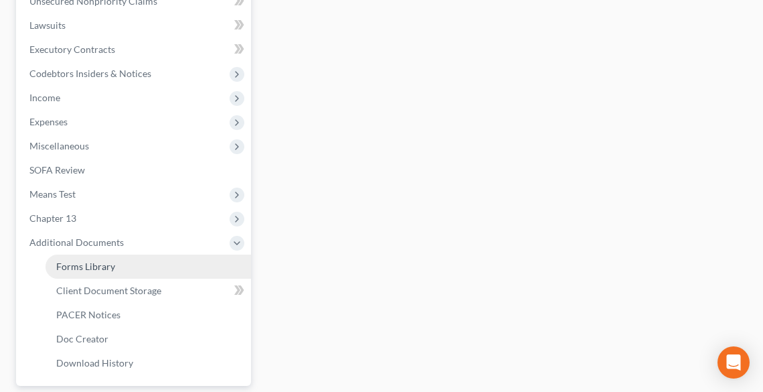
click at [88, 262] on span "Forms Library" at bounding box center [85, 265] width 59 height 11
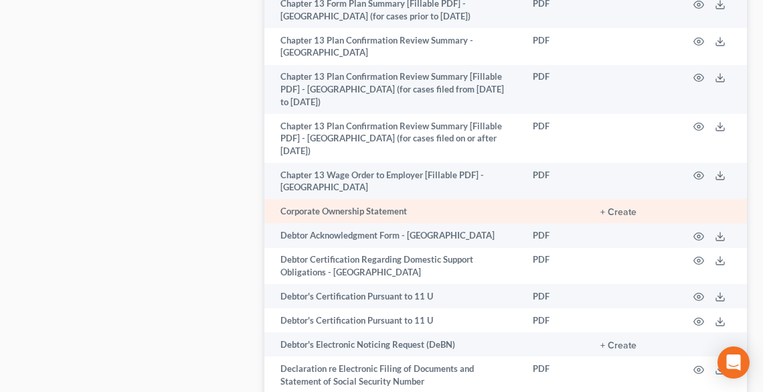
scroll to position [1017, 0]
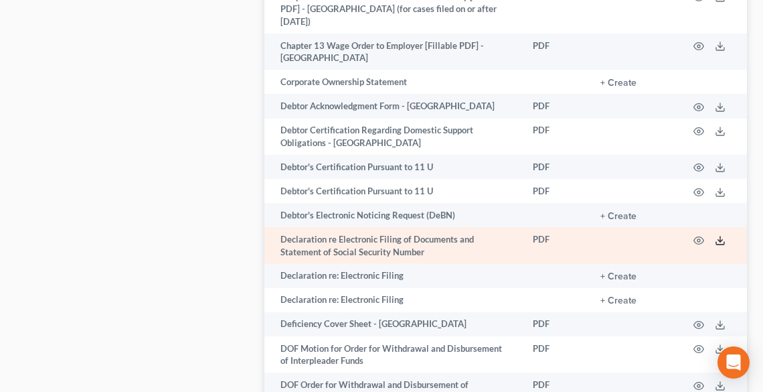
click at [720, 235] on icon at bounding box center [720, 240] width 11 height 11
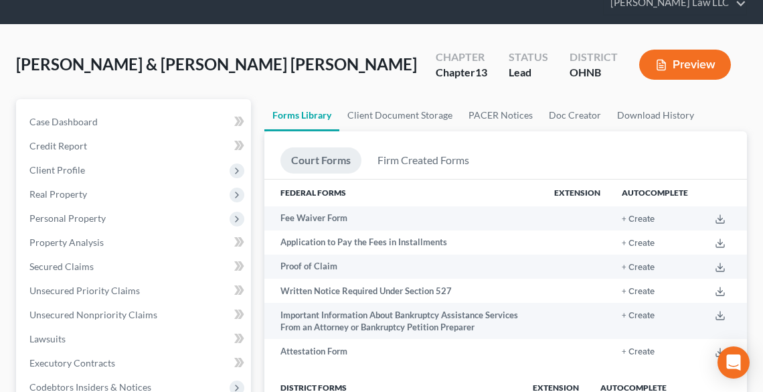
scroll to position [0, 0]
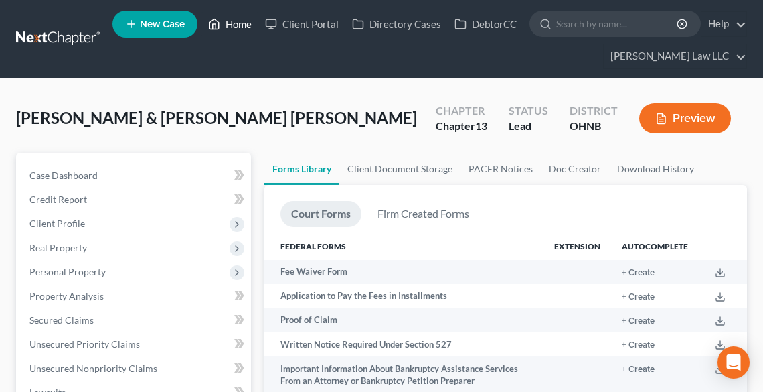
click at [224, 24] on link "Home" at bounding box center [229, 24] width 57 height 24
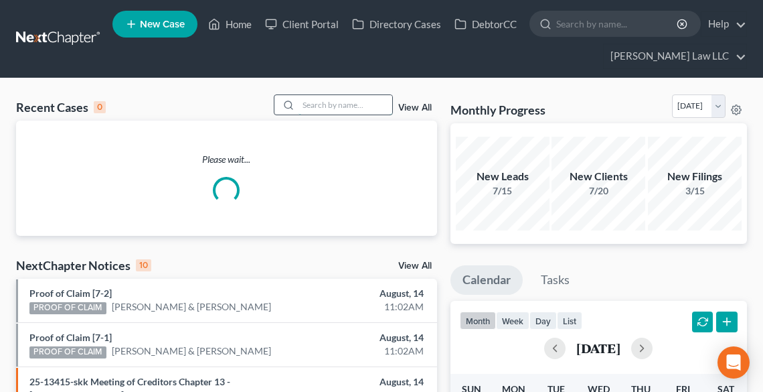
click at [307, 104] on input "search" at bounding box center [346, 104] width 94 height 19
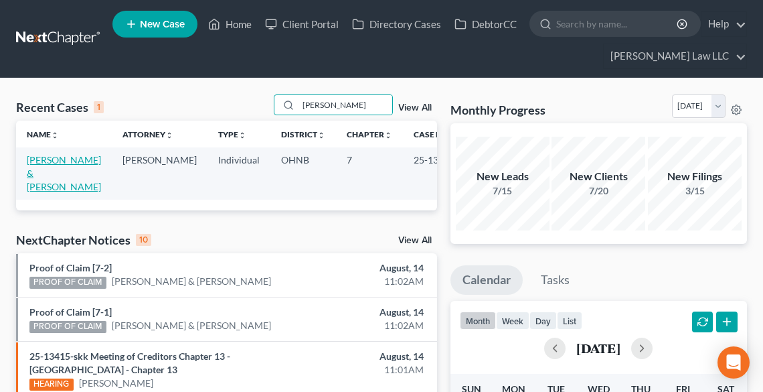
click at [43, 175] on link "[PERSON_NAME] & [PERSON_NAME]" at bounding box center [64, 173] width 74 height 38
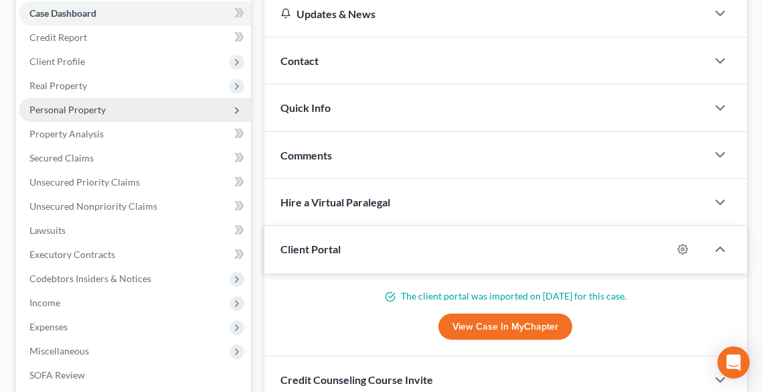
scroll to position [321, 0]
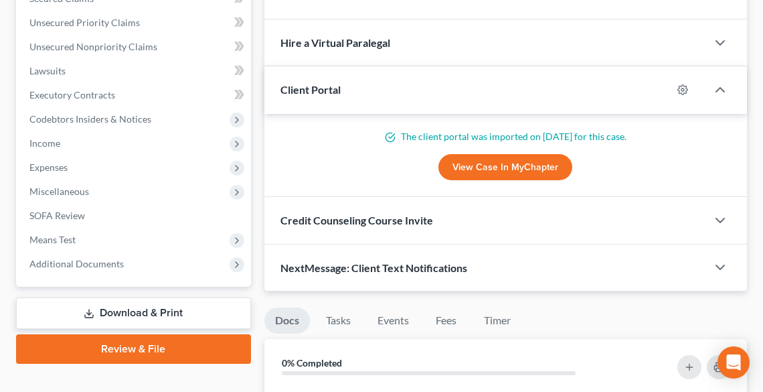
click at [120, 313] on link "Download & Print" at bounding box center [133, 312] width 235 height 31
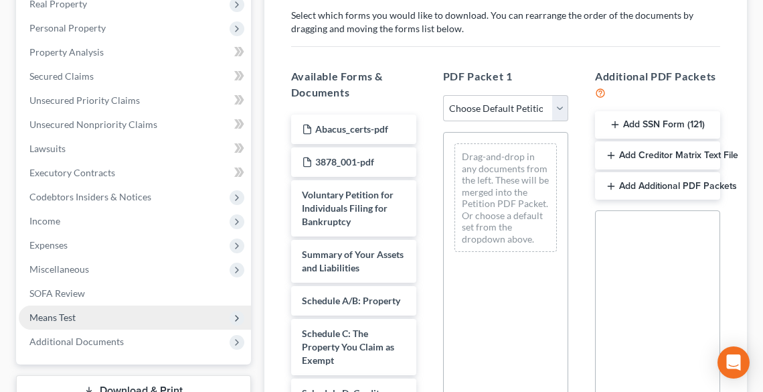
scroll to position [375, 0]
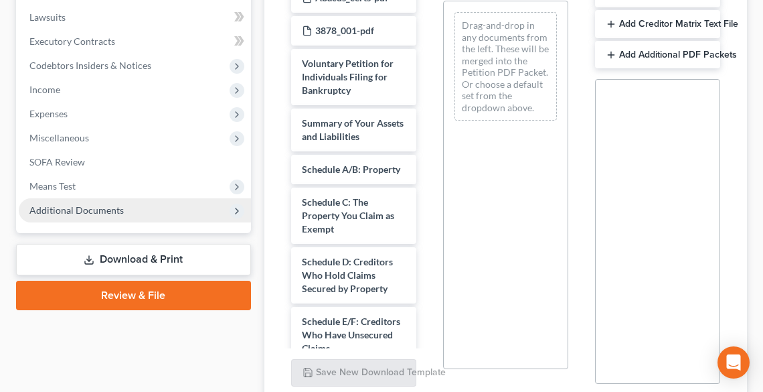
click at [67, 209] on span "Additional Documents" at bounding box center [76, 209] width 94 height 11
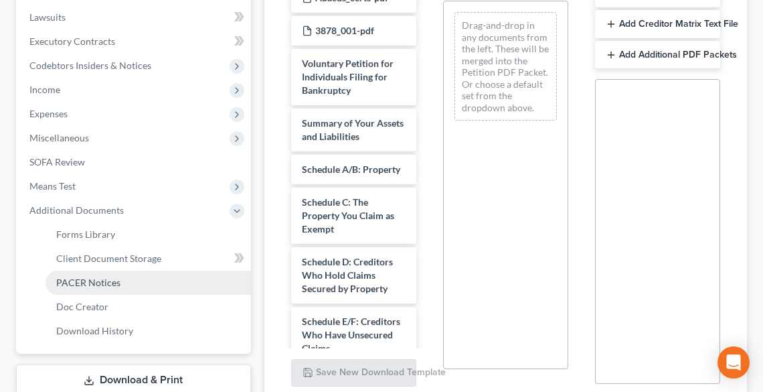
click at [94, 277] on span "PACER Notices" at bounding box center [88, 281] width 64 height 11
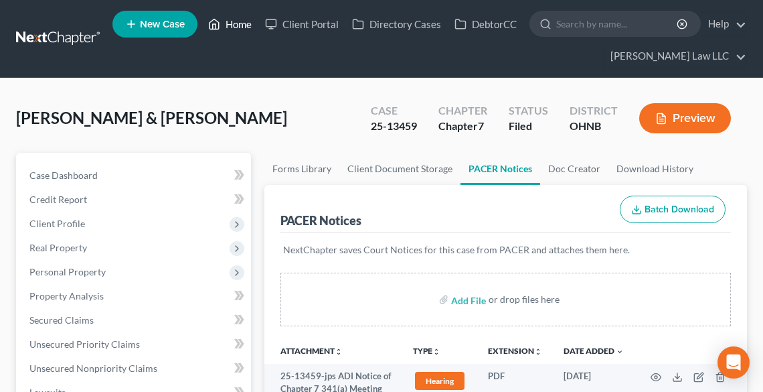
click at [228, 27] on link "Home" at bounding box center [229, 24] width 57 height 24
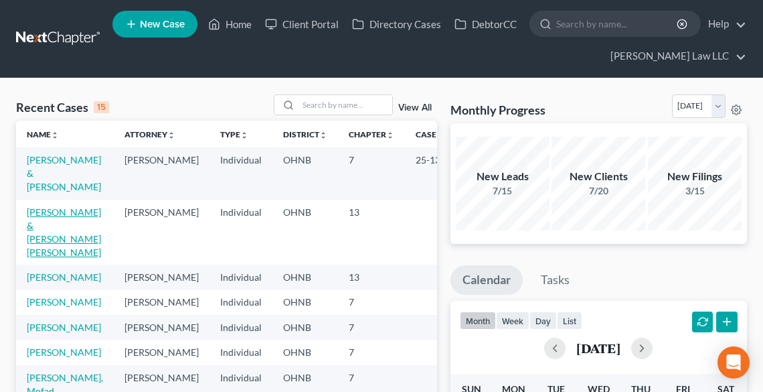
click at [51, 227] on link "[PERSON_NAME] & [PERSON_NAME] [PERSON_NAME]" at bounding box center [64, 232] width 74 height 52
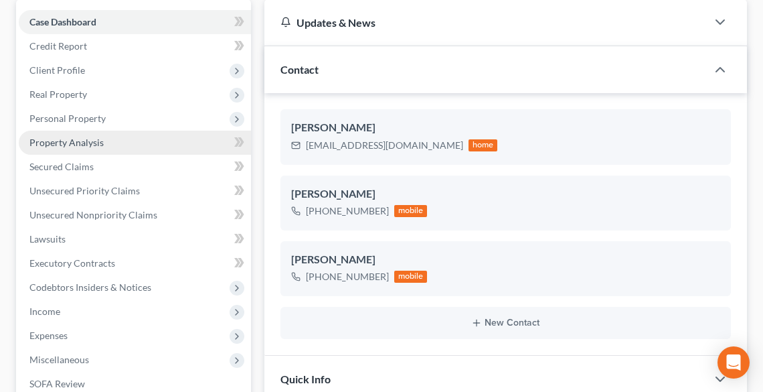
scroll to position [321, 0]
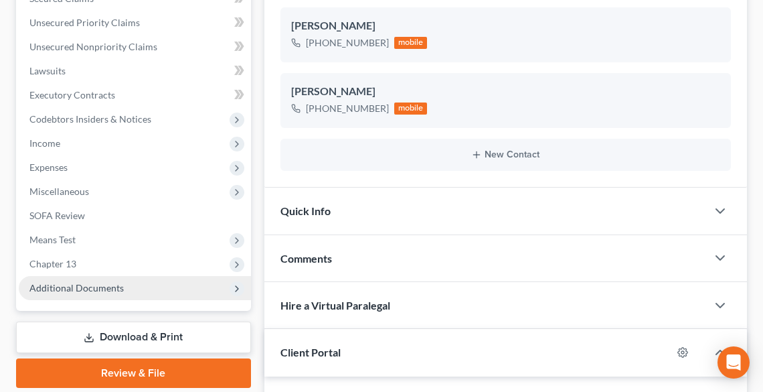
click at [96, 286] on span "Additional Documents" at bounding box center [76, 287] width 94 height 11
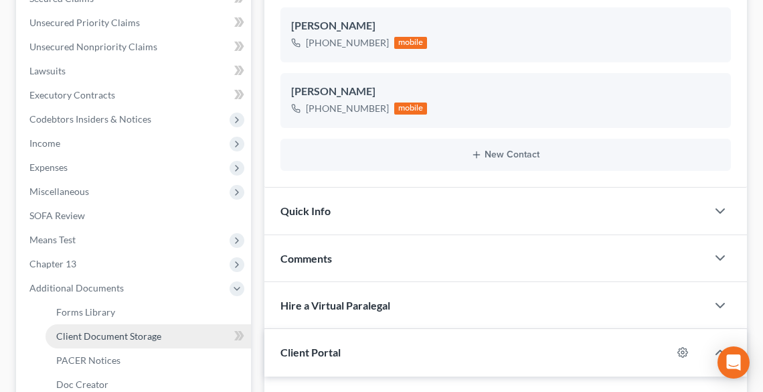
click at [106, 334] on span "Client Document Storage" at bounding box center [108, 335] width 105 height 11
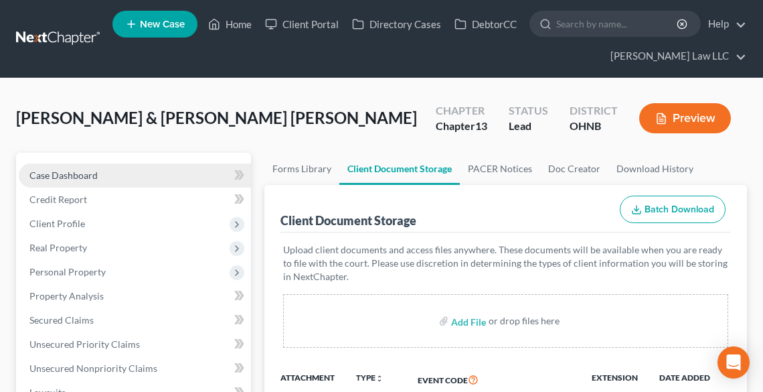
click at [60, 175] on span "Case Dashboard" at bounding box center [63, 174] width 68 height 11
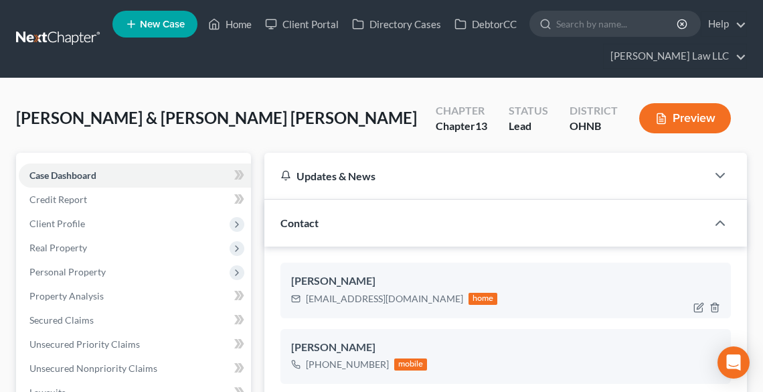
click at [367, 301] on div "[EMAIL_ADDRESS][DOMAIN_NAME]" at bounding box center [384, 298] width 157 height 13
drag, startPoint x: 396, startPoint y: 299, endPoint x: 308, endPoint y: 301, distance: 88.4
click at [308, 301] on div "[EMAIL_ADDRESS][DOMAIN_NAME] home" at bounding box center [394, 298] width 207 height 17
copy div "[EMAIL_ADDRESS][DOMAIN_NAME]"
click at [238, 31] on link "Home" at bounding box center [229, 24] width 57 height 24
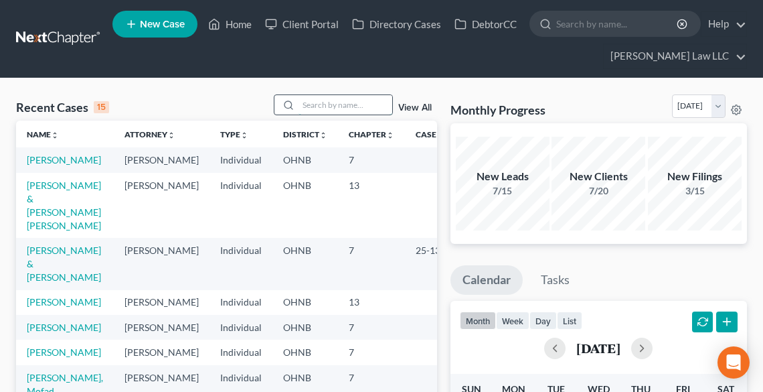
click at [315, 107] on input "search" at bounding box center [346, 104] width 94 height 19
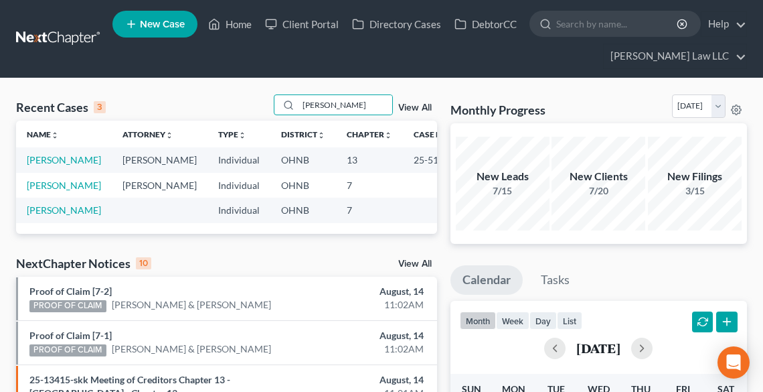
click at [51, 165] on td "[PERSON_NAME]" at bounding box center [64, 159] width 96 height 25
click at [48, 165] on link "[PERSON_NAME]" at bounding box center [64, 159] width 74 height 11
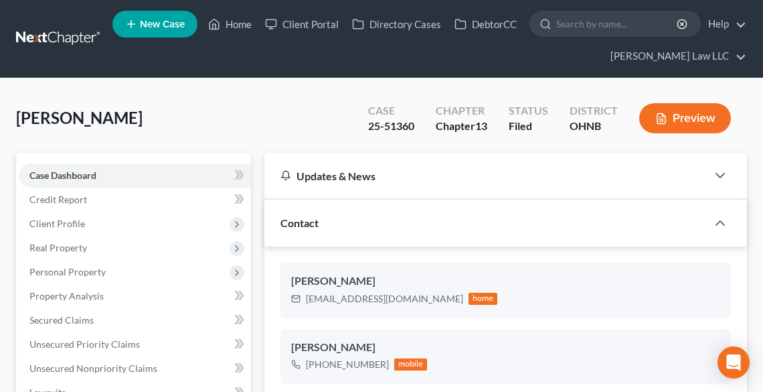
scroll to position [107, 0]
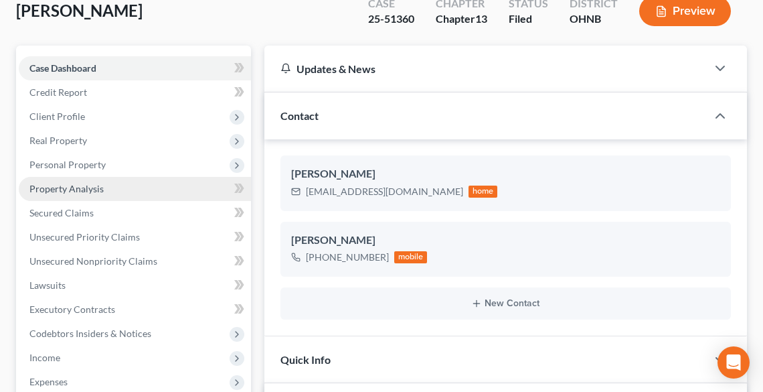
click at [98, 191] on span "Property Analysis" at bounding box center [66, 188] width 74 height 11
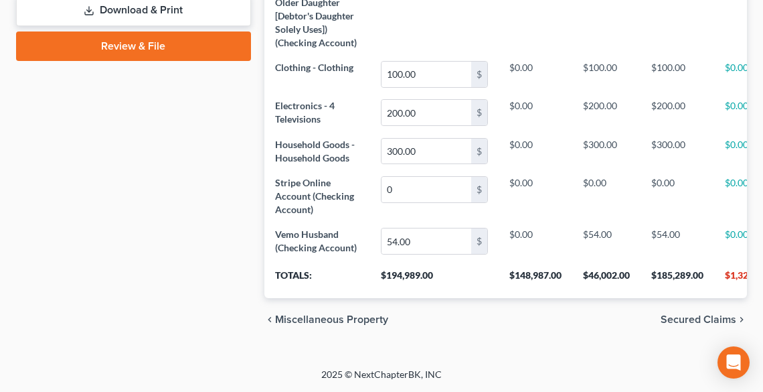
scroll to position [963, 0]
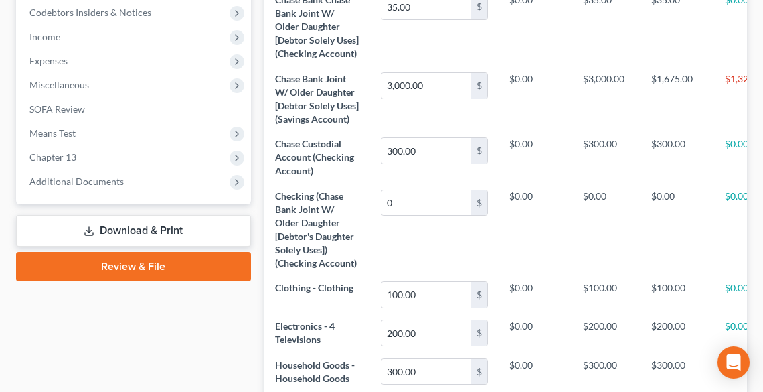
click at [137, 226] on link "Download & Print" at bounding box center [133, 230] width 235 height 31
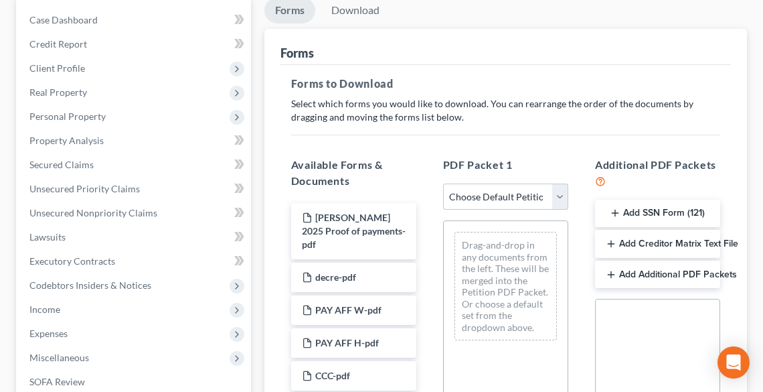
scroll to position [161, 0]
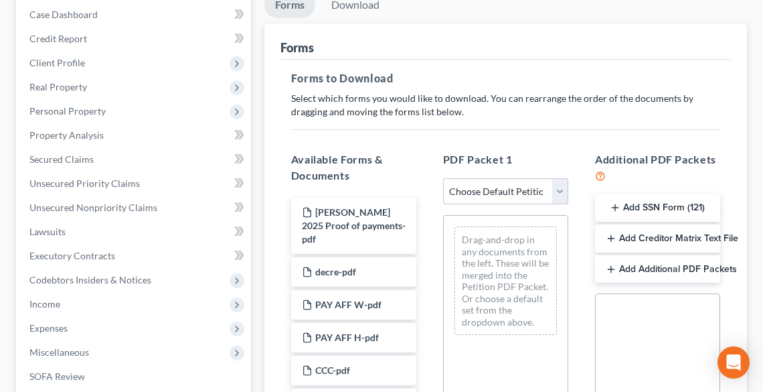
click at [471, 187] on select "Choose Default Petition PDF Packet Complete Bankruptcy Petition (all forms and …" at bounding box center [505, 191] width 125 height 27
click at [558, 130] on div "Forms to Download Select which forms you would like to download. You can rearra…" at bounding box center [505, 343] width 450 height 566
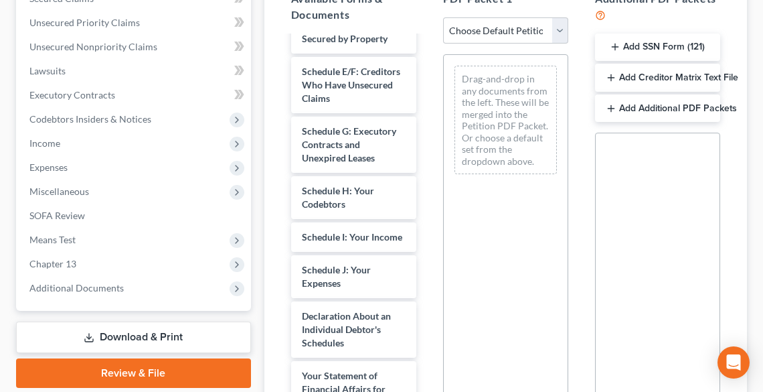
scroll to position [482, 0]
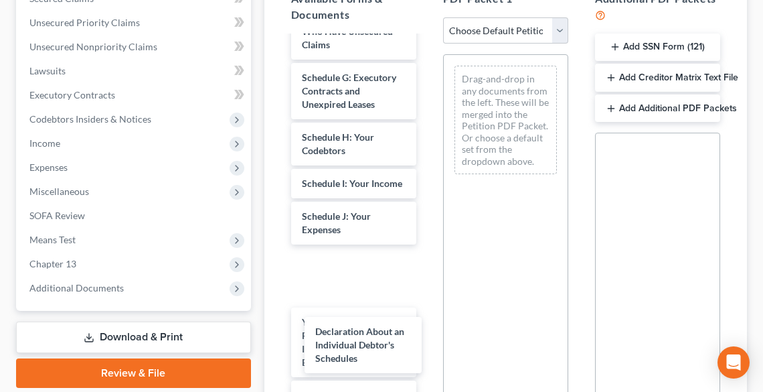
drag, startPoint x: 366, startPoint y: 297, endPoint x: 452, endPoint y: 175, distance: 149.3
click at [384, 337] on div "Declaration About an Individual Debtor's Schedules [PERSON_NAME] 2025 Proof of …" at bounding box center [353, 95] width 147 height 1080
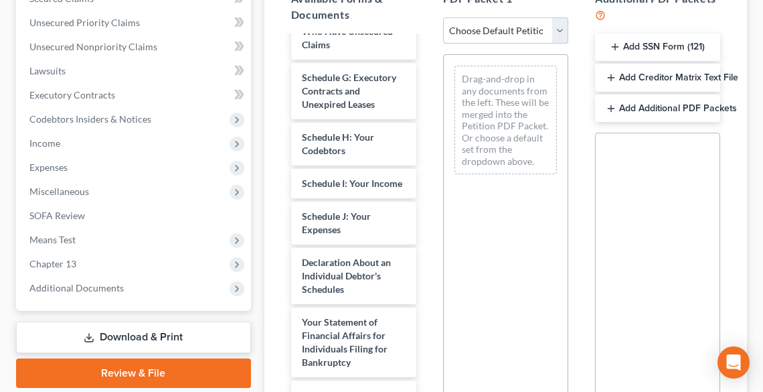
click at [517, 24] on select "Choose Default Petition PDF Packet Complete Bankruptcy Petition (all forms and …" at bounding box center [505, 30] width 125 height 27
click at [480, 295] on div "Drag-and-drop in any documents from the left. These will be merged into the Pet…" at bounding box center [505, 238] width 125 height 368
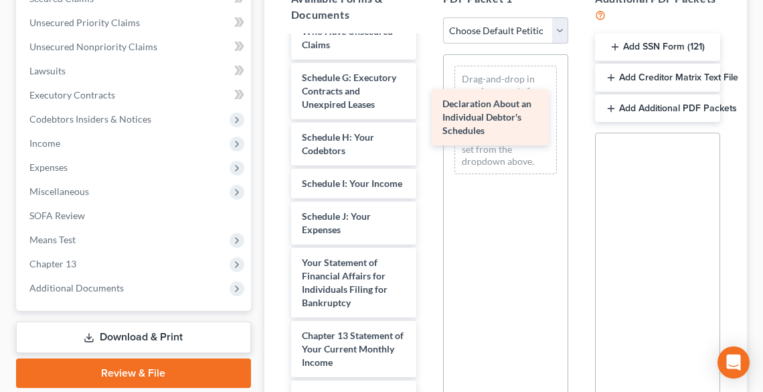
drag, startPoint x: 339, startPoint y: 296, endPoint x: 487, endPoint y: 102, distance: 243.5
click at [427, 102] on div "Declaration About an Individual Debtor's Schedules [PERSON_NAME] 2025 Proof of …" at bounding box center [353, 65] width 147 height 1020
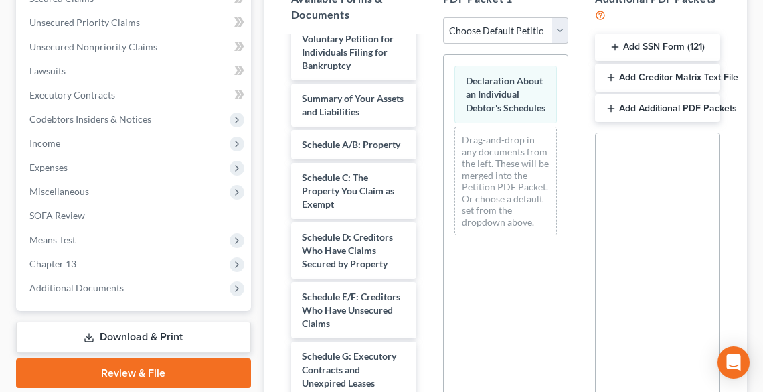
scroll to position [161, 0]
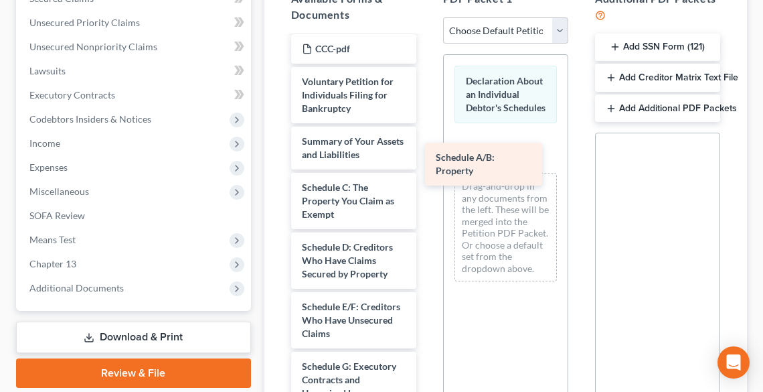
drag, startPoint x: 353, startPoint y: 187, endPoint x: 490, endPoint y: 157, distance: 139.8
click at [427, 157] on div "Schedule A/B: Property [PERSON_NAME] 2025 Proof of payments-pdf decre-pdf PAY A…" at bounding box center [353, 369] width 147 height 987
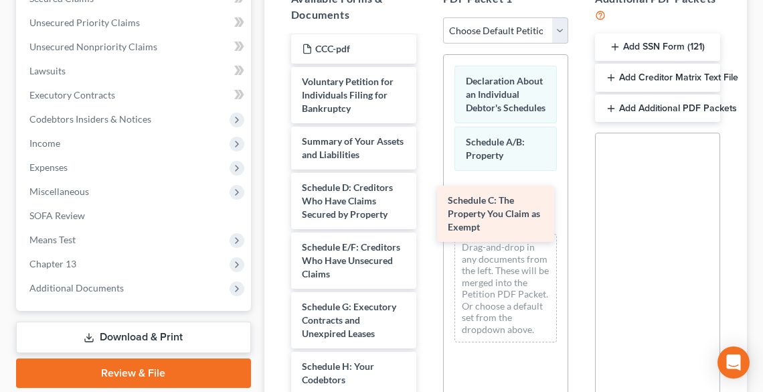
drag, startPoint x: 377, startPoint y: 205, endPoint x: 522, endPoint y: 218, distance: 145.9
click at [427, 218] on div "Schedule C: The Property You Claim as Exempt [PERSON_NAME] 2025 Proof of paymen…" at bounding box center [353, 340] width 147 height 928
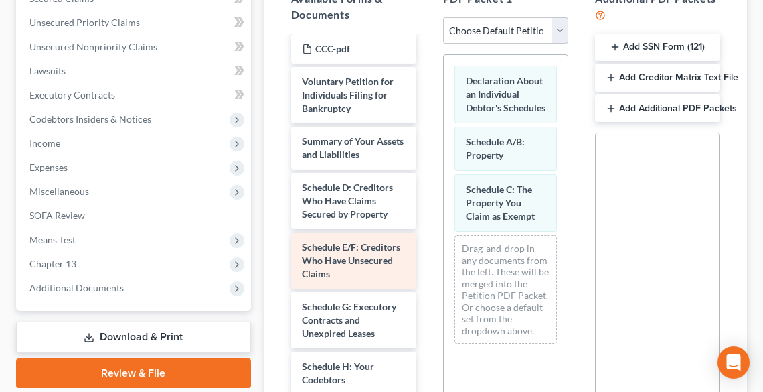
click at [380, 260] on span "Schedule E/F: Creditors Who Have Unsecured Claims" at bounding box center [351, 260] width 98 height 38
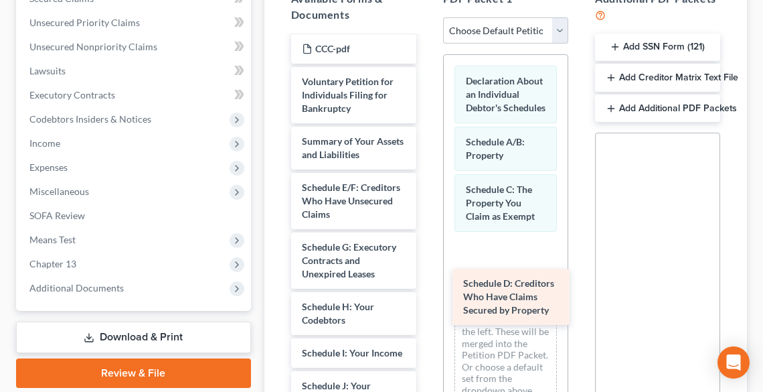
drag, startPoint x: 358, startPoint y: 206, endPoint x: 519, endPoint y: 303, distance: 188.3
click at [427, 303] on div "Schedule D: Creditors Who Have Claims Secured by Property [PERSON_NAME] 2025 Pr…" at bounding box center [353, 310] width 147 height 868
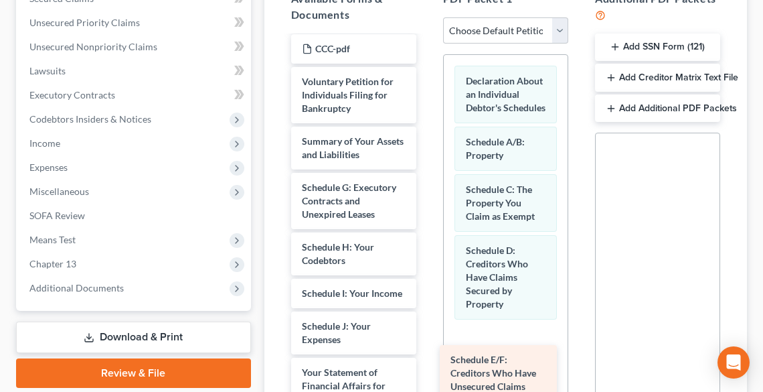
drag, startPoint x: 380, startPoint y: 194, endPoint x: 529, endPoint y: 367, distance: 228.3
click at [427, 367] on div "Schedule E/F: Creditors Who Have Unsecured Claims [PERSON_NAME] 2025 Proof of p…" at bounding box center [353, 280] width 147 height 809
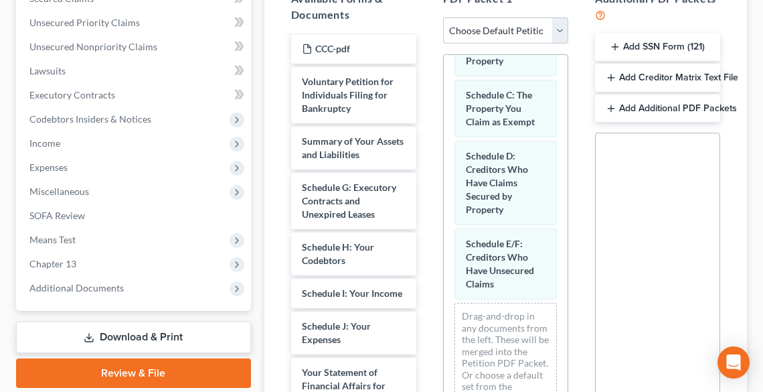
scroll to position [428, 0]
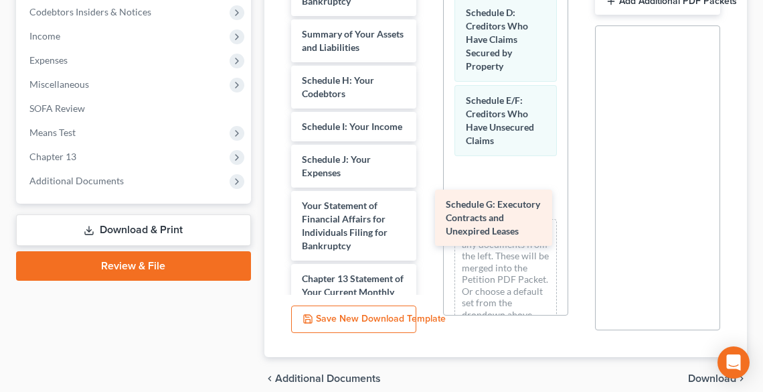
drag, startPoint x: 359, startPoint y: 89, endPoint x: 503, endPoint y: 214, distance: 190.7
click at [427, 214] on div "Schedule G: Executory Contracts and Unexpired Leases [PERSON_NAME] 2025 Proof o…" at bounding box center [353, 143] width 147 height 749
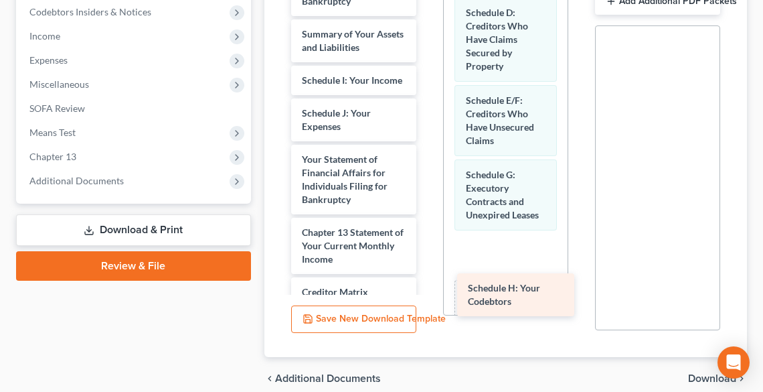
drag, startPoint x: 359, startPoint y: 83, endPoint x: 525, endPoint y: 290, distance: 265.7
click at [427, 290] on div "Schedule H: Your Codebtors [PERSON_NAME] 2025 Proof of payments-pdf decre-pdf P…" at bounding box center [353, 120] width 147 height 703
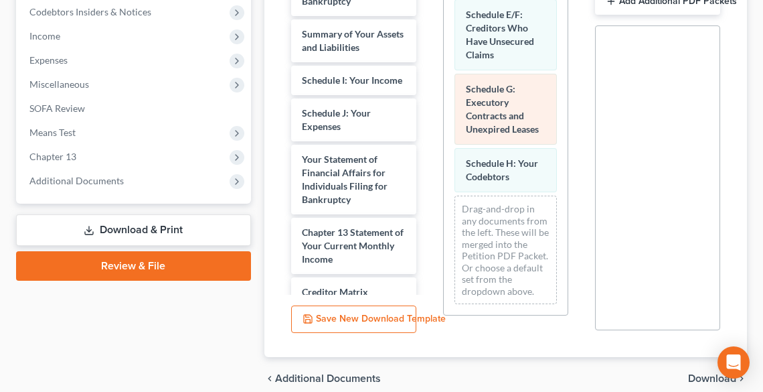
scroll to position [487, 0]
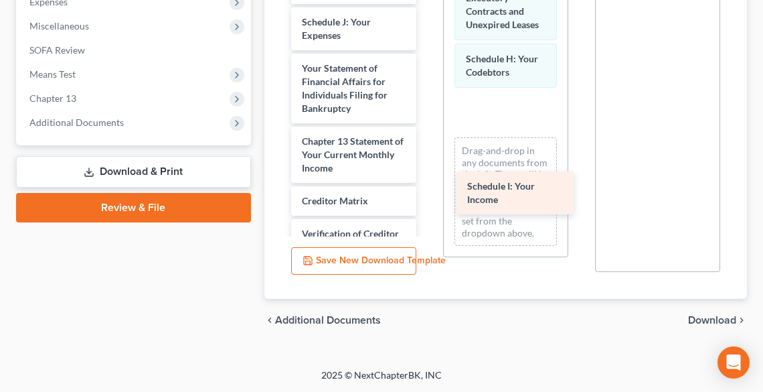
drag, startPoint x: 345, startPoint y: 26, endPoint x: 510, endPoint y: 191, distance: 233.8
click at [427, 191] on div "Schedule I: Your Income [PERSON_NAME] 2025 Proof of payments-pdf decre-pdf PAY …" at bounding box center [353, 46] width 147 height 670
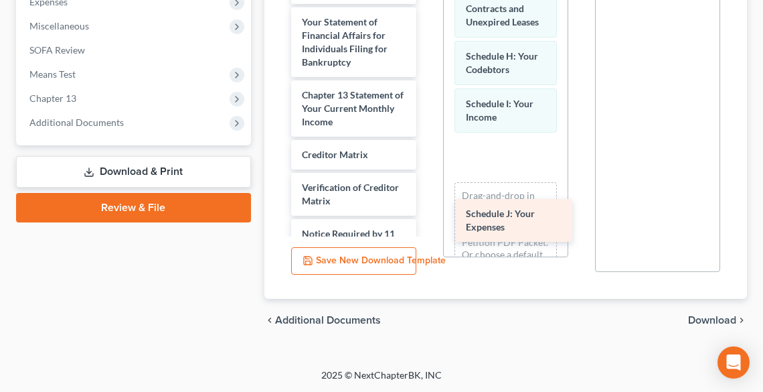
drag, startPoint x: 349, startPoint y: 30, endPoint x: 513, endPoint y: 223, distance: 253.1
click at [427, 223] on div "Schedule J: Your Expenses [PERSON_NAME] 2025 Proof of payments-pdf decre-pdf PA…" at bounding box center [353, 23] width 147 height 624
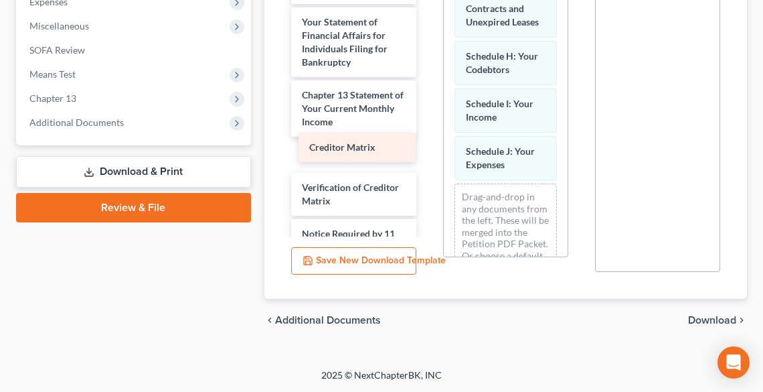
drag, startPoint x: 363, startPoint y: 153, endPoint x: 371, endPoint y: 147, distance: 9.5
click at [371, 147] on div "Creditor Matrix [PERSON_NAME] 2025 Proof of payments-pdf decre-pdf PAY AFF W-pd…" at bounding box center [353, 23] width 147 height 624
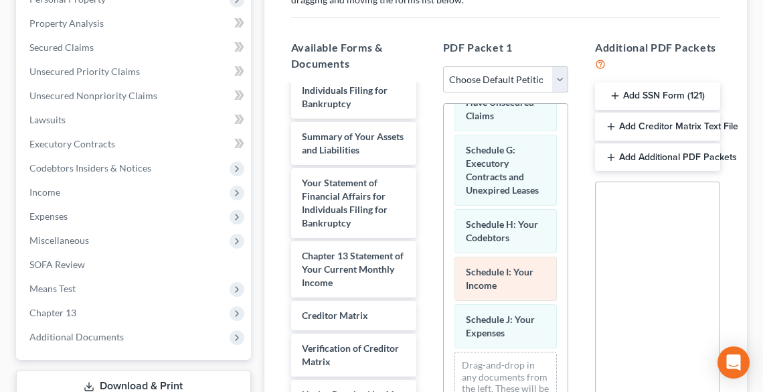
scroll to position [359, 0]
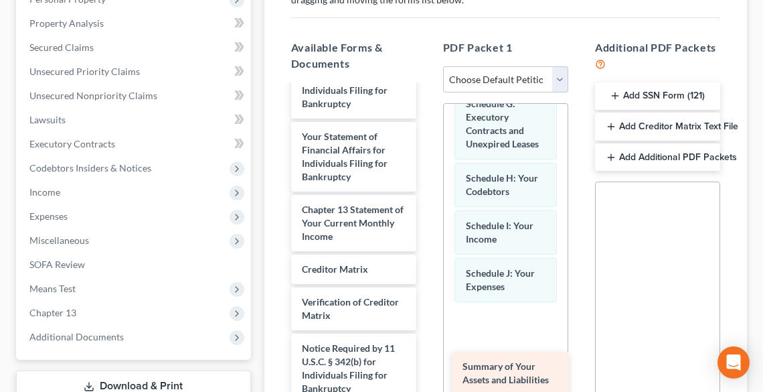
drag, startPoint x: 343, startPoint y: 145, endPoint x: 503, endPoint y: 375, distance: 280.0
click at [427, 375] on div "Summary of Your Assets and Liabilities [PERSON_NAME] 2025 Proof of payments-pdf…" at bounding box center [353, 160] width 147 height 578
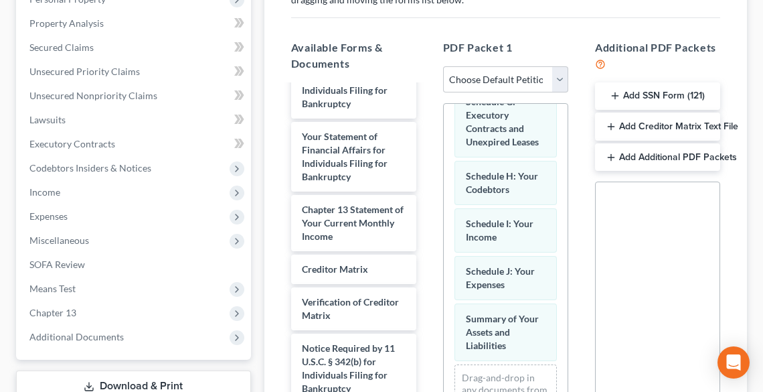
scroll to position [420, 0]
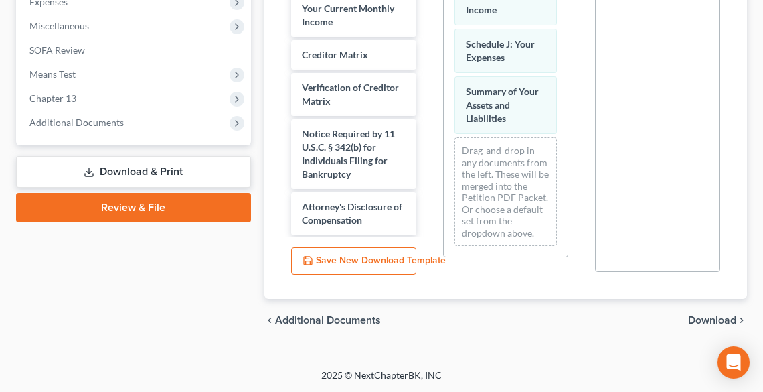
click at [704, 318] on span "Download" at bounding box center [712, 320] width 48 height 11
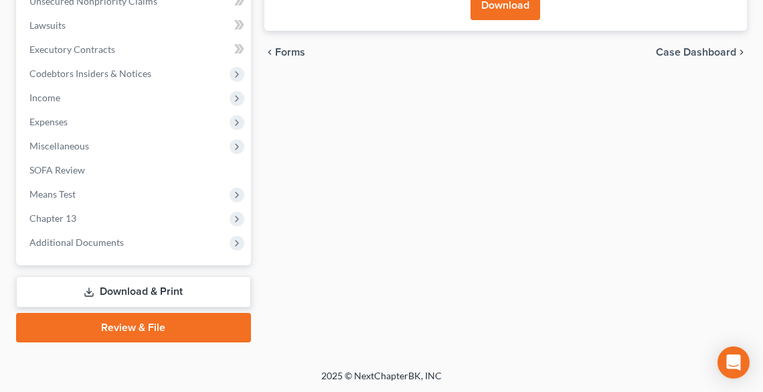
click at [500, 11] on button "Download" at bounding box center [506, 5] width 70 height 29
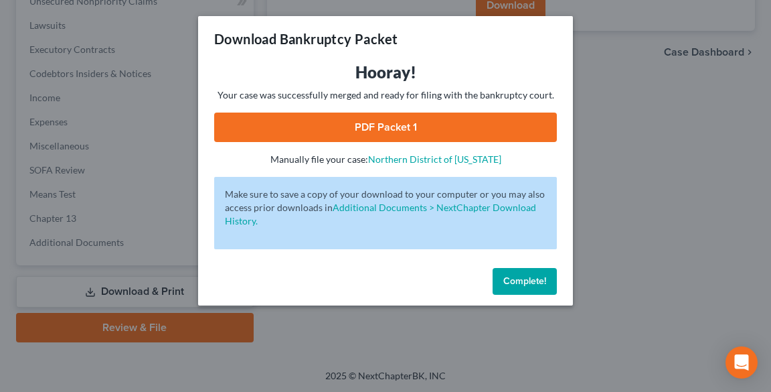
click at [407, 122] on link "PDF Packet 1" at bounding box center [385, 126] width 343 height 29
click at [540, 274] on button "Complete!" at bounding box center [525, 281] width 64 height 27
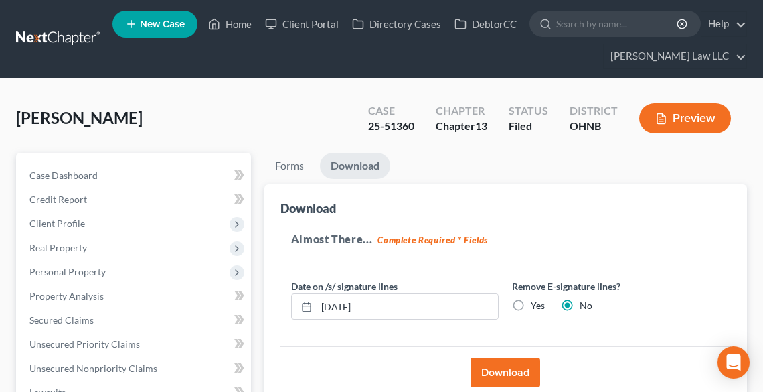
scroll to position [0, 0]
drag, startPoint x: 391, startPoint y: 129, endPoint x: 361, endPoint y: 129, distance: 30.1
click at [361, 129] on div "Case 25-51360" at bounding box center [391, 119] width 68 height 39
copy div "25-51360"
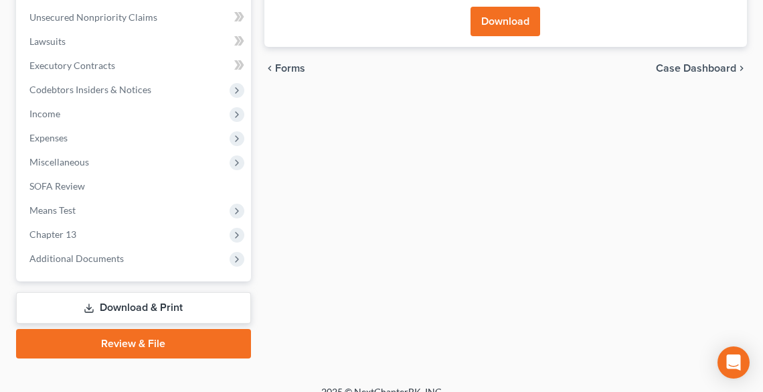
scroll to position [367, 0]
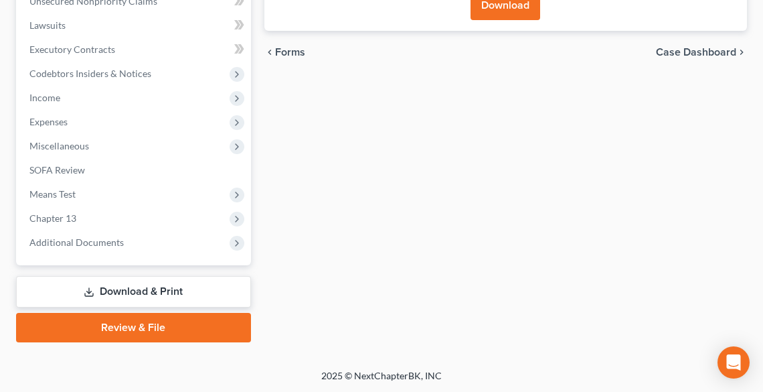
click at [143, 293] on link "Download & Print" at bounding box center [133, 291] width 235 height 31
click at [142, 293] on link "Download & Print" at bounding box center [133, 291] width 235 height 31
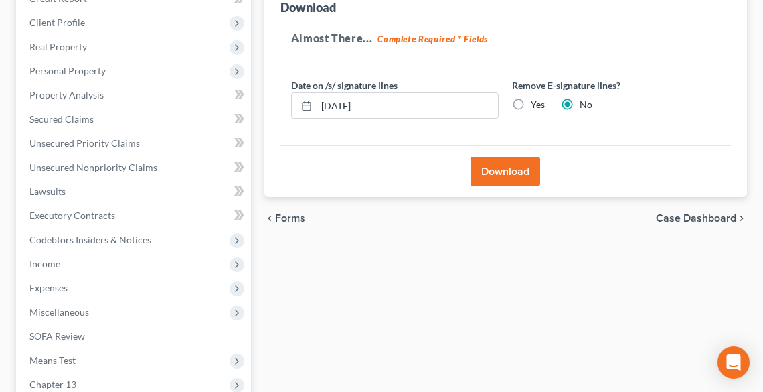
scroll to position [46, 0]
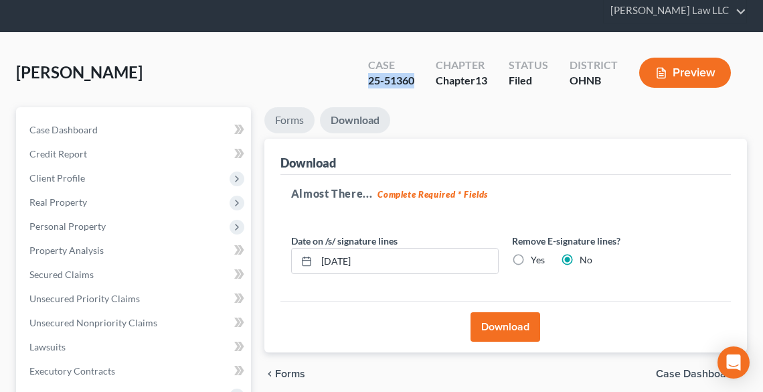
click at [290, 127] on link "Forms" at bounding box center [289, 120] width 50 height 26
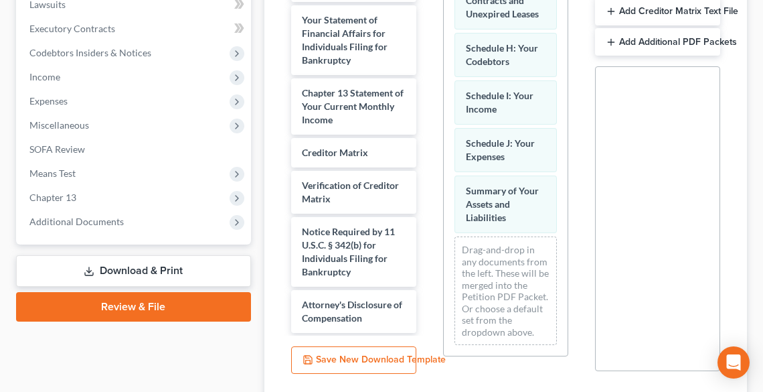
scroll to position [474, 0]
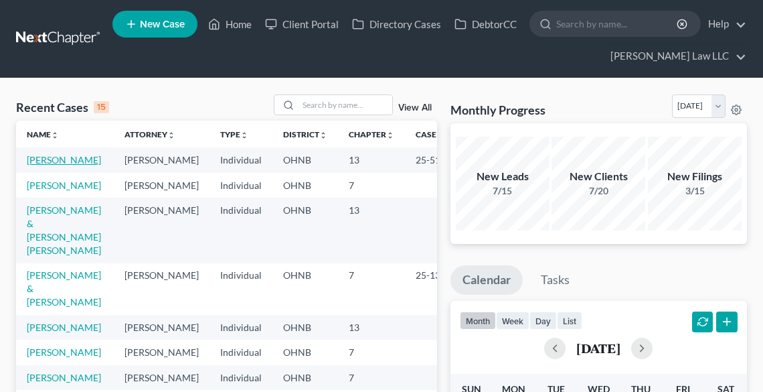
click at [35, 159] on link "[PERSON_NAME]" at bounding box center [64, 159] width 74 height 11
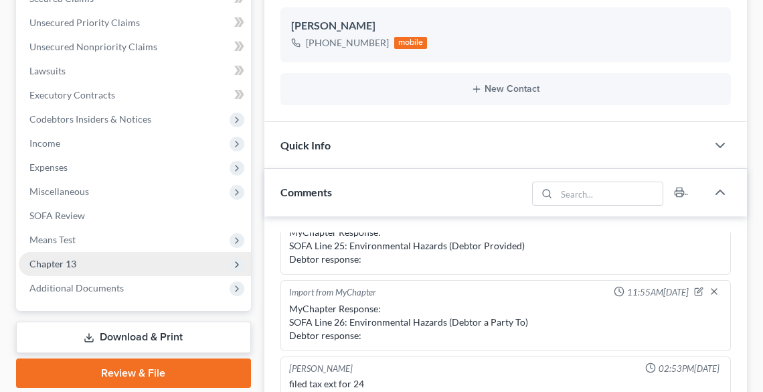
scroll to position [482, 0]
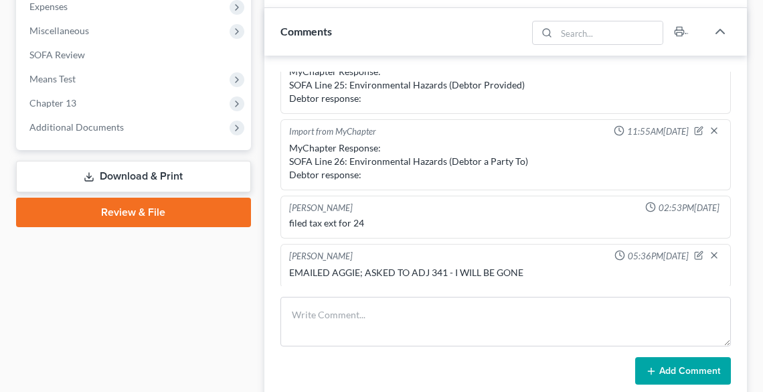
click at [91, 169] on link "Download & Print" at bounding box center [133, 176] width 235 height 31
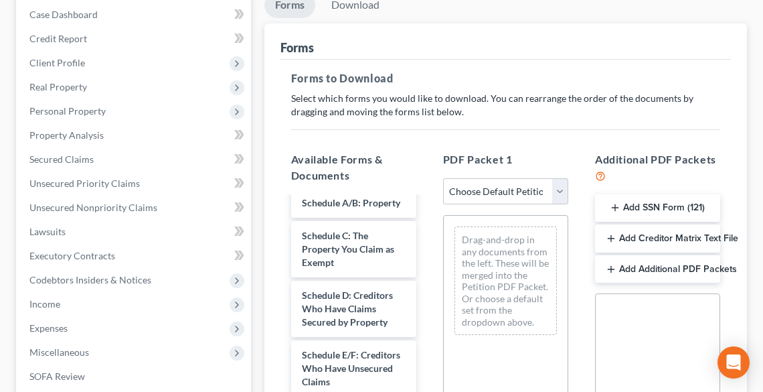
scroll to position [321, 0]
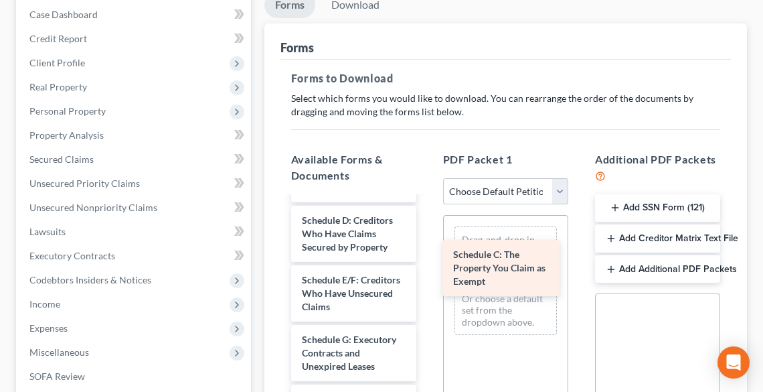
drag, startPoint x: 356, startPoint y: 248, endPoint x: 507, endPoint y: 270, distance: 152.9
click at [427, 270] on div "Schedule C: The Property You Claim as Exempt Zebulon Thomas 2025 Proof of payme…" at bounding box center [353, 386] width 147 height 1020
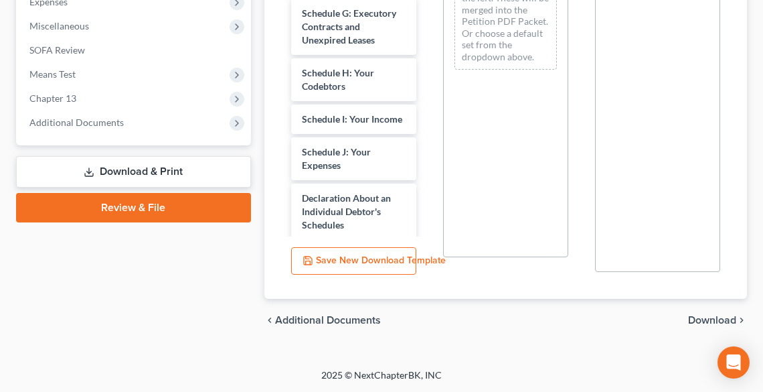
click at [702, 316] on span "Download" at bounding box center [712, 320] width 48 height 11
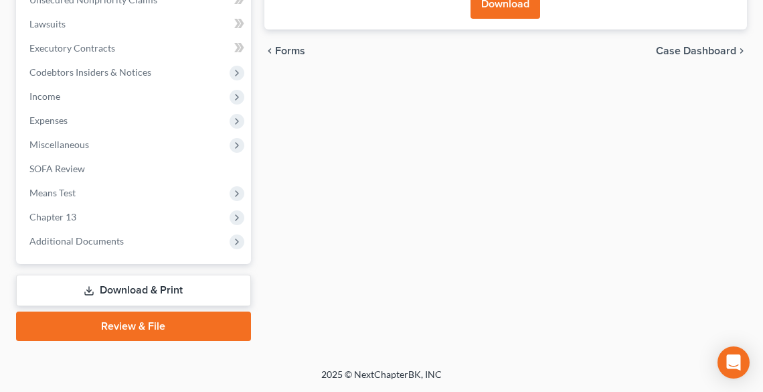
scroll to position [367, 0]
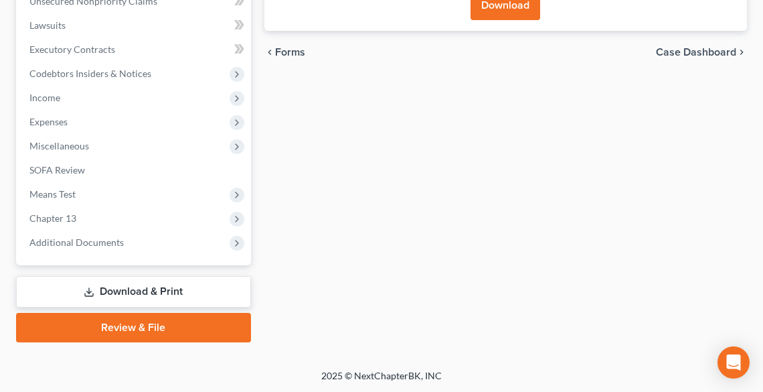
click at [493, 14] on button "Download" at bounding box center [506, 5] width 70 height 29
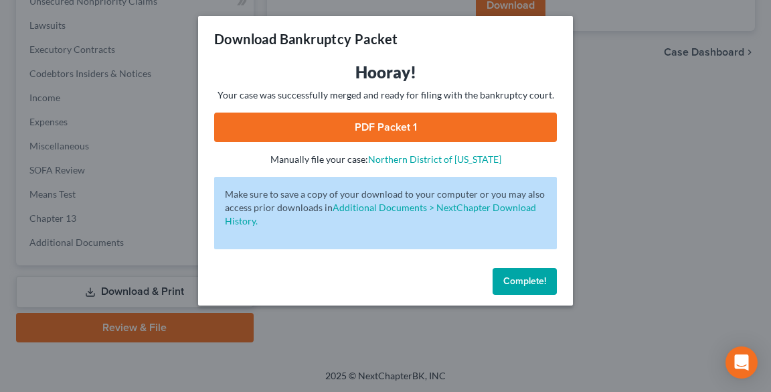
click at [381, 114] on link "PDF Packet 1" at bounding box center [385, 126] width 343 height 29
click at [523, 277] on span "Complete!" at bounding box center [524, 280] width 43 height 11
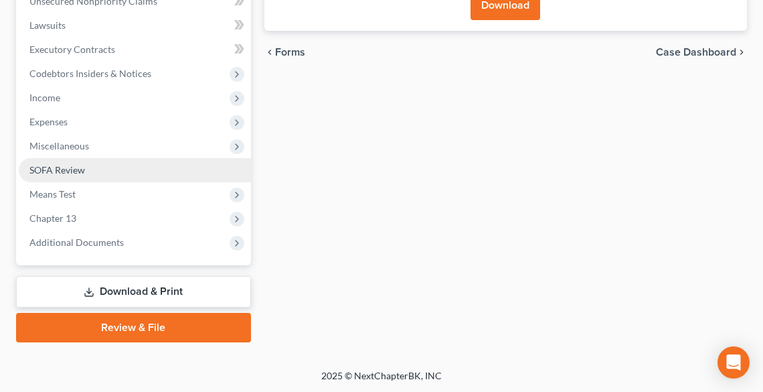
click at [97, 169] on link "SOFA Review" at bounding box center [135, 170] width 232 height 24
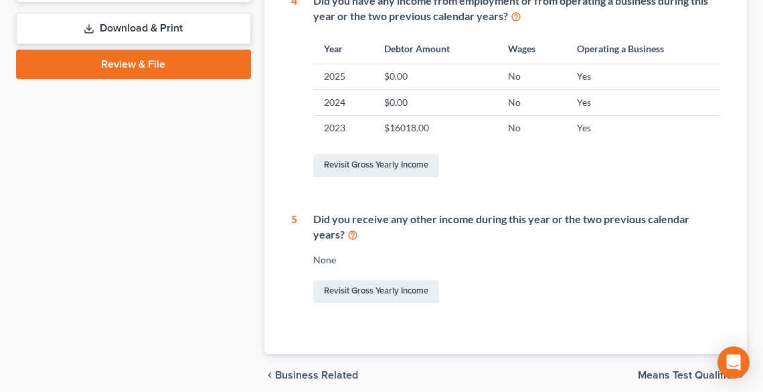
scroll to position [523, 0]
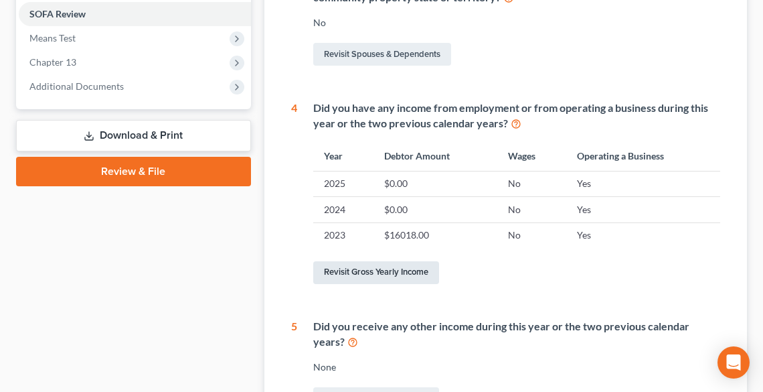
click at [390, 268] on link "Revisit Gross Yearly Income" at bounding box center [376, 272] width 126 height 23
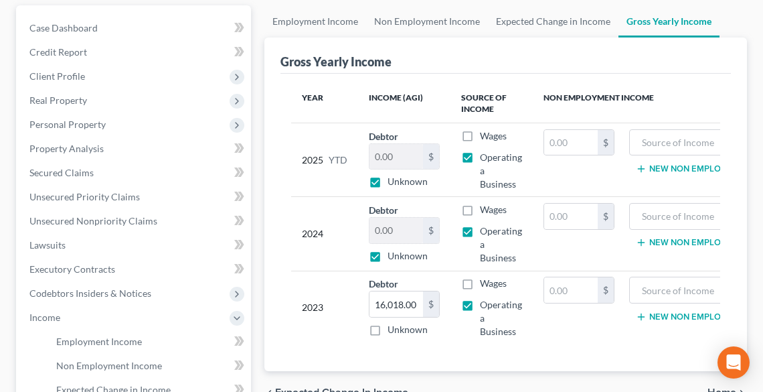
scroll to position [161, 0]
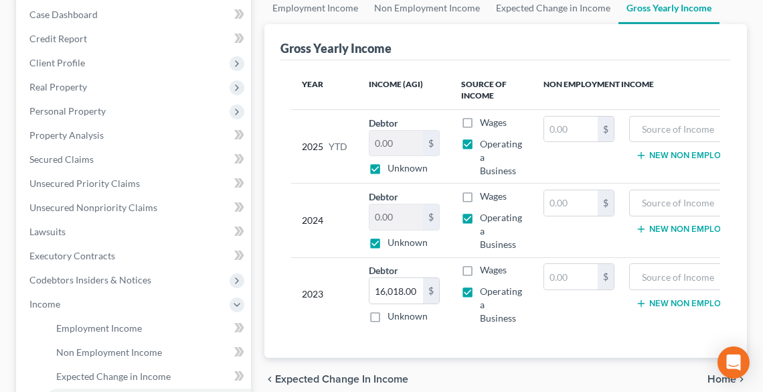
click at [388, 169] on label "Unknown" at bounding box center [408, 167] width 40 height 13
click at [393, 169] on input "Unknown" at bounding box center [397, 165] width 9 height 9
checkbox input "false"
click at [383, 140] on input "0.00" at bounding box center [396, 143] width 54 height 25
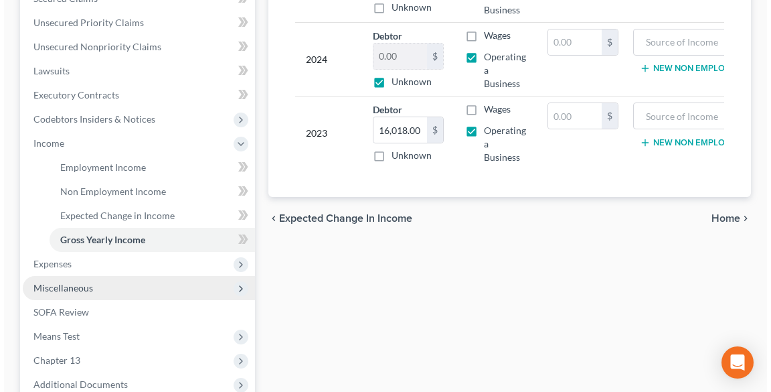
scroll to position [463, 0]
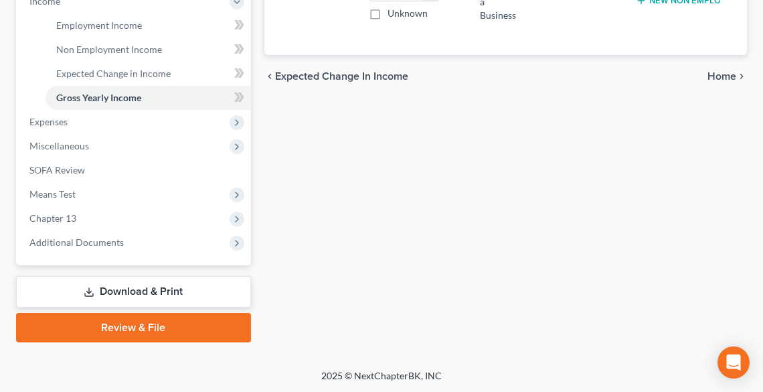
type input "15,197.28"
click at [184, 297] on link "Download & Print" at bounding box center [133, 291] width 235 height 31
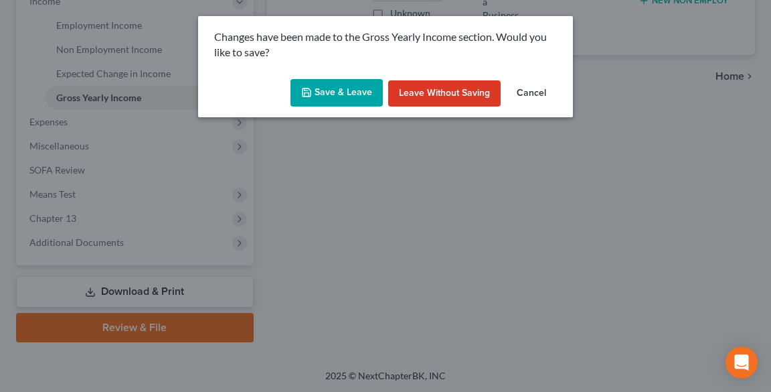
click at [329, 94] on button "Save & Leave" at bounding box center [336, 93] width 92 height 28
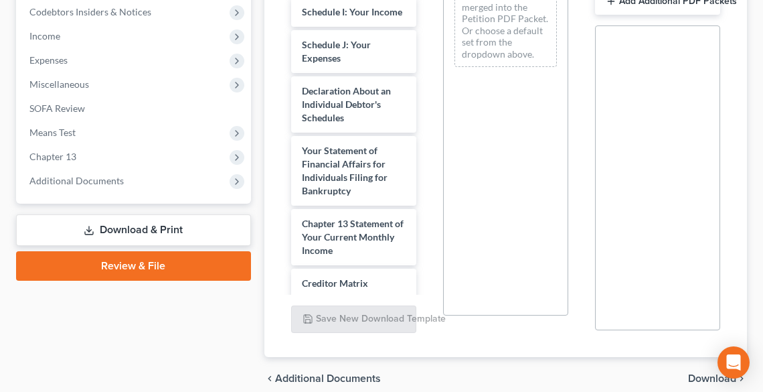
scroll to position [577, 0]
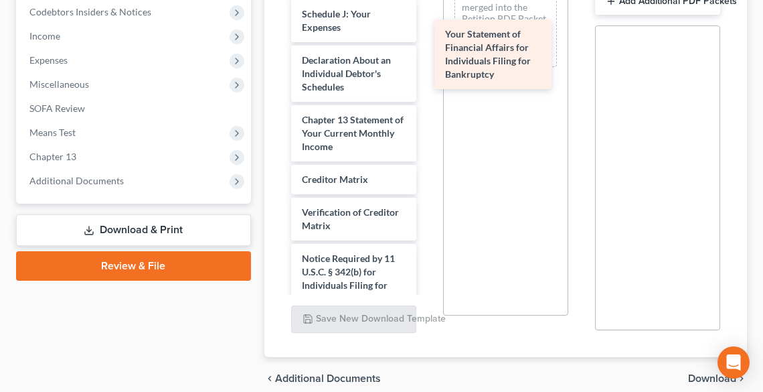
drag, startPoint x: 357, startPoint y: 177, endPoint x: 501, endPoint y: 66, distance: 181.3
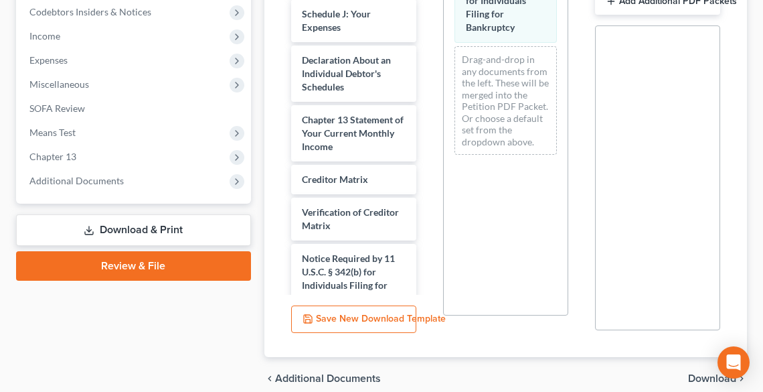
scroll to position [487, 0]
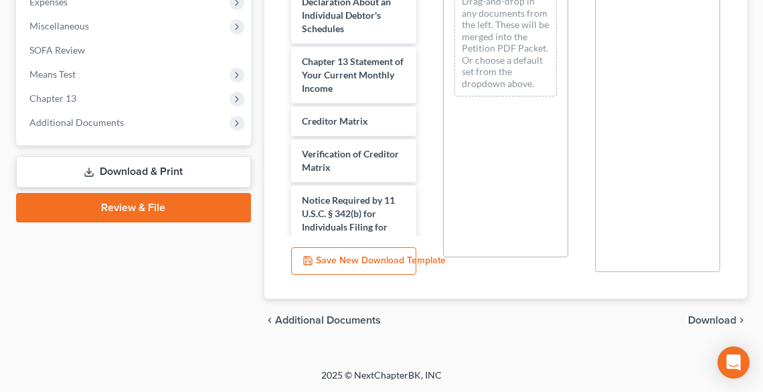
click at [717, 320] on span "Download" at bounding box center [712, 320] width 48 height 11
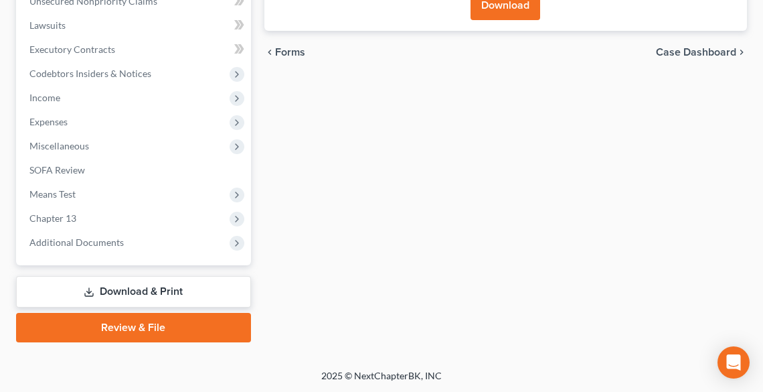
click at [509, 7] on button "Download" at bounding box center [506, 5] width 70 height 29
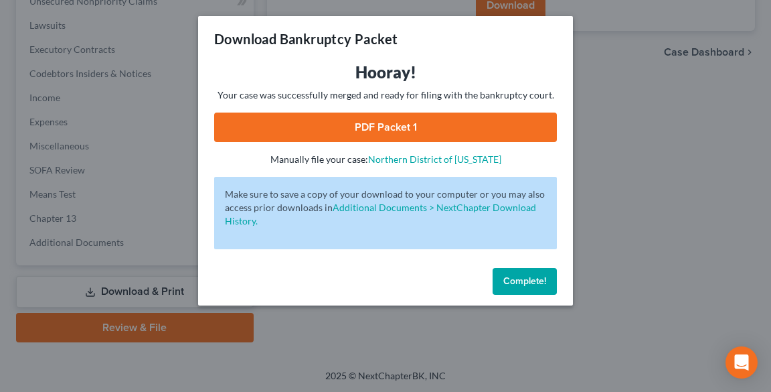
click at [375, 131] on link "PDF Packet 1" at bounding box center [385, 126] width 343 height 29
drag, startPoint x: 524, startPoint y: 272, endPoint x: 522, endPoint y: 288, distance: 16.2
click at [525, 273] on button "Complete!" at bounding box center [525, 281] width 64 height 27
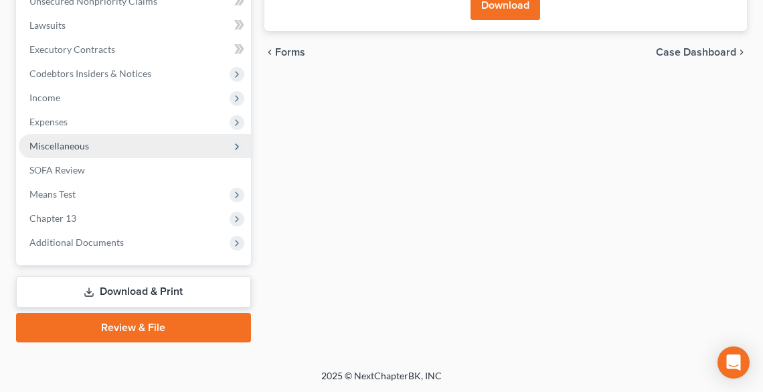
click at [58, 140] on span "Miscellaneous" at bounding box center [59, 145] width 60 height 11
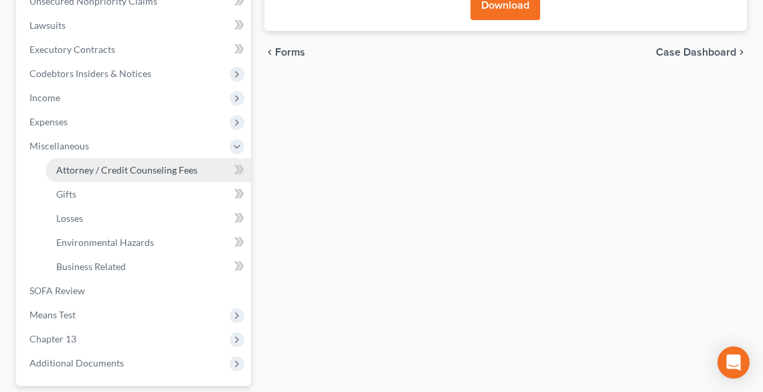
click at [87, 164] on span "Attorney / Credit Counseling Fees" at bounding box center [126, 169] width 141 height 11
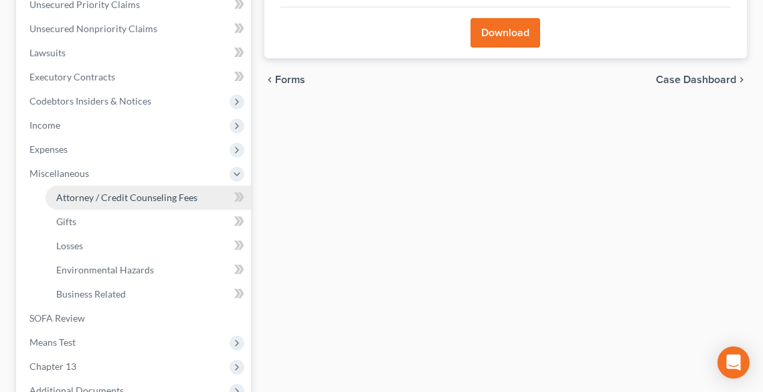
select select "0"
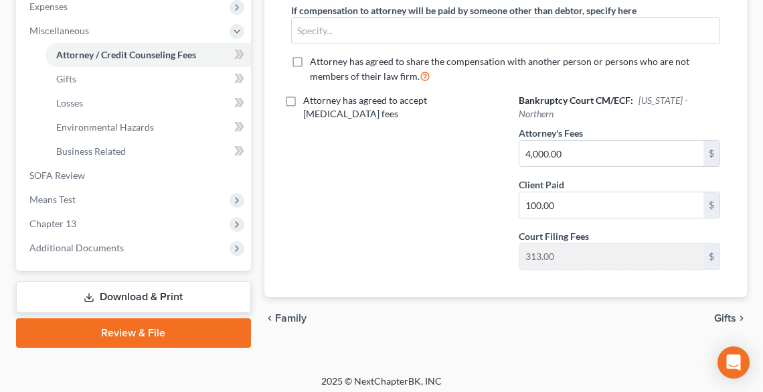
scroll to position [487, 0]
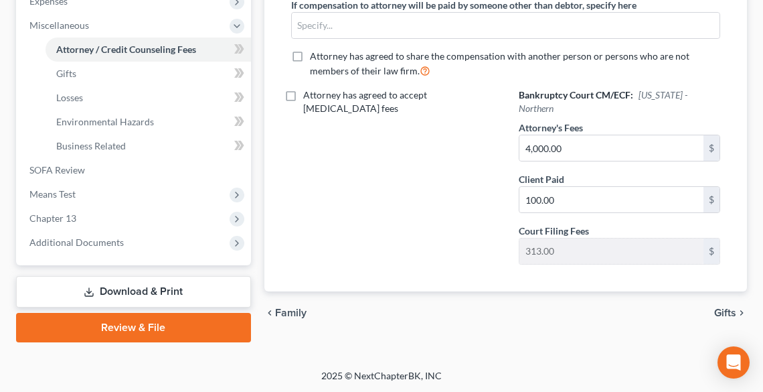
click at [184, 331] on link "Review & File" at bounding box center [133, 327] width 235 height 29
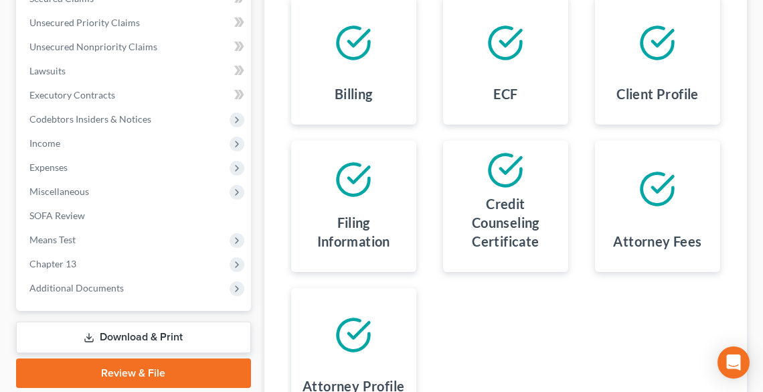
click at [163, 343] on link "Download & Print" at bounding box center [133, 336] width 235 height 31
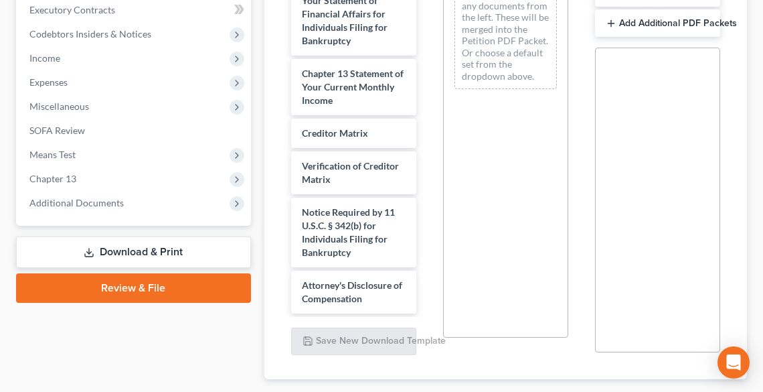
scroll to position [487, 0]
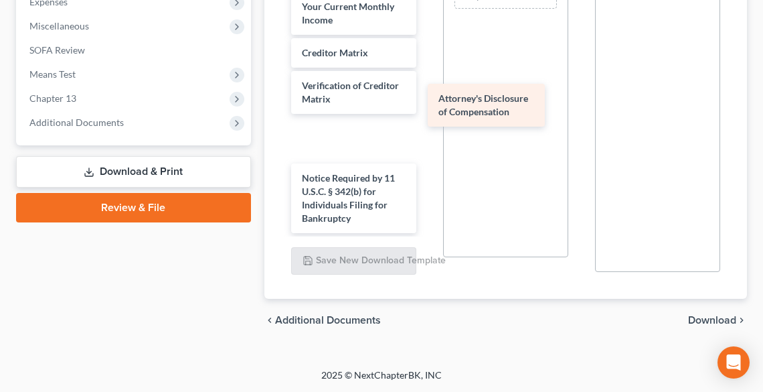
drag, startPoint x: 342, startPoint y: 216, endPoint x: 477, endPoint y: 109, distance: 172.0
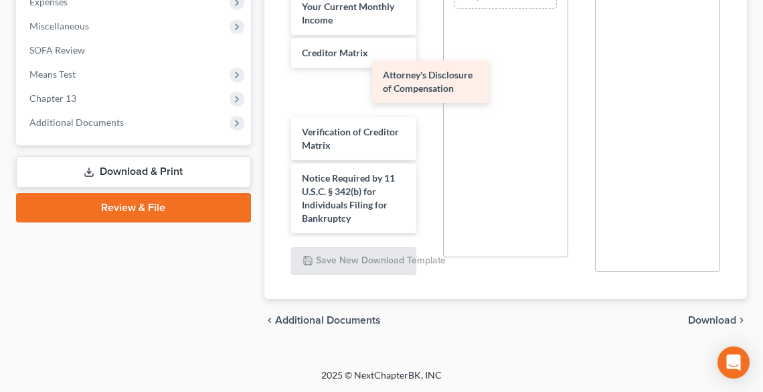
scroll to position [699, 0]
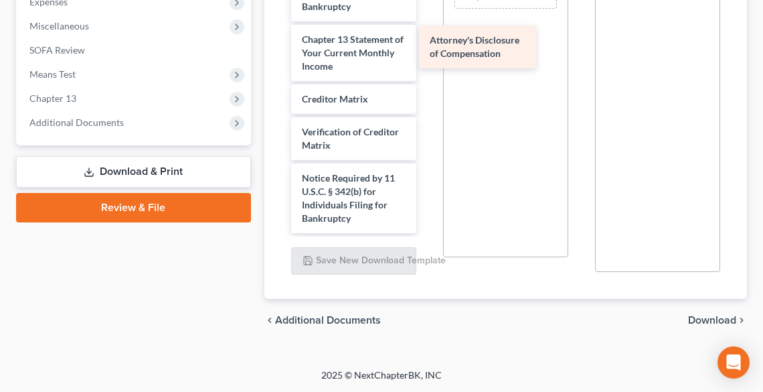
drag, startPoint x: 382, startPoint y: 139, endPoint x: 513, endPoint y: 47, distance: 159.5
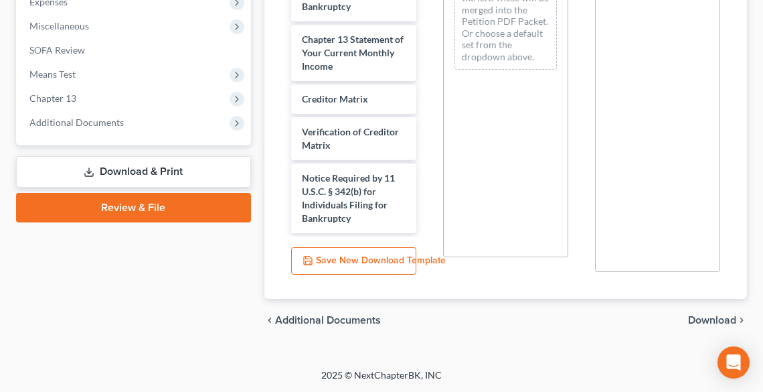
click at [710, 319] on span "Download" at bounding box center [712, 320] width 48 height 11
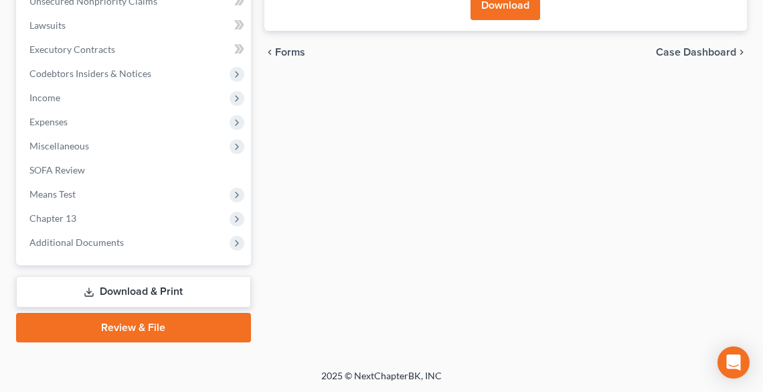
click at [517, 14] on button "Download" at bounding box center [506, 5] width 70 height 29
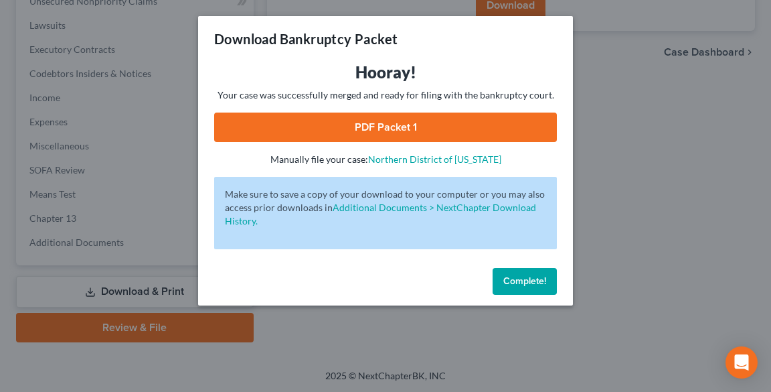
click at [345, 129] on link "PDF Packet 1" at bounding box center [385, 126] width 343 height 29
click at [541, 281] on span "Complete!" at bounding box center [524, 280] width 43 height 11
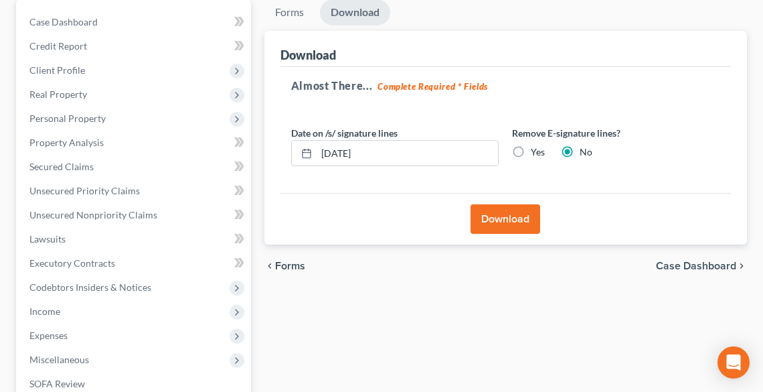
scroll to position [321, 0]
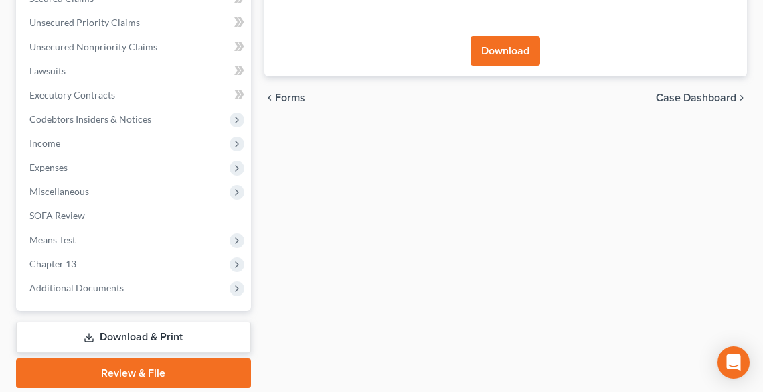
click at [173, 337] on link "Download & Print" at bounding box center [133, 336] width 235 height 31
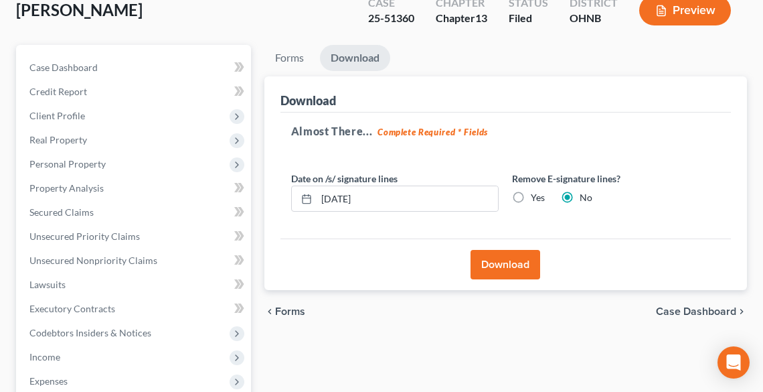
scroll to position [107, 0]
click at [288, 62] on link "Forms" at bounding box center [289, 59] width 50 height 26
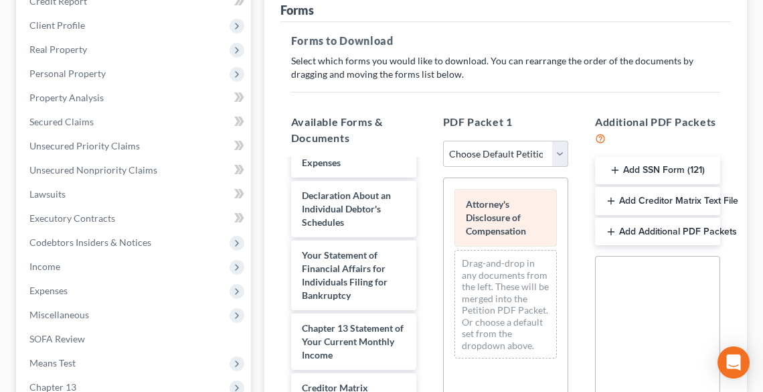
scroll to position [321, 0]
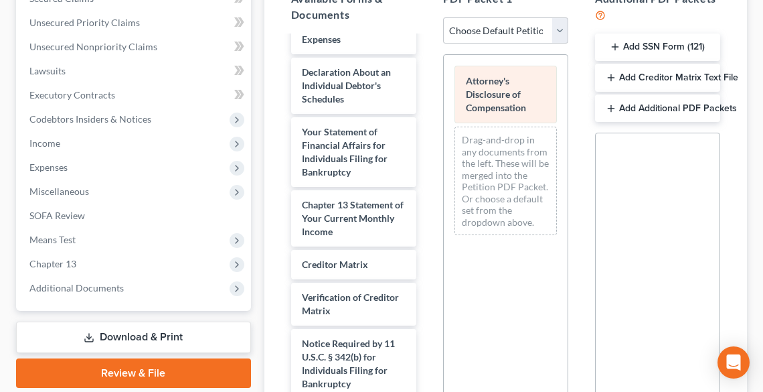
click at [444, 120] on div "Attorney's Disclosure of Compensation Drag-and-drop in any documents from the l…" at bounding box center [506, 150] width 124 height 191
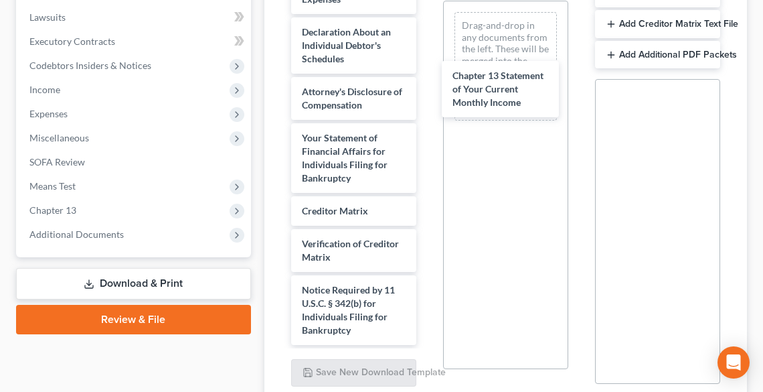
scroll to position [685, 0]
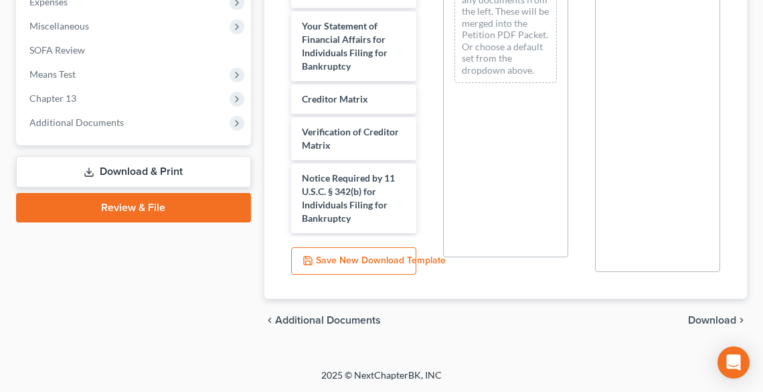
click at [716, 315] on span "Download" at bounding box center [712, 320] width 48 height 11
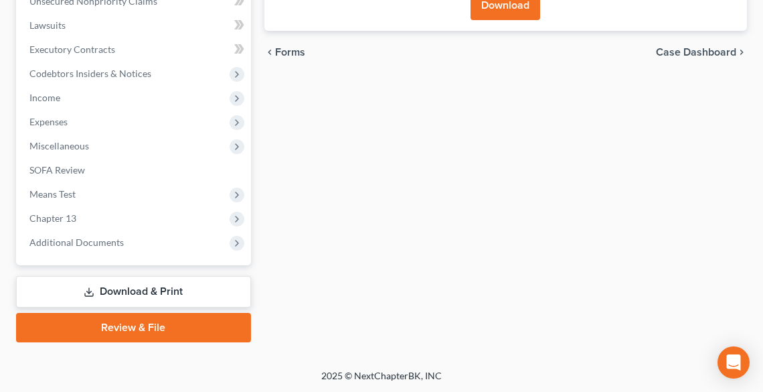
click at [526, 13] on button "Download" at bounding box center [506, 5] width 70 height 29
click at [509, 11] on button "Download" at bounding box center [506, 5] width 70 height 29
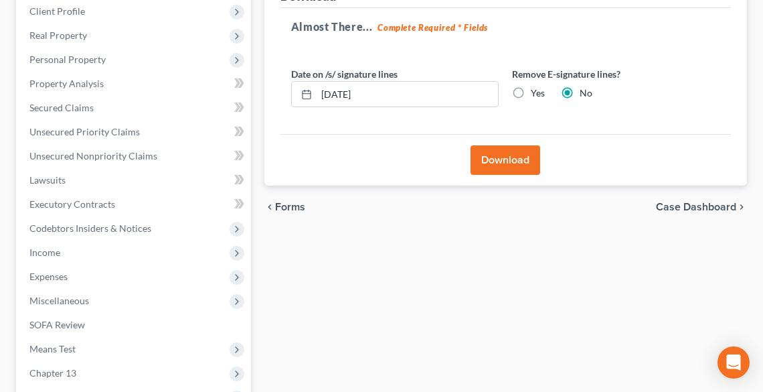
scroll to position [206, 0]
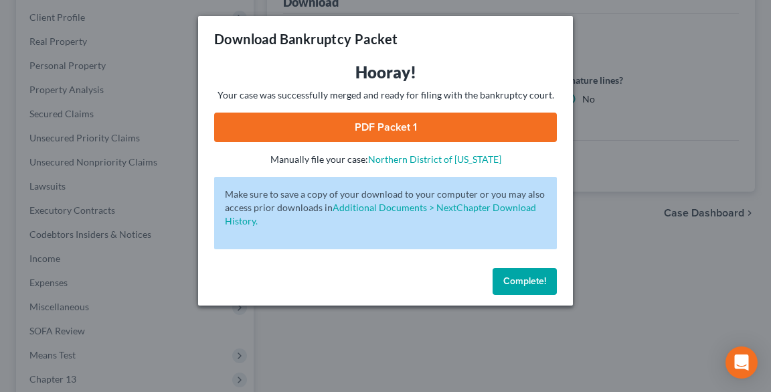
click at [410, 131] on link "PDF Packet 1" at bounding box center [385, 126] width 343 height 29
click at [532, 281] on span "Complete!" at bounding box center [524, 280] width 43 height 11
click at [533, 281] on span "Complete!" at bounding box center [524, 280] width 43 height 11
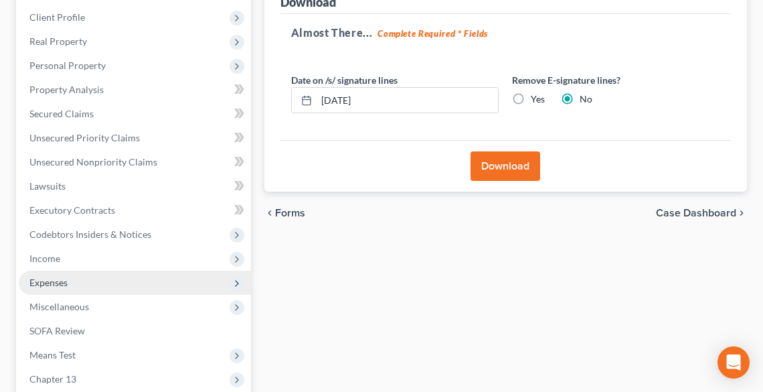
scroll to position [367, 0]
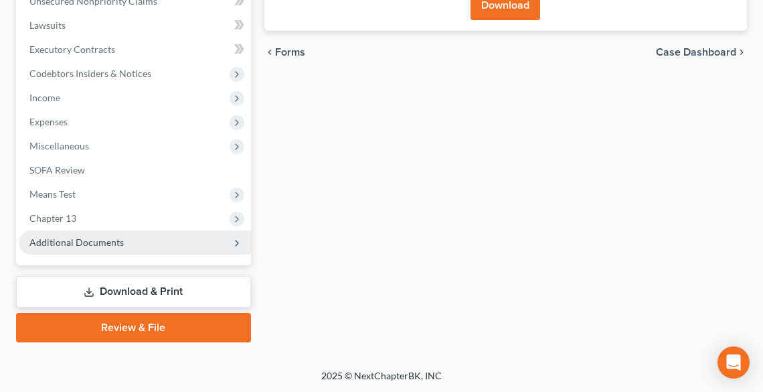
click at [70, 242] on span "Additional Documents" at bounding box center [76, 241] width 94 height 11
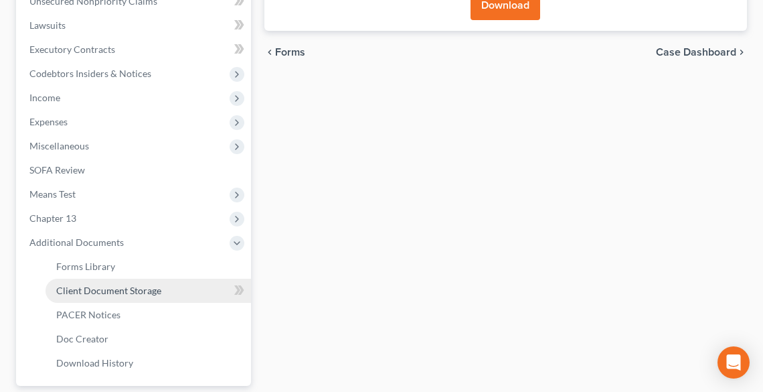
click at [108, 289] on span "Client Document Storage" at bounding box center [108, 289] width 105 height 11
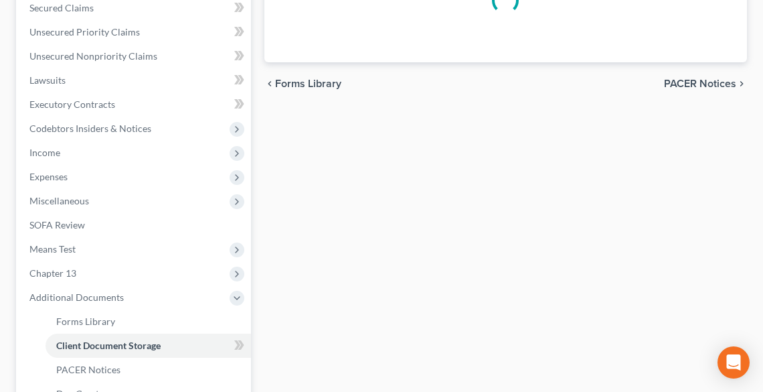
scroll to position [41, 0]
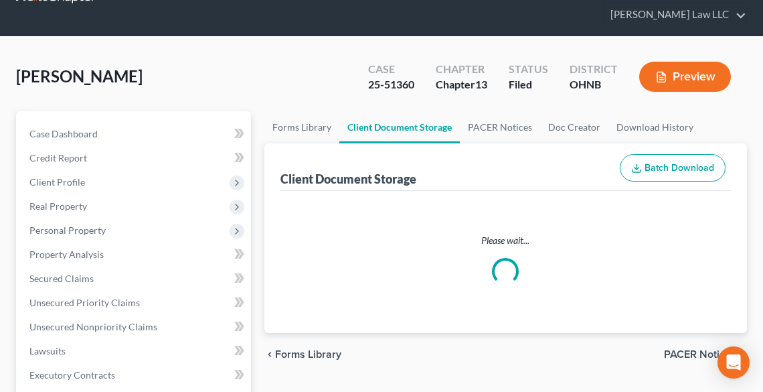
select select "5"
select select "20"
select select "16"
select select "20"
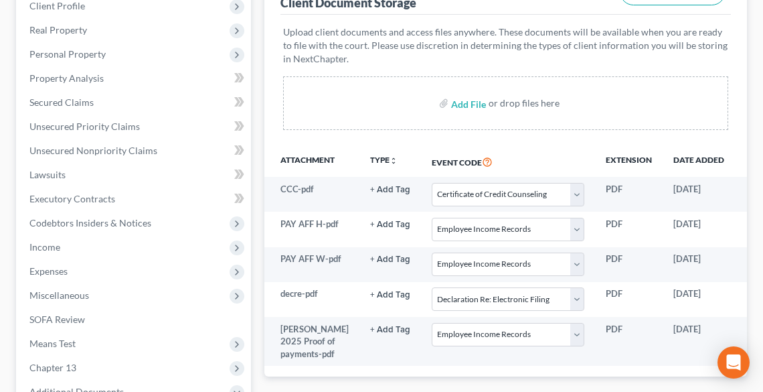
scroll to position [214, 0]
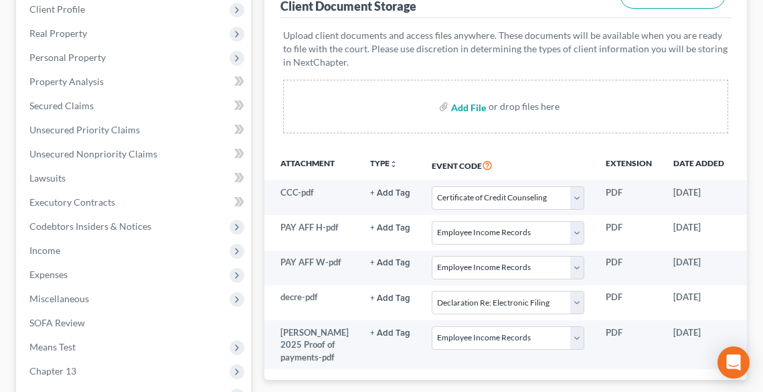
click at [456, 105] on input "file" at bounding box center [467, 106] width 32 height 24
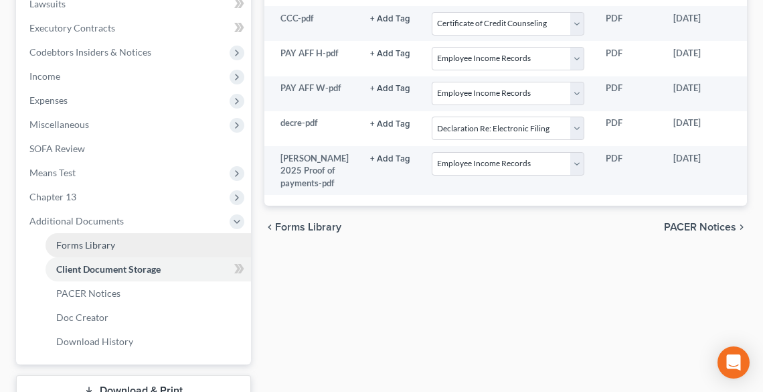
scroll to position [487, 0]
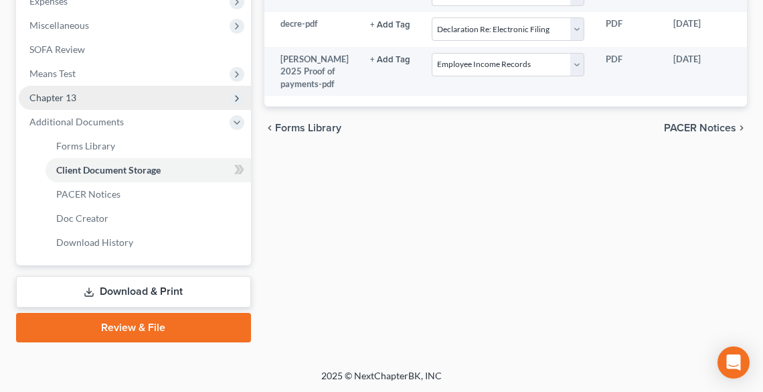
click at [74, 97] on span "Chapter 13" at bounding box center [52, 97] width 47 height 11
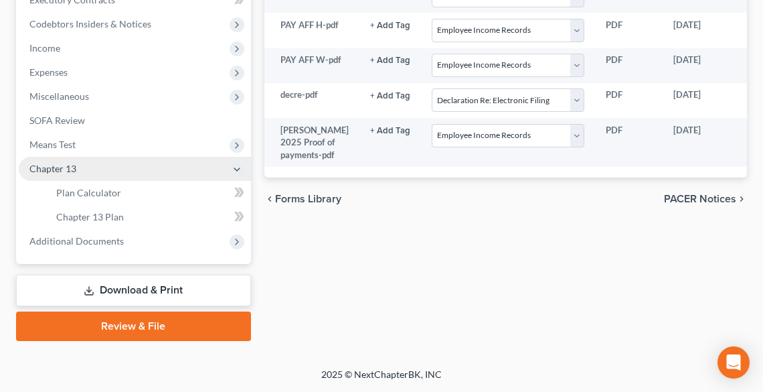
scroll to position [415, 0]
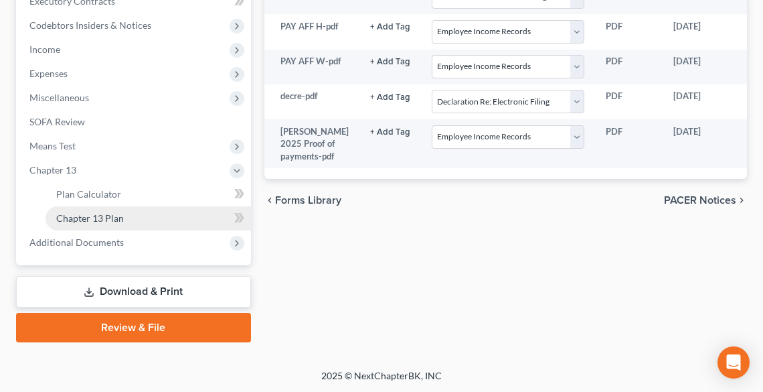
click at [75, 220] on span "Chapter 13 Plan" at bounding box center [90, 217] width 68 height 11
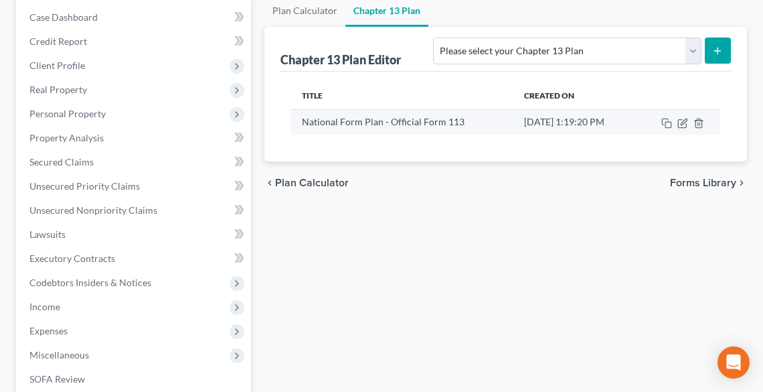
scroll to position [161, 0]
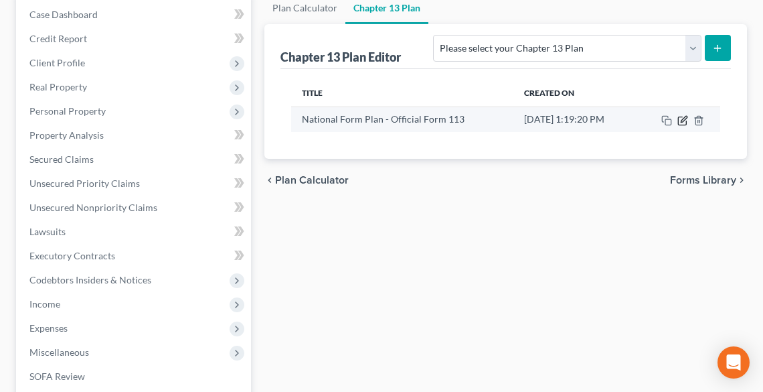
click at [685, 117] on icon "button" at bounding box center [682, 120] width 11 height 11
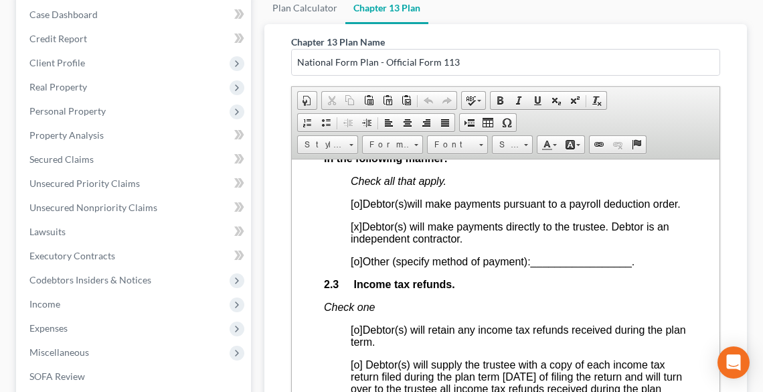
scroll to position [1124, 0]
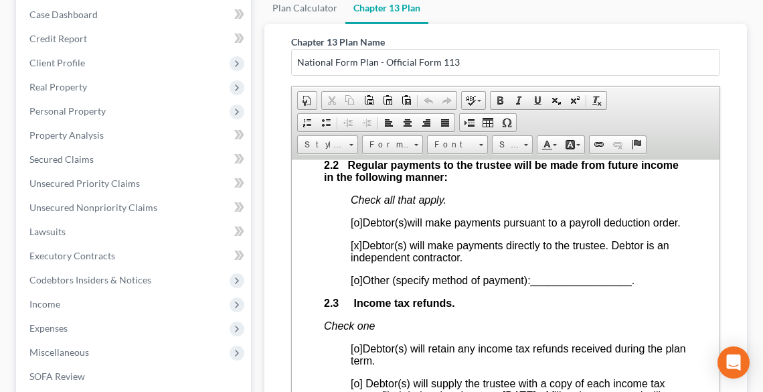
drag, startPoint x: 618, startPoint y: 256, endPoint x: 639, endPoint y: 265, distance: 23.4
click at [639, 263] on p "[x] Debtor(s) will make payments directly to the trustee. Debtor is an independ…" at bounding box center [518, 251] width 337 height 24
drag, startPoint x: 365, startPoint y: 258, endPoint x: 489, endPoint y: 268, distance: 125.0
click at [489, 263] on p "[x] Debtor(s) will make payments directly to the trustee. Debtor is an independ…" at bounding box center [518, 251] width 337 height 24
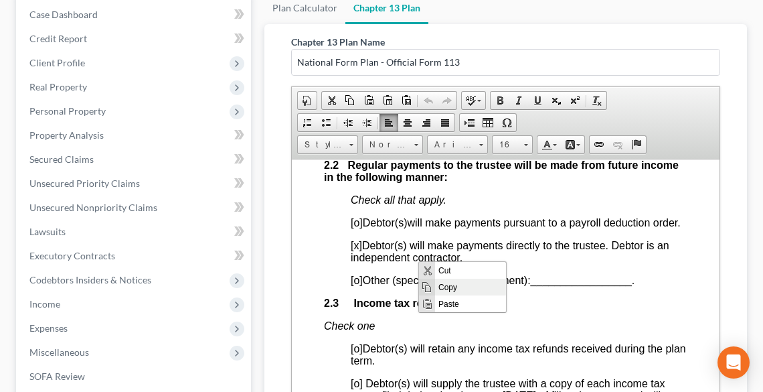
click at [449, 288] on span "Copy" at bounding box center [470, 286] width 71 height 17
copy span "Debtor(s) will make payments directly to the trustee. Debtor is an independent …"
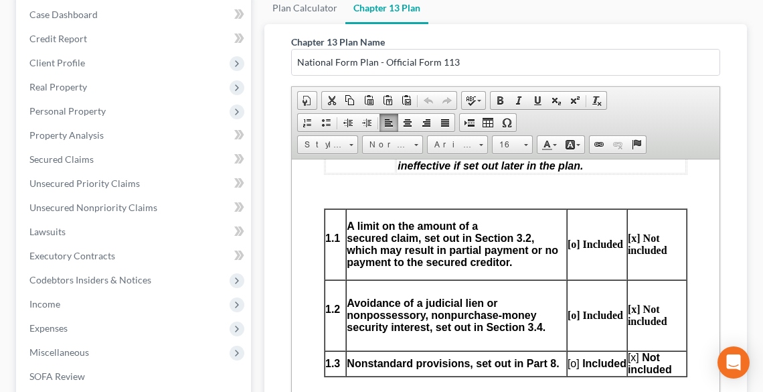
scroll to position [696, 0]
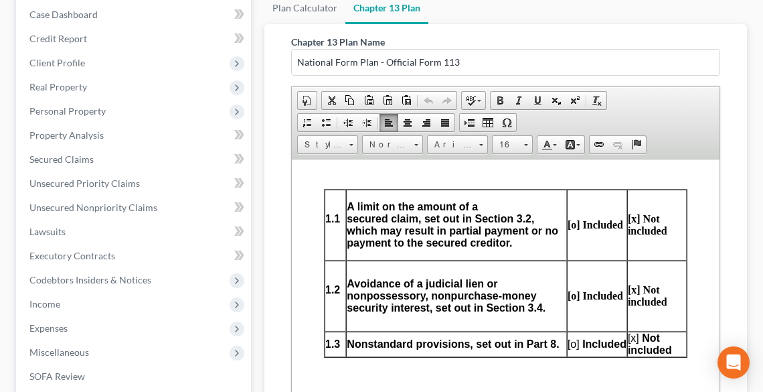
click at [568, 343] on span "[o]" at bounding box center [573, 342] width 12 height 11
click at [627, 335] on span "[x]" at bounding box center [632, 336] width 11 height 11
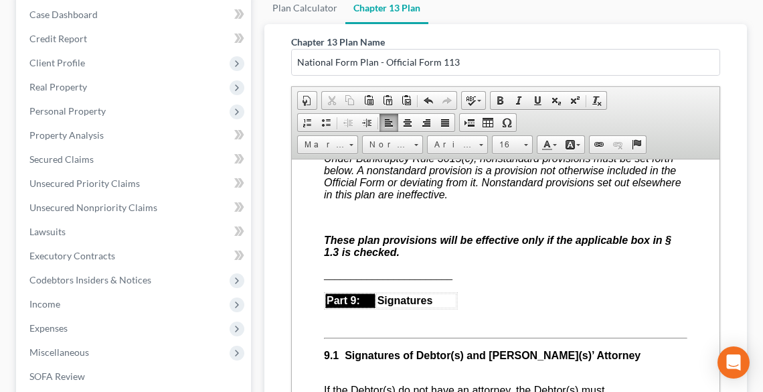
scroll to position [4391, 0]
click at [357, 128] on span "[x]" at bounding box center [355, 121] width 11 height 11
click at [339, 222] on p at bounding box center [504, 216] width 363 height 12
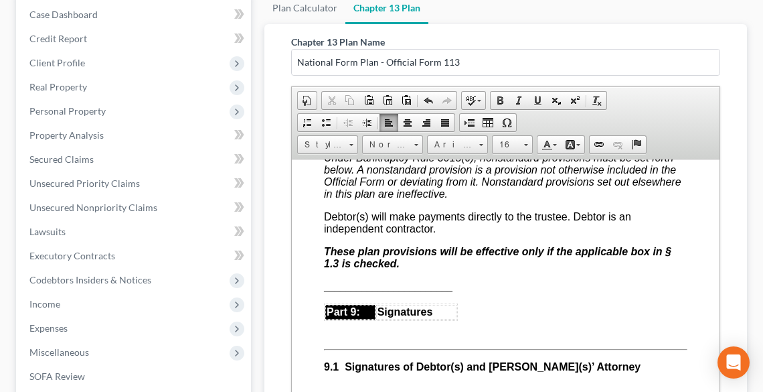
scroll to position [212, 0]
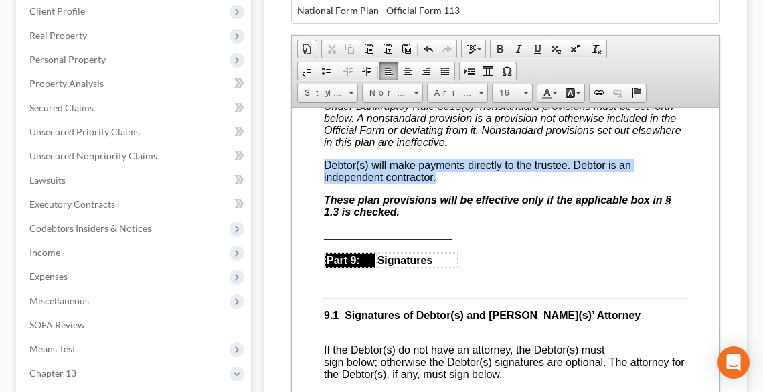
drag, startPoint x: 325, startPoint y: 252, endPoint x: 452, endPoint y: 266, distance: 127.9
click at [452, 183] on p "Debtor(s) will make payments directly to the trustee. Debtor is an independent …" at bounding box center [504, 171] width 363 height 24
click at [399, 94] on span "Normal" at bounding box center [386, 92] width 47 height 17
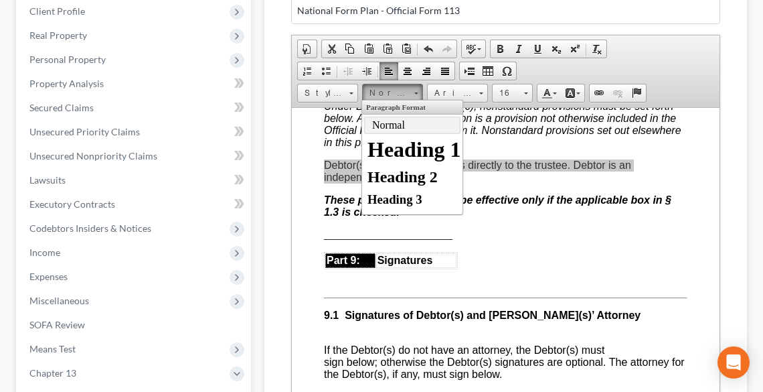
scroll to position [14, 0]
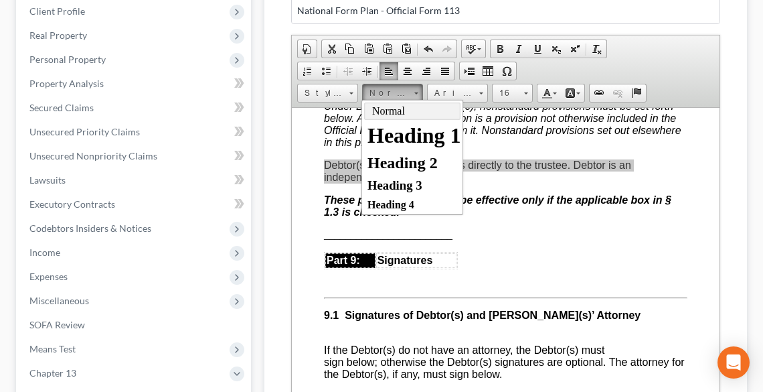
click at [399, 94] on span "Normal" at bounding box center [386, 92] width 47 height 17
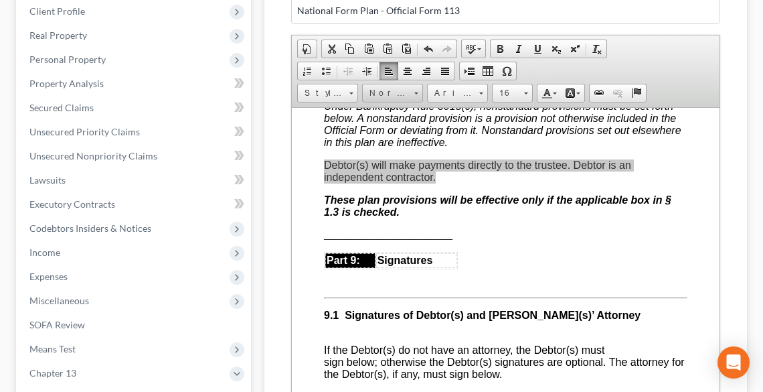
scroll to position [0, 0]
click at [458, 84] on span "Arial" at bounding box center [451, 92] width 47 height 17
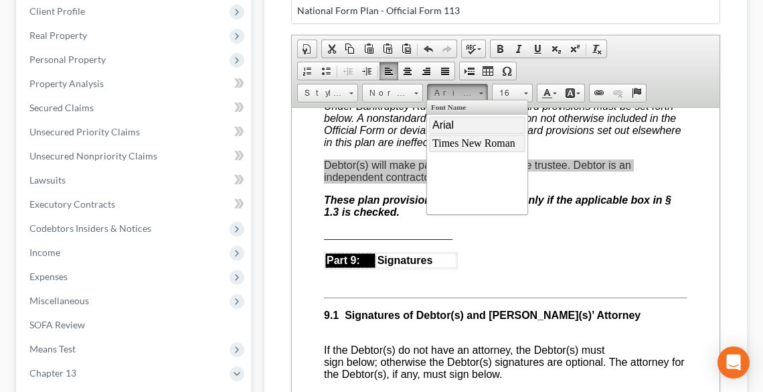
drag, startPoint x: 465, startPoint y: 145, endPoint x: 641, endPoint y: 100, distance: 180.8
click at [465, 145] on span "Times New Roman" at bounding box center [473, 142] width 83 height 11
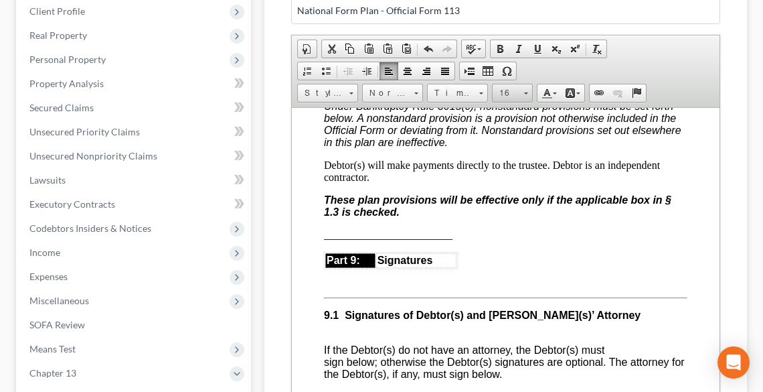
click at [524, 92] on span at bounding box center [526, 93] width 4 height 2
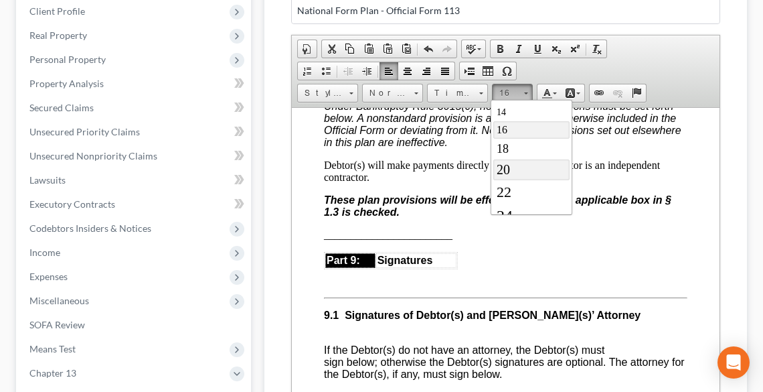
scroll to position [130, 0]
click at [507, 166] on span "22" at bounding box center [504, 165] width 15 height 17
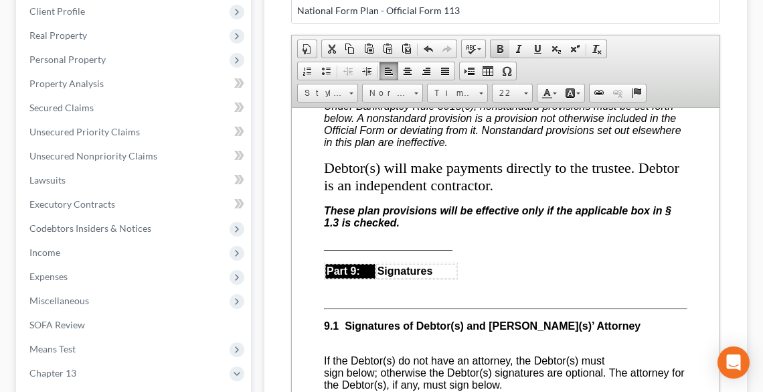
click at [500, 48] on span at bounding box center [500, 49] width 11 height 11
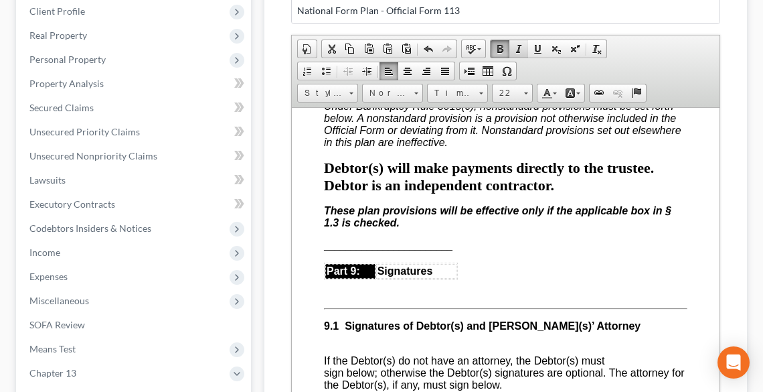
click at [517, 46] on span at bounding box center [518, 49] width 11 height 11
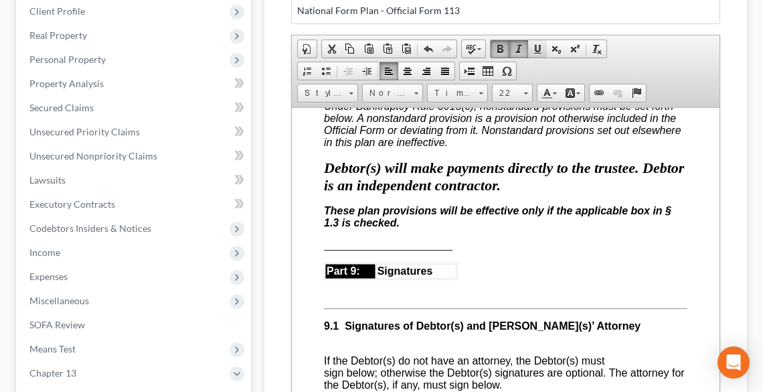
click at [532, 46] on span at bounding box center [537, 49] width 11 height 11
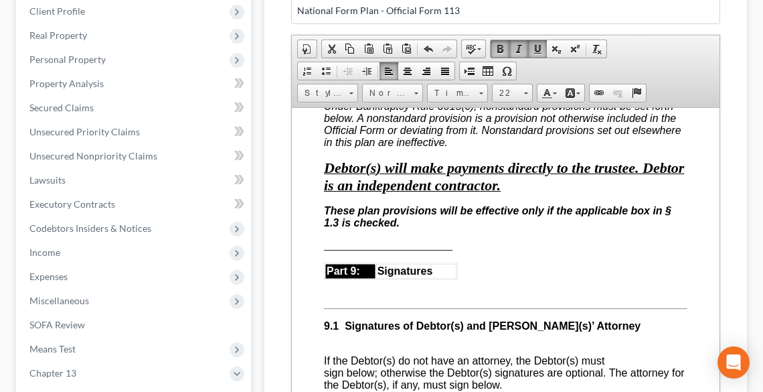
click at [537, 193] on span "Debtor(s) will make payments directly to the trustee. Debtor is an independent …" at bounding box center [503, 176] width 360 height 34
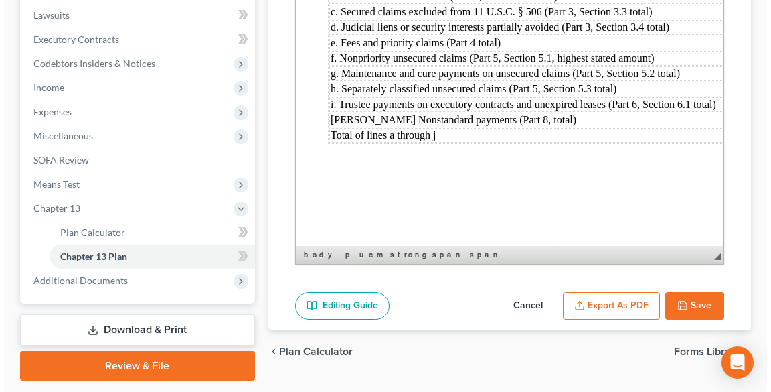
scroll to position [415, 0]
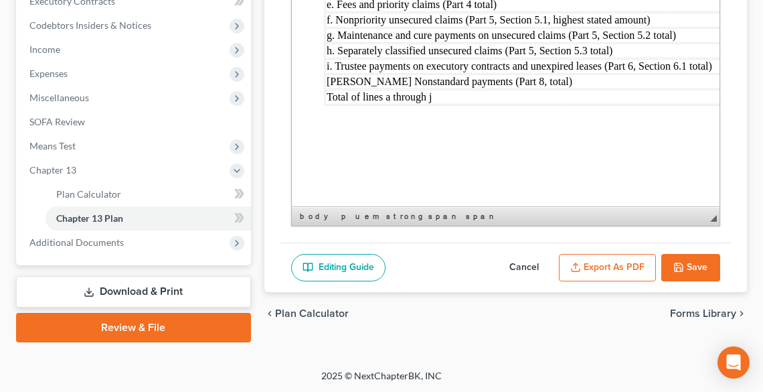
click at [615, 268] on button "Export as PDF" at bounding box center [607, 268] width 97 height 28
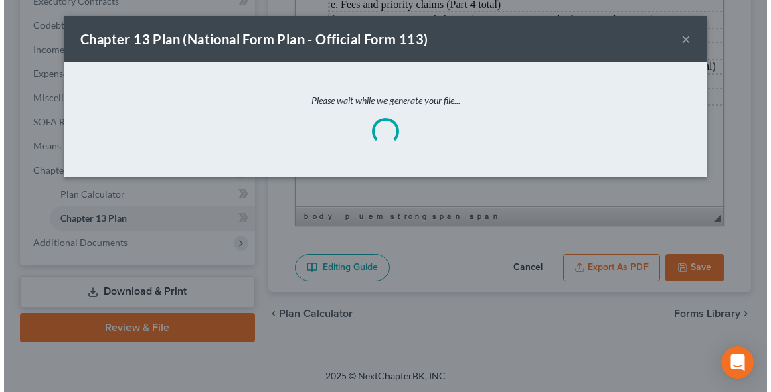
scroll to position [5176, 0]
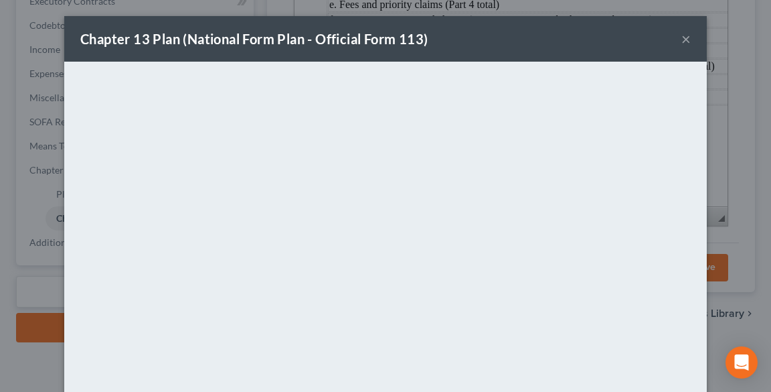
click at [681, 44] on button "×" at bounding box center [685, 39] width 9 height 16
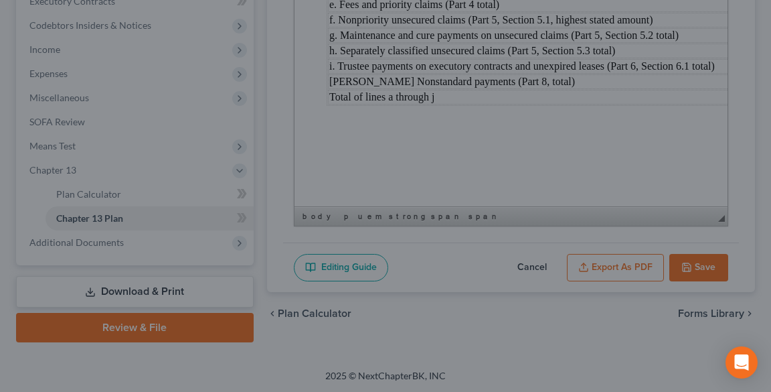
scroll to position [5201, 0]
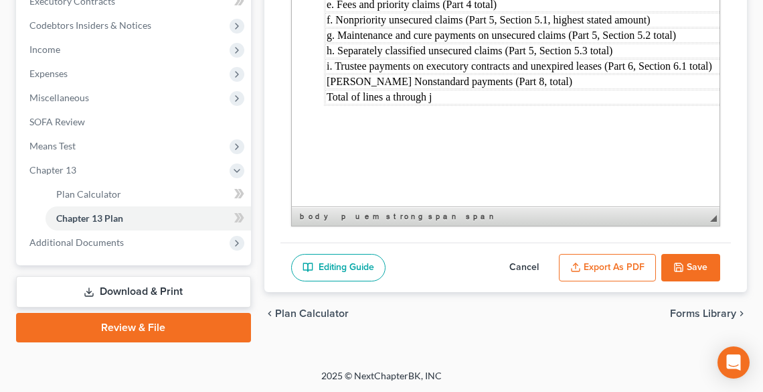
click at [613, 260] on button "Export as PDF" at bounding box center [607, 268] width 97 height 28
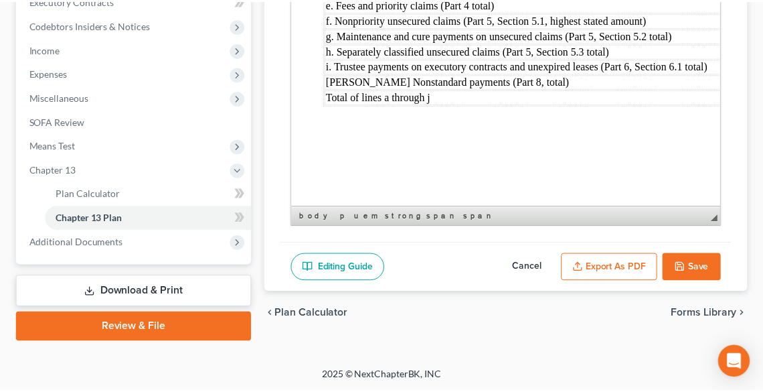
scroll to position [5176, 0]
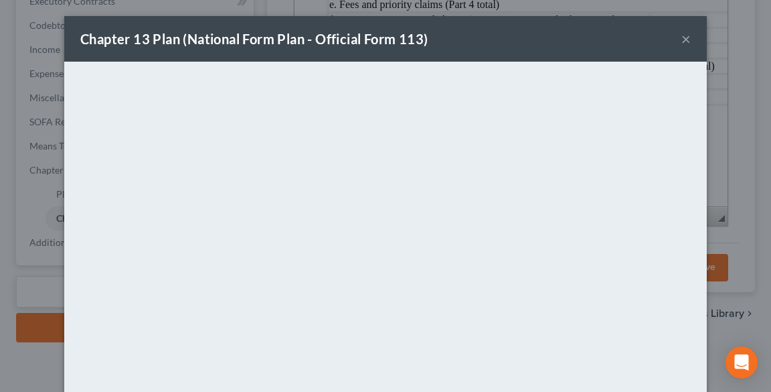
click at [685, 33] on button "×" at bounding box center [685, 39] width 9 height 16
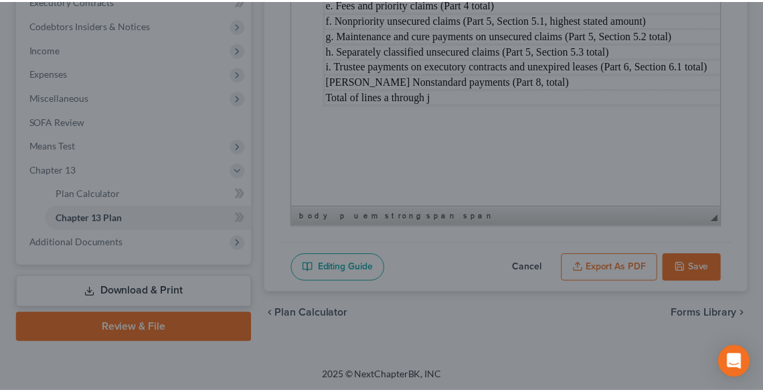
scroll to position [5201, 0]
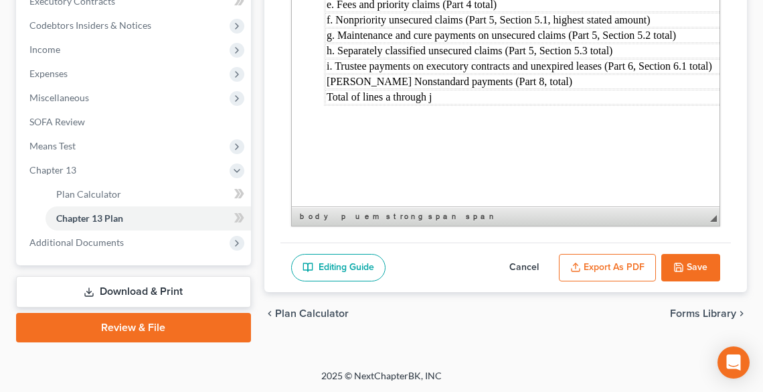
click at [701, 262] on button "Save" at bounding box center [690, 268] width 59 height 28
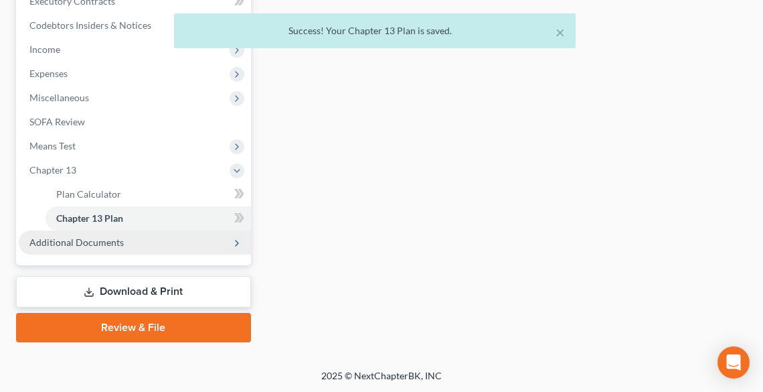
click at [88, 242] on span "Additional Documents" at bounding box center [76, 241] width 94 height 11
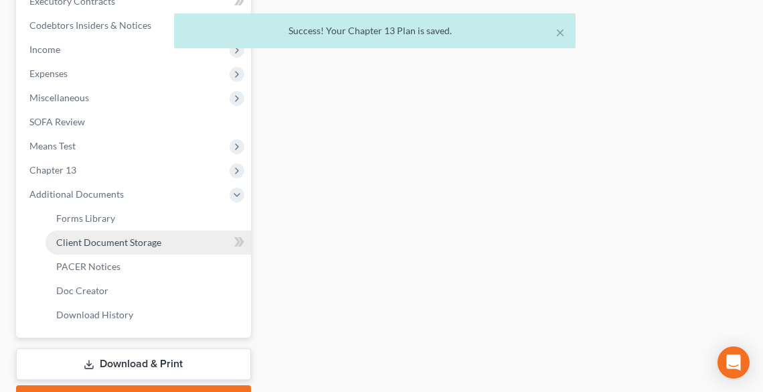
click at [86, 246] on span "Client Document Storage" at bounding box center [108, 241] width 105 height 11
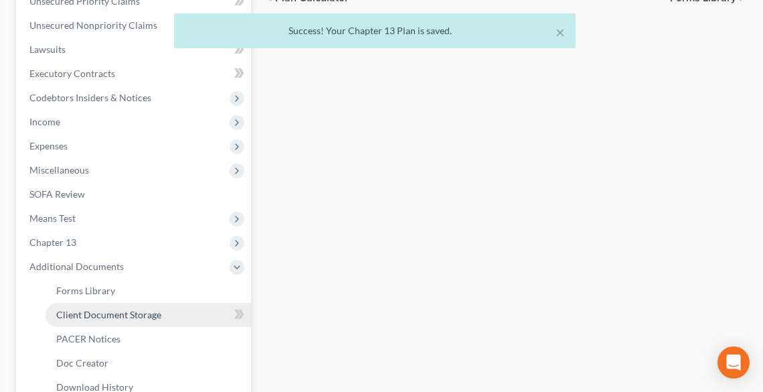
select select "5"
select select "20"
select select "16"
select select "20"
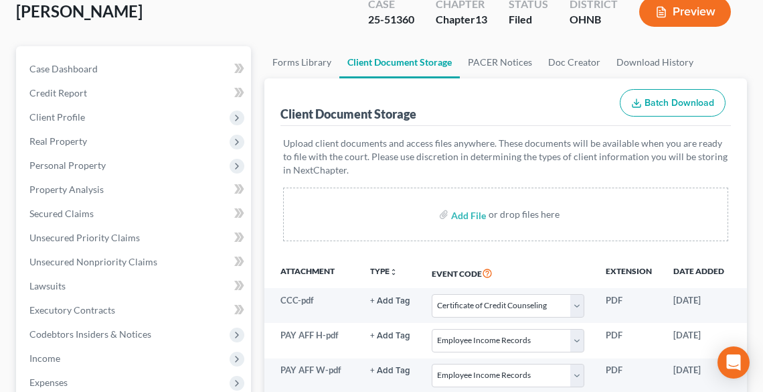
scroll to position [107, 0]
click at [455, 214] on input "file" at bounding box center [467, 213] width 32 height 24
type input "C:\fakepath\CH 13 PLAN.pdf"
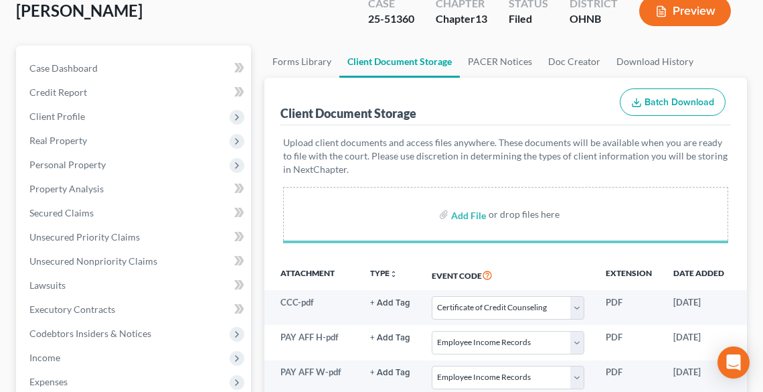
select select "5"
select select "20"
select select "16"
select select "20"
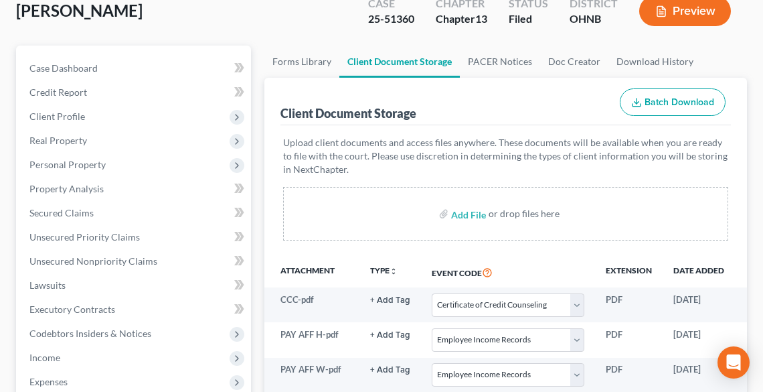
scroll to position [428, 0]
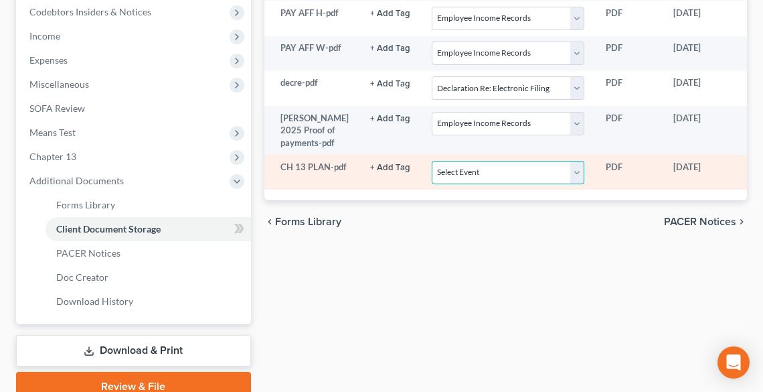
click at [460, 184] on select "Select Event 20 Largest Unsecured Creditors Amended List of Creditors (Fee) Ame…" at bounding box center [508, 172] width 153 height 23
select select "11"
click at [432, 174] on select "Select Event 20 Largest Unsecured Creditors Amended List of Creditors (Fee) Ame…" at bounding box center [508, 172] width 153 height 23
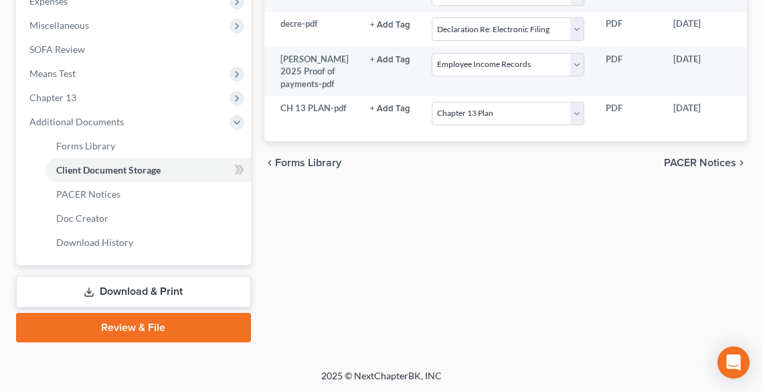
click at [127, 326] on link "Review & File" at bounding box center [133, 327] width 235 height 29
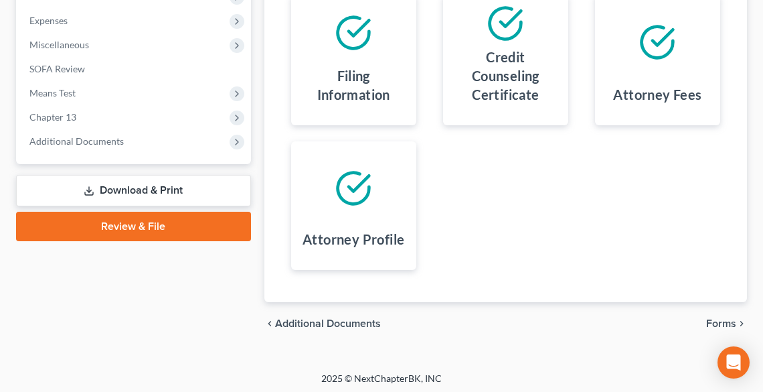
scroll to position [471, 0]
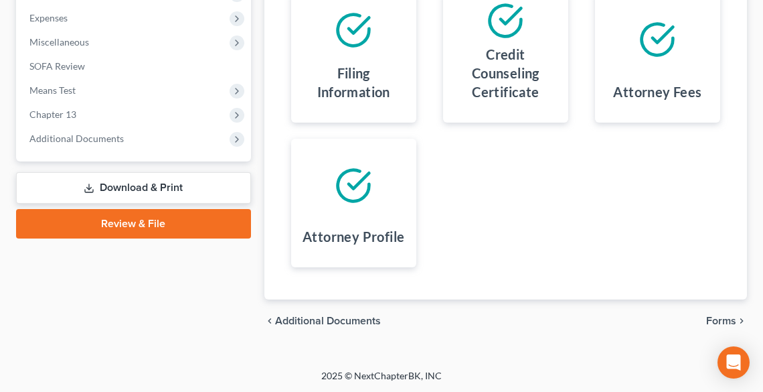
click at [707, 315] on span "Forms" at bounding box center [721, 320] width 30 height 11
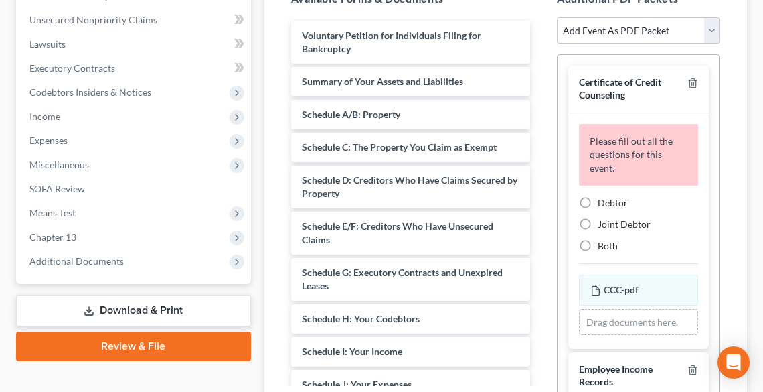
scroll to position [310, 0]
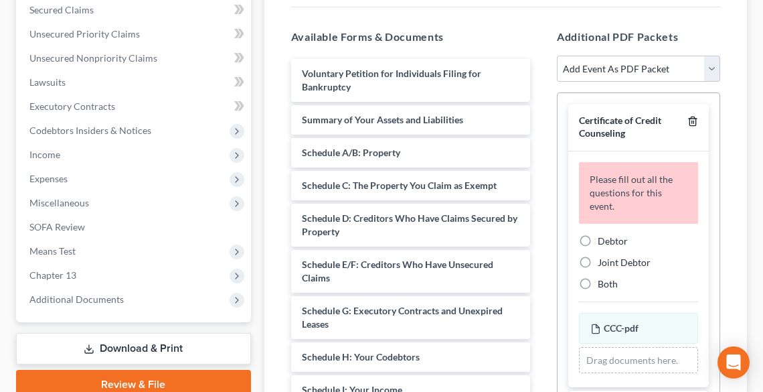
click at [687, 122] on icon "button" at bounding box center [692, 121] width 11 height 11
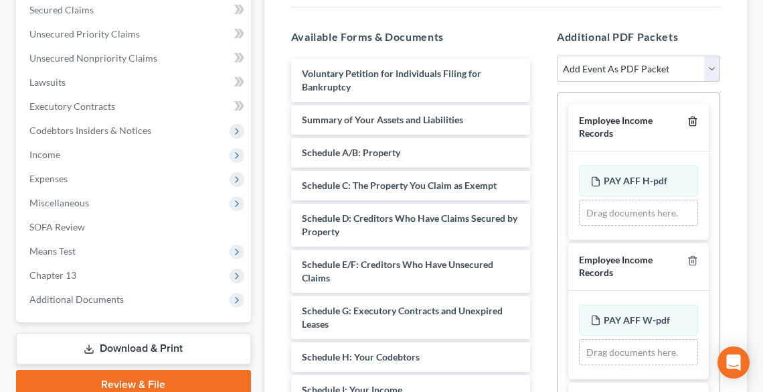
click at [687, 122] on icon "button" at bounding box center [692, 121] width 11 height 11
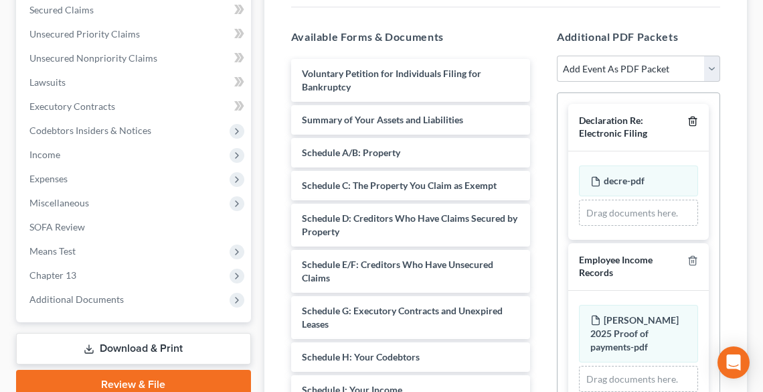
click at [687, 122] on icon "button" at bounding box center [692, 121] width 11 height 11
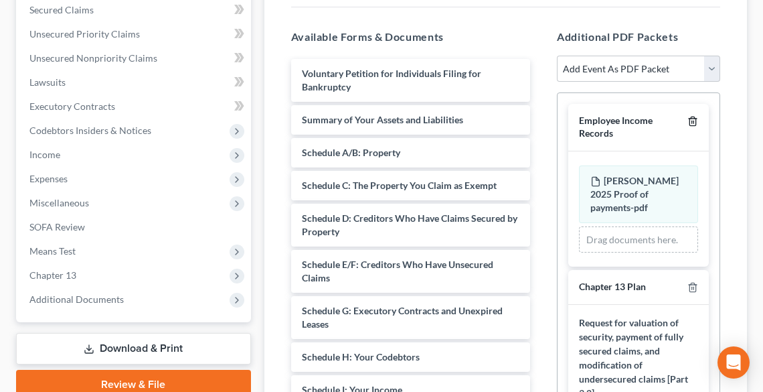
click at [687, 122] on icon "button" at bounding box center [692, 121] width 11 height 11
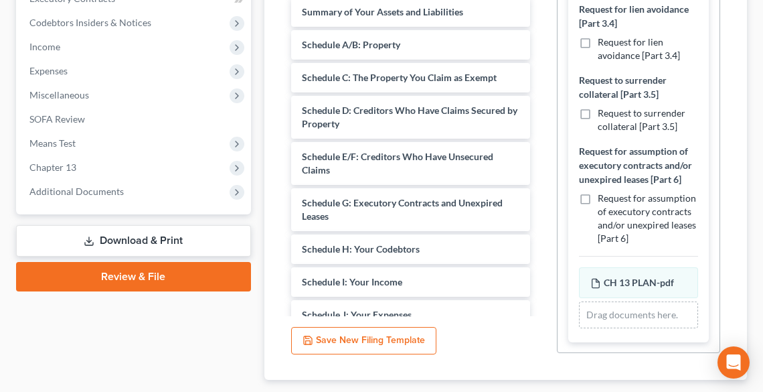
scroll to position [498, 0]
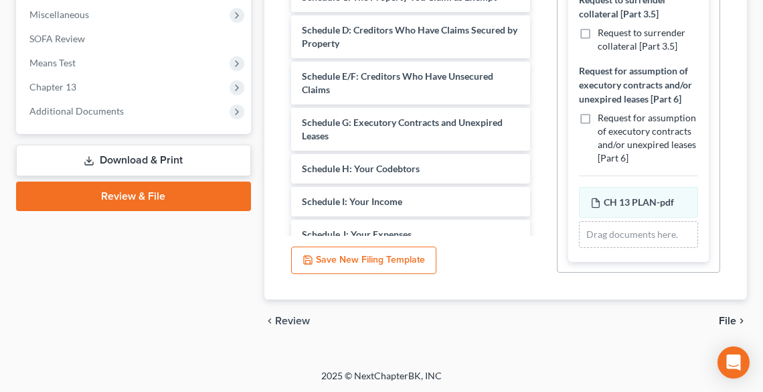
click at [725, 324] on span "File" at bounding box center [727, 320] width 17 height 11
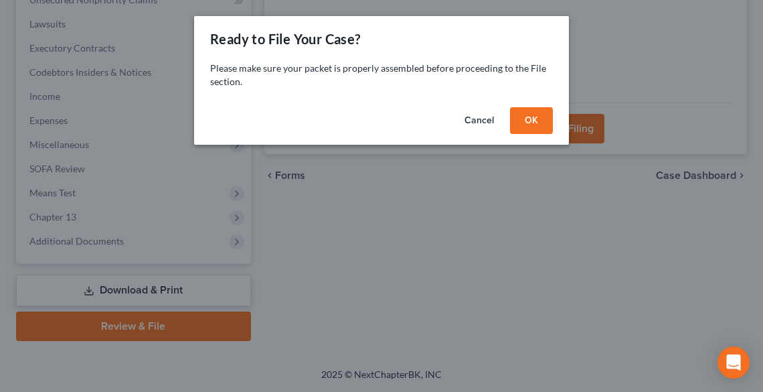
scroll to position [367, 0]
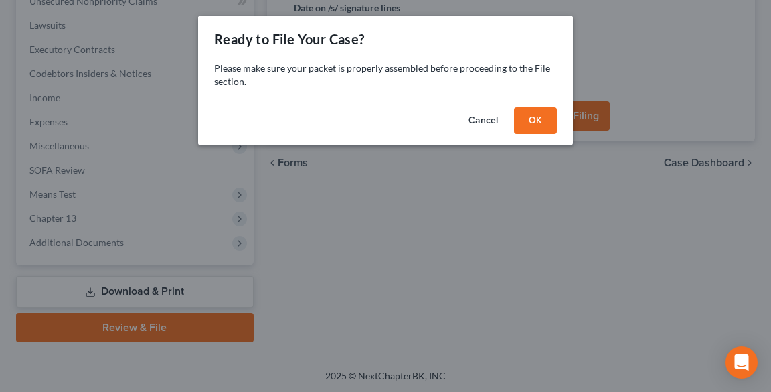
click at [533, 122] on button "OK" at bounding box center [535, 120] width 43 height 27
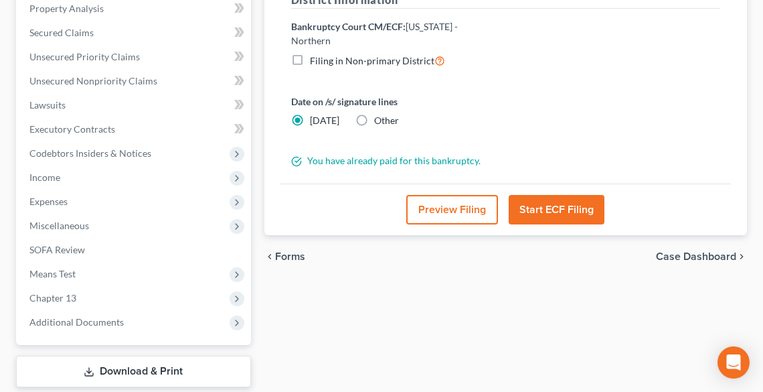
scroll to position [260, 0]
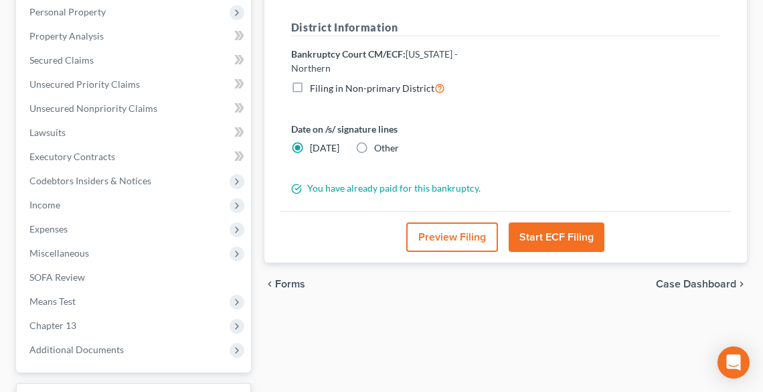
click at [562, 222] on button "Start ECF Filing" at bounding box center [557, 236] width 96 height 29
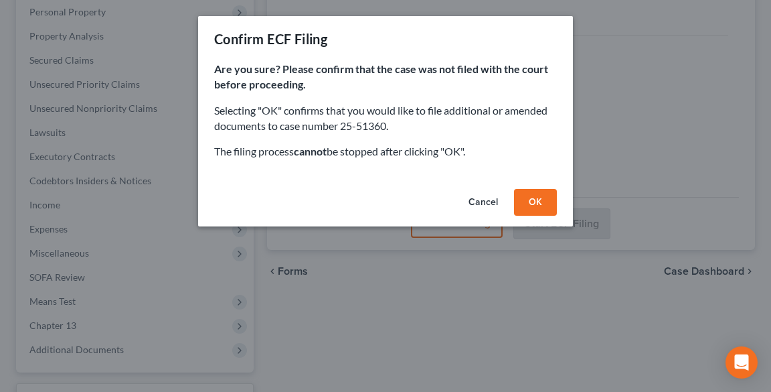
click at [529, 195] on button "OK" at bounding box center [535, 202] width 43 height 27
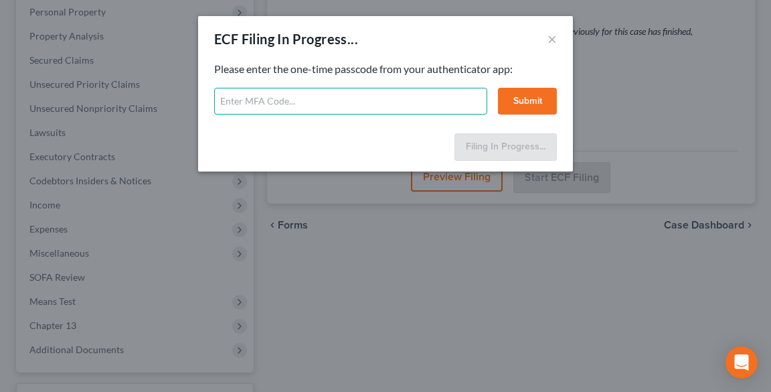
click at [238, 104] on input "text" at bounding box center [350, 101] width 273 height 27
type input "951124"
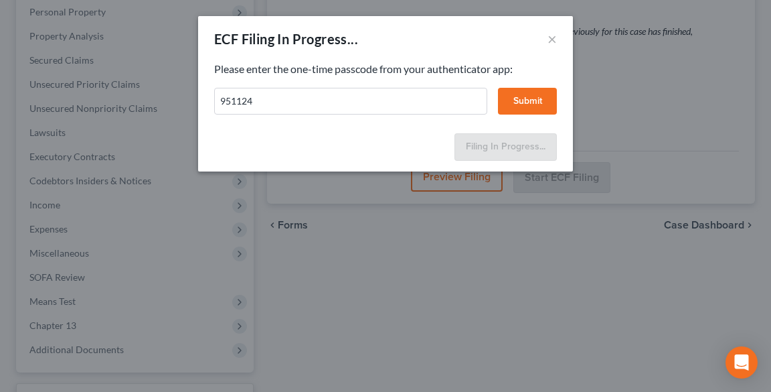
click at [525, 102] on button "Submit" at bounding box center [527, 101] width 59 height 27
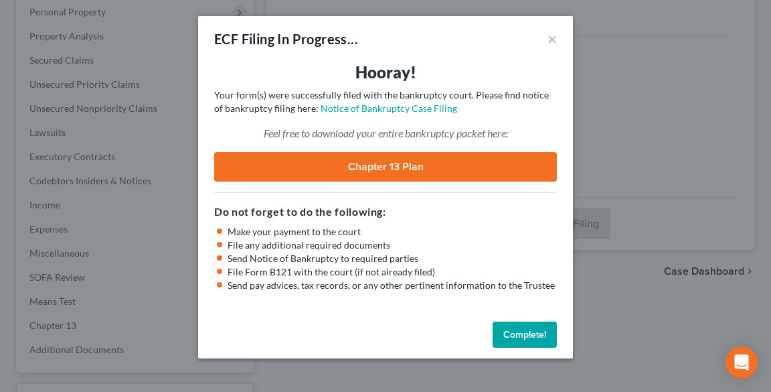
click at [521, 335] on button "Complete!" at bounding box center [525, 334] width 64 height 27
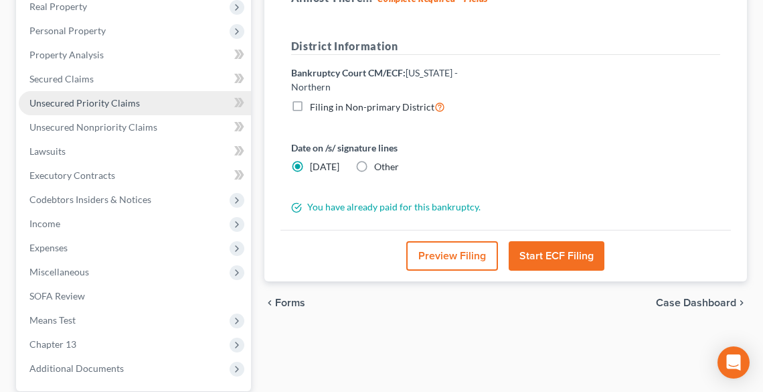
scroll to position [0, 0]
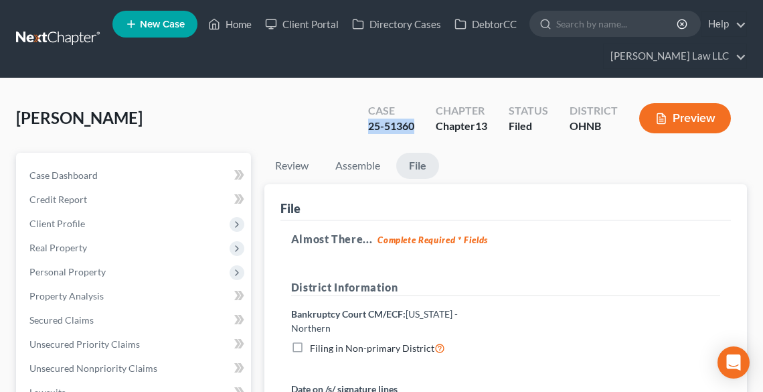
drag, startPoint x: 418, startPoint y: 126, endPoint x: 365, endPoint y: 126, distance: 53.5
click at [365, 126] on div "Case 25-51360" at bounding box center [391, 119] width 68 height 39
copy div "25-51360"
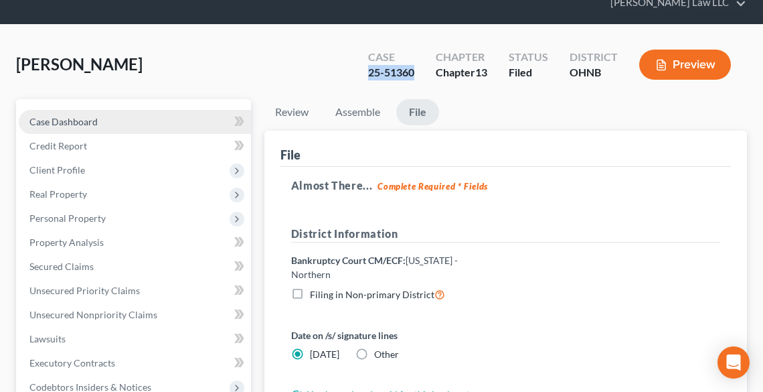
click at [73, 118] on span "Case Dashboard" at bounding box center [63, 121] width 68 height 11
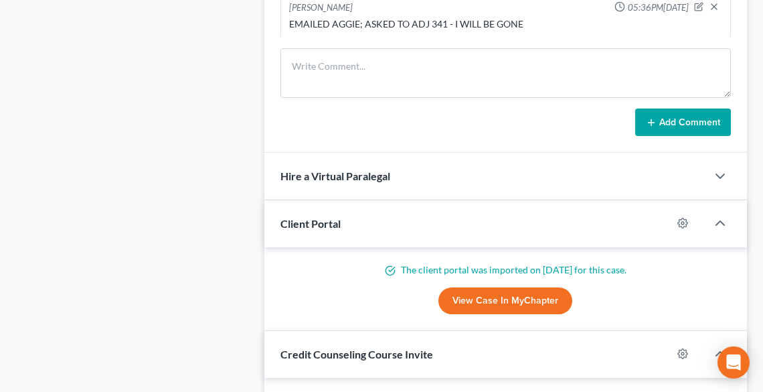
scroll to position [589, 0]
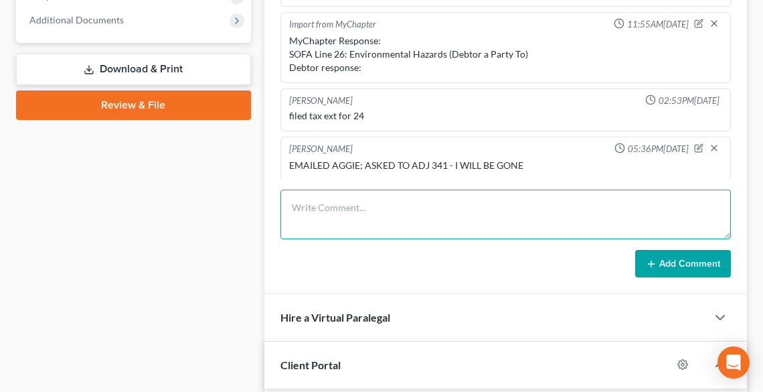
click at [354, 195] on textarea at bounding box center [505, 214] width 450 height 50
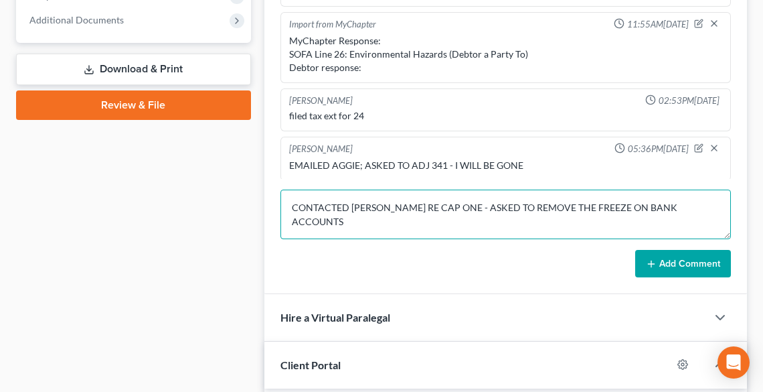
type textarea "CONTACTED ATTY RE CAP ONE - ASKED TO REMOVE THE FREEZE ON BANK ACCOUNTS"
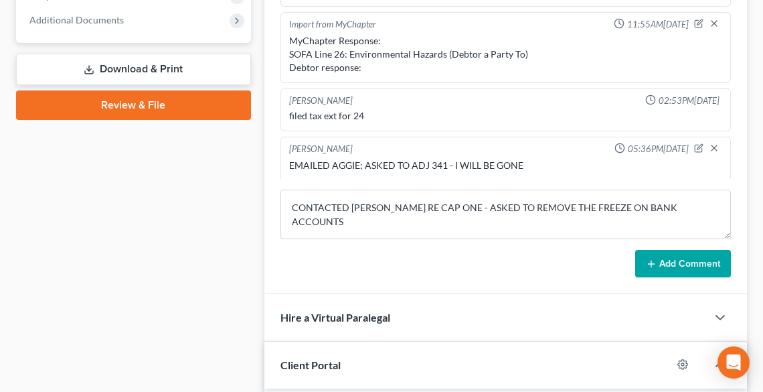
click at [669, 256] on button "Add Comment" at bounding box center [683, 264] width 96 height 28
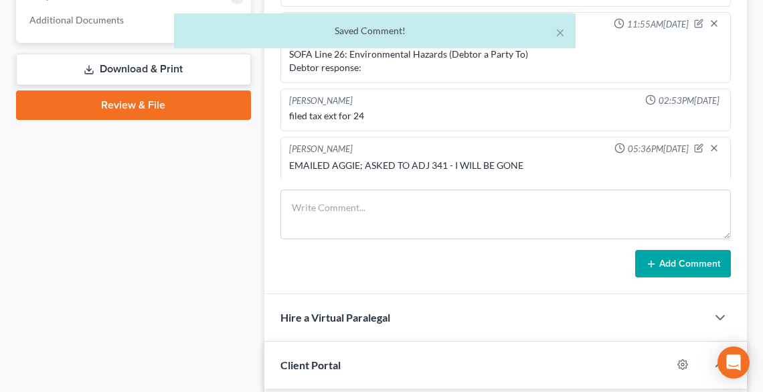
scroll to position [383, 0]
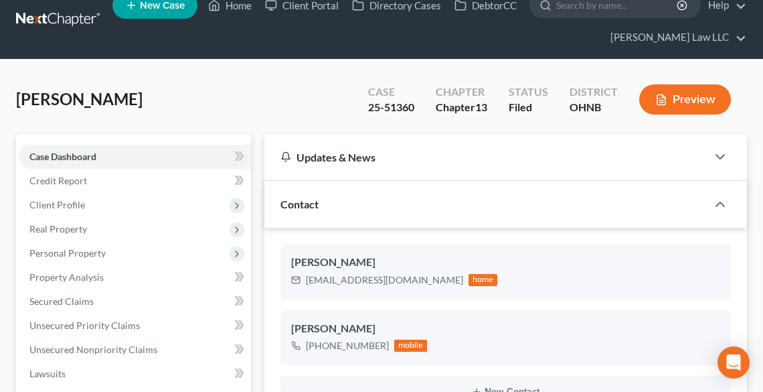
scroll to position [0, 0]
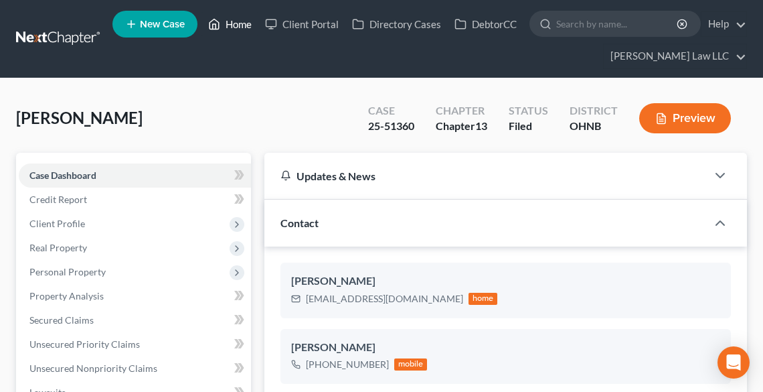
click at [231, 21] on link "Home" at bounding box center [229, 24] width 57 height 24
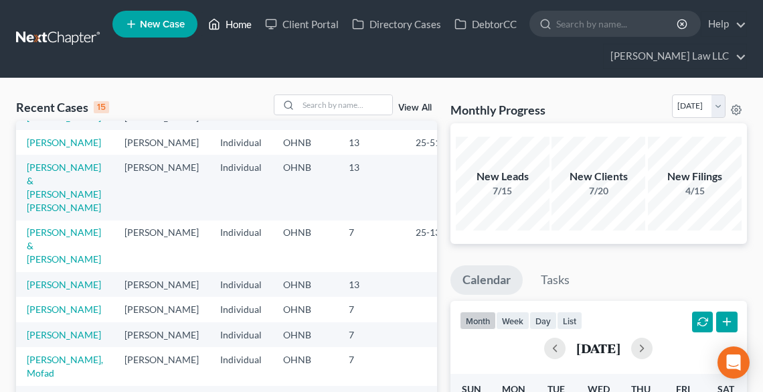
scroll to position [107, 0]
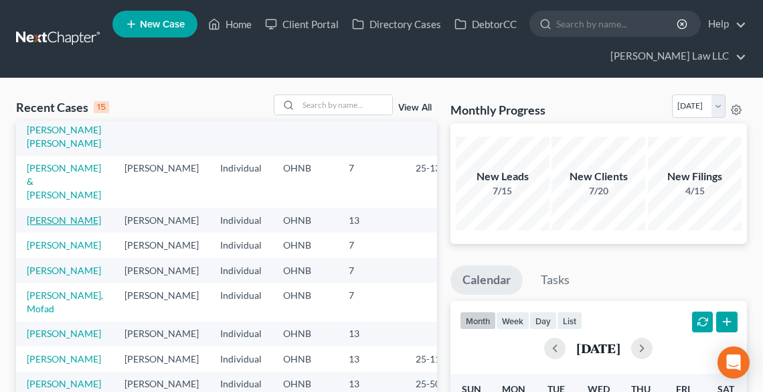
click at [54, 226] on link "[PERSON_NAME]" at bounding box center [64, 219] width 74 height 11
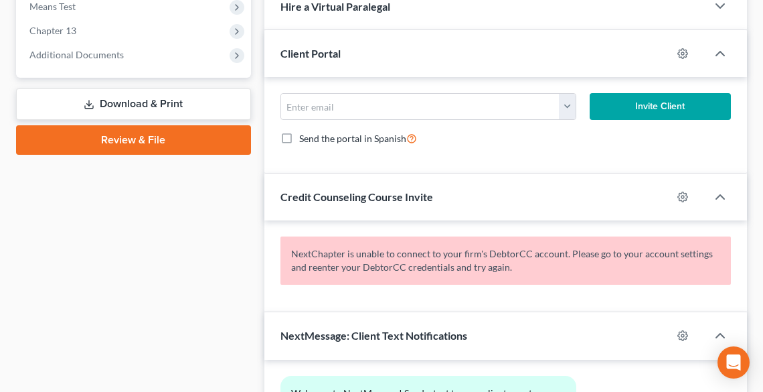
scroll to position [535, 0]
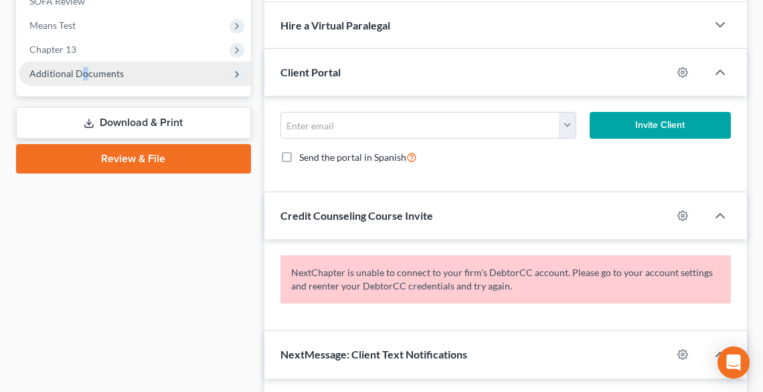
click at [82, 76] on span "Additional Documents" at bounding box center [76, 73] width 94 height 11
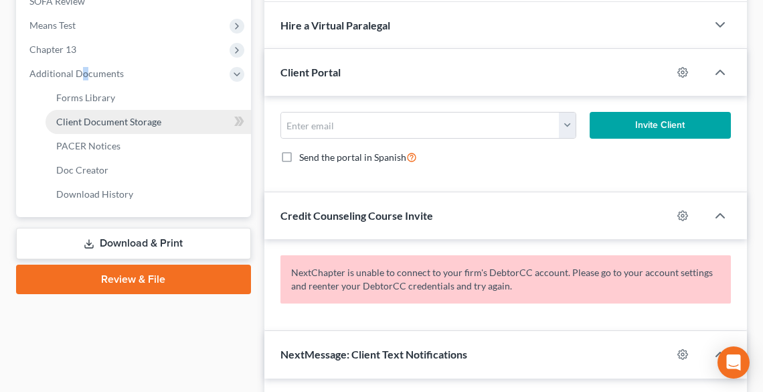
click at [76, 122] on span "Client Document Storage" at bounding box center [108, 121] width 105 height 11
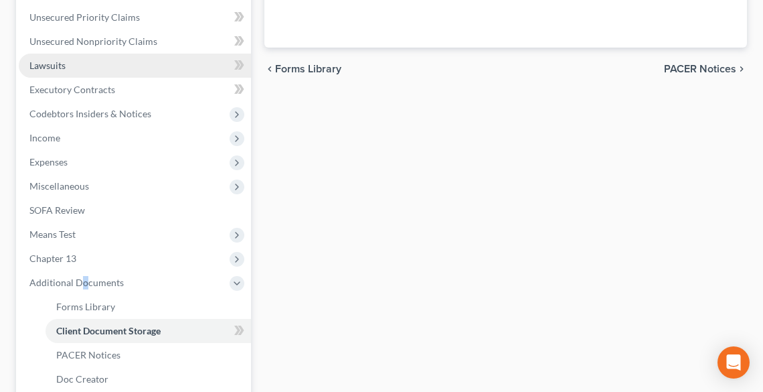
select select "5"
select select "20"
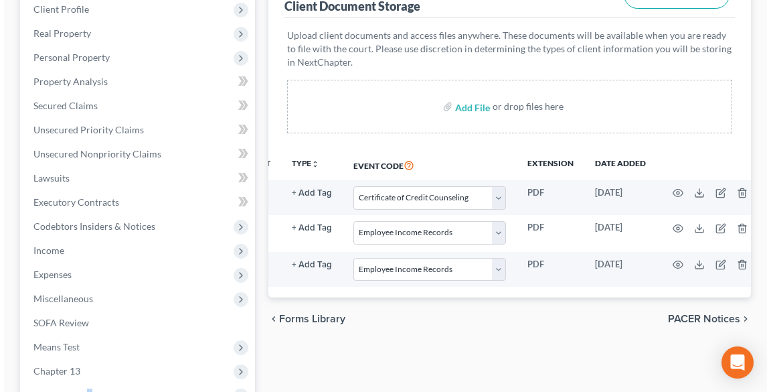
scroll to position [0, 83]
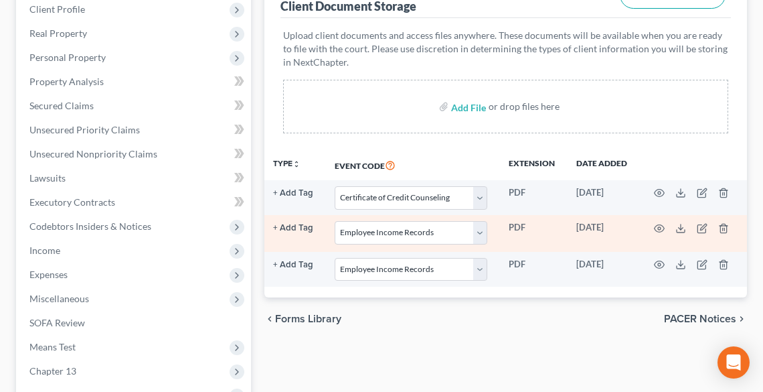
click at [720, 232] on td at bounding box center [694, 233] width 112 height 37
click at [720, 225] on icon "button" at bounding box center [723, 228] width 11 height 11
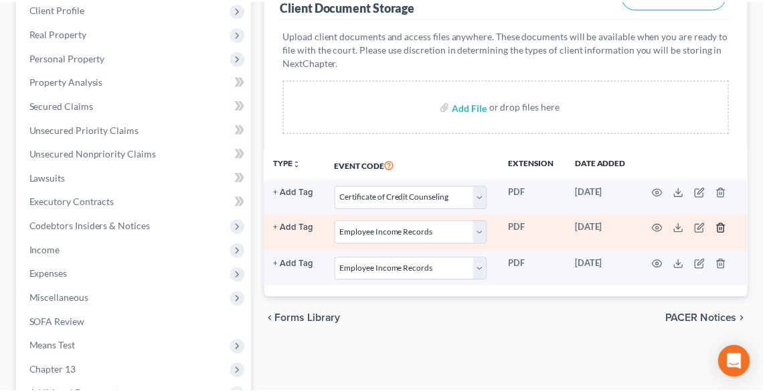
scroll to position [0, 80]
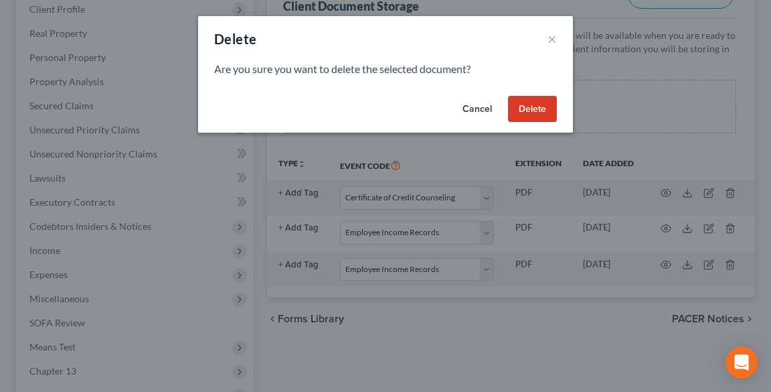
click at [525, 106] on button "Delete" at bounding box center [532, 109] width 49 height 27
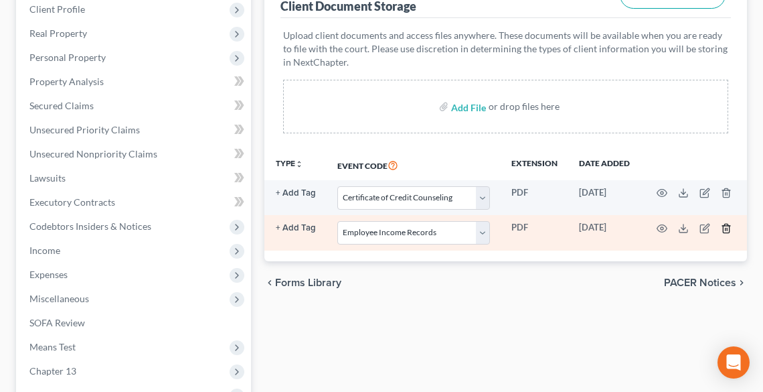
click at [724, 228] on icon "button" at bounding box center [726, 228] width 11 height 11
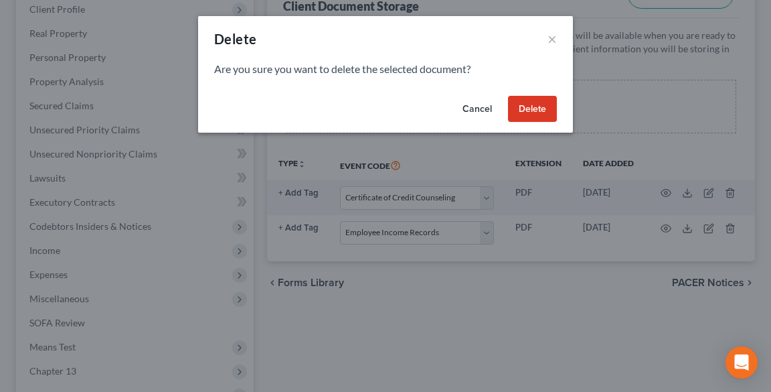
click at [535, 108] on button "Delete" at bounding box center [532, 109] width 49 height 27
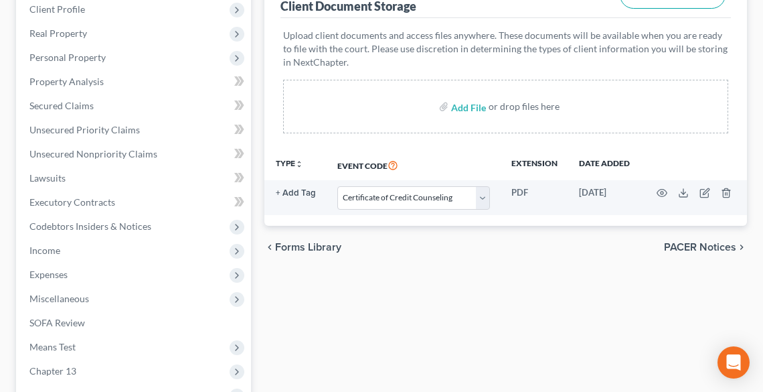
select select "5"
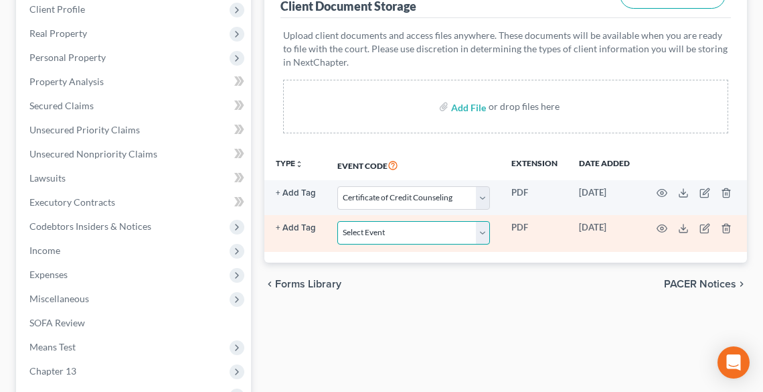
click at [414, 236] on select "Select Event 20 Largest Unsecured Creditors Amended List of Creditors (Fee) Ame…" at bounding box center [413, 232] width 153 height 23
select select "20"
click at [337, 221] on select "Select Event 20 Largest Unsecured Creditors Amended List of Creditors (Fee) Ame…" at bounding box center [413, 232] width 153 height 23
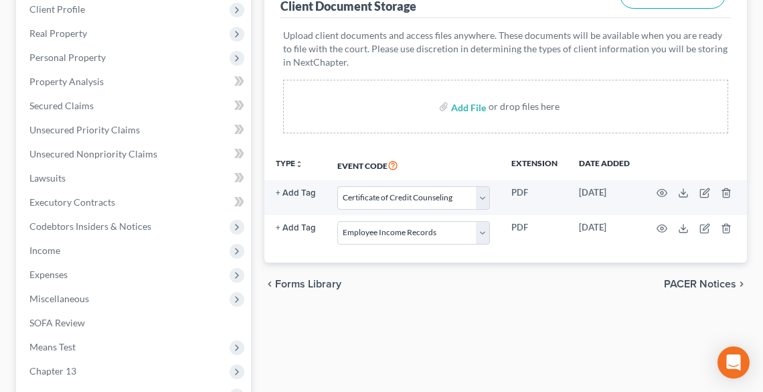
select select "5"
select select "20"
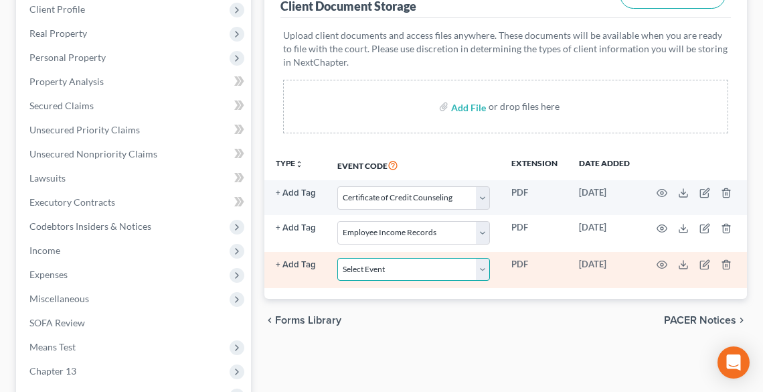
click at [394, 262] on select "Select Event 20 Largest Unsecured Creditors Amended List of Creditors (Fee) Ame…" at bounding box center [413, 269] width 153 height 23
select select "16"
click at [337, 258] on select "Select Event 20 Largest Unsecured Creditors Amended List of Creditors (Fee) Ame…" at bounding box center [413, 269] width 153 height 23
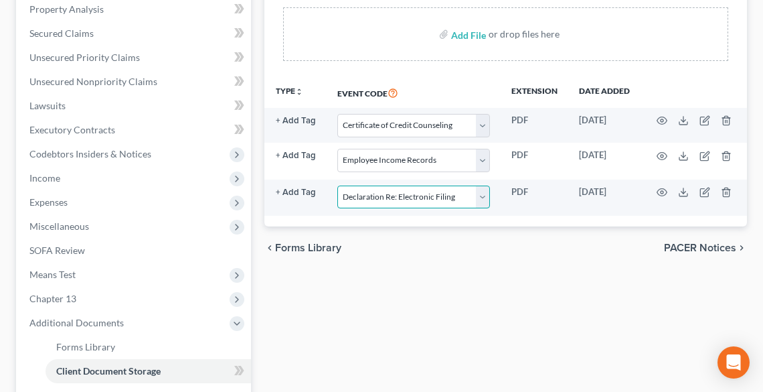
scroll to position [268, 0]
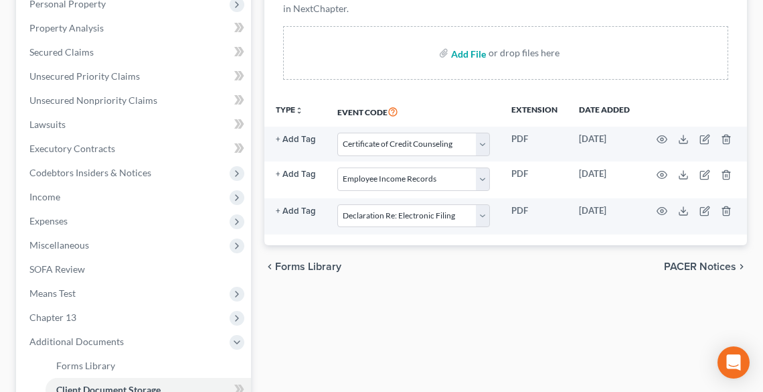
click at [465, 55] on input "file" at bounding box center [467, 53] width 32 height 24
type input "C:\fakepath\CH 13 PLAN.pdf"
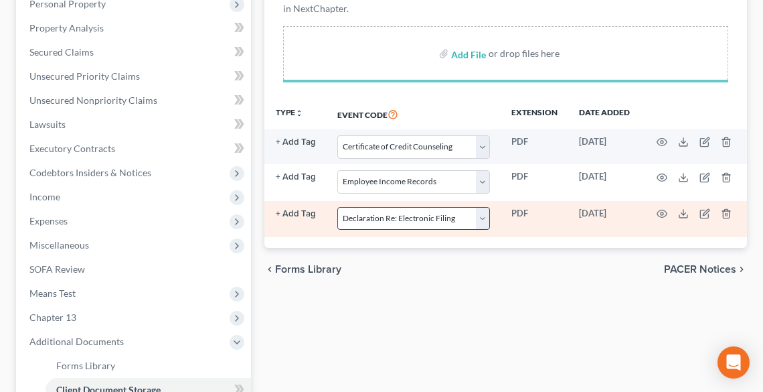
select select "5"
select select "20"
select select "16"
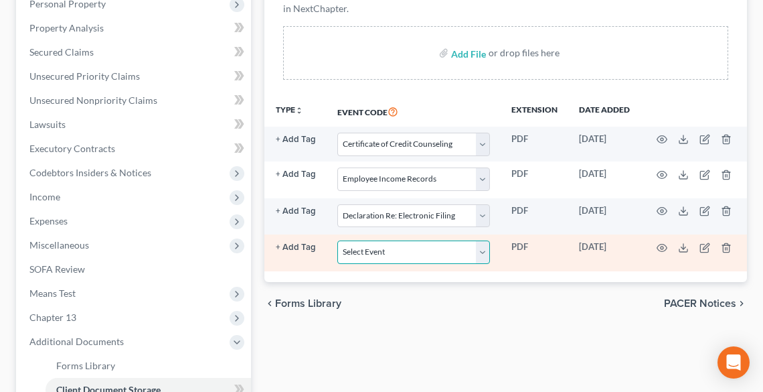
click at [397, 246] on select "Select Event 20 Largest Unsecured Creditors Amended List of Creditors (Fee) Ame…" at bounding box center [413, 251] width 153 height 23
select select "11"
click at [337, 240] on select "Select Event 20 Largest Unsecured Creditors Amended List of Creditors (Fee) Ame…" at bounding box center [413, 251] width 153 height 23
click at [664, 244] on icon "button" at bounding box center [662, 247] width 11 height 11
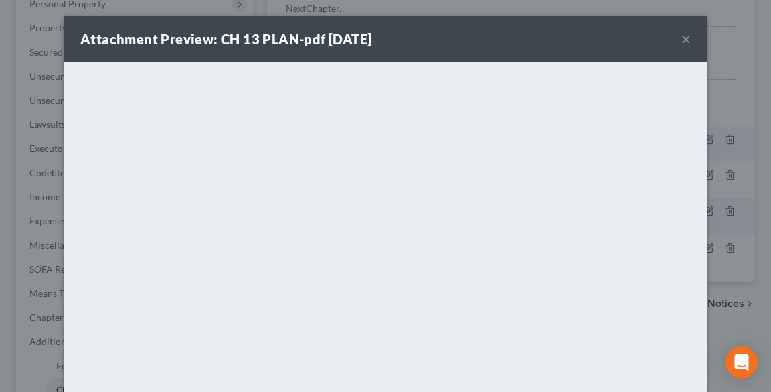
click at [681, 37] on button "×" at bounding box center [685, 39] width 9 height 16
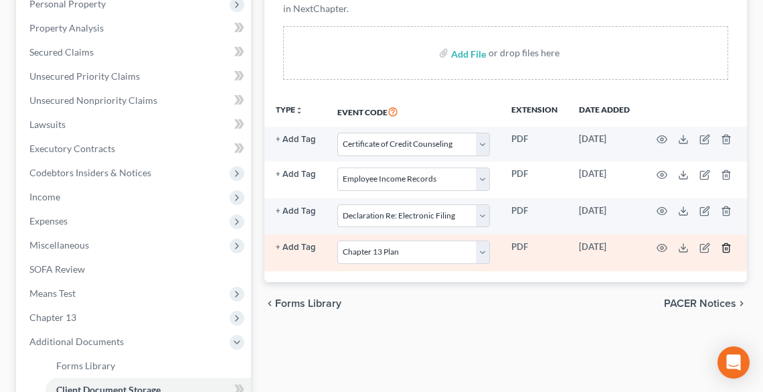
click at [723, 248] on icon "button" at bounding box center [726, 247] width 6 height 9
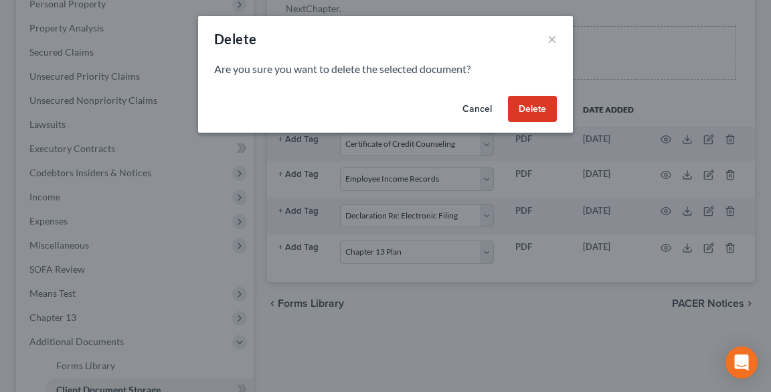
click at [530, 111] on button "Delete" at bounding box center [532, 109] width 49 height 27
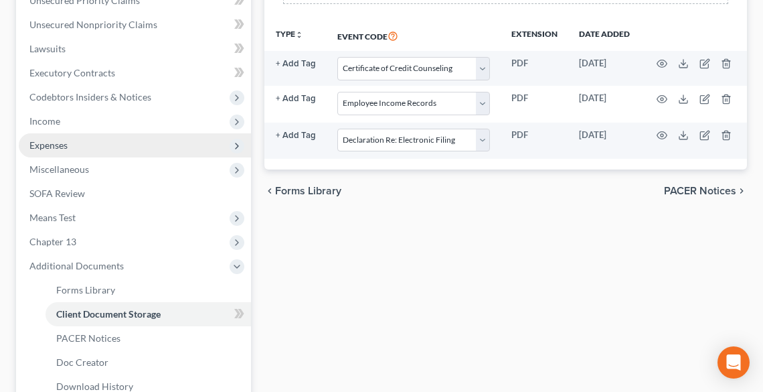
scroll to position [482, 0]
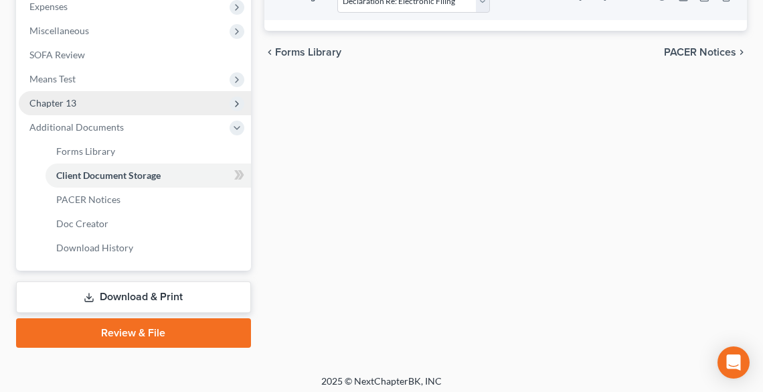
click at [60, 100] on span "Chapter 13" at bounding box center [52, 102] width 47 height 11
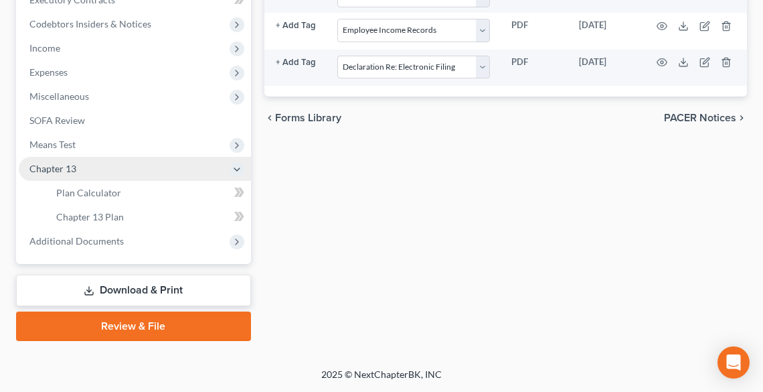
scroll to position [415, 0]
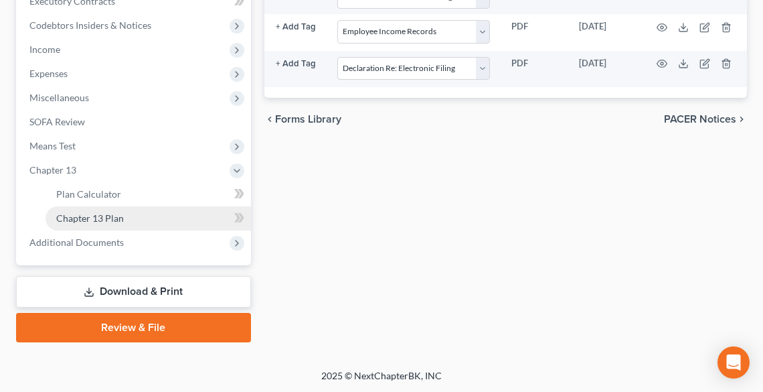
click at [90, 214] on span "Chapter 13 Plan" at bounding box center [90, 217] width 68 height 11
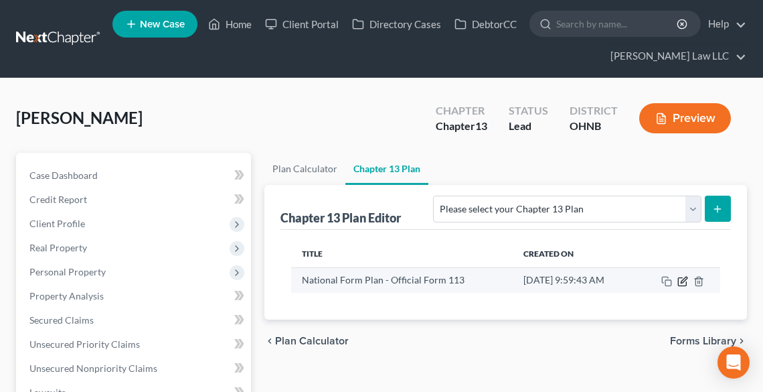
click at [682, 280] on icon "button" at bounding box center [682, 281] width 11 height 11
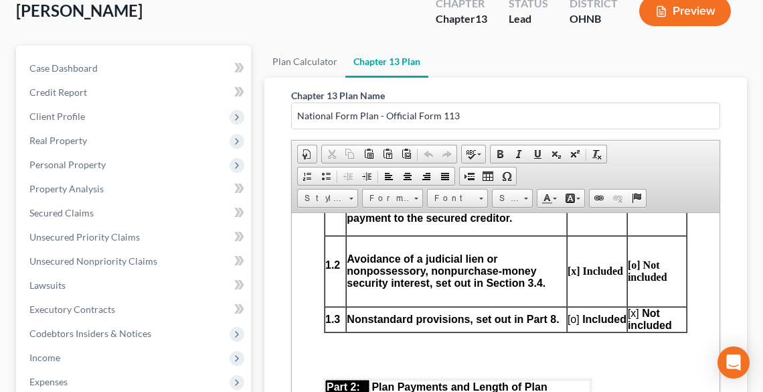
scroll to position [803, 0]
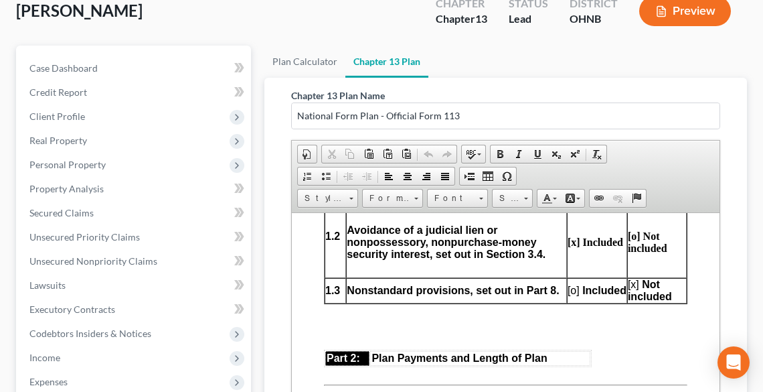
click at [568, 284] on span "[o]" at bounding box center [573, 289] width 12 height 11
click at [627, 279] on span "[x]" at bounding box center [632, 283] width 11 height 11
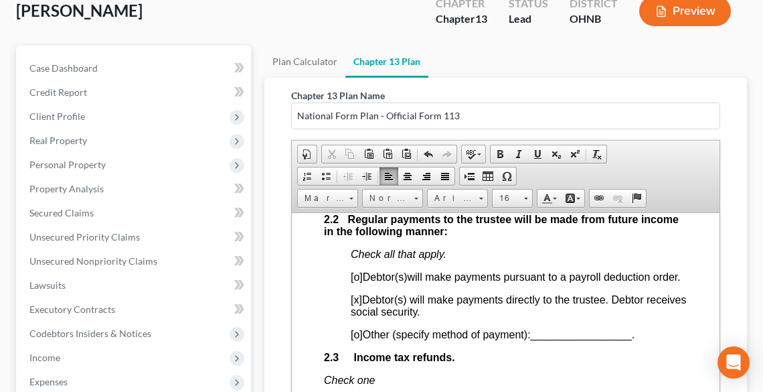
scroll to position [1124, 0]
drag, startPoint x: 367, startPoint y: 309, endPoint x: 467, endPoint y: 323, distance: 100.7
click at [467, 317] on p "[x] Debtor(s) will make payments directly to the trustee. Debtor receives socia…" at bounding box center [518, 304] width 337 height 24
click at [485, 282] on p "[o] Debtor(s) will make payments pursuant to a payroll deduction order." at bounding box center [518, 276] width 337 height 12
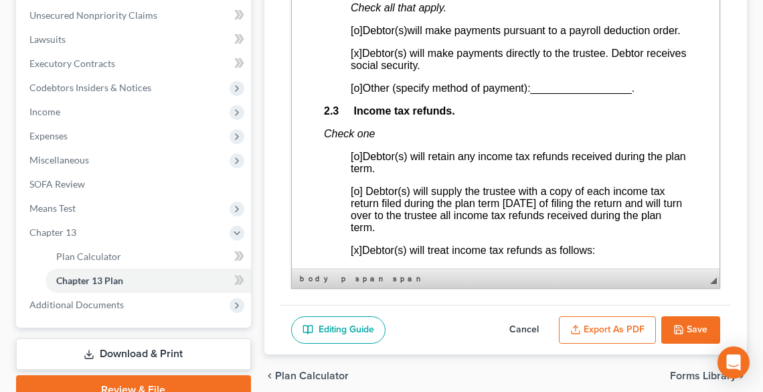
scroll to position [357, 0]
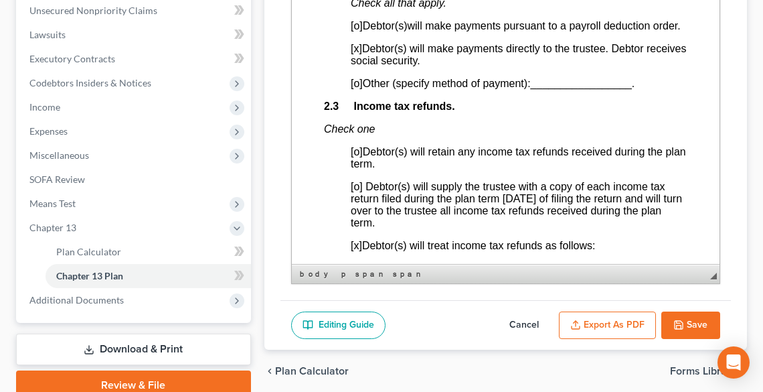
click at [693, 321] on button "Save" at bounding box center [690, 325] width 59 height 28
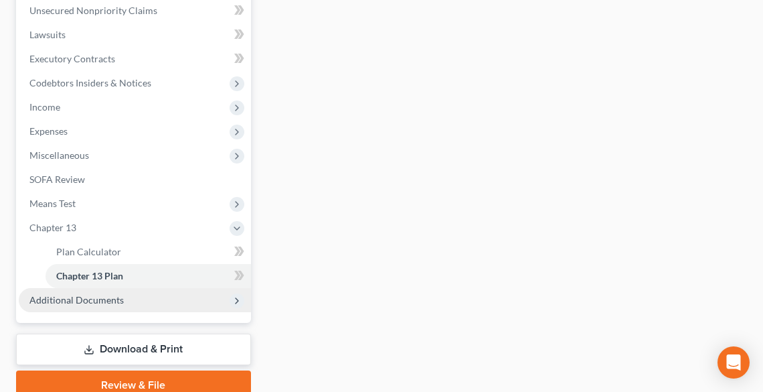
click at [129, 298] on span "Additional Documents" at bounding box center [135, 300] width 232 height 24
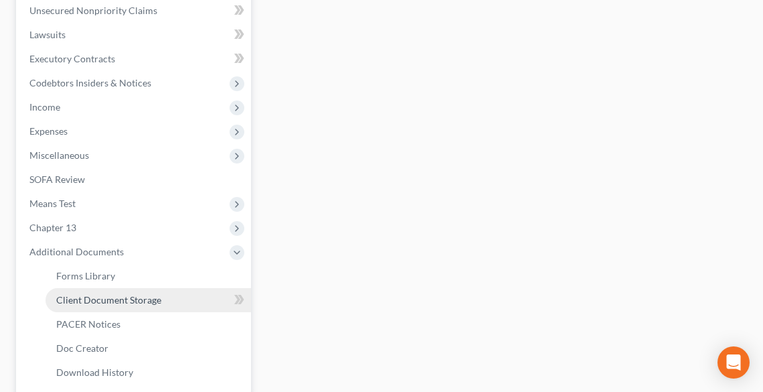
click at [129, 298] on span "Client Document Storage" at bounding box center [108, 299] width 105 height 11
select select "5"
select select "20"
select select "16"
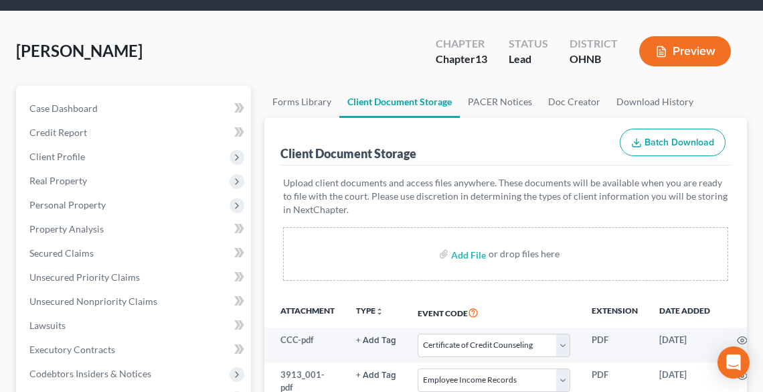
scroll to position [161, 0]
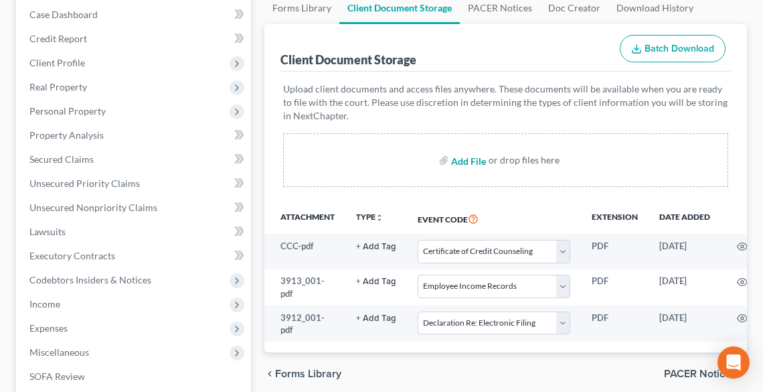
click at [471, 158] on input "file" at bounding box center [467, 160] width 32 height 24
type input "C:\fakepath\CH 13 PLAN.pdf"
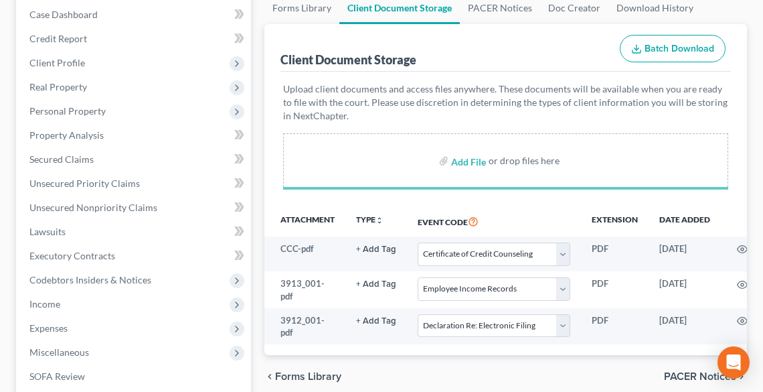
select select "5"
select select "20"
select select "16"
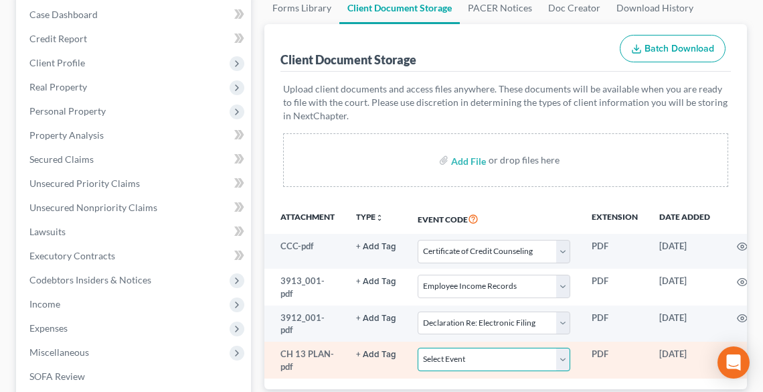
click at [518, 357] on select "Select Event 20 Largest Unsecured Creditors Amended List of Creditors (Fee) Ame…" at bounding box center [494, 358] width 153 height 23
select select "11"
click at [418, 347] on select "Select Event 20 Largest Unsecured Creditors Amended List of Creditors (Fee) Ame…" at bounding box center [494, 358] width 153 height 23
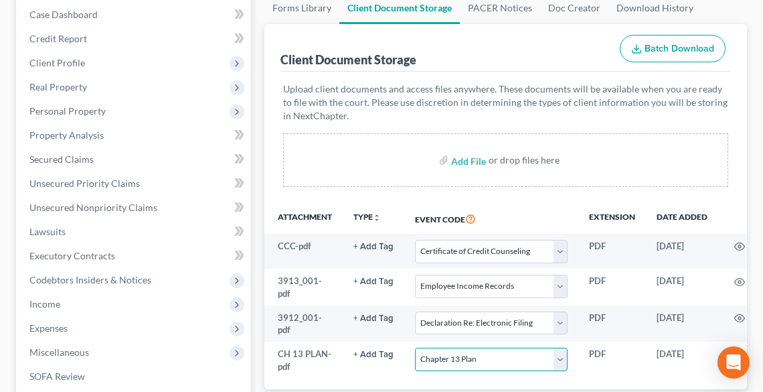
scroll to position [0, 86]
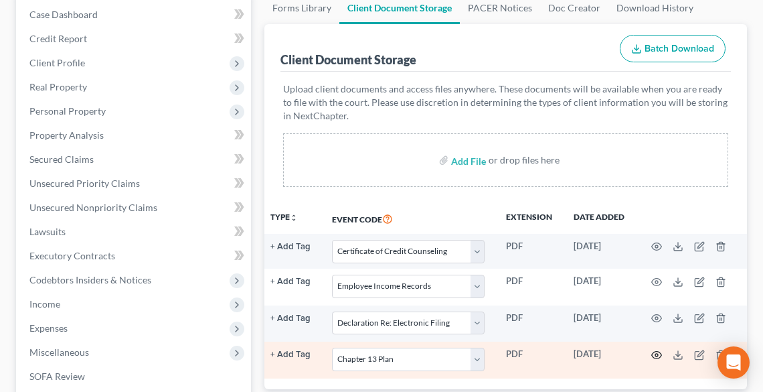
click at [655, 359] on icon "button" at bounding box center [656, 354] width 11 height 11
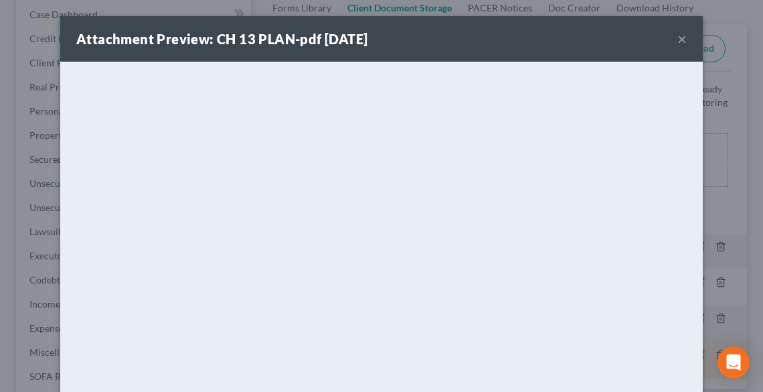
scroll to position [0, 80]
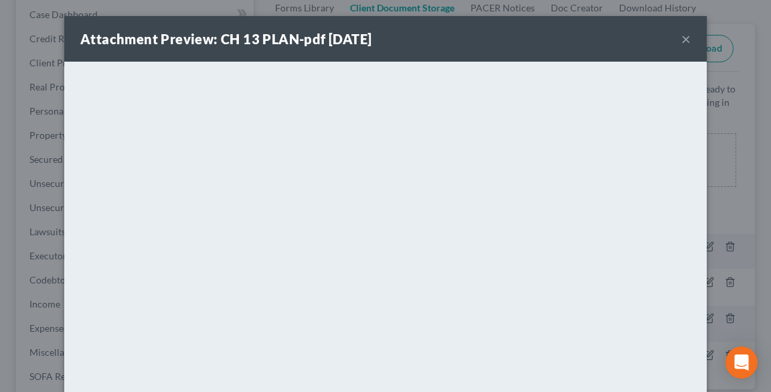
click at [685, 39] on button "×" at bounding box center [685, 39] width 9 height 16
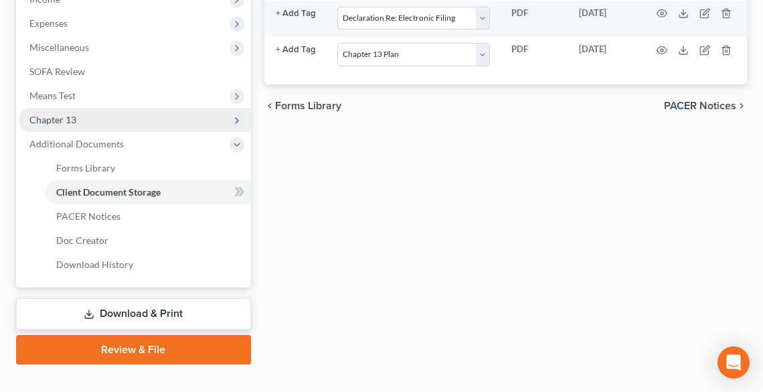
scroll to position [487, 0]
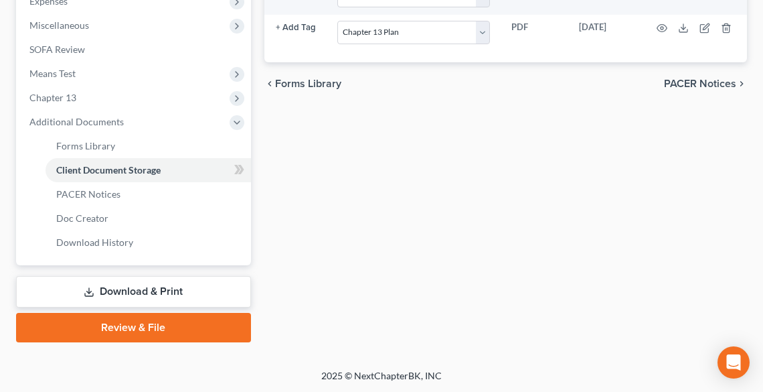
click at [162, 323] on link "Review & File" at bounding box center [133, 327] width 235 height 29
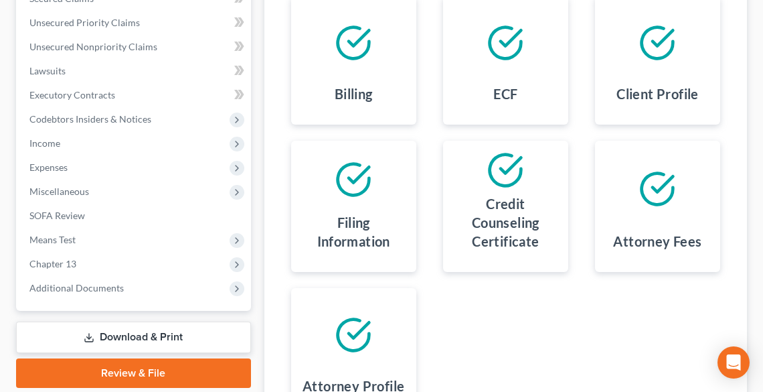
scroll to position [471, 0]
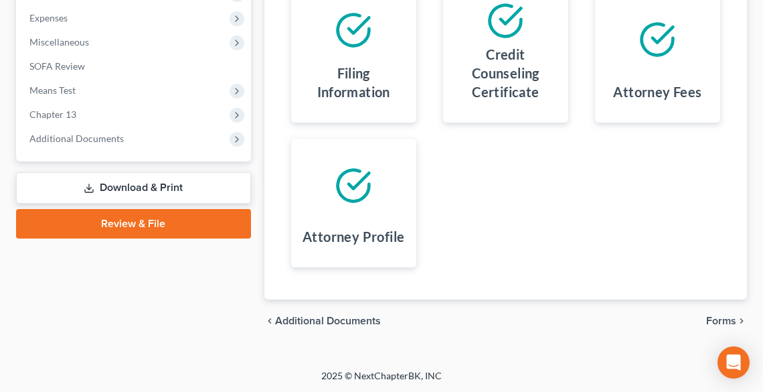
click at [721, 318] on span "Forms" at bounding box center [721, 320] width 30 height 11
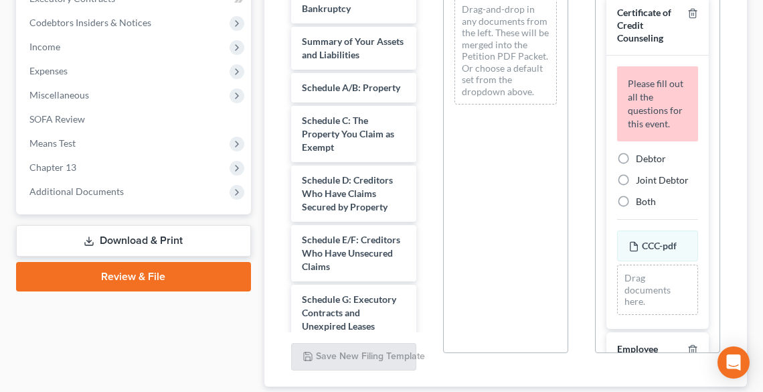
scroll to position [417, 0]
click at [637, 165] on span "Debtor" at bounding box center [651, 158] width 30 height 11
click at [641, 161] on input "Debtor" at bounding box center [645, 157] width 9 height 9
radio input "true"
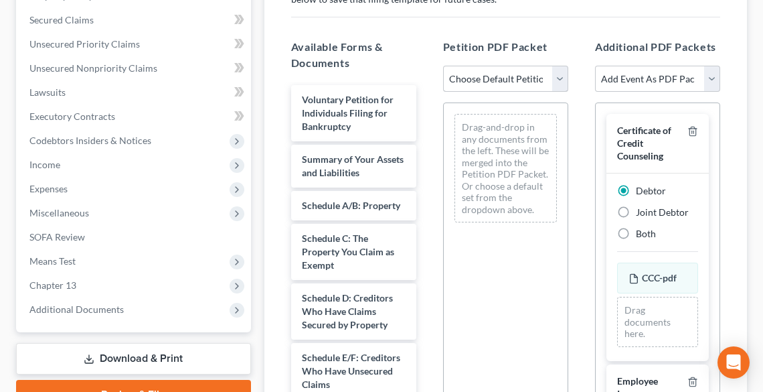
scroll to position [256, 0]
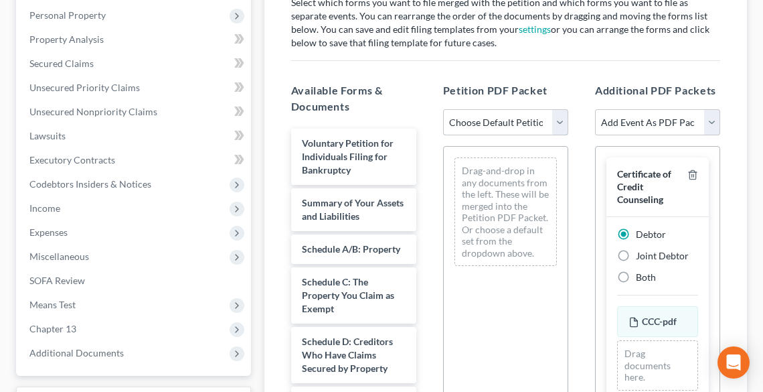
click at [522, 118] on select "Choose Default Petition PDF Packet Complete Bankruptcy Petition (all forms and …" at bounding box center [505, 122] width 125 height 27
select select "0"
click at [443, 109] on select "Choose Default Petition PDF Packet Complete Bankruptcy Petition (all forms and …" at bounding box center [505, 122] width 125 height 27
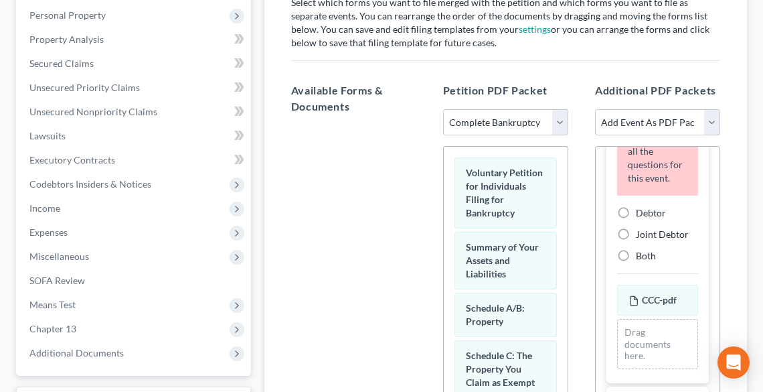
click at [636, 220] on label "Debtor" at bounding box center [651, 212] width 30 height 13
click at [641, 215] on input "Debtor" at bounding box center [645, 210] width 9 height 9
radio input "true"
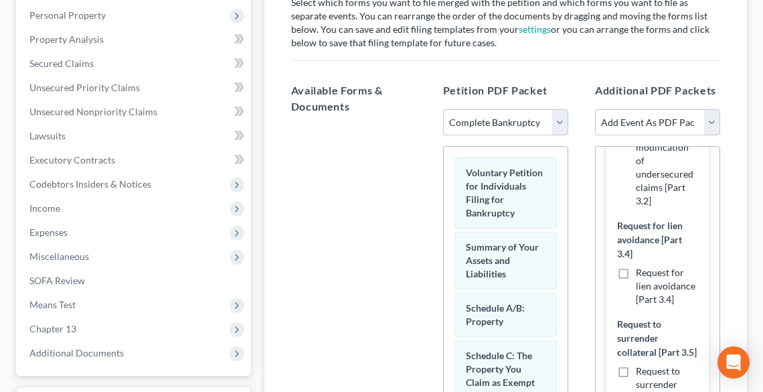
scroll to position [918, 0]
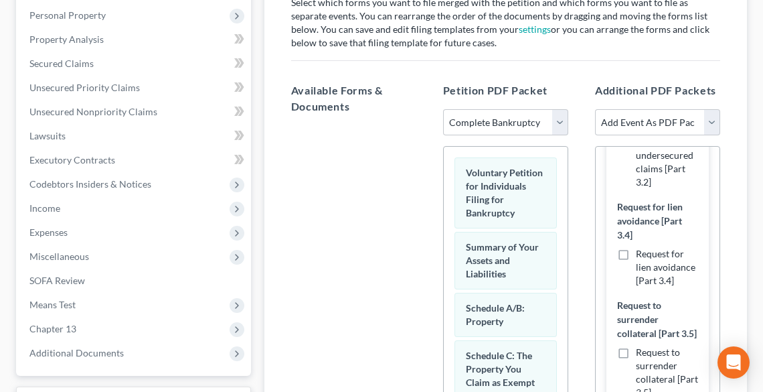
click at [636, 287] on label "Request for lien avoidance [Part 3.4]" at bounding box center [667, 267] width 62 height 40
click at [641, 256] on input "Request for lien avoidance [Part 3.4]" at bounding box center [645, 251] width 9 height 9
checkbox input "true"
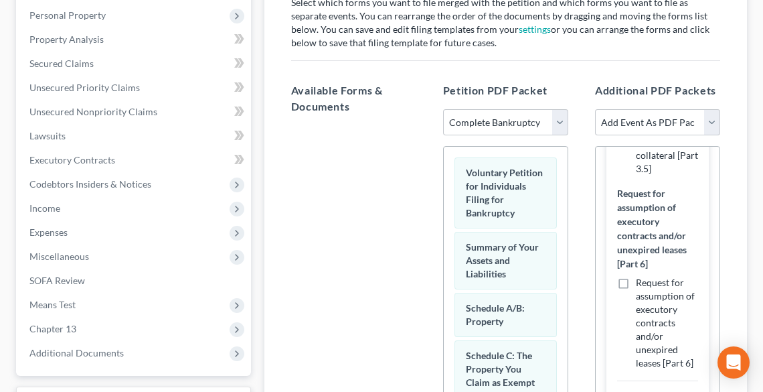
scroll to position [1218, 0]
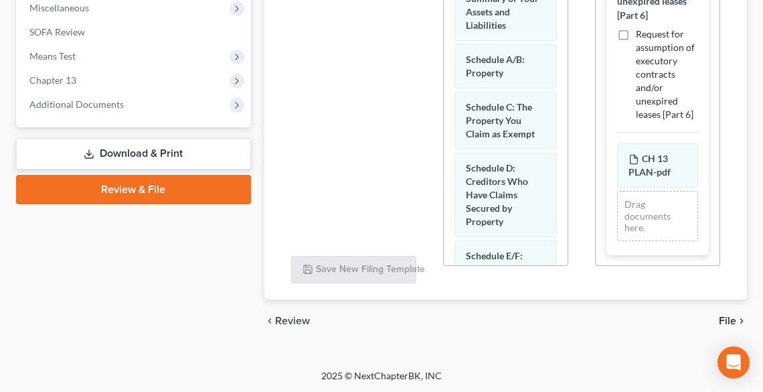
click at [730, 316] on span "File" at bounding box center [727, 320] width 17 height 11
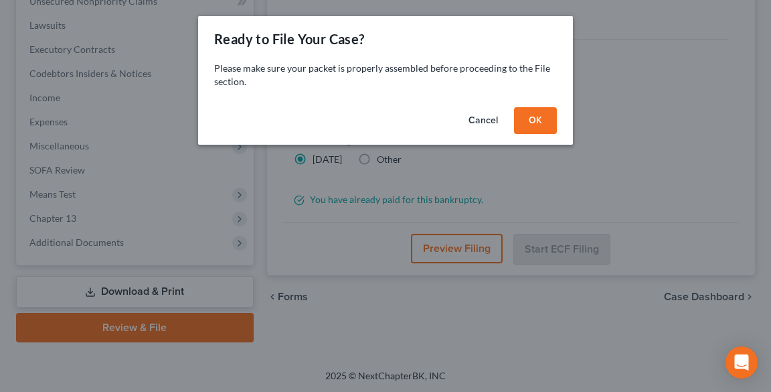
click at [543, 116] on button "OK" at bounding box center [535, 120] width 43 height 27
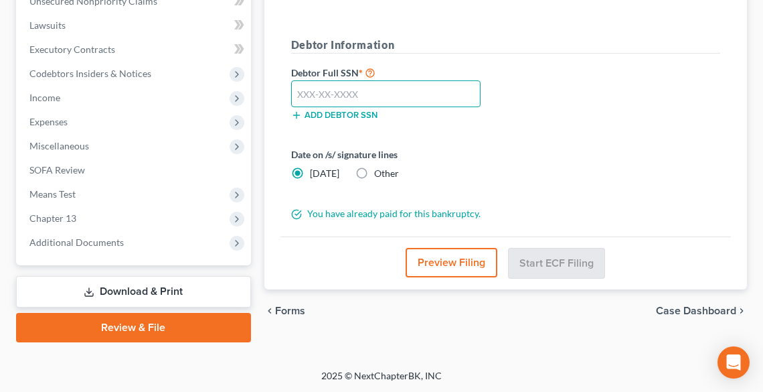
click at [391, 88] on input "text" at bounding box center [385, 93] width 189 height 27
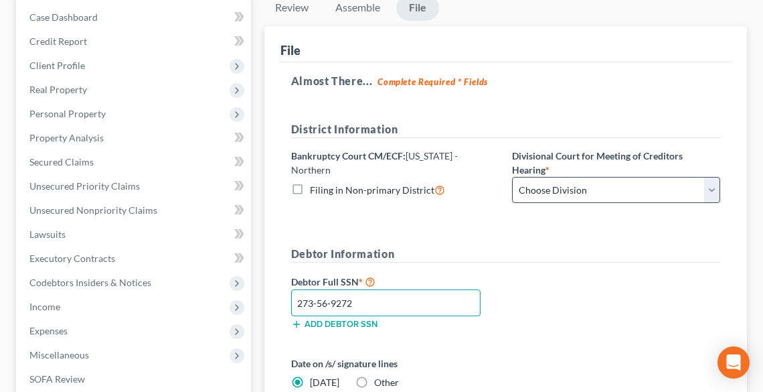
scroll to position [153, 0]
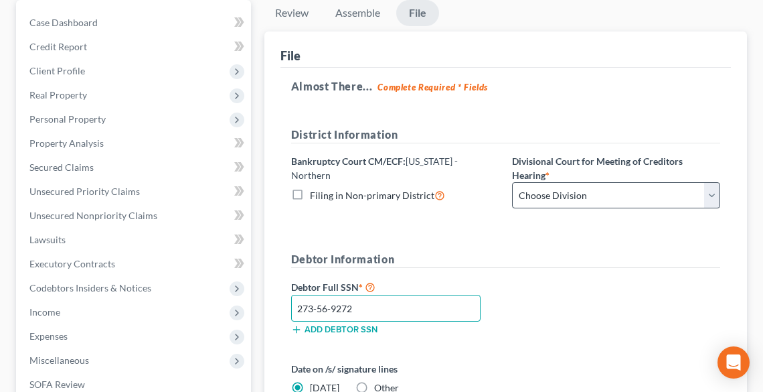
type input "273-56-9272"
click at [566, 193] on select "Choose Division Akron Canton Cleveland Toledo Youngstown" at bounding box center [616, 195] width 208 height 27
select select "0"
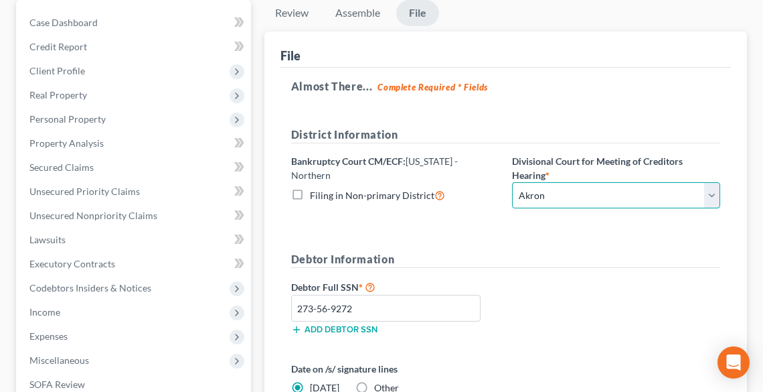
click at [512, 182] on select "Choose Division Akron Canton Cleveland Toledo Youngstown" at bounding box center [616, 195] width 208 height 27
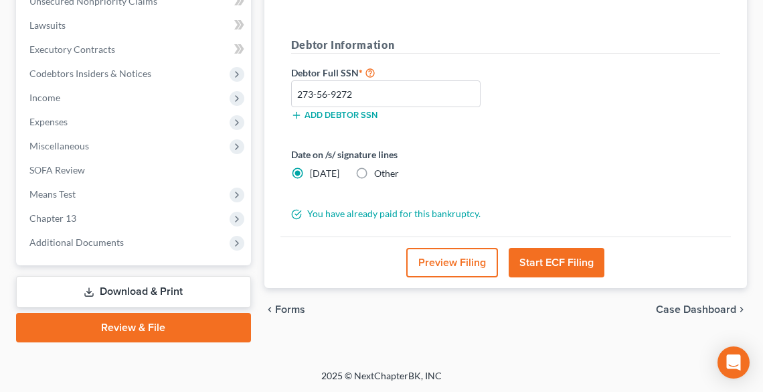
click at [471, 261] on button "Preview Filing" at bounding box center [452, 262] width 92 height 29
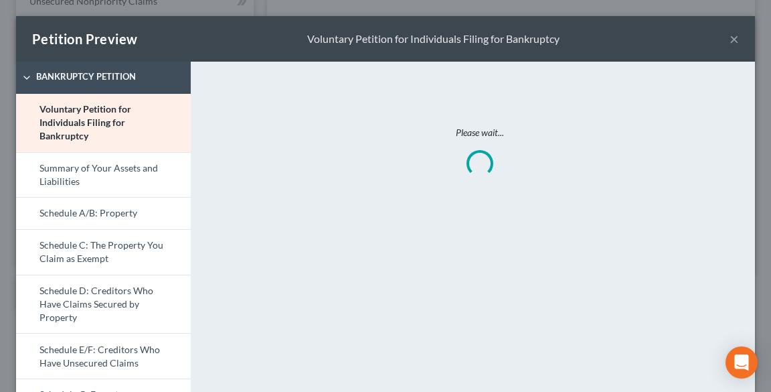
click at [730, 36] on button "×" at bounding box center [734, 39] width 9 height 16
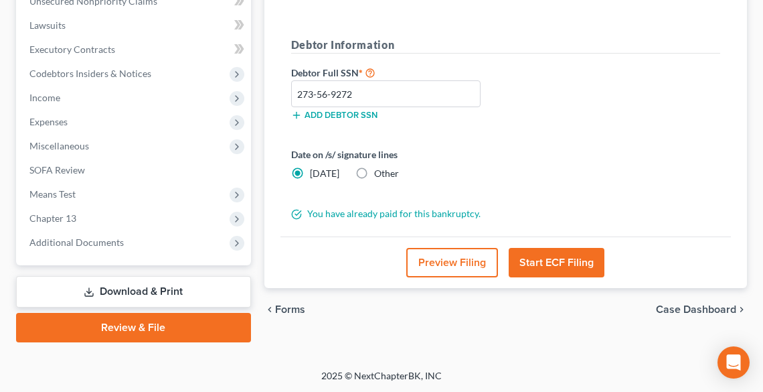
click at [548, 258] on button "Start ECF Filing" at bounding box center [557, 262] width 96 height 29
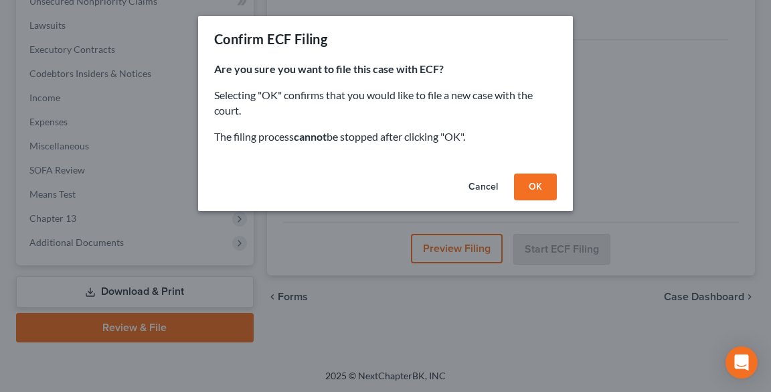
click at [533, 179] on button "OK" at bounding box center [535, 186] width 43 height 27
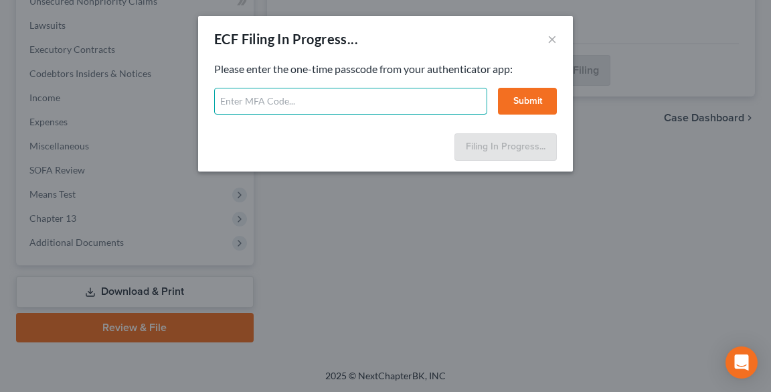
click at [345, 104] on input "text" at bounding box center [350, 101] width 273 height 27
type input "648133"
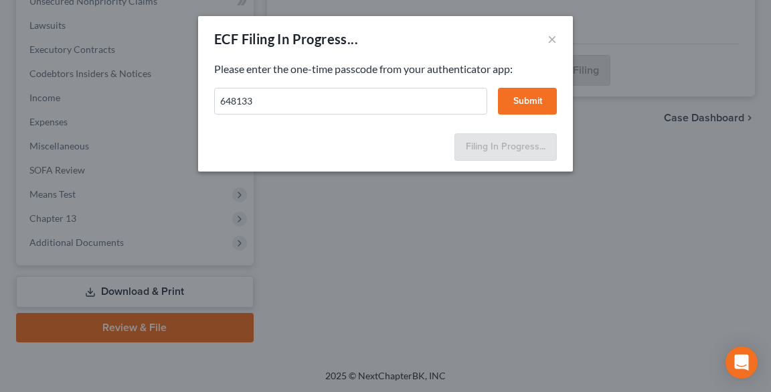
click at [517, 102] on button "Submit" at bounding box center [527, 101] width 59 height 27
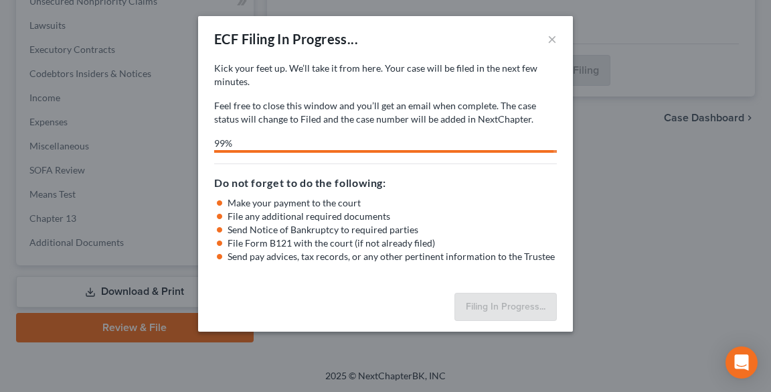
select select "0"
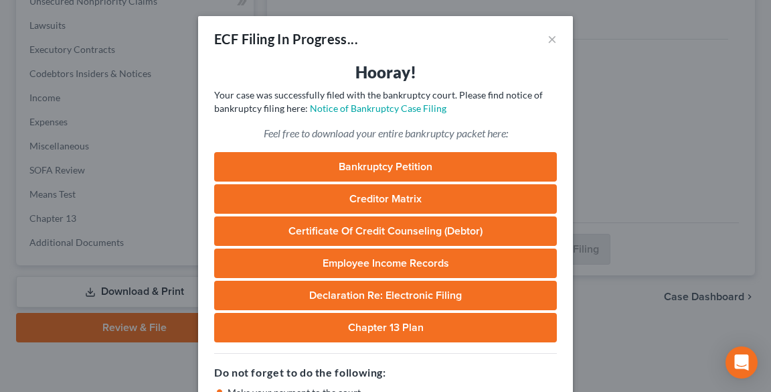
click at [436, 159] on link "Bankruptcy Petition" at bounding box center [385, 166] width 343 height 29
click at [383, 101] on p "Your case was successfully filed with the bankruptcy court. Please find notice …" at bounding box center [385, 101] width 343 height 27
click at [389, 110] on link "Notice of Bankruptcy Case Filing" at bounding box center [378, 107] width 137 height 11
click at [548, 39] on button "×" at bounding box center [552, 39] width 9 height 16
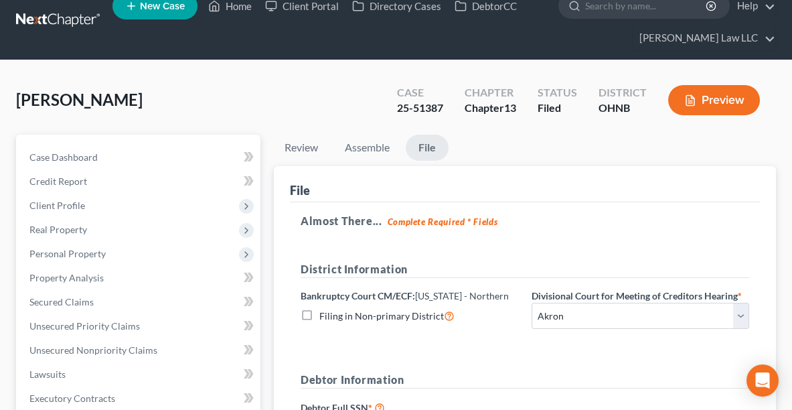
scroll to position [11, 0]
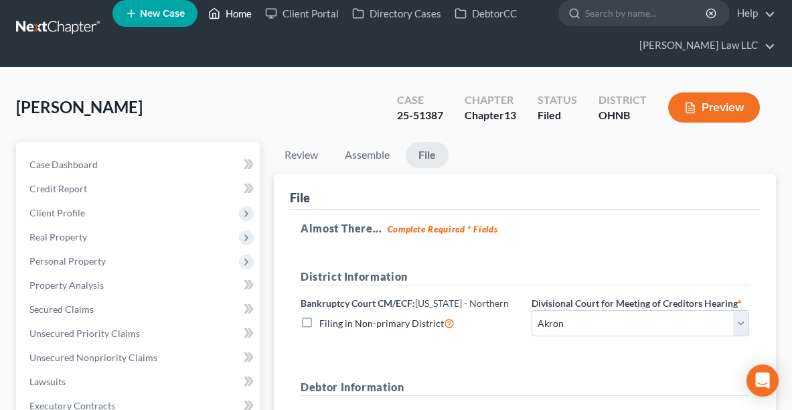
click at [244, 12] on link "Home" at bounding box center [229, 13] width 57 height 24
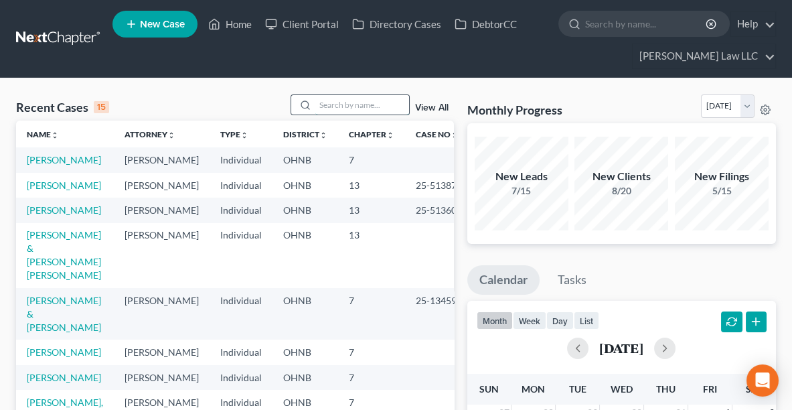
click at [345, 108] on input "search" at bounding box center [362, 104] width 94 height 19
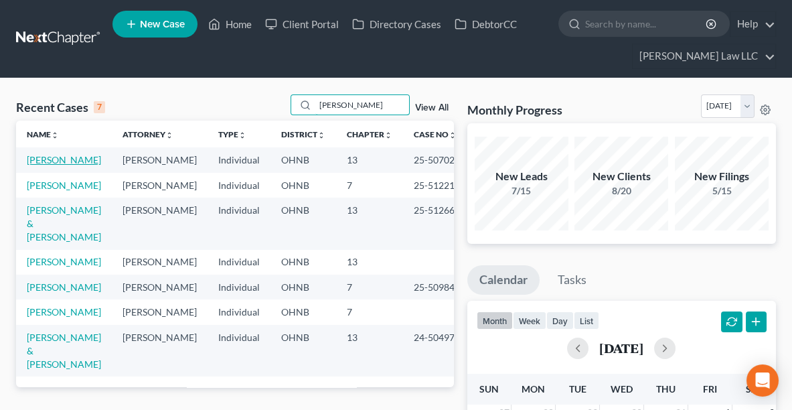
type input "bert"
click at [64, 159] on link "[PERSON_NAME]" at bounding box center [64, 159] width 74 height 11
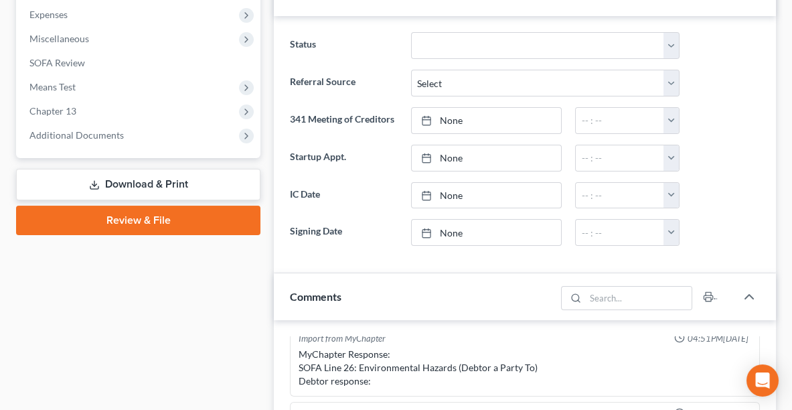
scroll to position [470, 0]
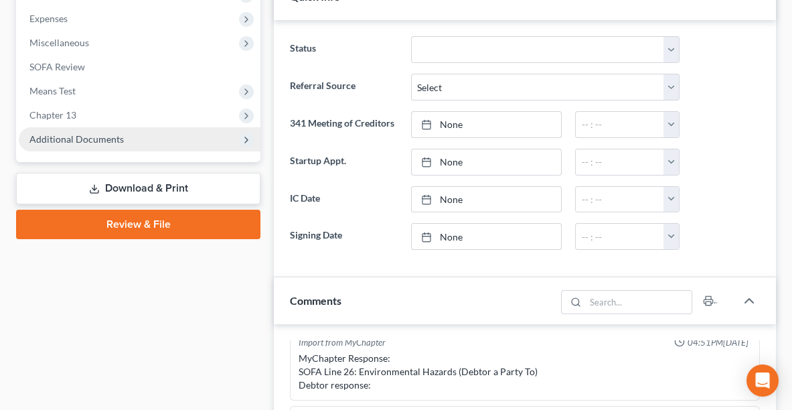
click at [153, 133] on span "Additional Documents" at bounding box center [140, 139] width 242 height 24
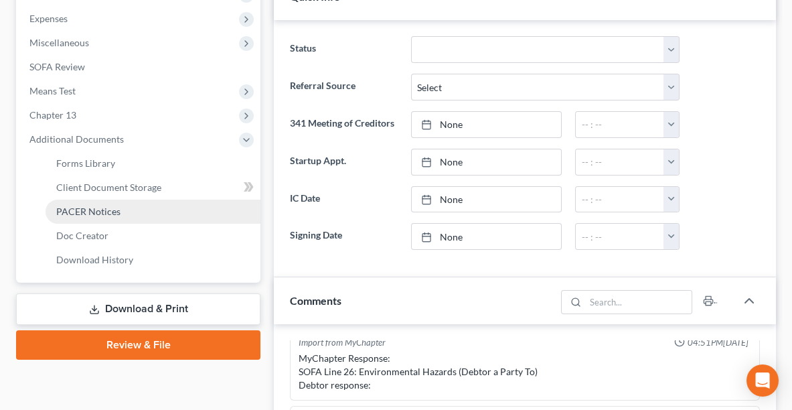
click at [126, 212] on link "PACER Notices" at bounding box center [153, 211] width 215 height 24
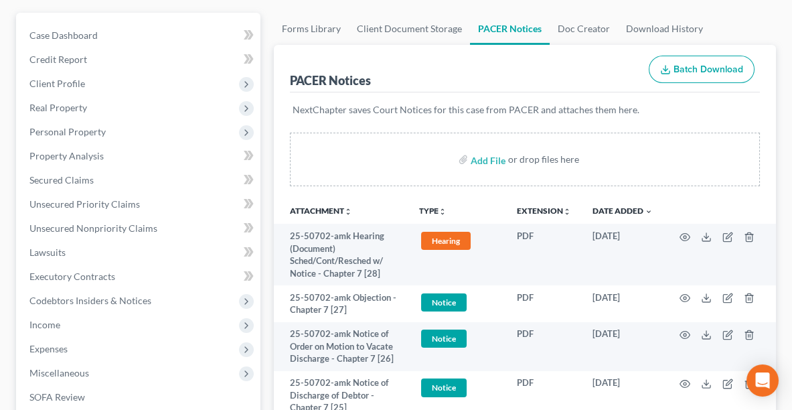
scroll to position [152, 0]
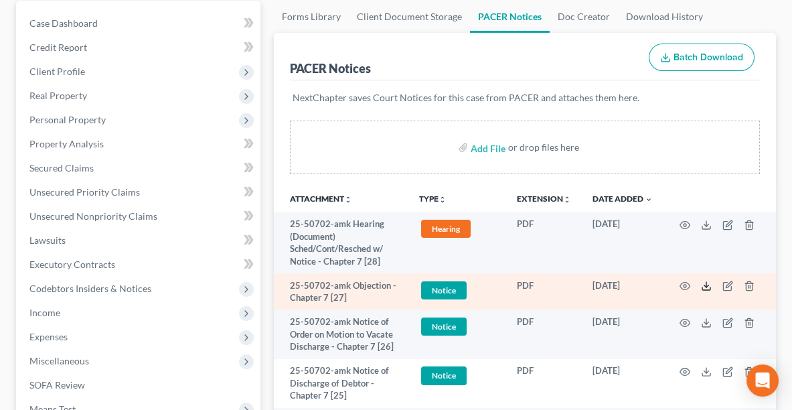
click at [707, 284] on icon at bounding box center [706, 285] width 11 height 11
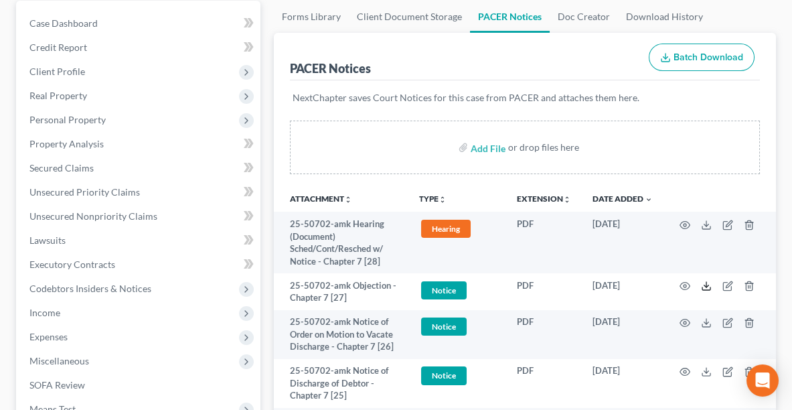
scroll to position [0, 0]
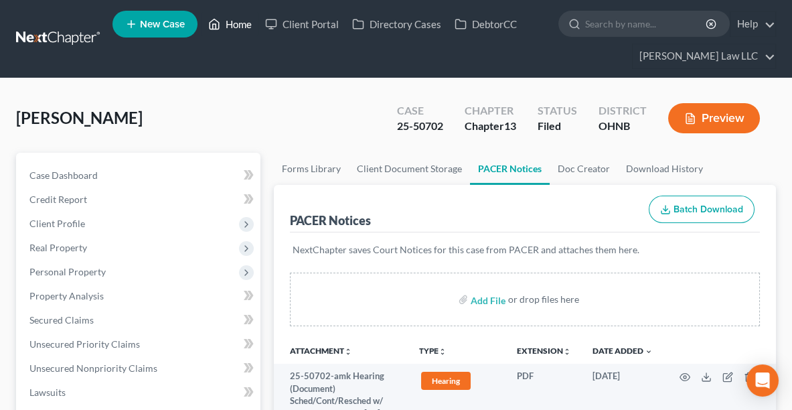
click at [244, 26] on link "Home" at bounding box center [229, 24] width 57 height 24
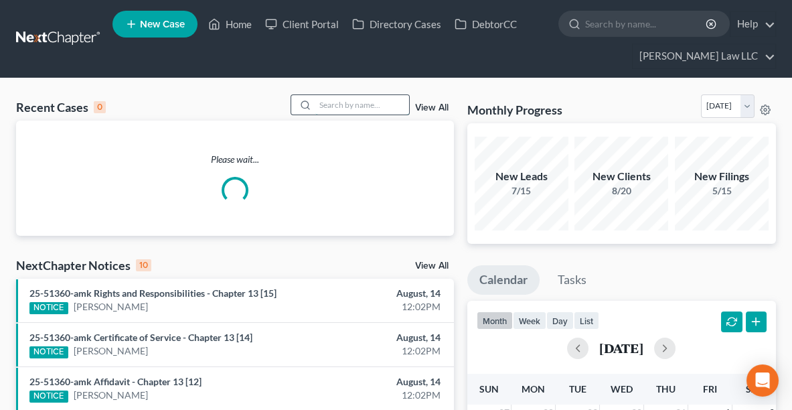
click at [365, 104] on input "search" at bounding box center [362, 104] width 94 height 19
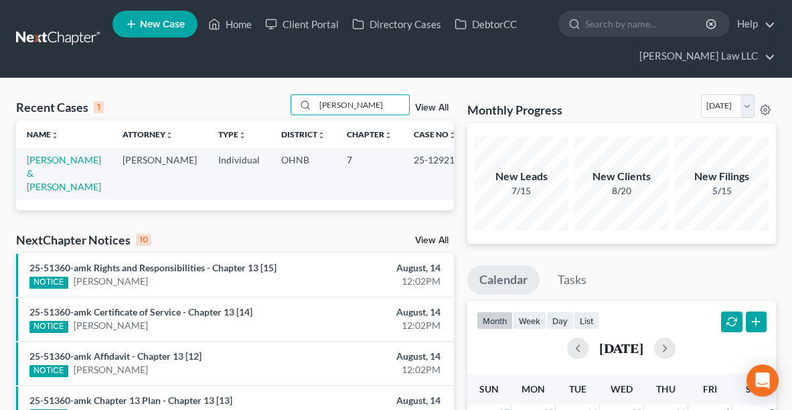
type input "strang"
click at [62, 159] on link "Strange, Roy & Pamela" at bounding box center [64, 173] width 74 height 38
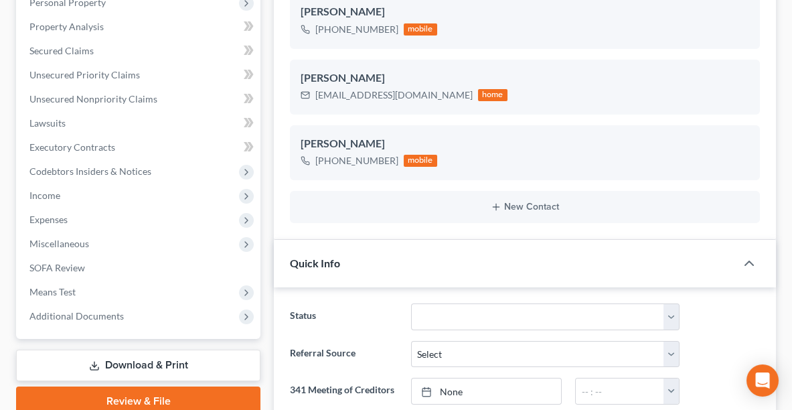
scroll to position [253, 0]
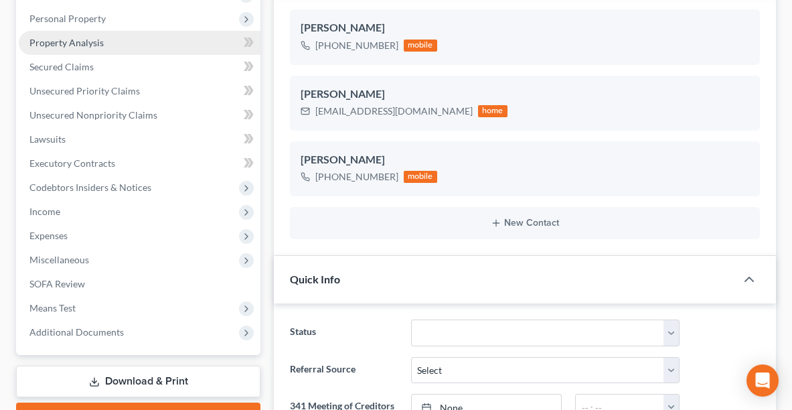
click at [58, 43] on span "Property Analysis" at bounding box center [66, 42] width 74 height 11
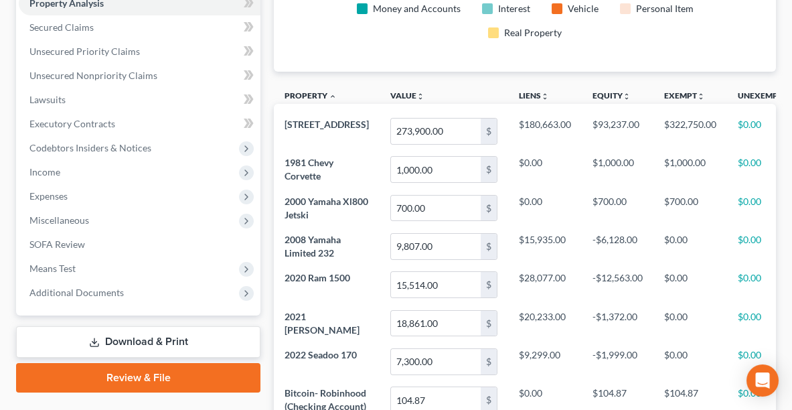
scroll to position [283, 0]
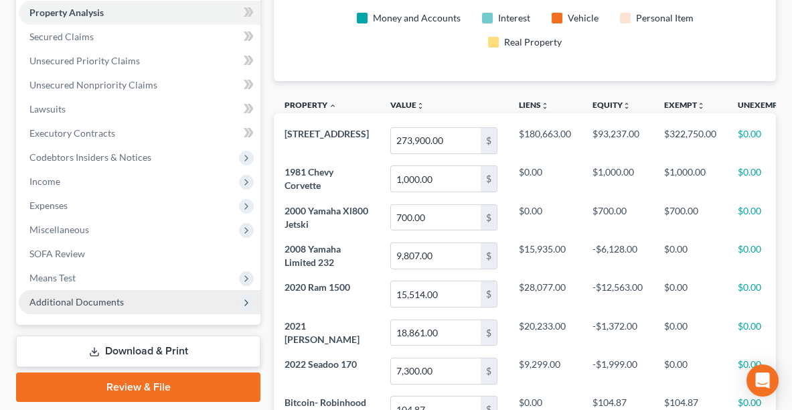
click at [77, 298] on span "Additional Documents" at bounding box center [76, 301] width 94 height 11
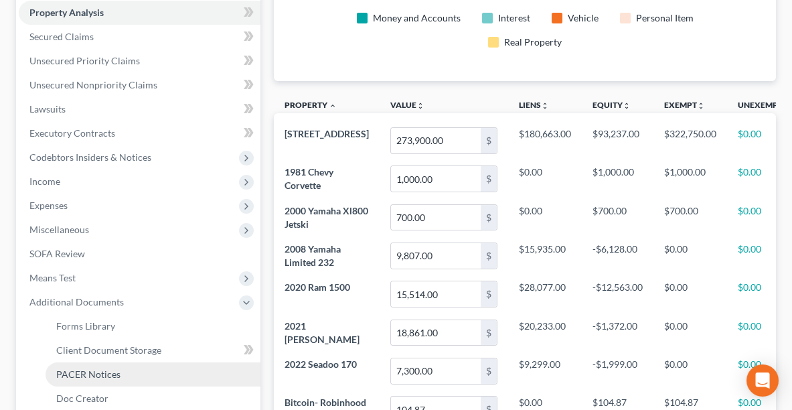
click at [86, 370] on span "PACER Notices" at bounding box center [88, 373] width 64 height 11
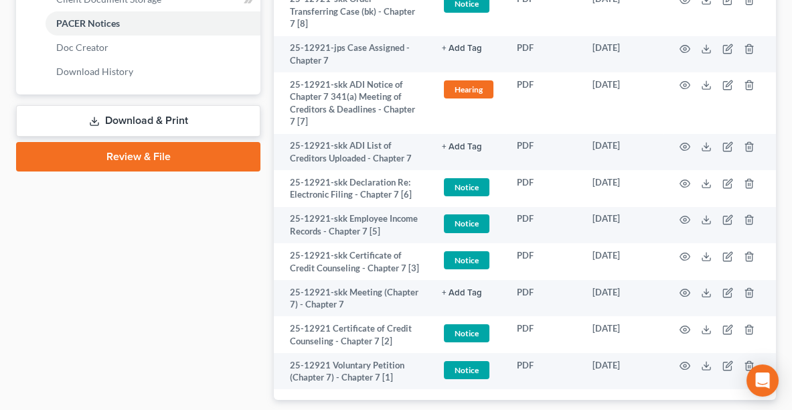
scroll to position [716, 0]
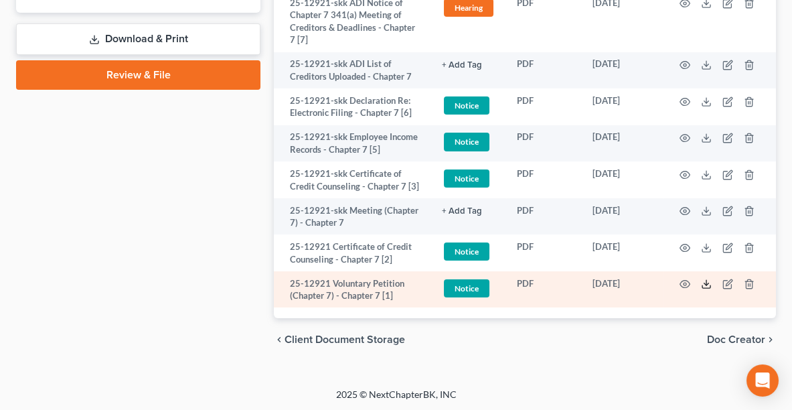
click at [707, 284] on icon at bounding box center [706, 283] width 11 height 11
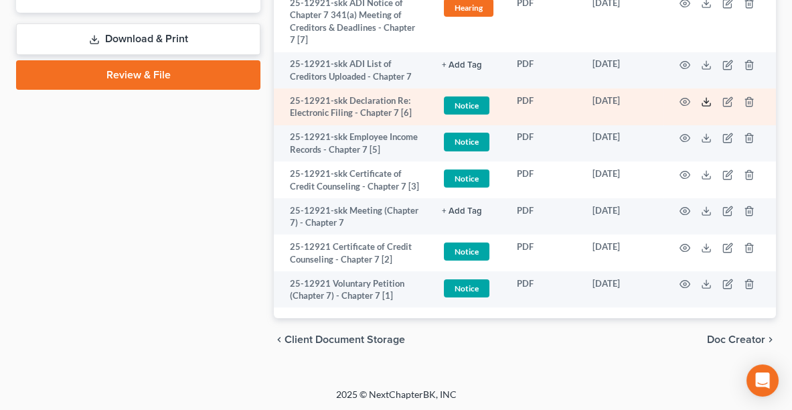
click at [704, 96] on icon at bounding box center [706, 101] width 11 height 11
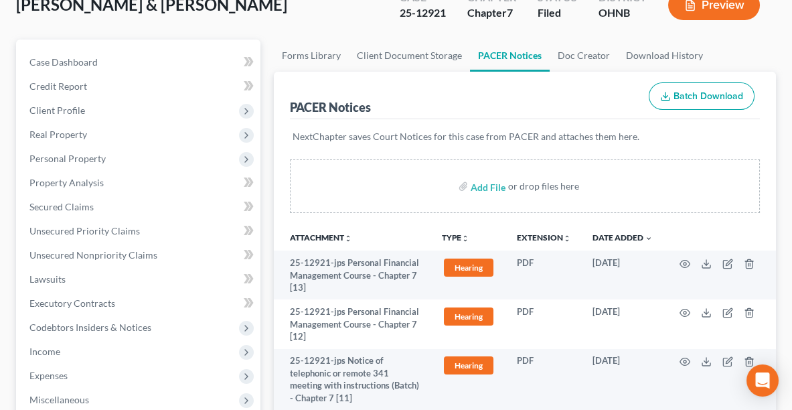
scroll to position [232, 0]
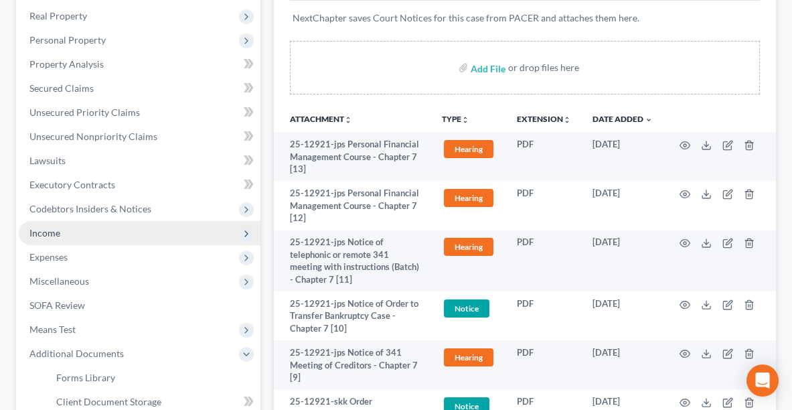
click at [80, 242] on span "Income" at bounding box center [140, 233] width 242 height 24
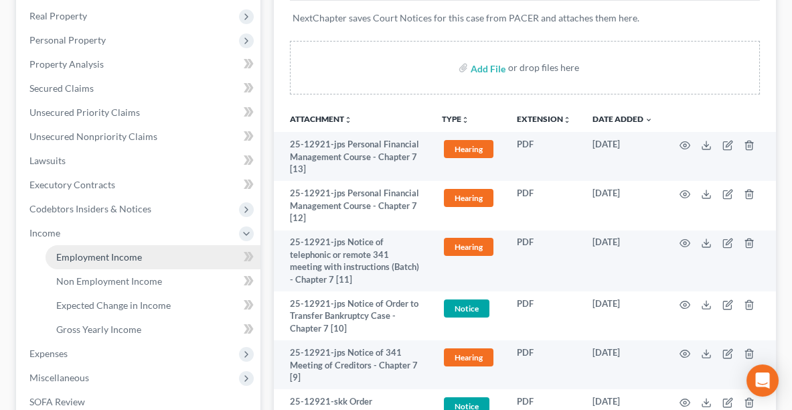
click at [90, 256] on span "Employment Income" at bounding box center [99, 256] width 86 height 11
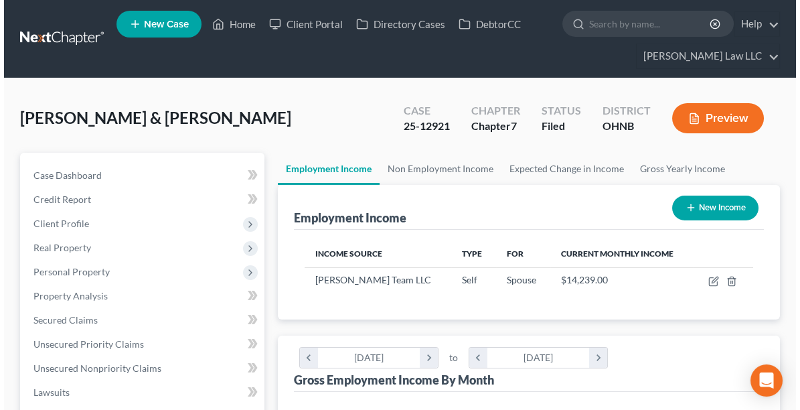
scroll to position [224, 475]
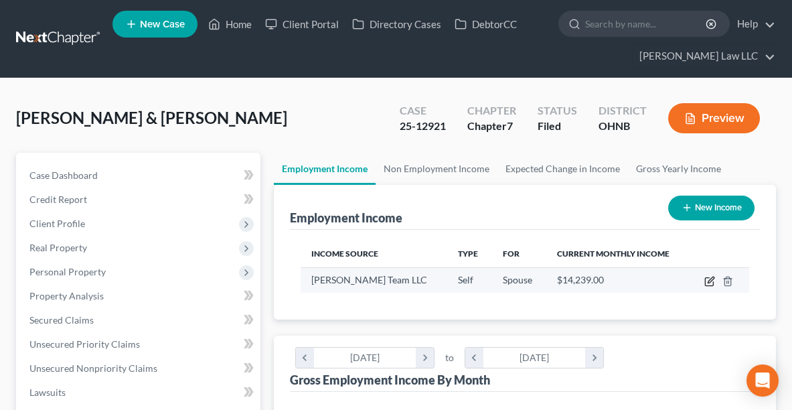
click at [705, 282] on icon "button" at bounding box center [709, 281] width 11 height 11
select select "1"
select select "36"
select select "0"
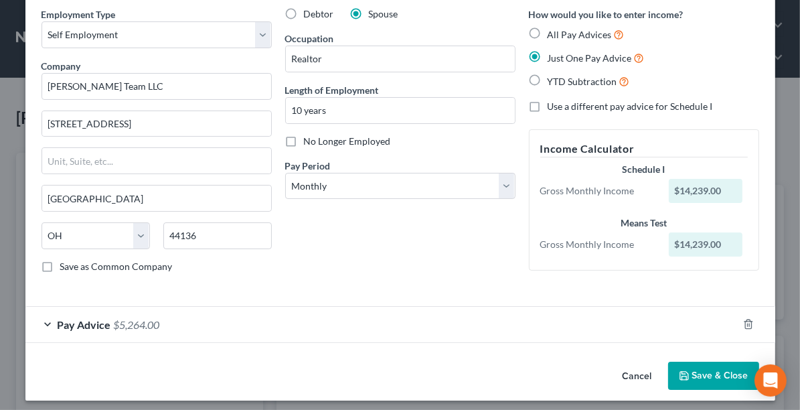
scroll to position [56, 0]
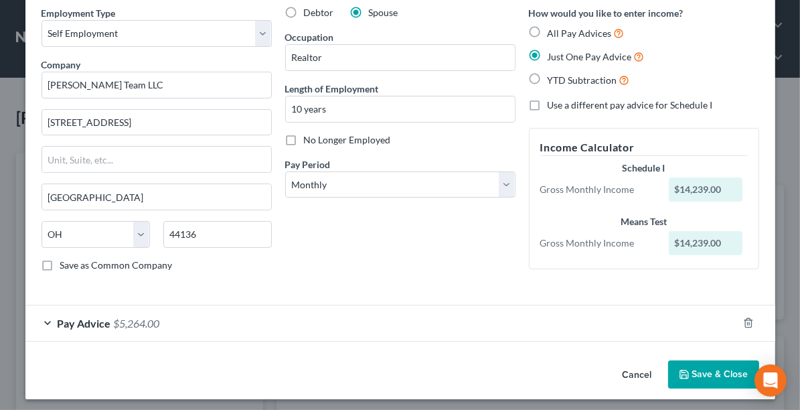
click at [50, 317] on div "Pay Advice $5,264.00" at bounding box center [381, 322] width 712 height 35
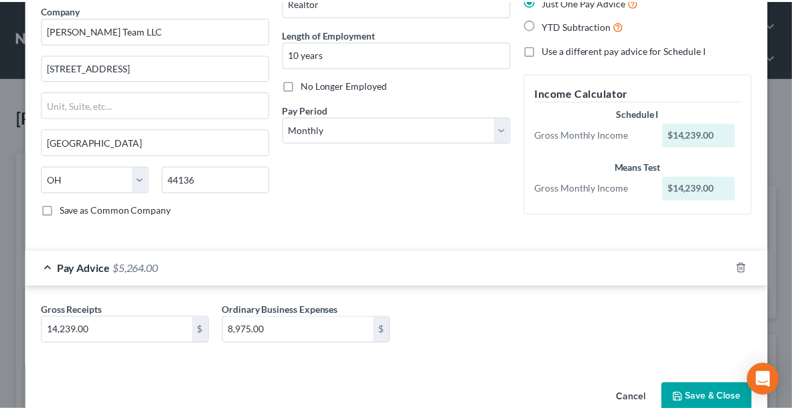
scroll to position [134, 0]
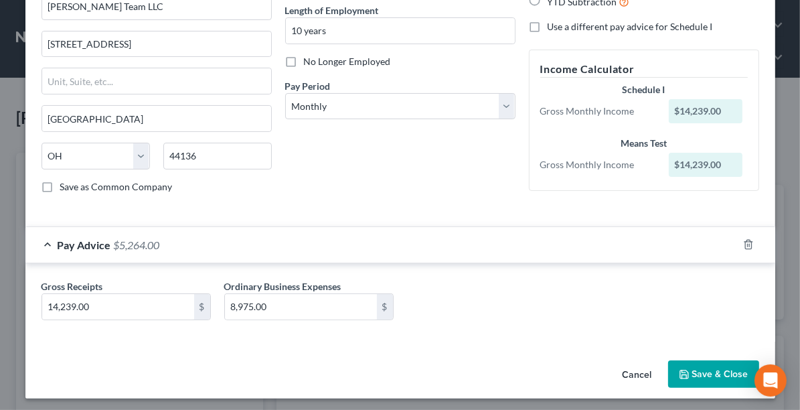
click at [702, 368] on button "Save & Close" at bounding box center [713, 374] width 91 height 28
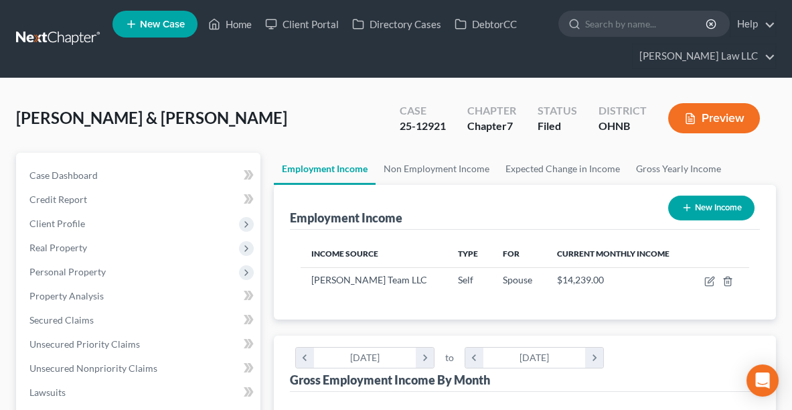
scroll to position [669108, 668857]
click at [453, 165] on link "Non Employment Income" at bounding box center [436, 169] width 122 height 32
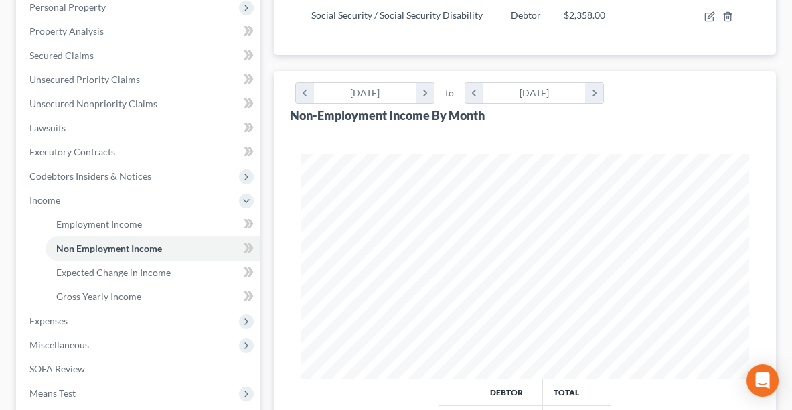
scroll to position [264, 0]
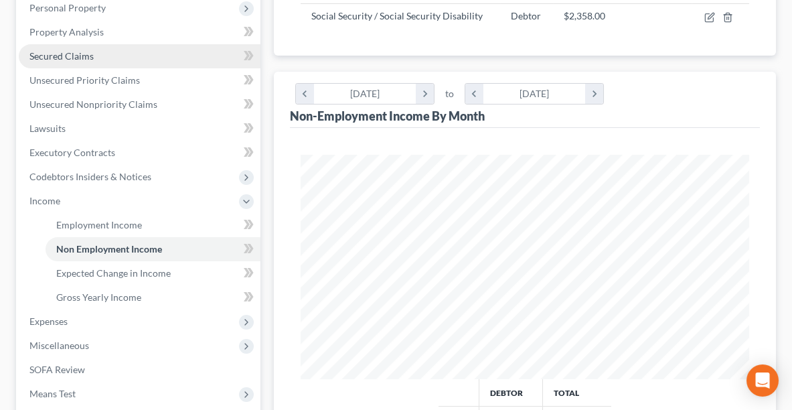
click at [51, 51] on span "Secured Claims" at bounding box center [61, 55] width 64 height 11
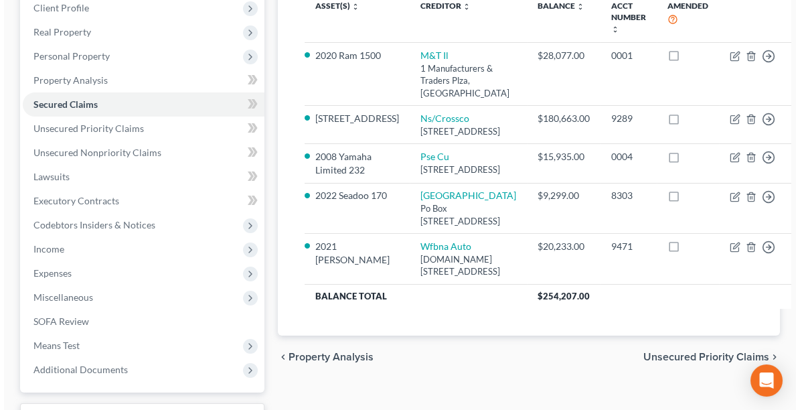
scroll to position [214, 0]
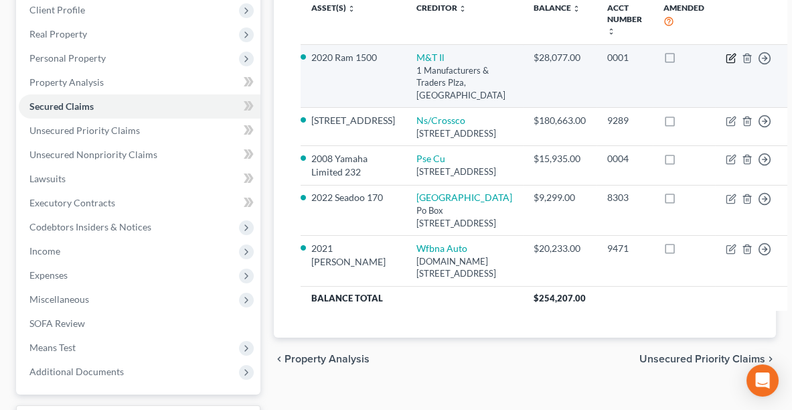
click at [729, 56] on icon "button" at bounding box center [732, 57] width 6 height 6
select select "35"
select select "2"
select select "0"
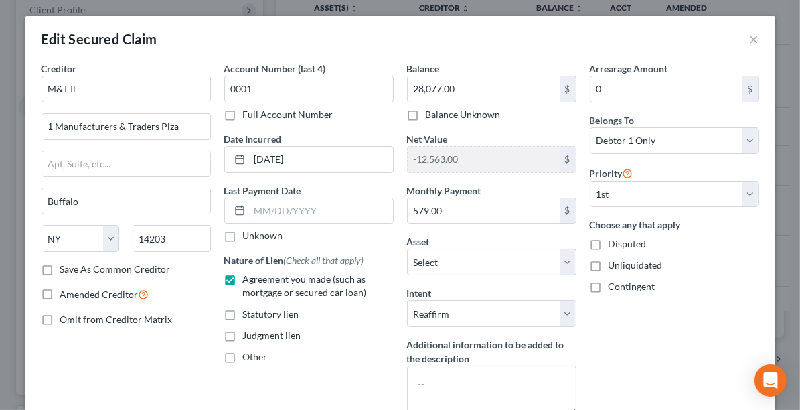
click at [756, 39] on div "Edit Secured Claim ×" at bounding box center [400, 39] width 750 height 46
click at [750, 40] on button "×" at bounding box center [754, 39] width 9 height 16
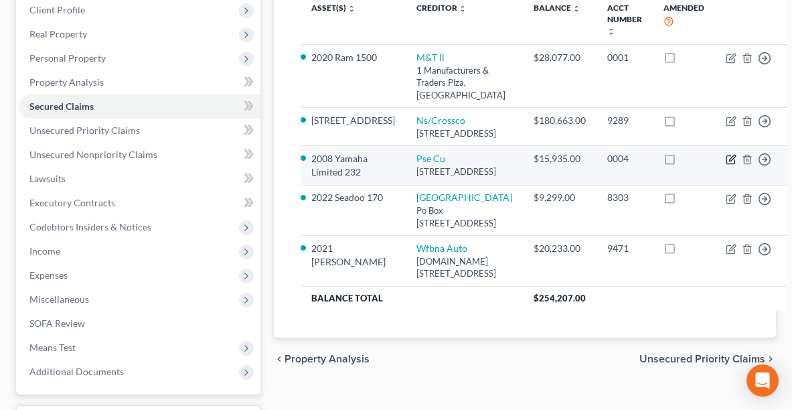
click at [726, 165] on icon "button" at bounding box center [731, 159] width 11 height 11
select select "36"
select select "19"
select select "0"
select select "2"
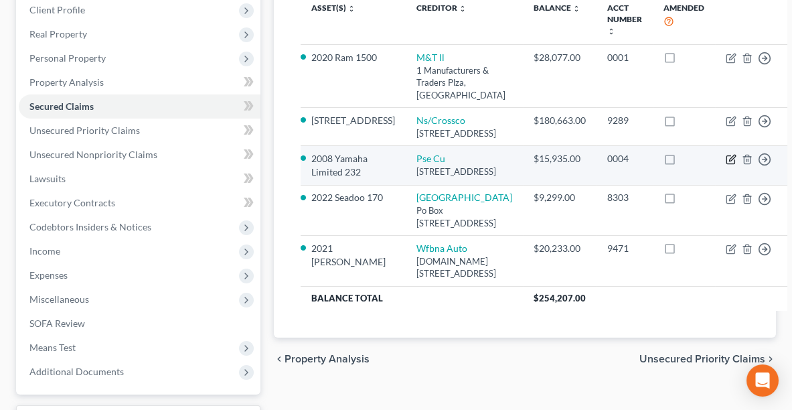
select select "0"
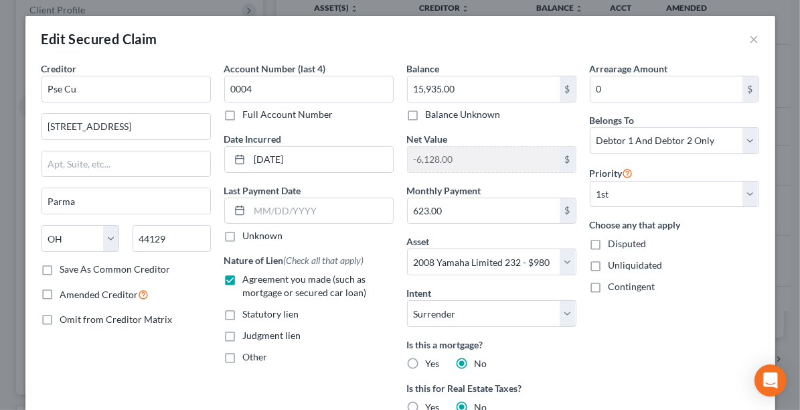
click at [756, 28] on div "Edit Secured Claim ×" at bounding box center [400, 39] width 750 height 46
click at [752, 38] on button "×" at bounding box center [754, 39] width 9 height 16
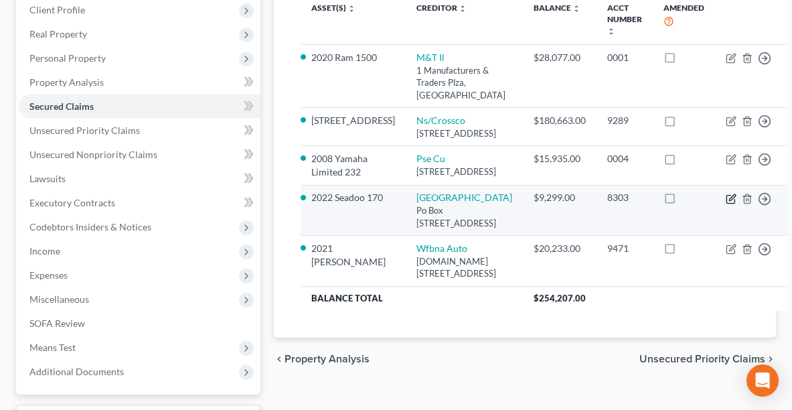
click at [726, 203] on icon "button" at bounding box center [730, 199] width 8 height 8
select select "28"
select select "20"
select select "0"
select select "1"
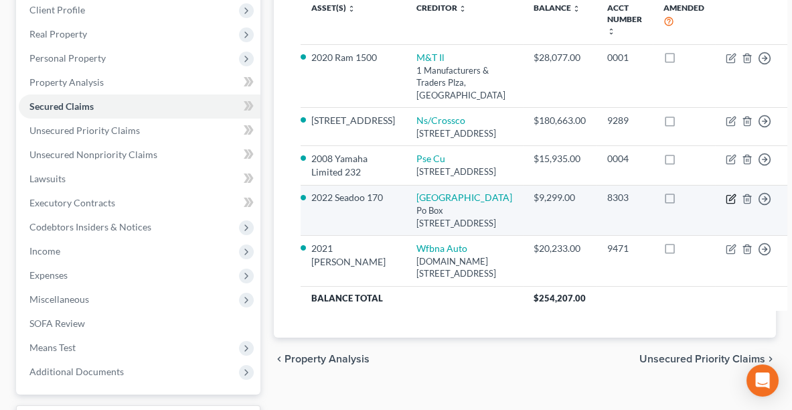
select select "0"
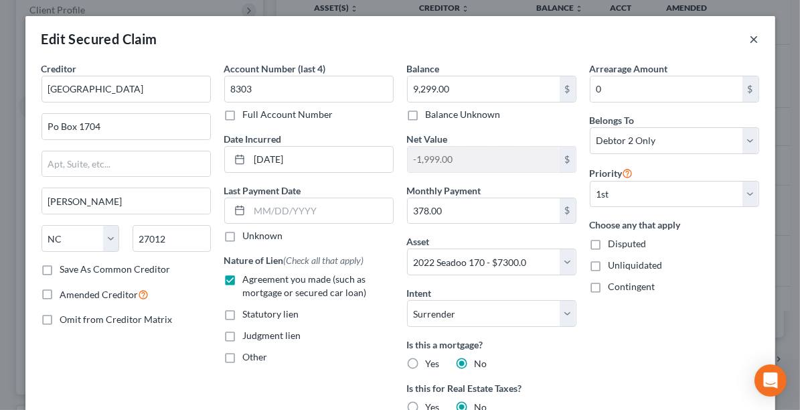
click at [752, 41] on button "×" at bounding box center [754, 39] width 9 height 16
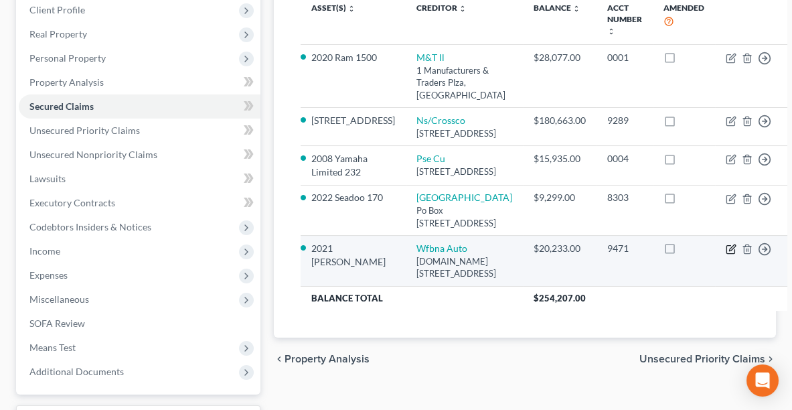
click at [726, 254] on icon "button" at bounding box center [731, 249] width 11 height 11
select select "28"
select select "18"
select select "2"
select select "1"
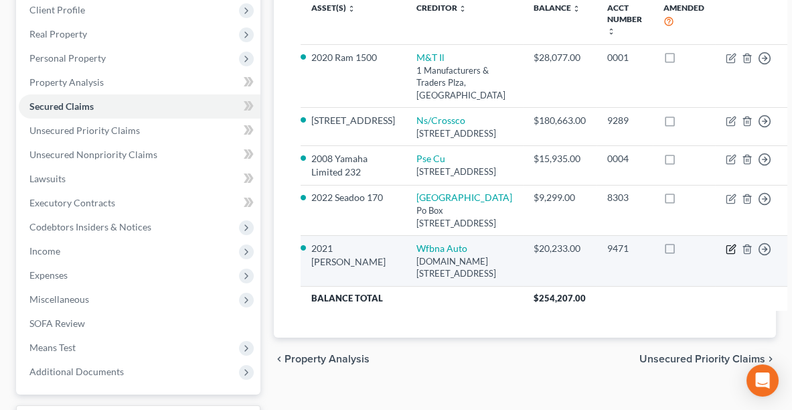
select select "0"
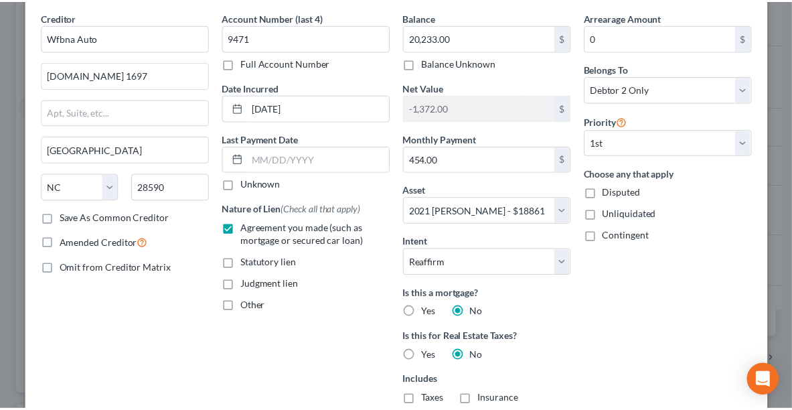
scroll to position [0, 0]
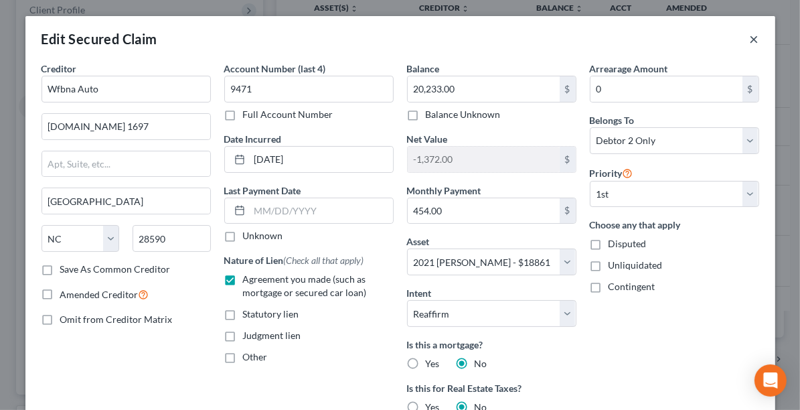
click at [750, 41] on button "×" at bounding box center [754, 39] width 9 height 16
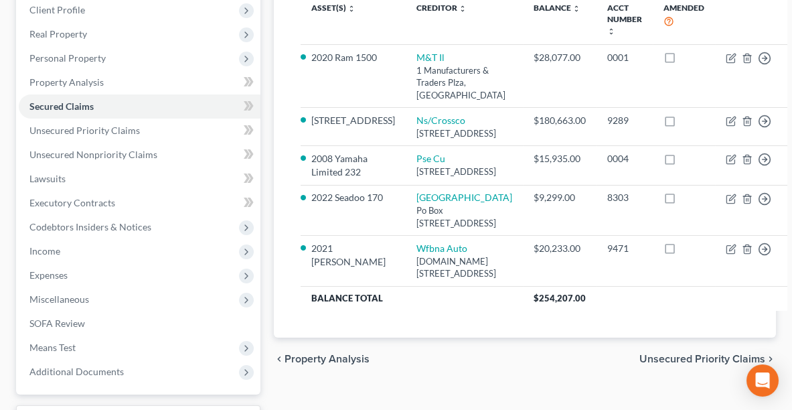
scroll to position [323, 0]
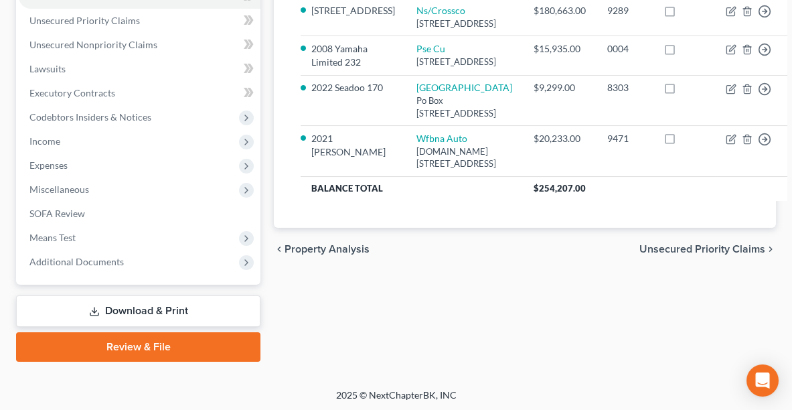
click at [692, 254] on span "Unsecured Priority Claims" at bounding box center [702, 249] width 126 height 11
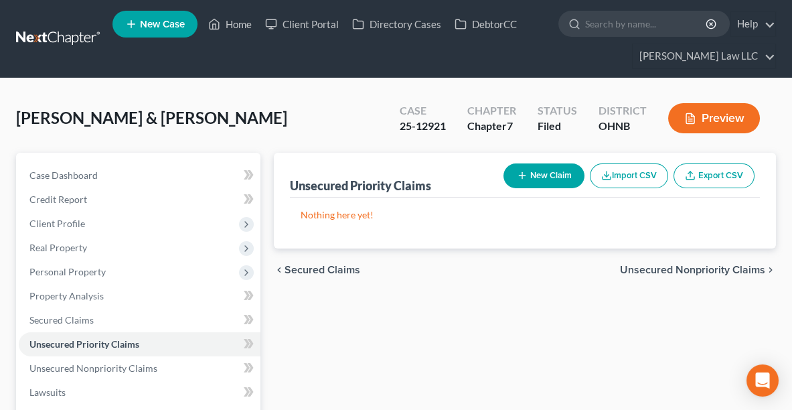
click at [687, 265] on span "Unsecured Nonpriority Claims" at bounding box center [692, 269] width 145 height 11
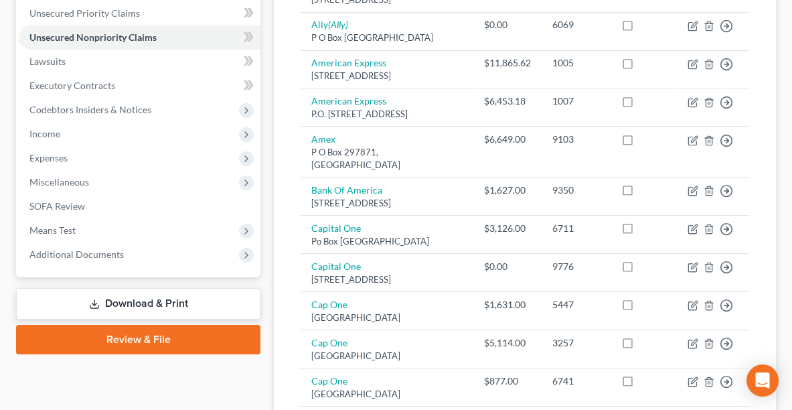
scroll to position [189, 0]
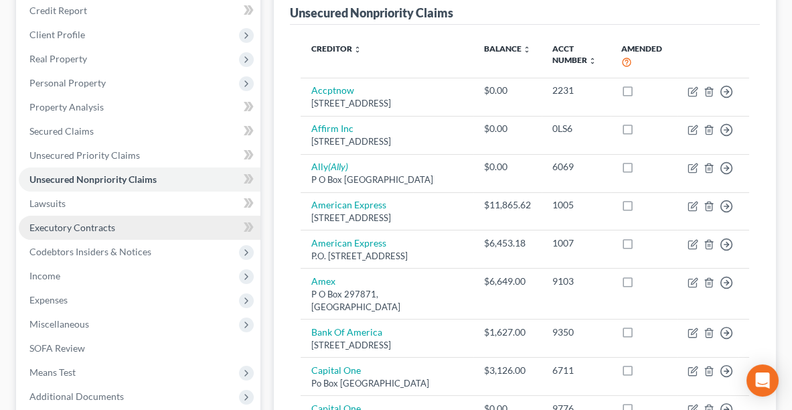
click at [98, 224] on span "Executory Contracts" at bounding box center [72, 227] width 86 height 11
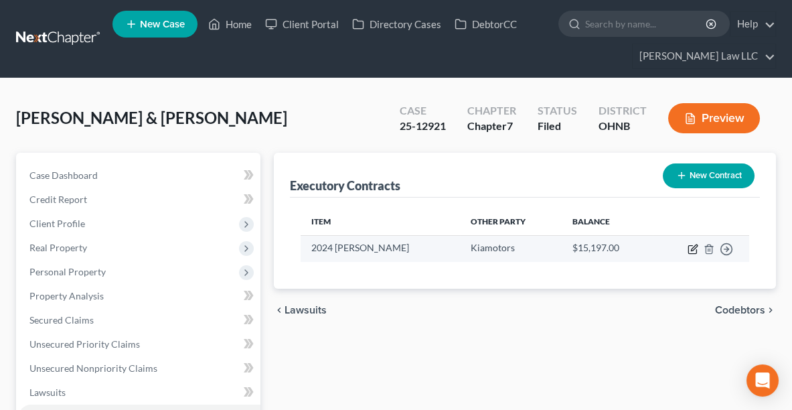
click at [690, 246] on icon "button" at bounding box center [692, 249] width 11 height 11
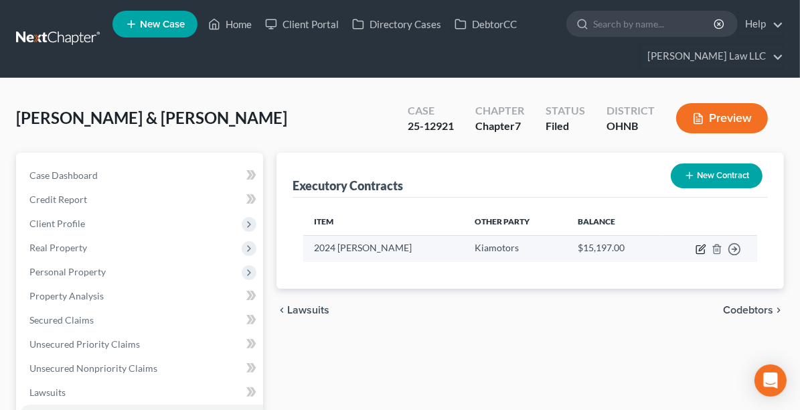
select select "4"
select select "1"
select select "0"
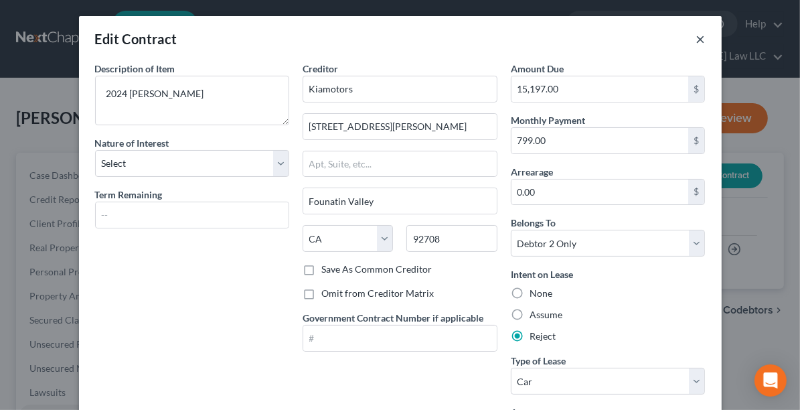
click at [699, 39] on button "×" at bounding box center [700, 39] width 9 height 16
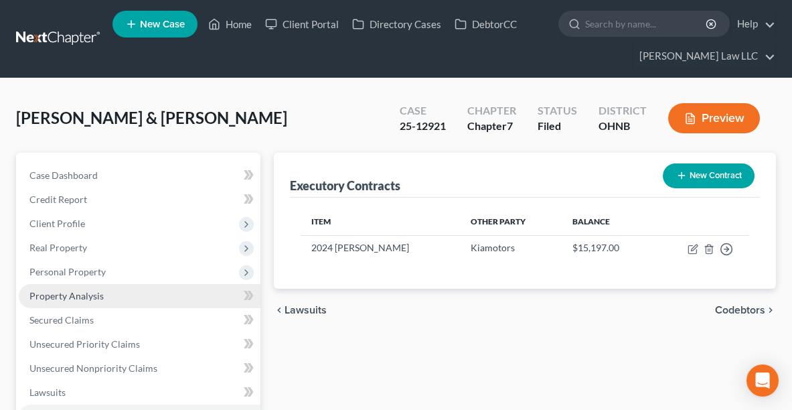
click at [84, 288] on link "Property Analysis" at bounding box center [140, 296] width 242 height 24
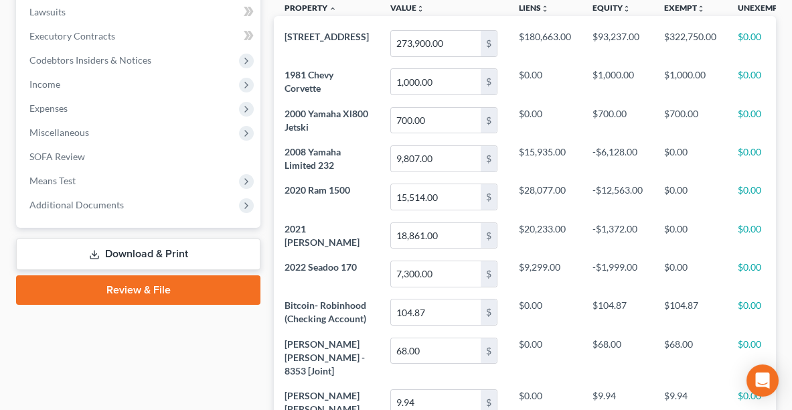
scroll to position [382, 0]
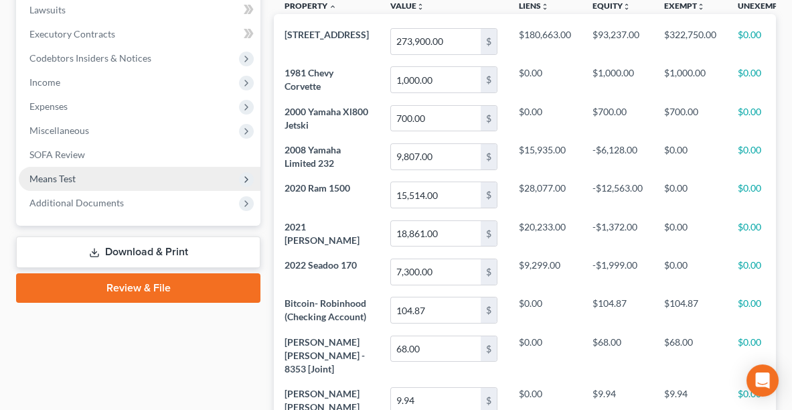
click at [45, 178] on span "Means Test" at bounding box center [52, 178] width 46 height 11
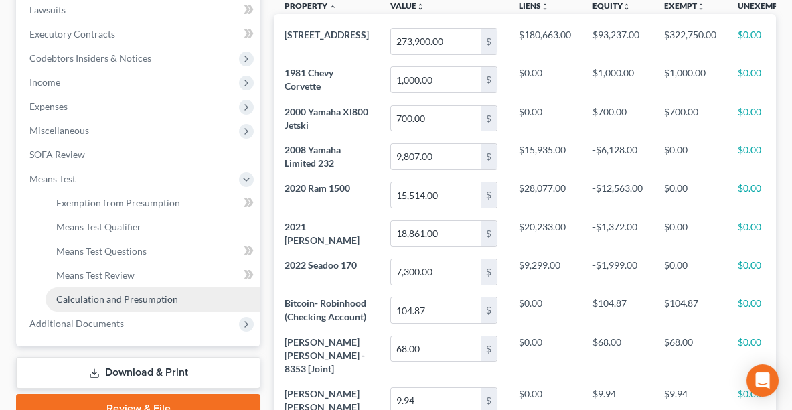
click at [129, 295] on span "Calculation and Presumption" at bounding box center [117, 298] width 122 height 11
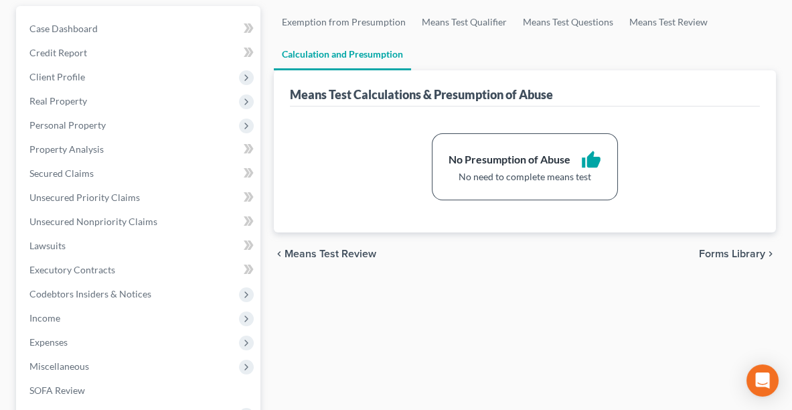
scroll to position [202, 0]
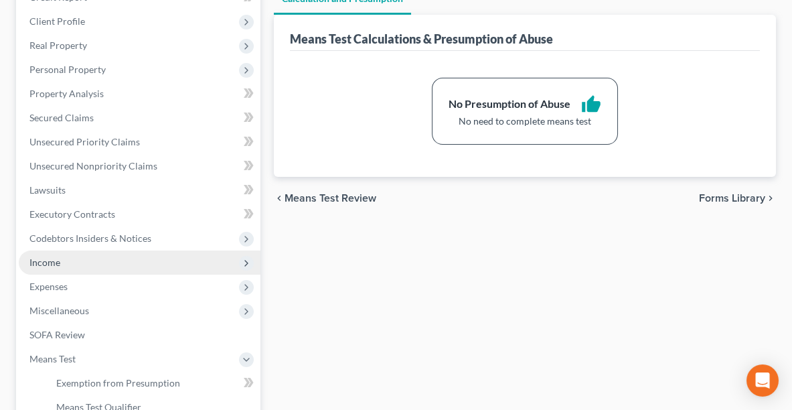
click at [104, 266] on span "Income" at bounding box center [140, 262] width 242 height 24
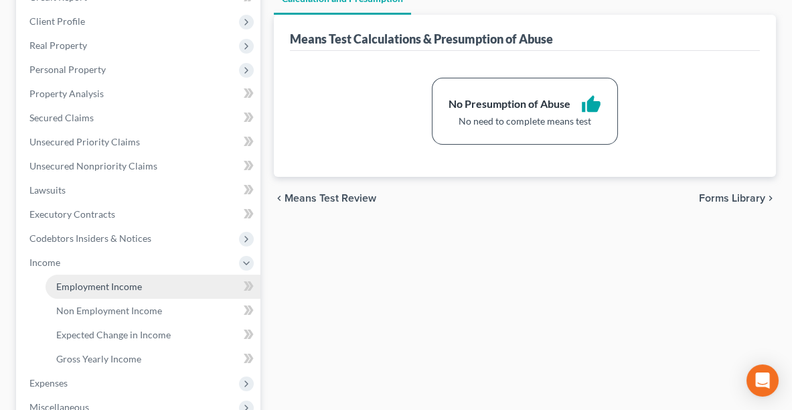
click at [105, 288] on span "Employment Income" at bounding box center [99, 285] width 86 height 11
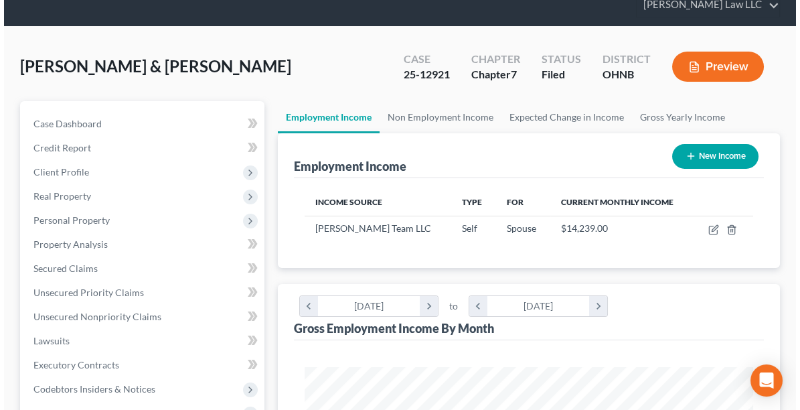
scroll to position [69, 0]
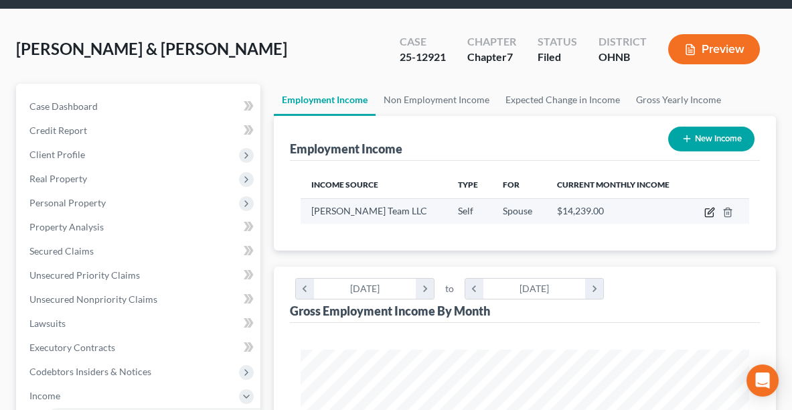
click at [709, 208] on icon "button" at bounding box center [710, 210] width 6 height 6
select select "1"
select select "36"
select select "0"
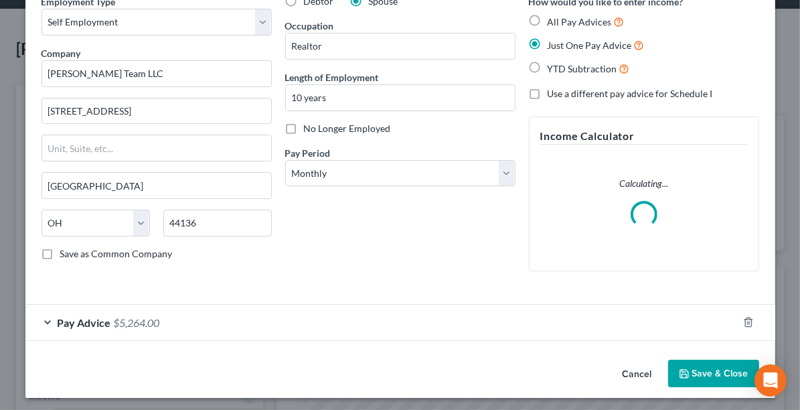
scroll to position [70, 0]
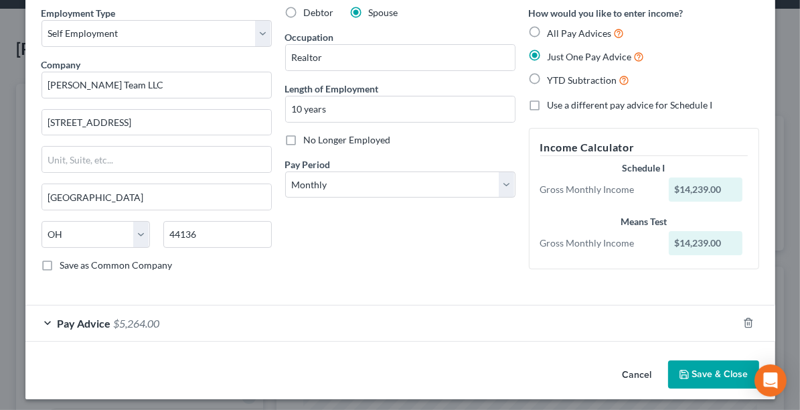
click at [50, 321] on div "Pay Advice $5,264.00" at bounding box center [381, 322] width 712 height 35
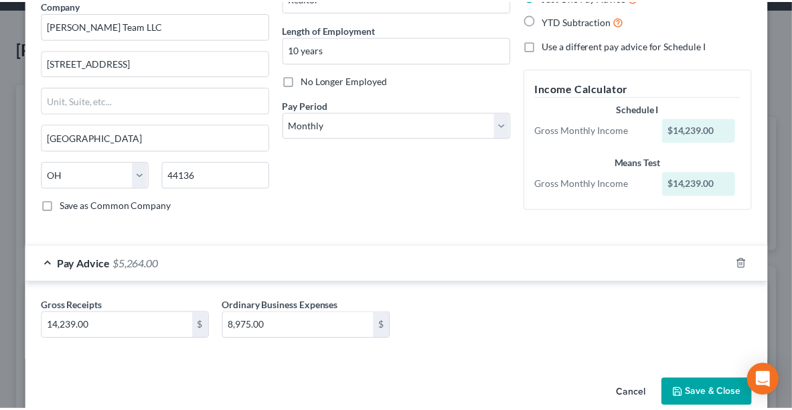
scroll to position [134, 0]
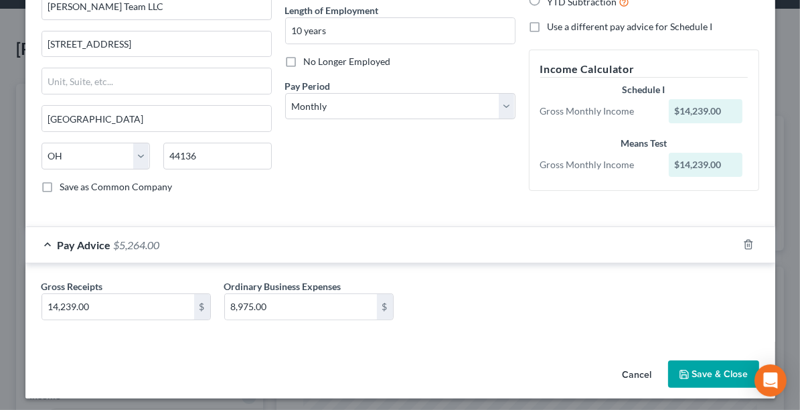
click at [695, 371] on button "Save & Close" at bounding box center [713, 374] width 91 height 28
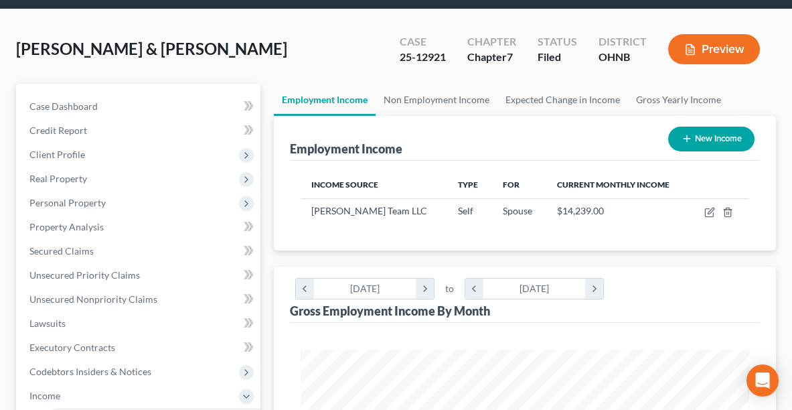
scroll to position [254, 0]
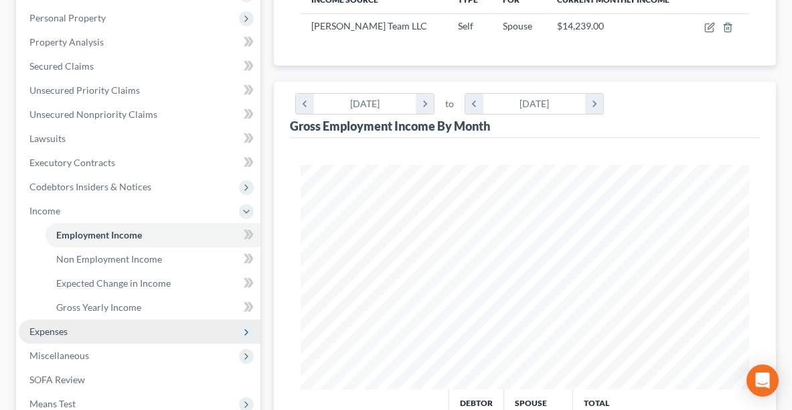
click at [76, 327] on span "Expenses" at bounding box center [140, 331] width 242 height 24
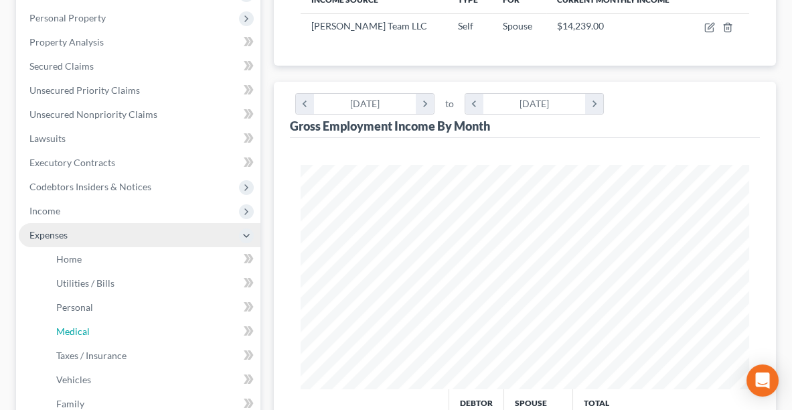
click at [76, 327] on span "Medical" at bounding box center [72, 330] width 33 height 11
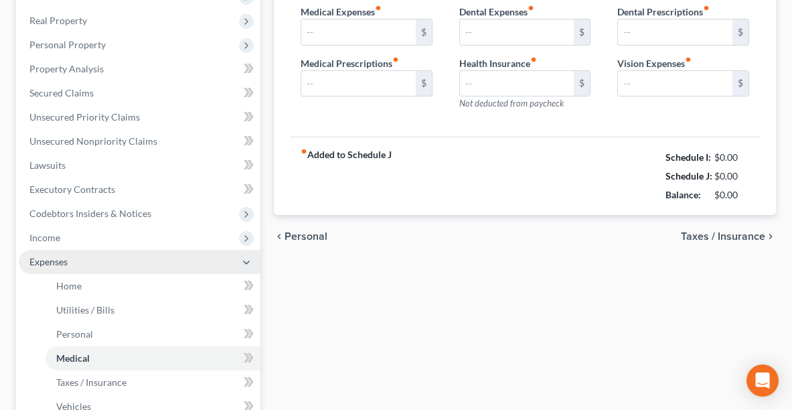
type input "1,876.00"
type input "150.00"
type input "0.00"
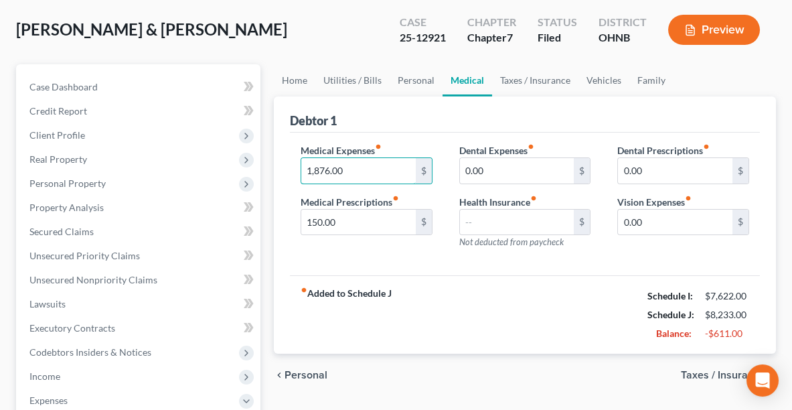
scroll to position [87, 0]
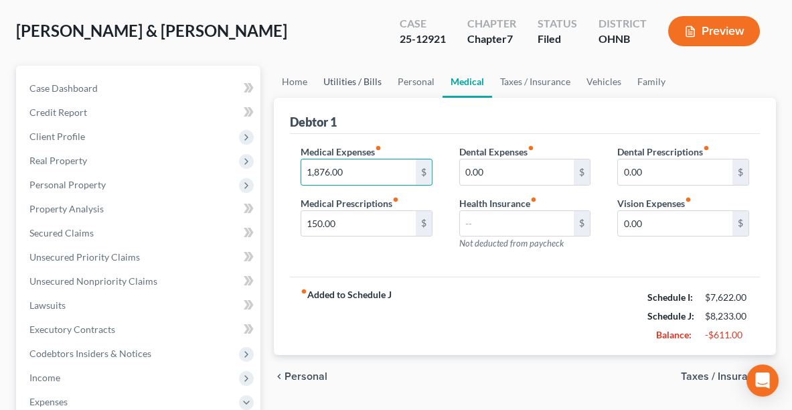
click at [349, 79] on link "Utilities / Bills" at bounding box center [352, 82] width 74 height 32
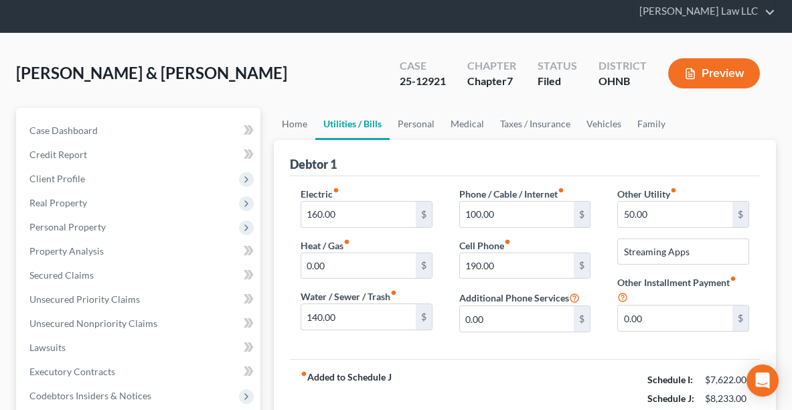
scroll to position [9, 0]
